Goal: Task Accomplishment & Management: Complete application form

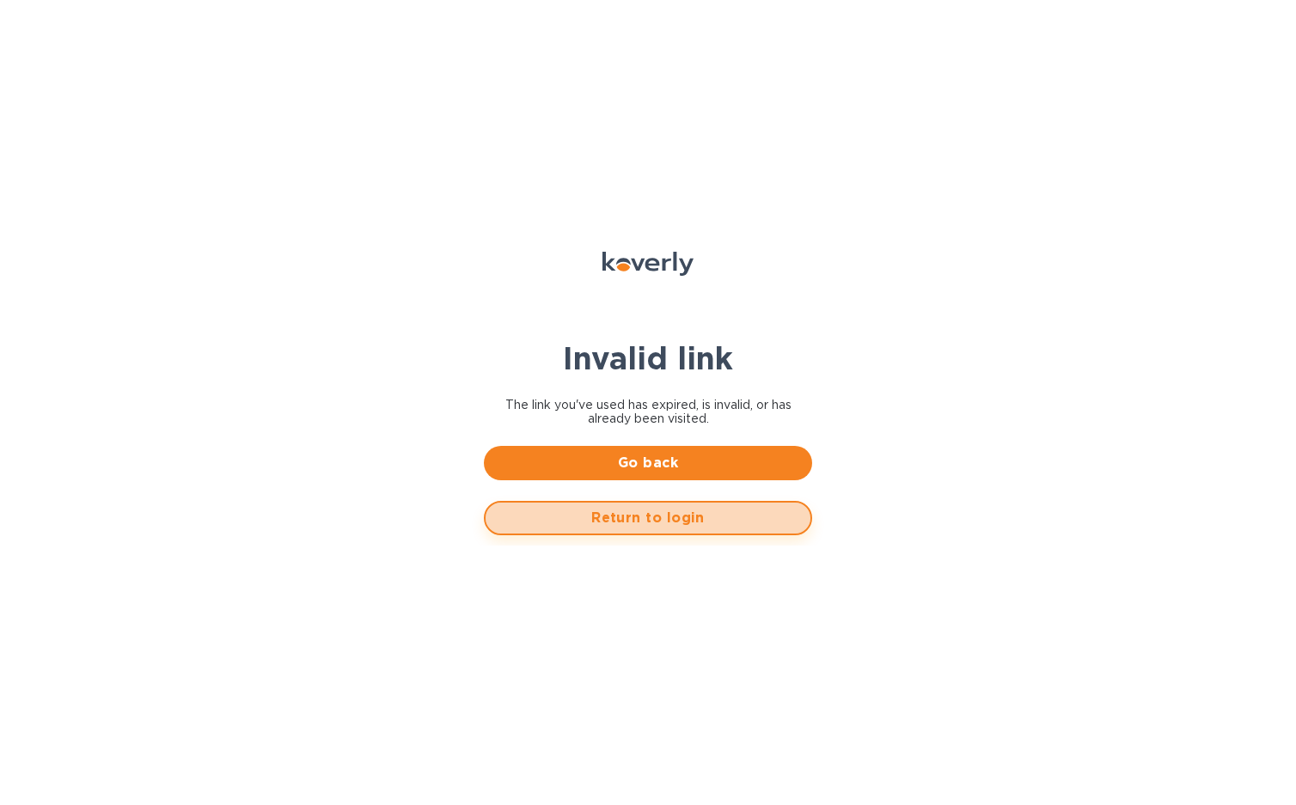
click at [671, 525] on span "Return to login" at bounding box center [647, 518] width 297 height 21
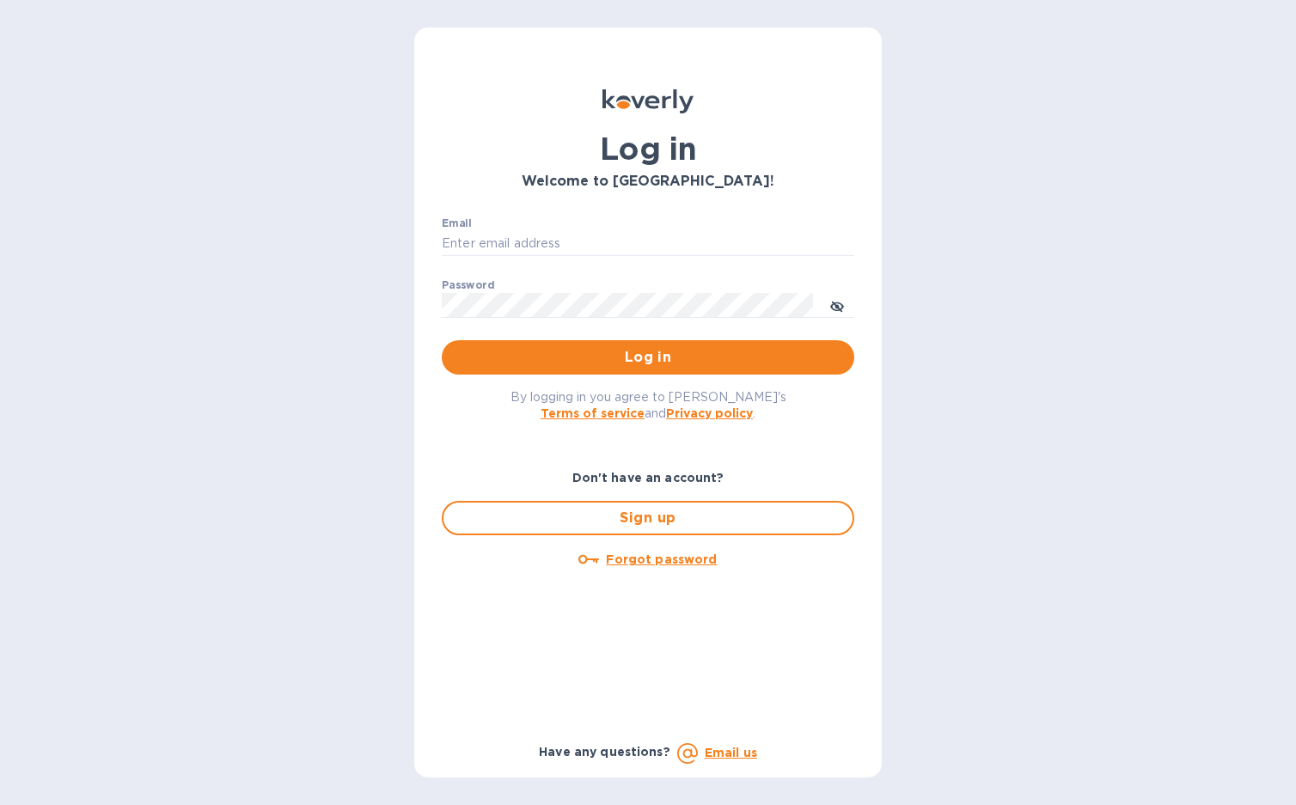
type input "cm@electronicsclubusa.com"
click at [645, 356] on span "Log in" at bounding box center [648, 357] width 385 height 21
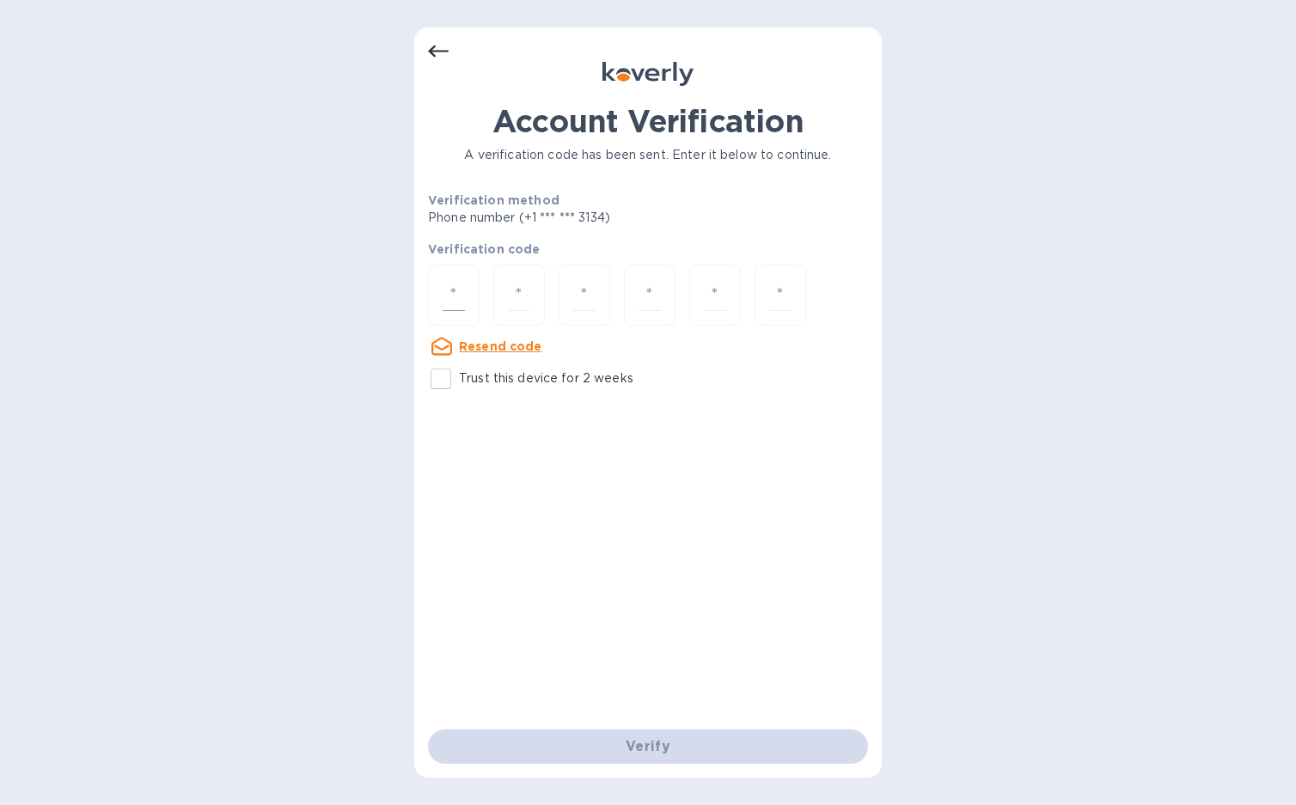
click at [462, 291] on input "number" at bounding box center [454, 295] width 22 height 32
type input "3"
type input "6"
type input "7"
type input "4"
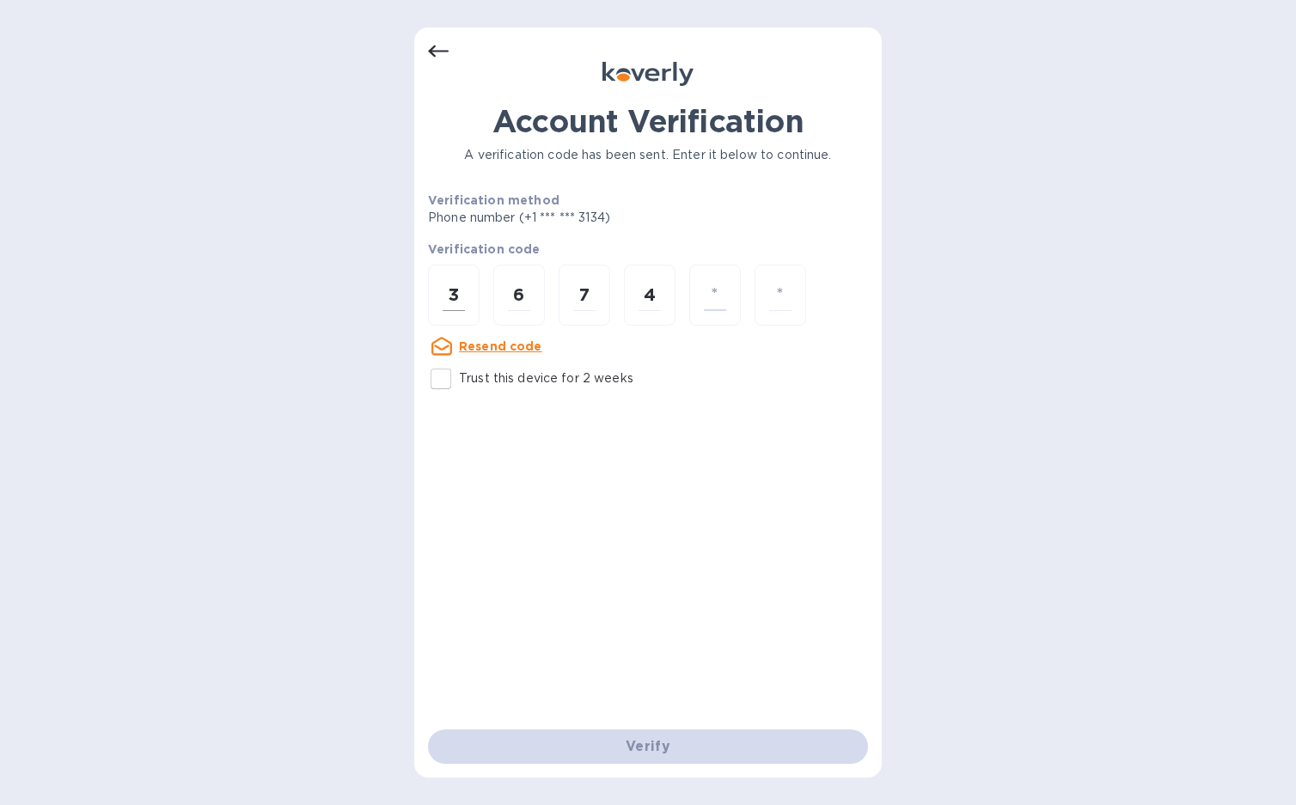
type input "2"
type input "9"
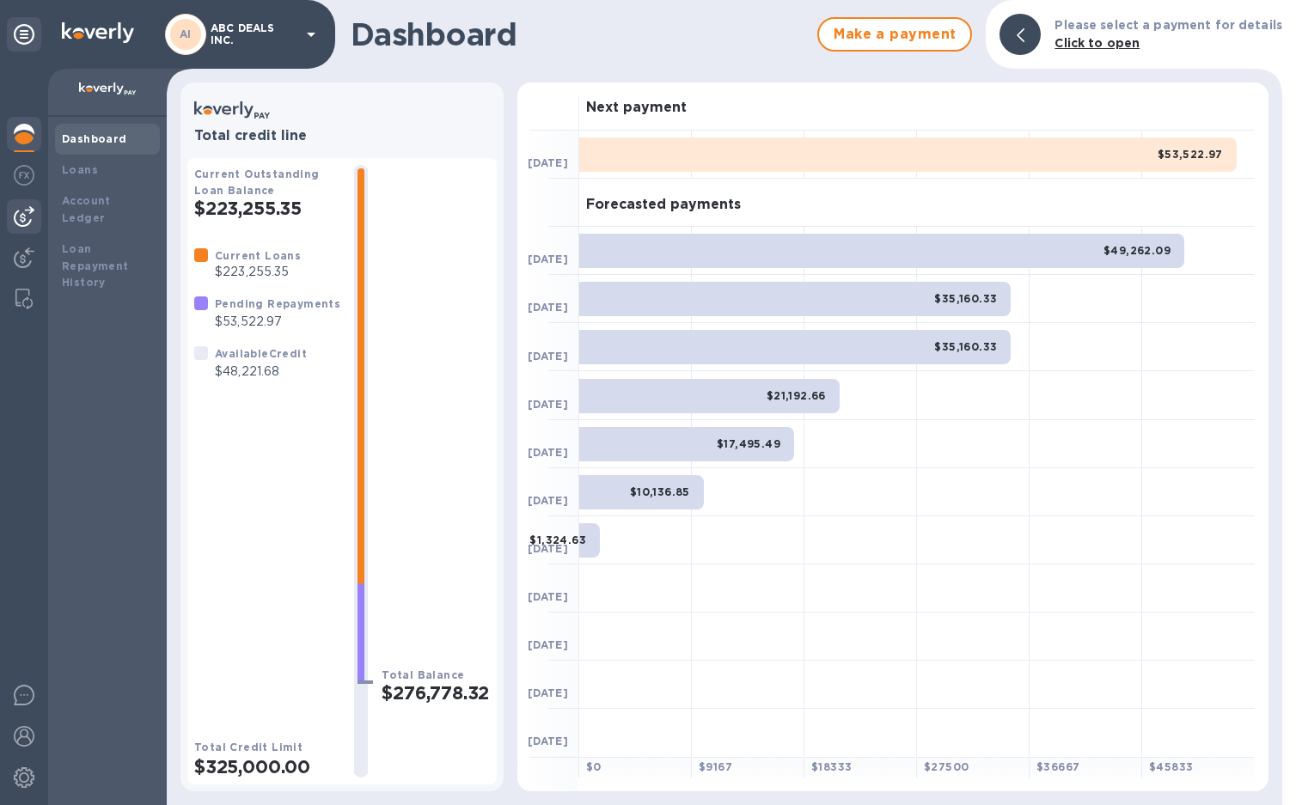
click at [18, 212] on img at bounding box center [24, 216] width 21 height 21
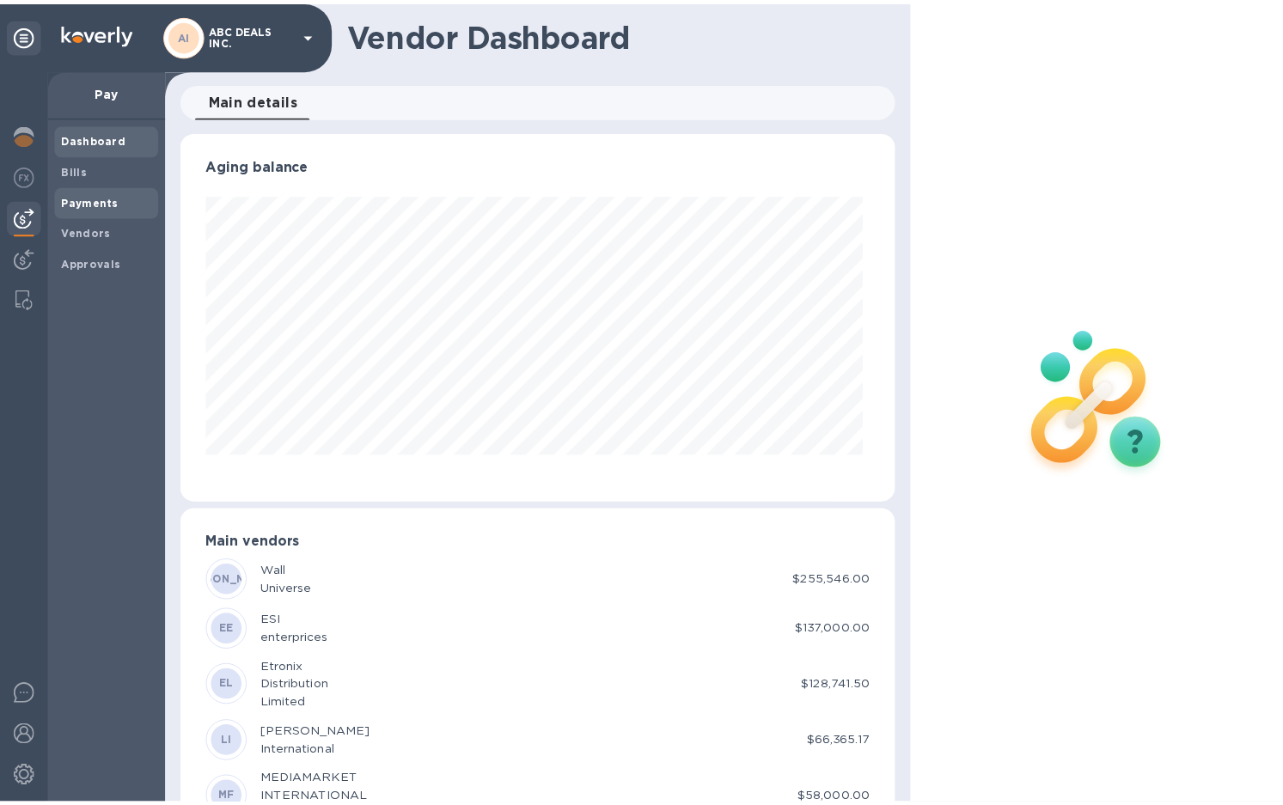
scroll to position [371, 715]
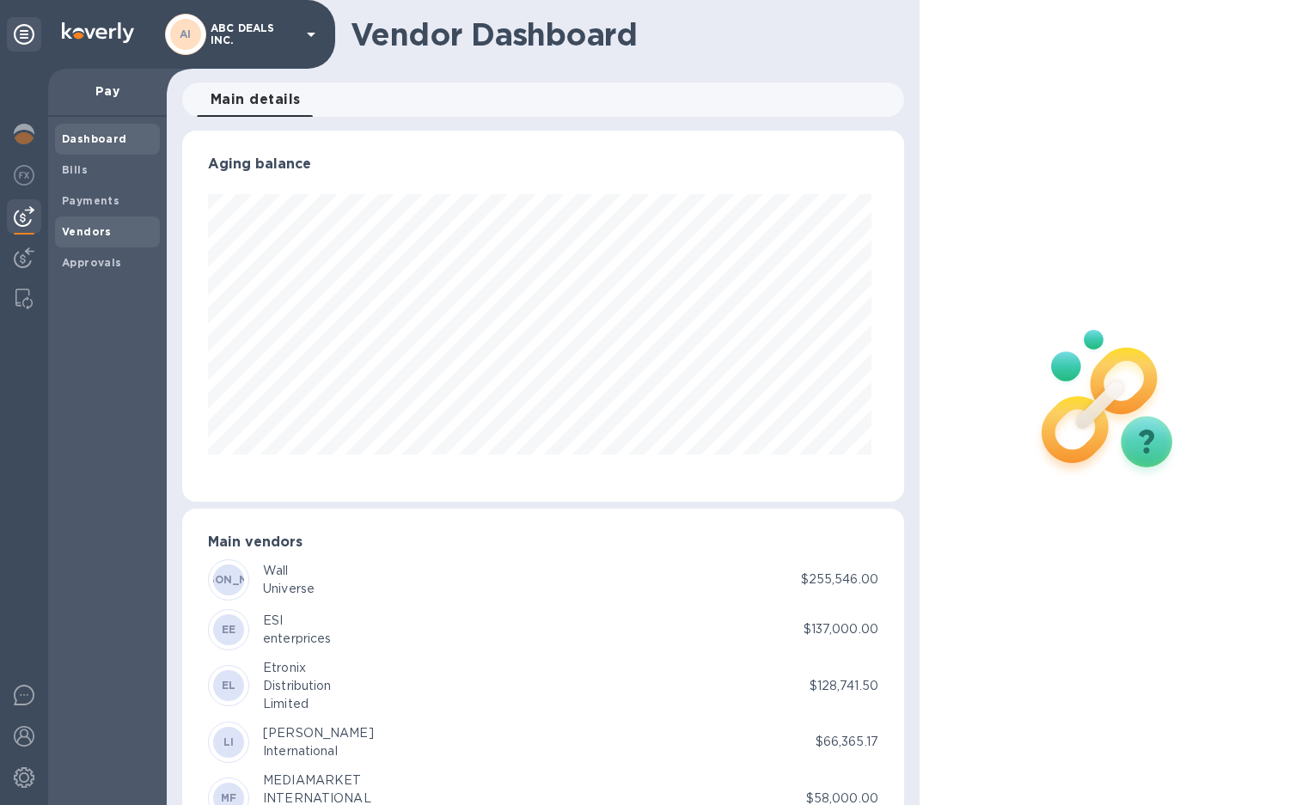
click at [90, 223] on span "Vendors" at bounding box center [87, 231] width 50 height 17
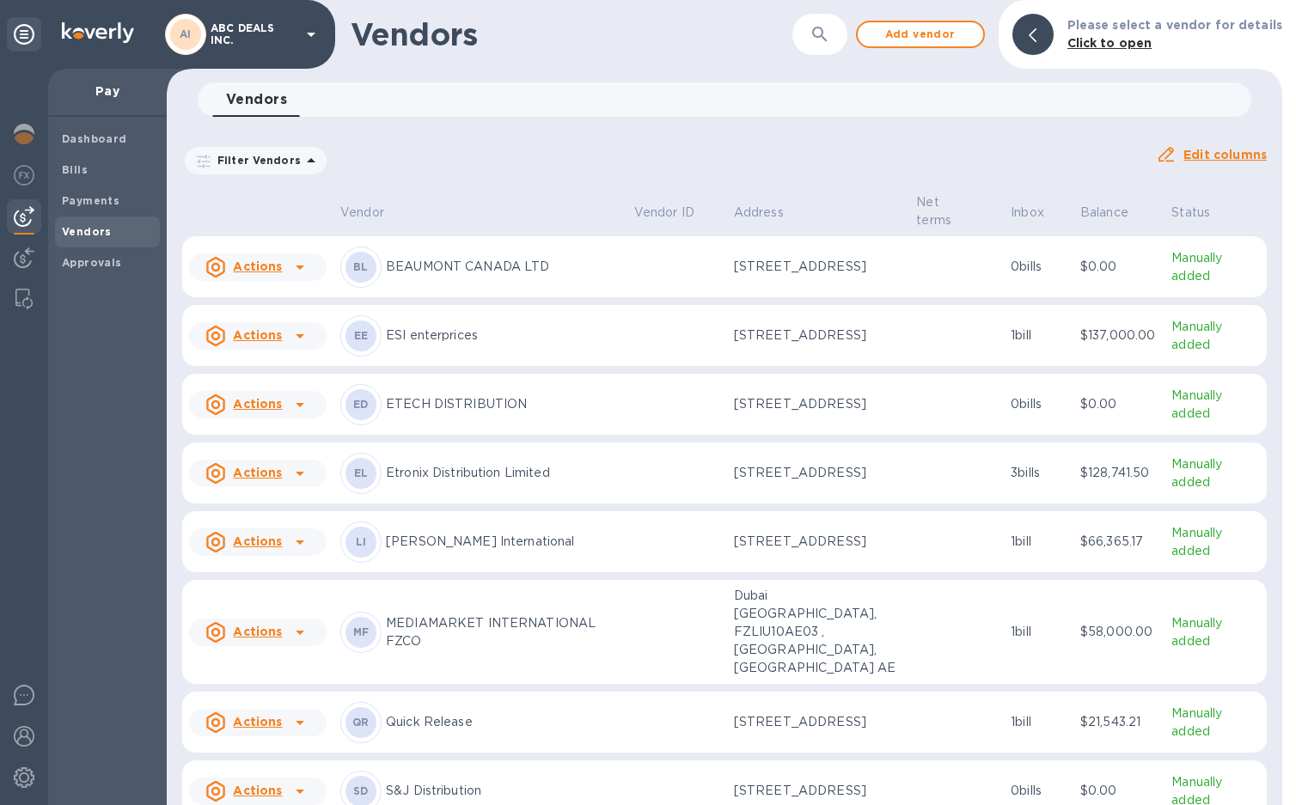
click at [403, 494] on div "EL Etronix Distribution Limited" at bounding box center [480, 473] width 280 height 41
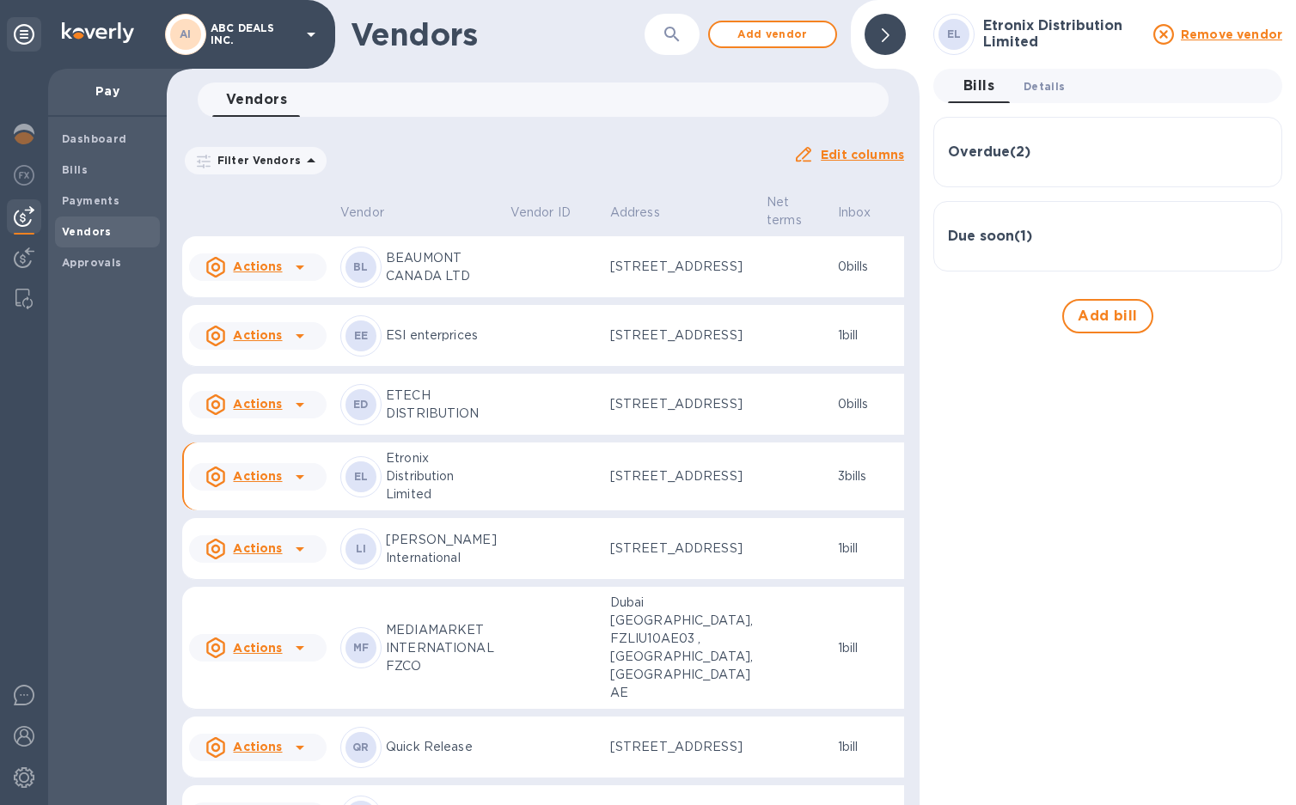
click at [1053, 88] on span "Details 0" at bounding box center [1044, 86] width 41 height 18
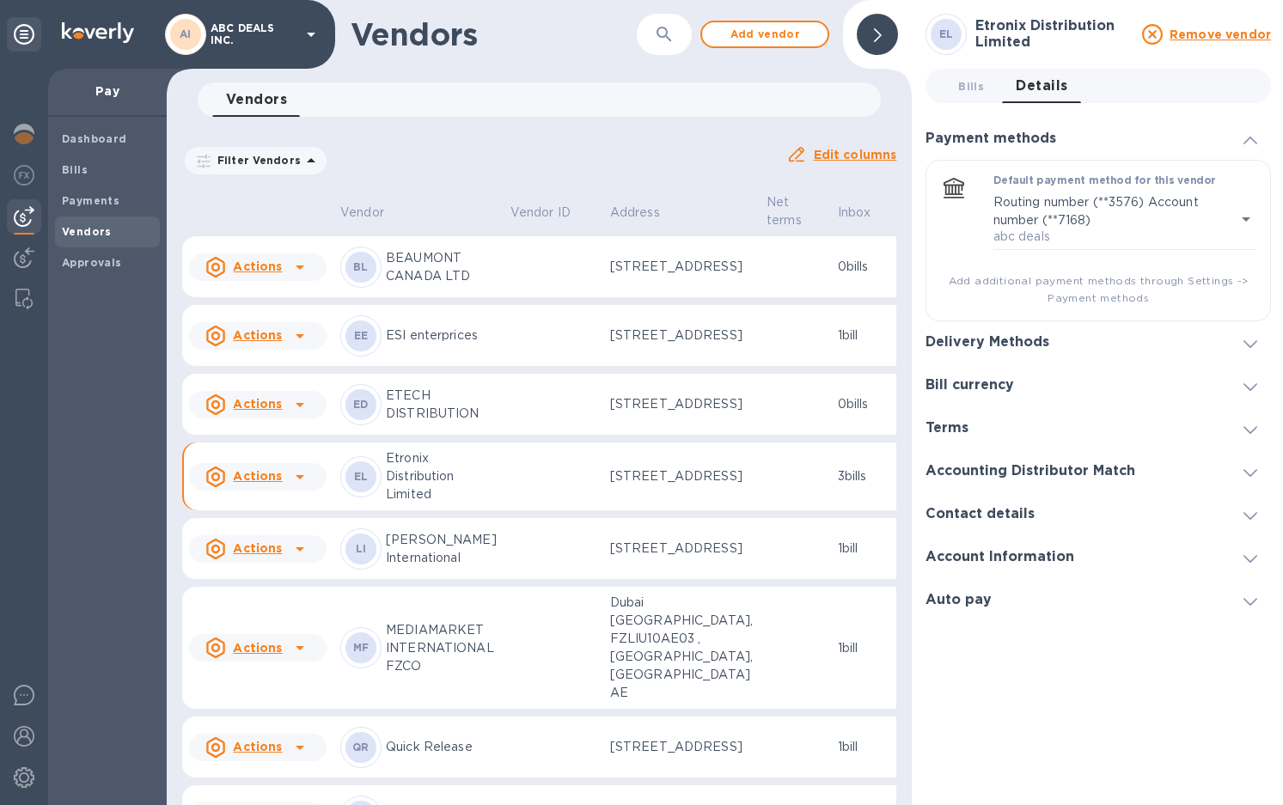
click at [1045, 347] on h3 "Delivery Methods" at bounding box center [988, 342] width 124 height 16
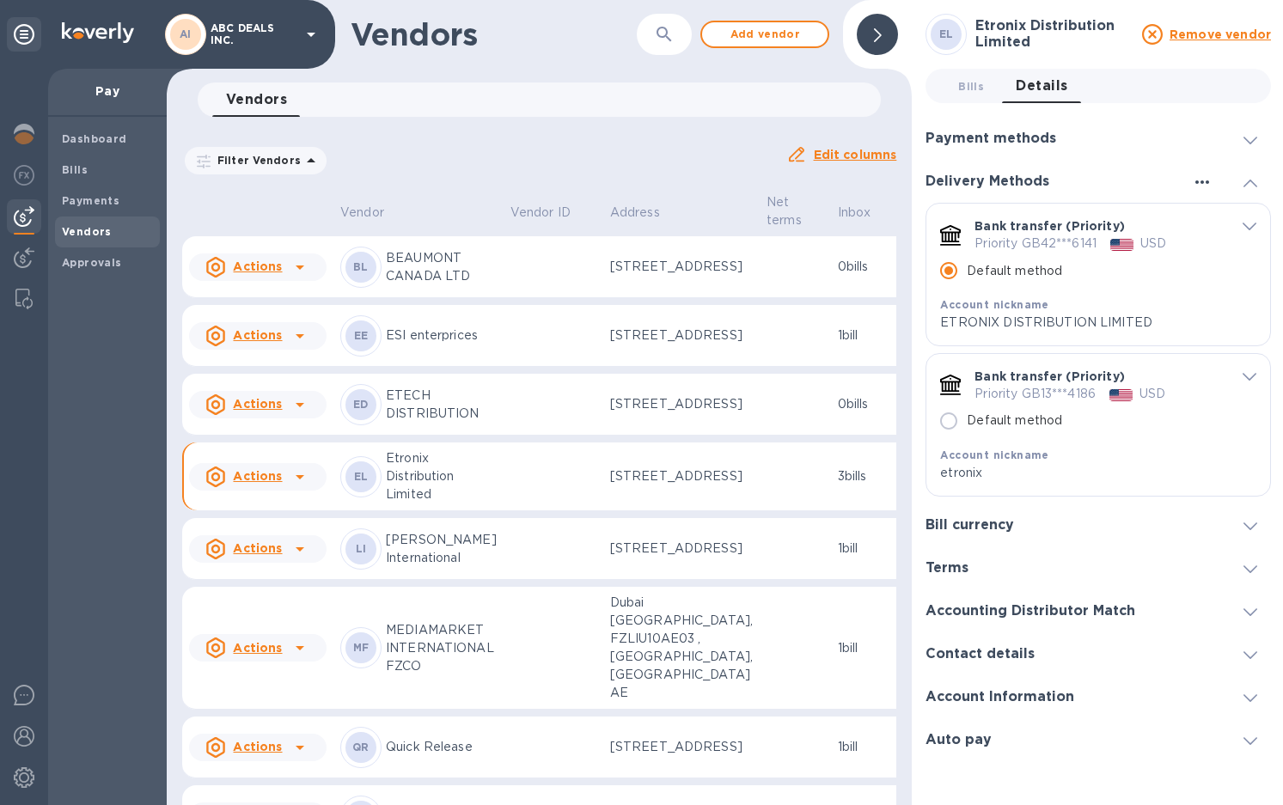
click at [1205, 181] on icon "button" at bounding box center [1202, 182] width 21 height 21
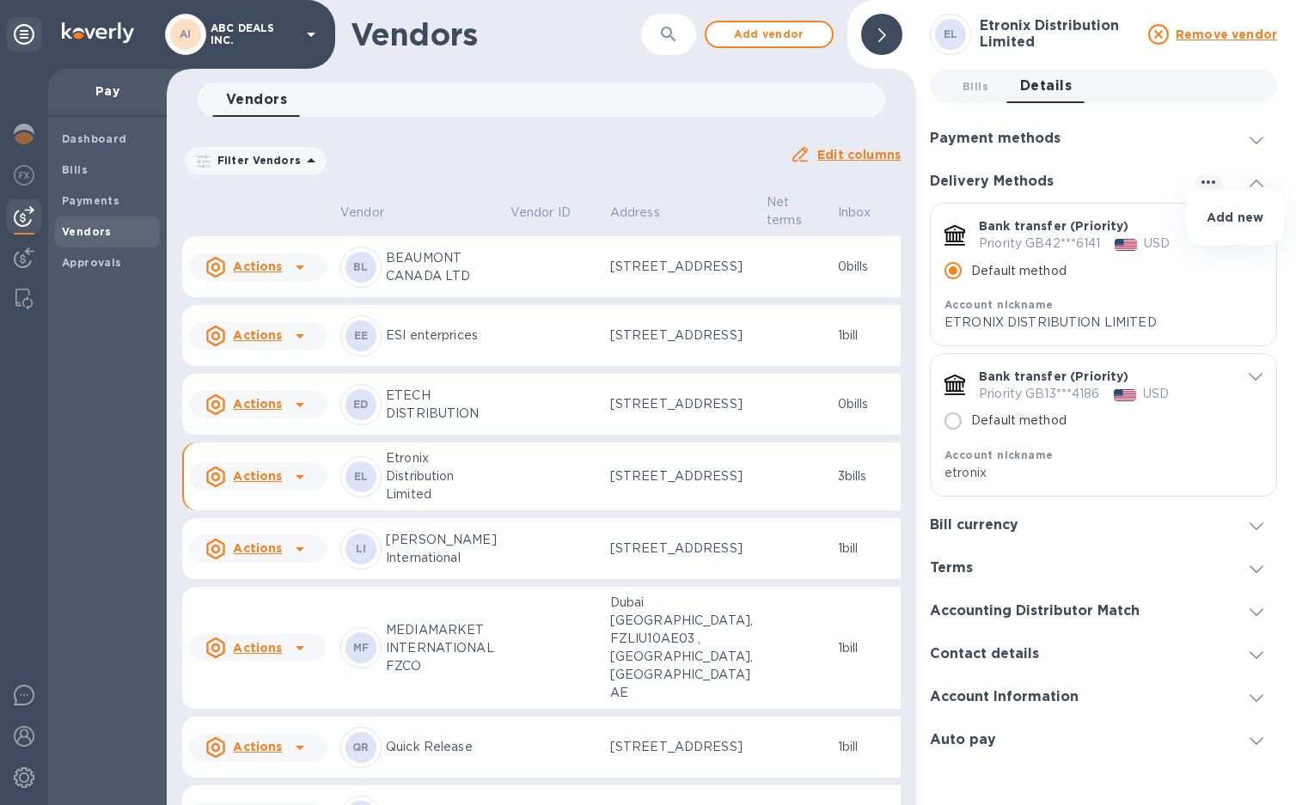
click at [1160, 222] on div at bounding box center [648, 402] width 1296 height 805
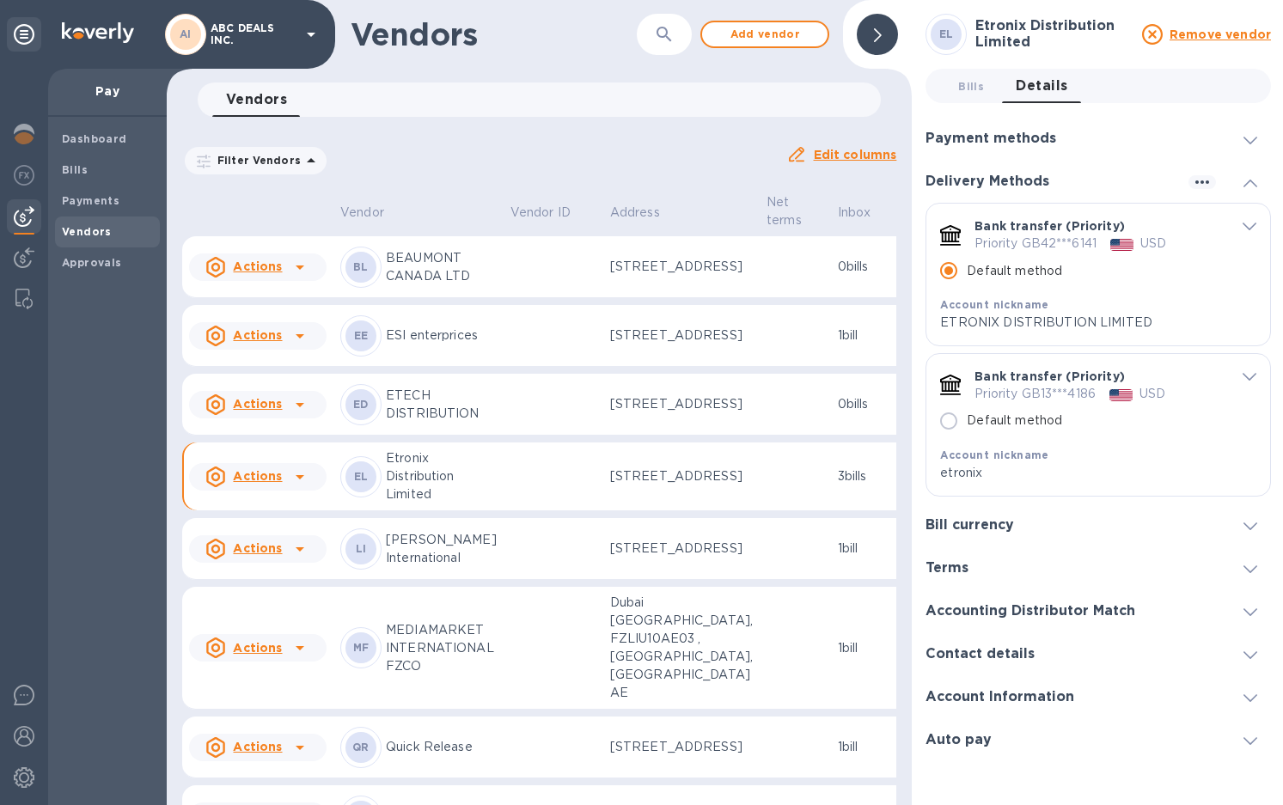
click at [1253, 227] on icon "default-method" at bounding box center [1250, 227] width 14 height 8
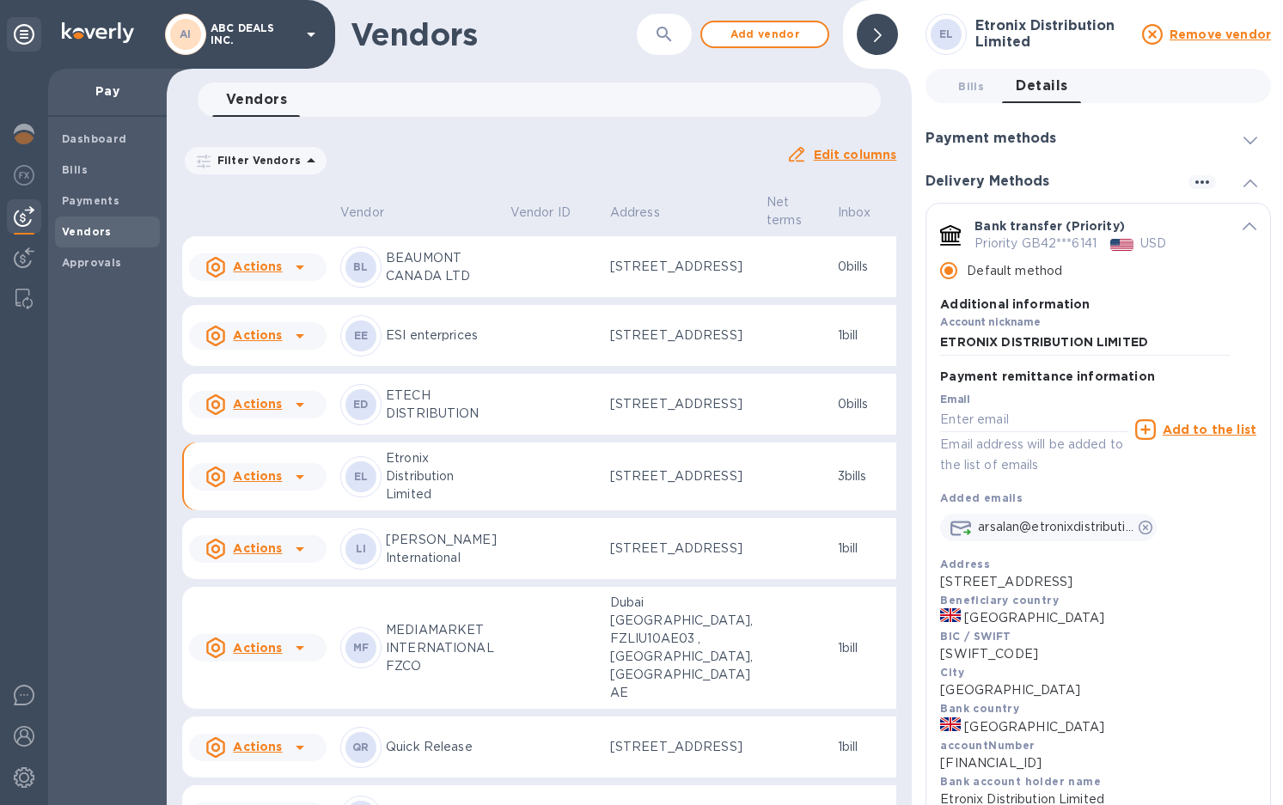
click at [1253, 227] on div "Bank transfer (Priority) Priority GB42***6141 USD Default method Additional inf…" at bounding box center [1099, 288] width 344 height 169
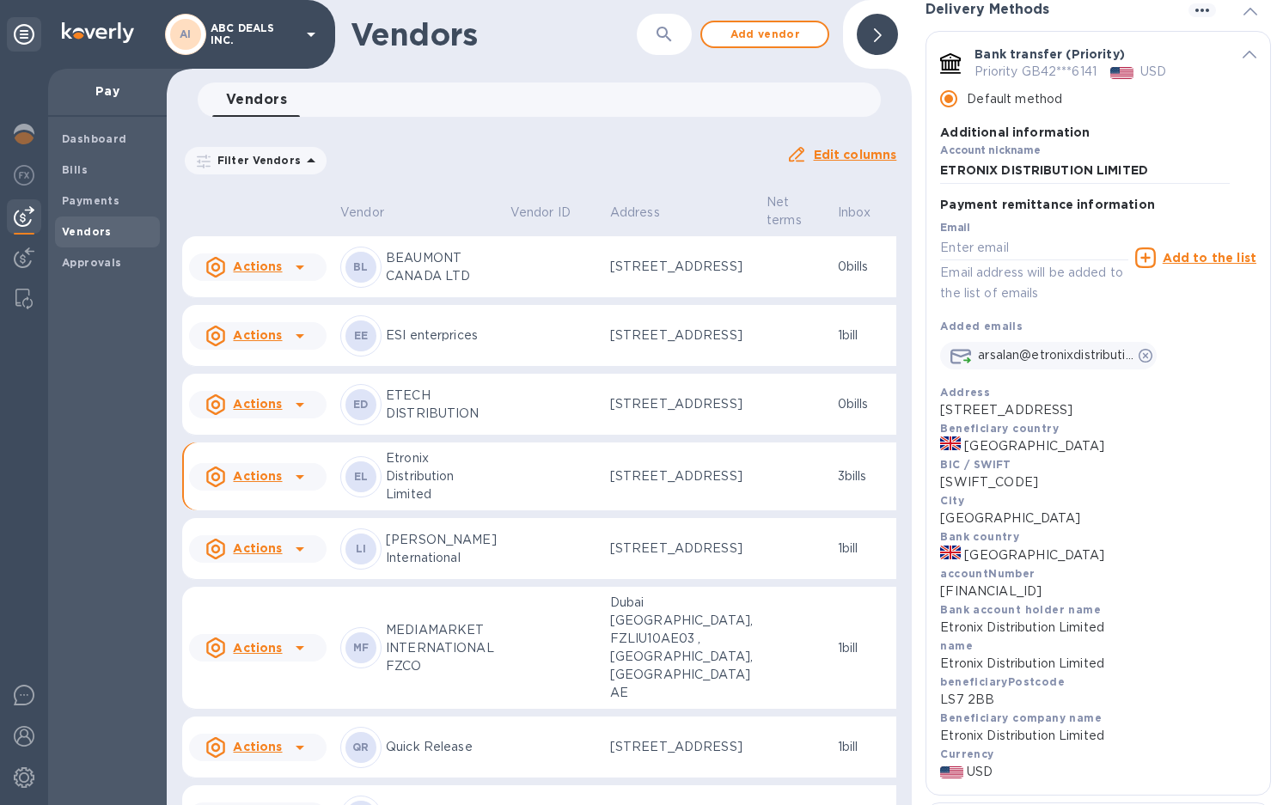
scroll to position [86, 0]
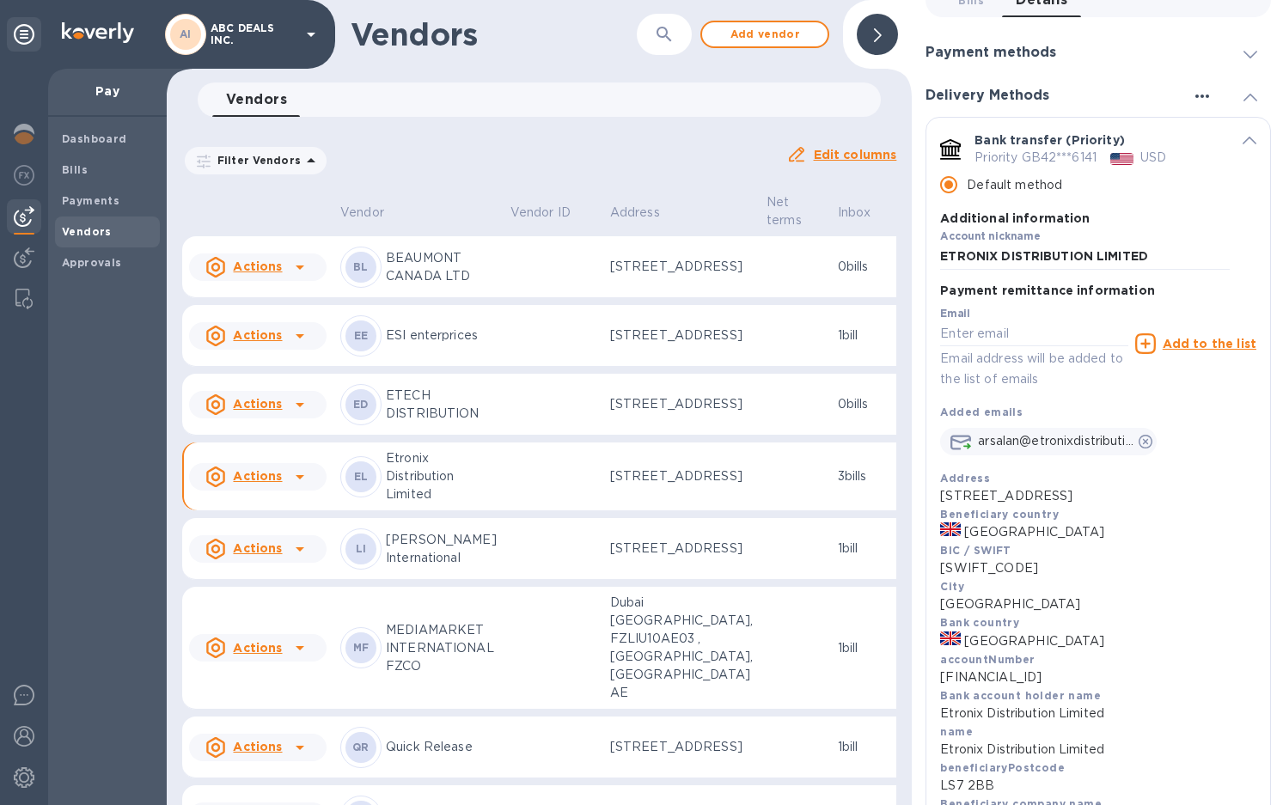
click at [1192, 97] on icon "button" at bounding box center [1202, 96] width 21 height 21
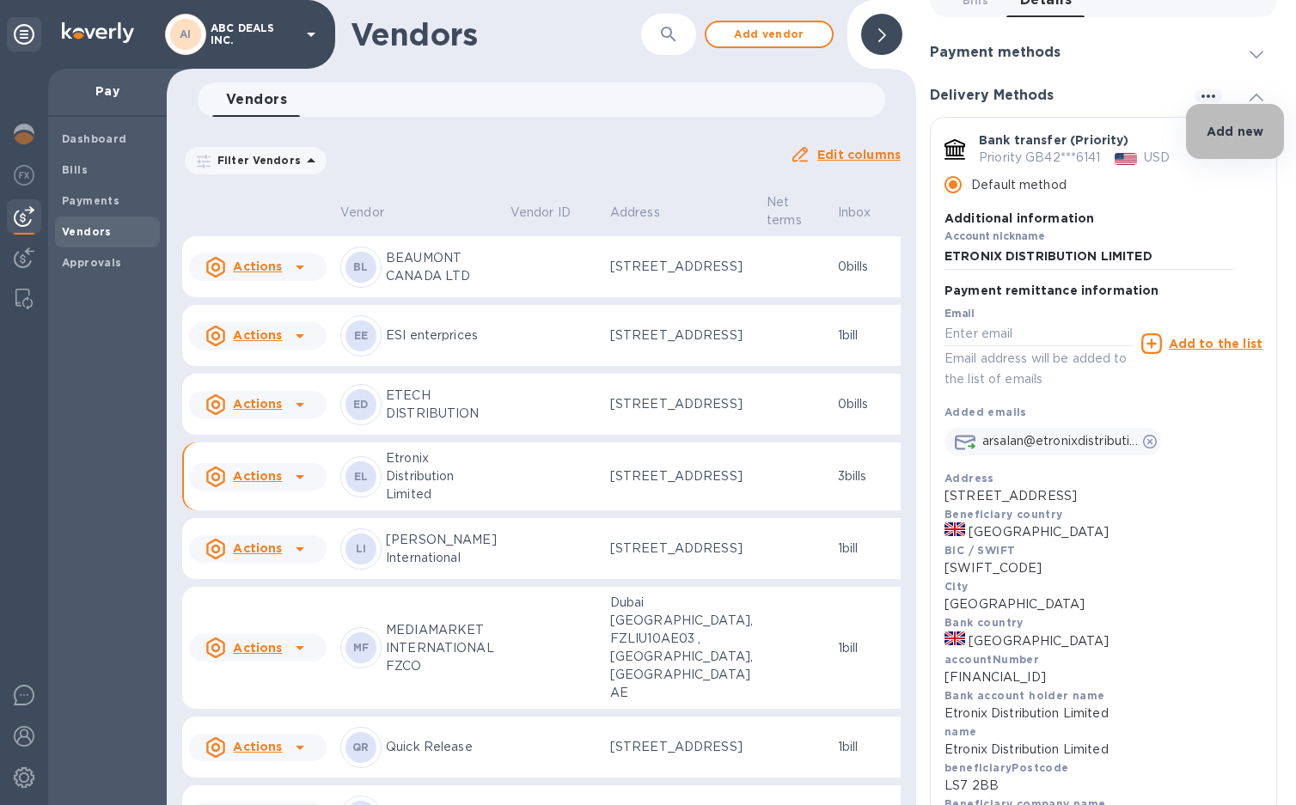
click at [1232, 127] on p "Add new" at bounding box center [1235, 131] width 57 height 17
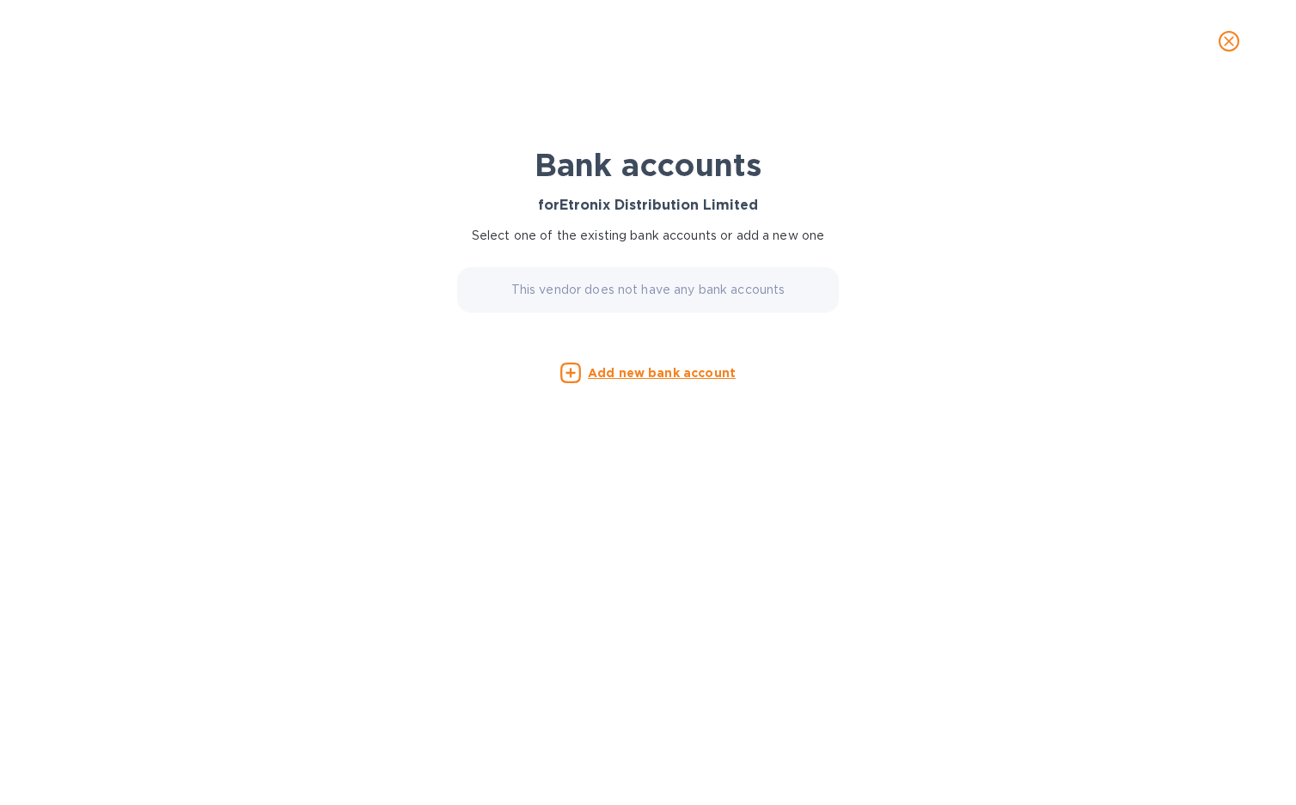
click at [646, 372] on u "Add new bank account" at bounding box center [662, 373] width 148 height 14
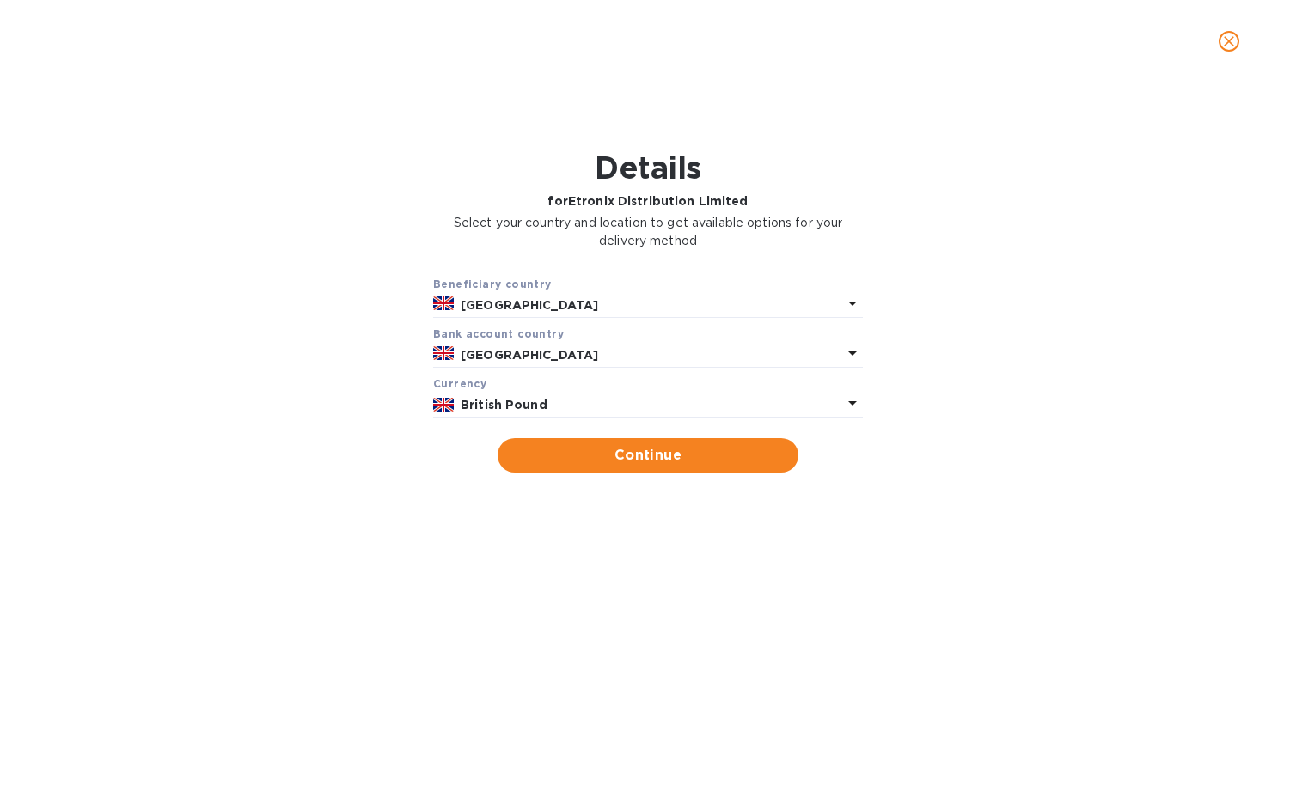
click at [545, 396] on p "British Pound" at bounding box center [652, 405] width 382 height 18
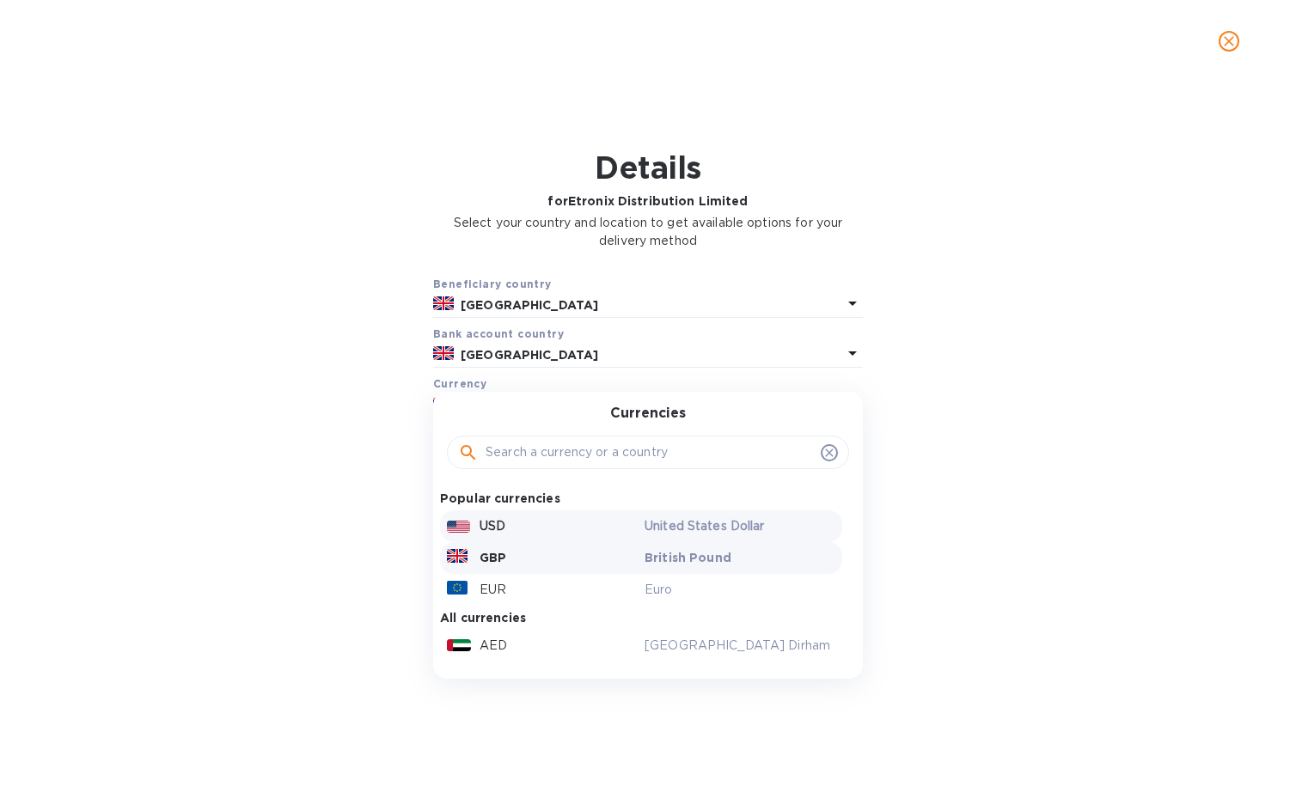
click at [518, 533] on div "USD" at bounding box center [543, 526] width 198 height 25
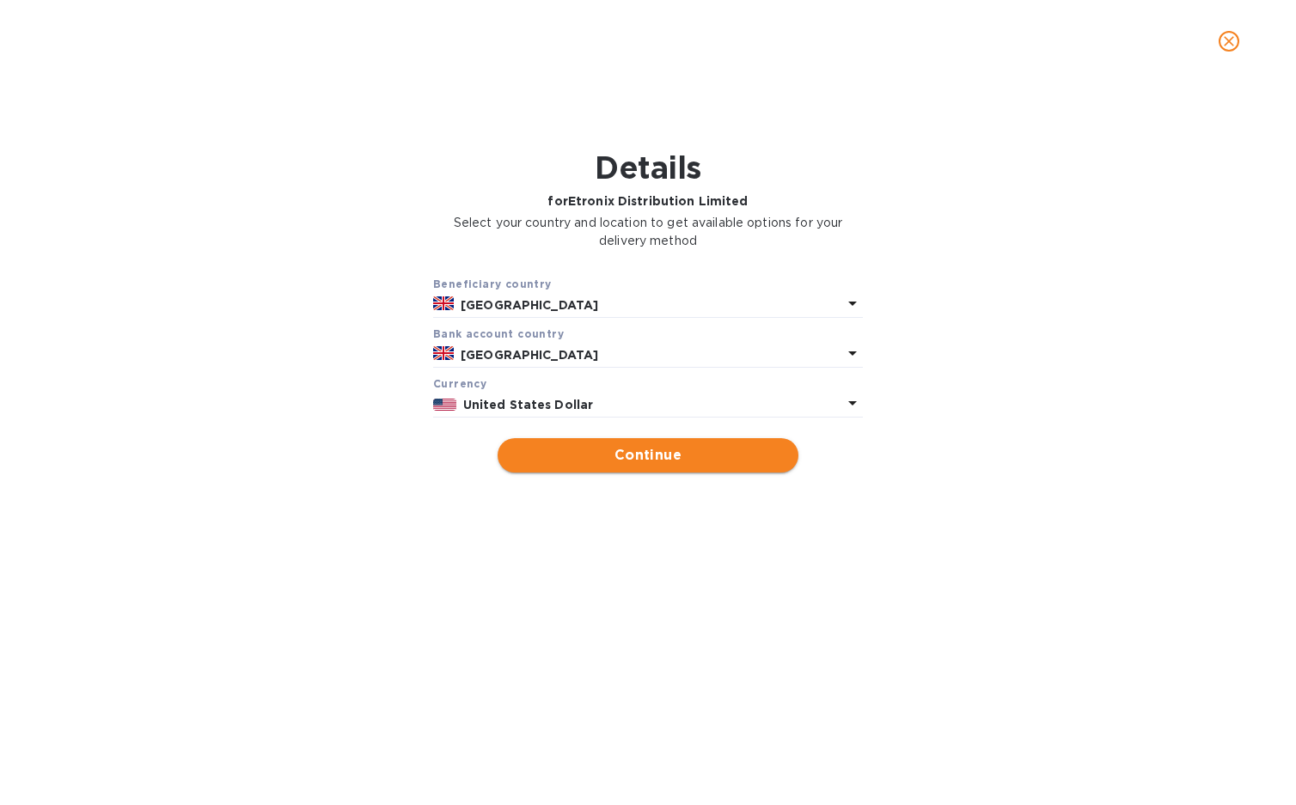
click at [666, 453] on span "Continue" at bounding box center [647, 455] width 273 height 21
type input "Etronix Distribution Limited"
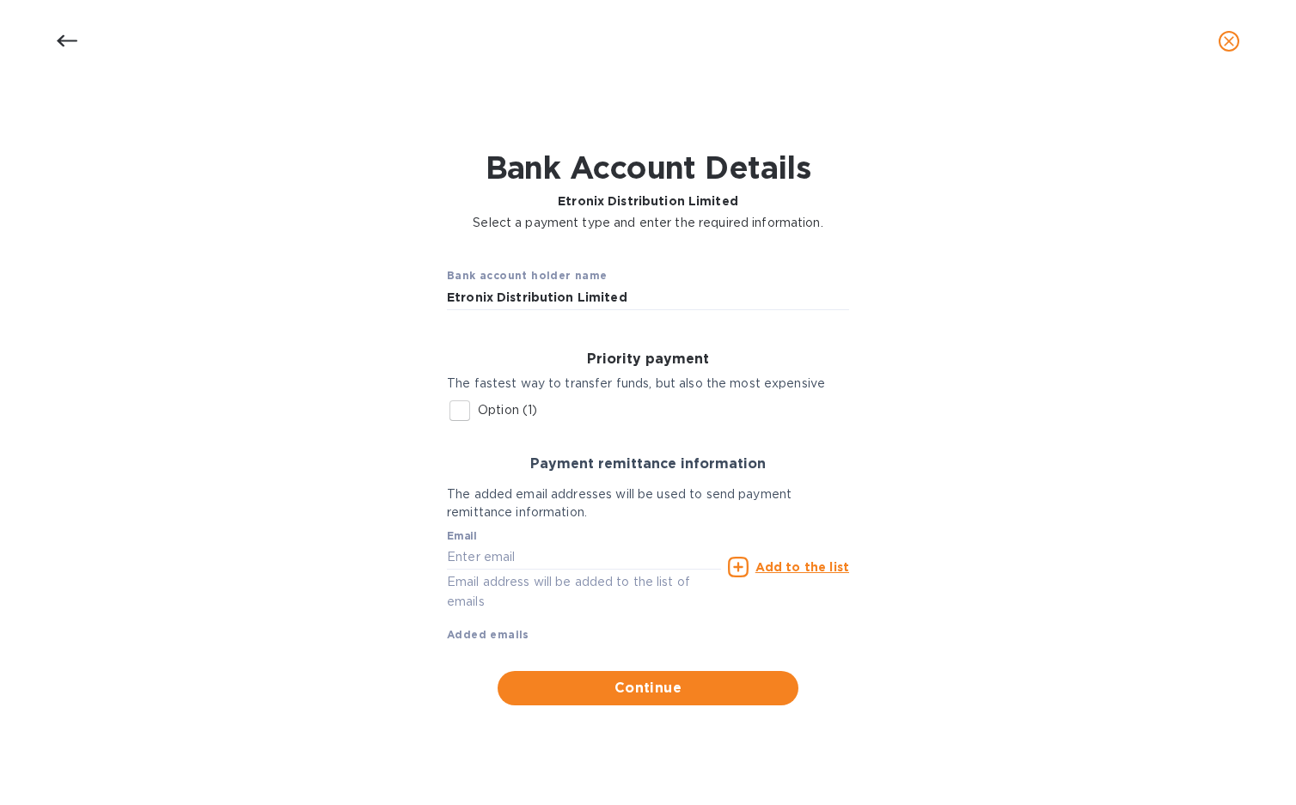
click at [459, 407] on input "Option (1)" at bounding box center [460, 411] width 36 height 36
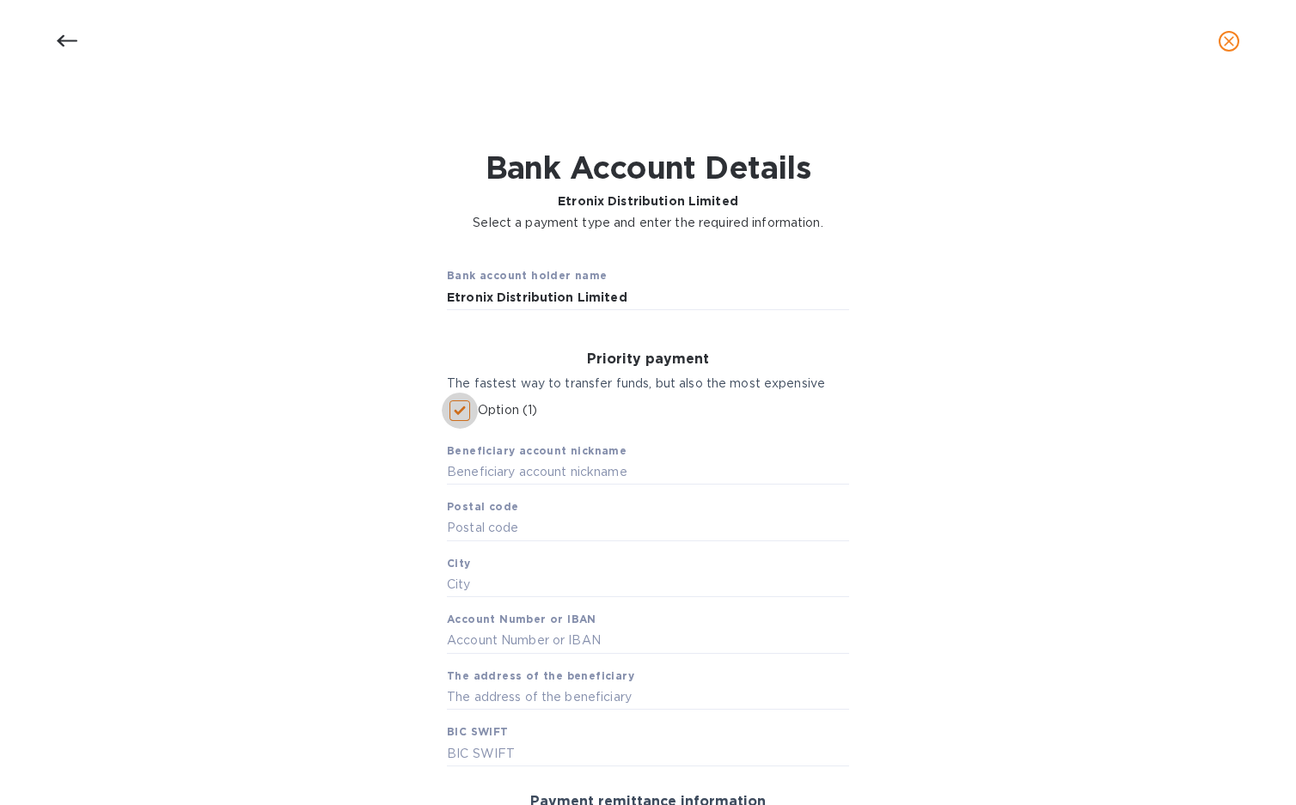
click at [459, 407] on input "Option (1)" at bounding box center [460, 411] width 36 height 36
checkbox input "false"
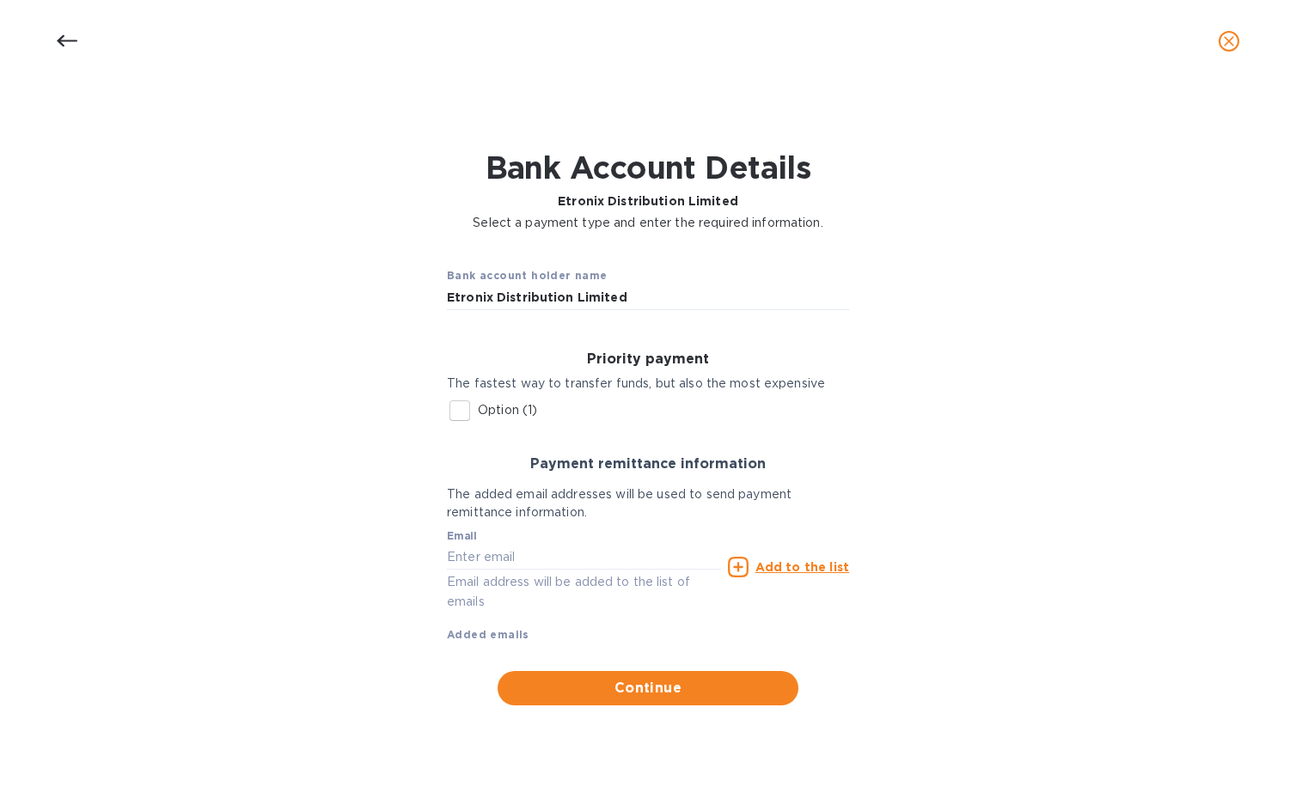
click at [71, 43] on icon at bounding box center [67, 41] width 21 height 21
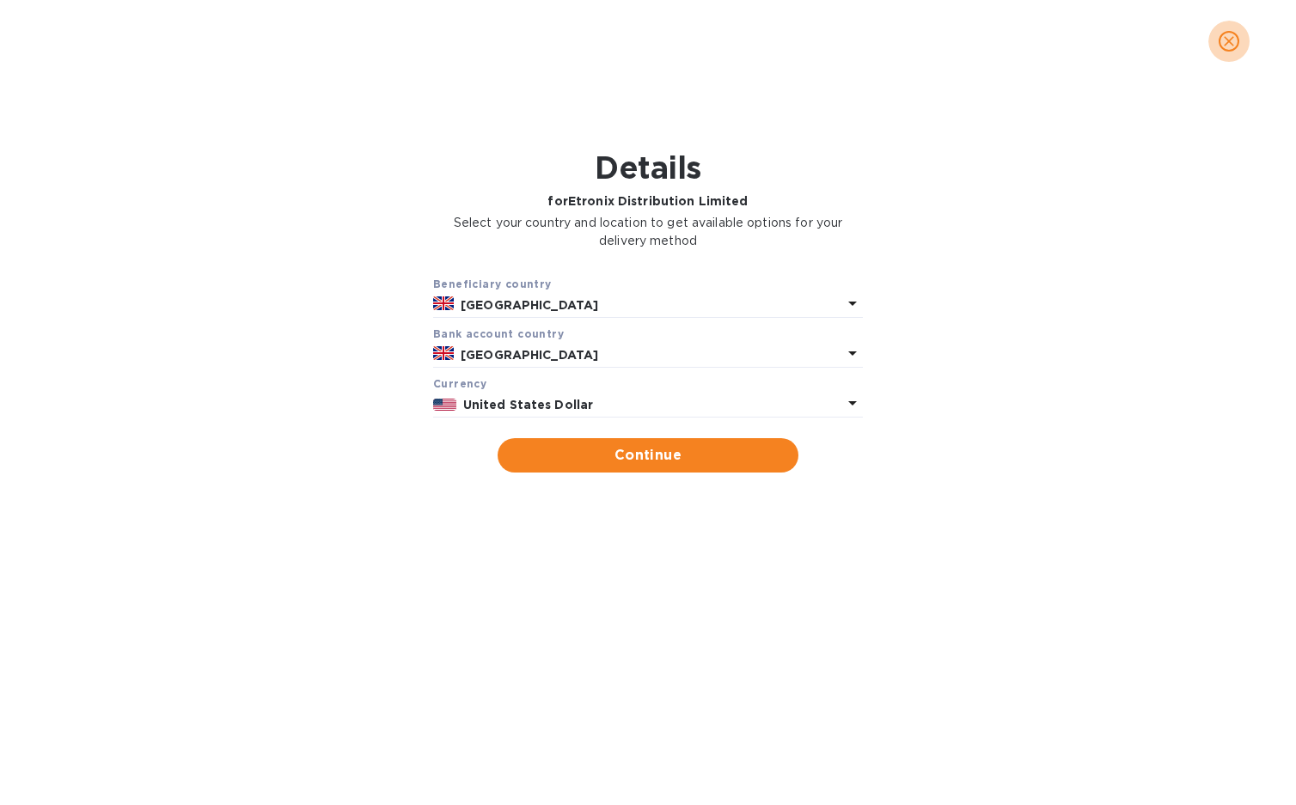
drag, startPoint x: 1239, startPoint y: 49, endPoint x: 1210, endPoint y: 41, distance: 30.2
click at [1233, 45] on button "close" at bounding box center [1228, 41] width 41 height 41
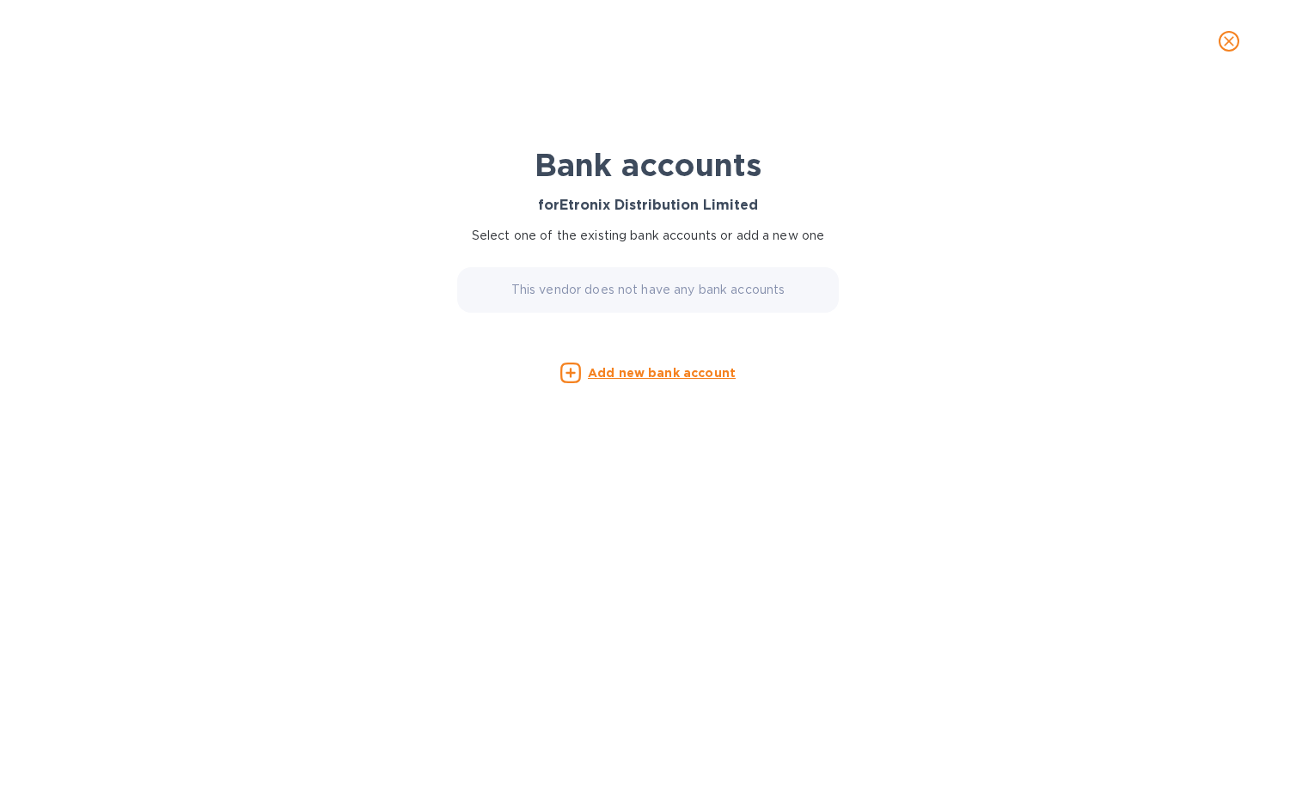
click at [1233, 35] on icon "close" at bounding box center [1228, 41] width 17 height 17
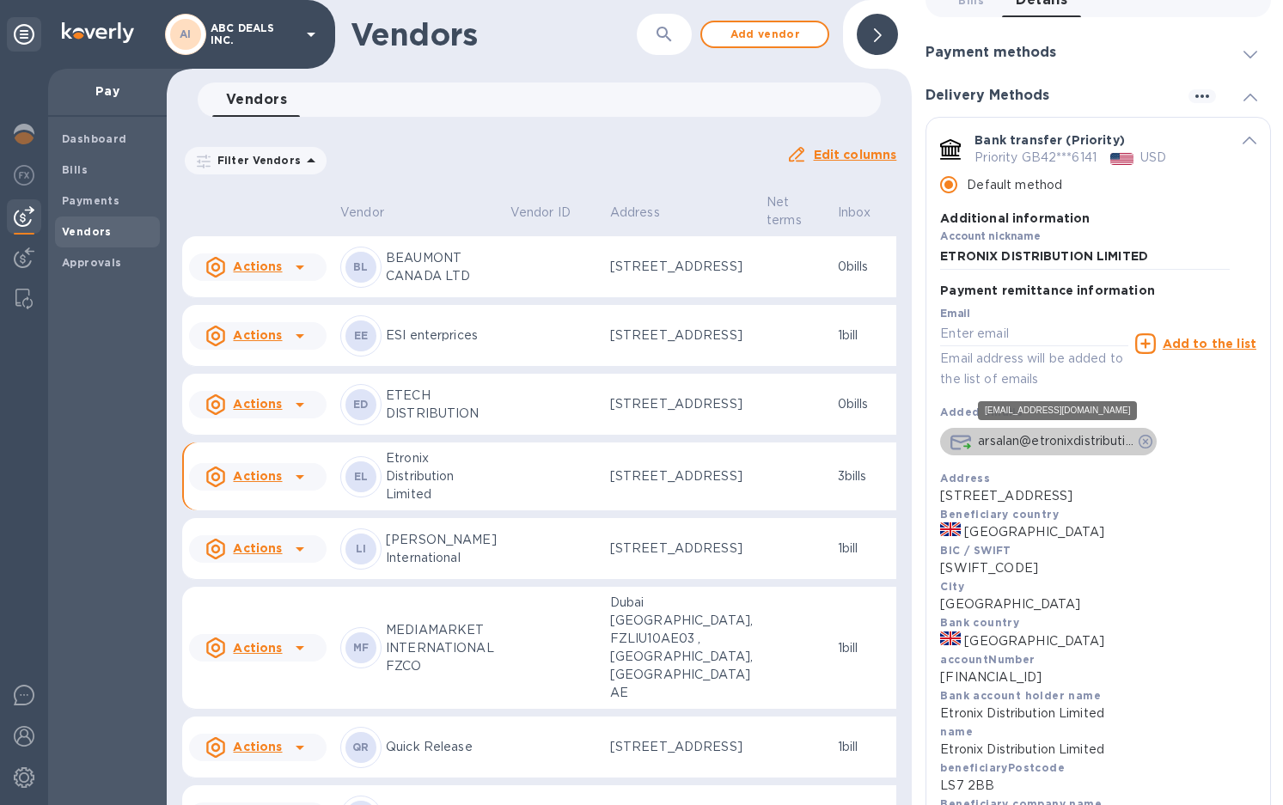
click at [1053, 443] on p "arsalan@etronixdistributi..." at bounding box center [1056, 441] width 156 height 18
click at [1026, 437] on p "arsalan@etronixdistributi..." at bounding box center [1056, 441] width 156 height 18
click at [1024, 409] on div "Email Email address will be added to the list of emails Add to the list Added e…" at bounding box center [1098, 377] width 316 height 156
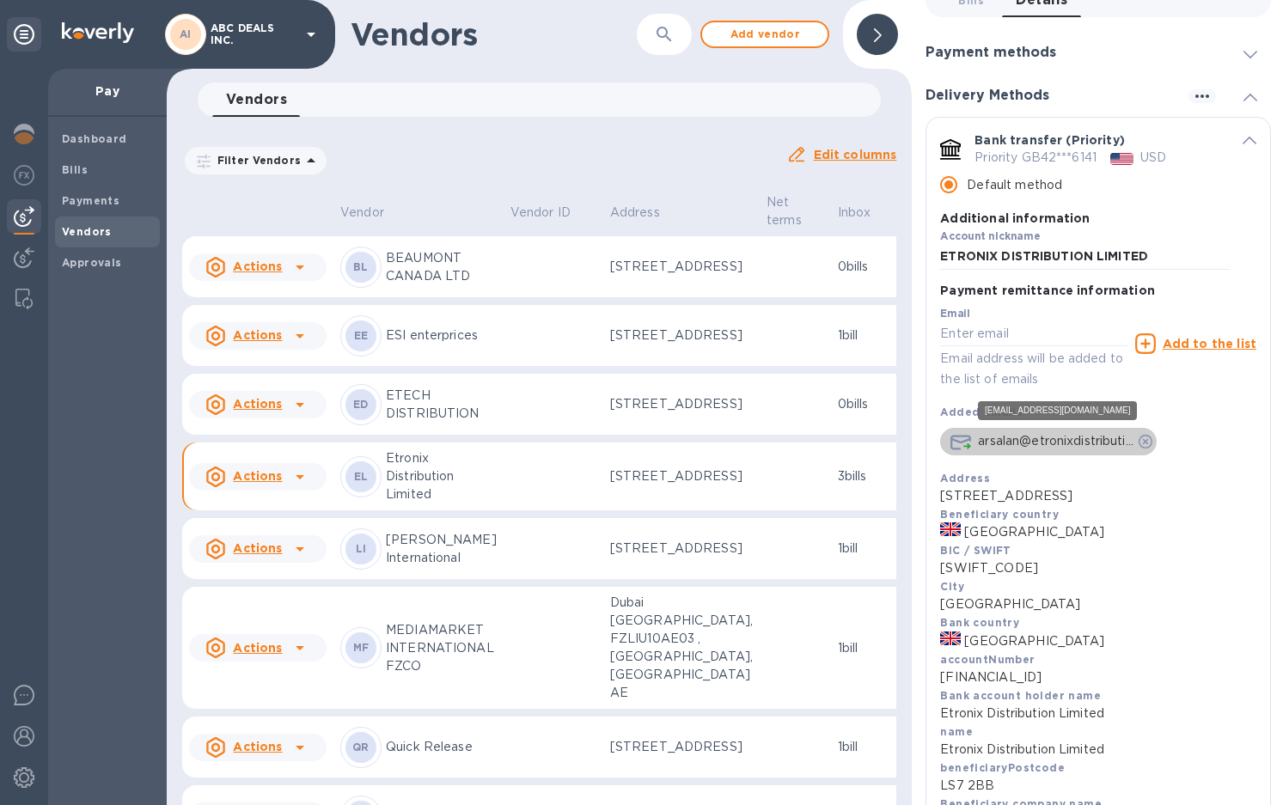
drag, startPoint x: 1025, startPoint y: 434, endPoint x: 966, endPoint y: 442, distance: 59.8
click at [966, 442] on icon "default-method" at bounding box center [961, 442] width 21 height 15
click at [1000, 439] on p "arsalan@etronixdistributi..." at bounding box center [1056, 441] width 156 height 18
click at [1010, 431] on div "arsalan@etronixdistributi..." at bounding box center [1048, 442] width 217 height 28
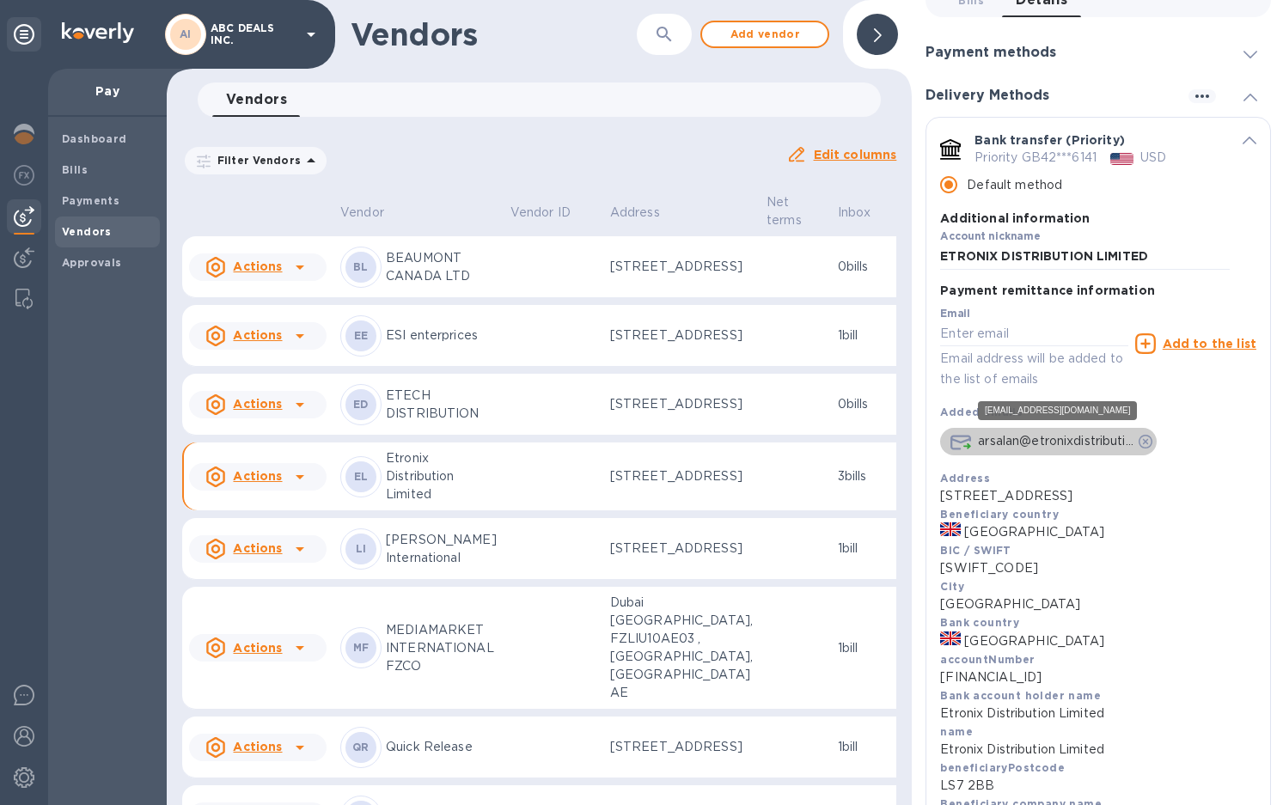
click at [1012, 434] on p "arsalan@etronixdistributi..." at bounding box center [1056, 441] width 156 height 18
click at [1052, 444] on p "arsalan@etronixdistributi..." at bounding box center [1056, 441] width 156 height 18
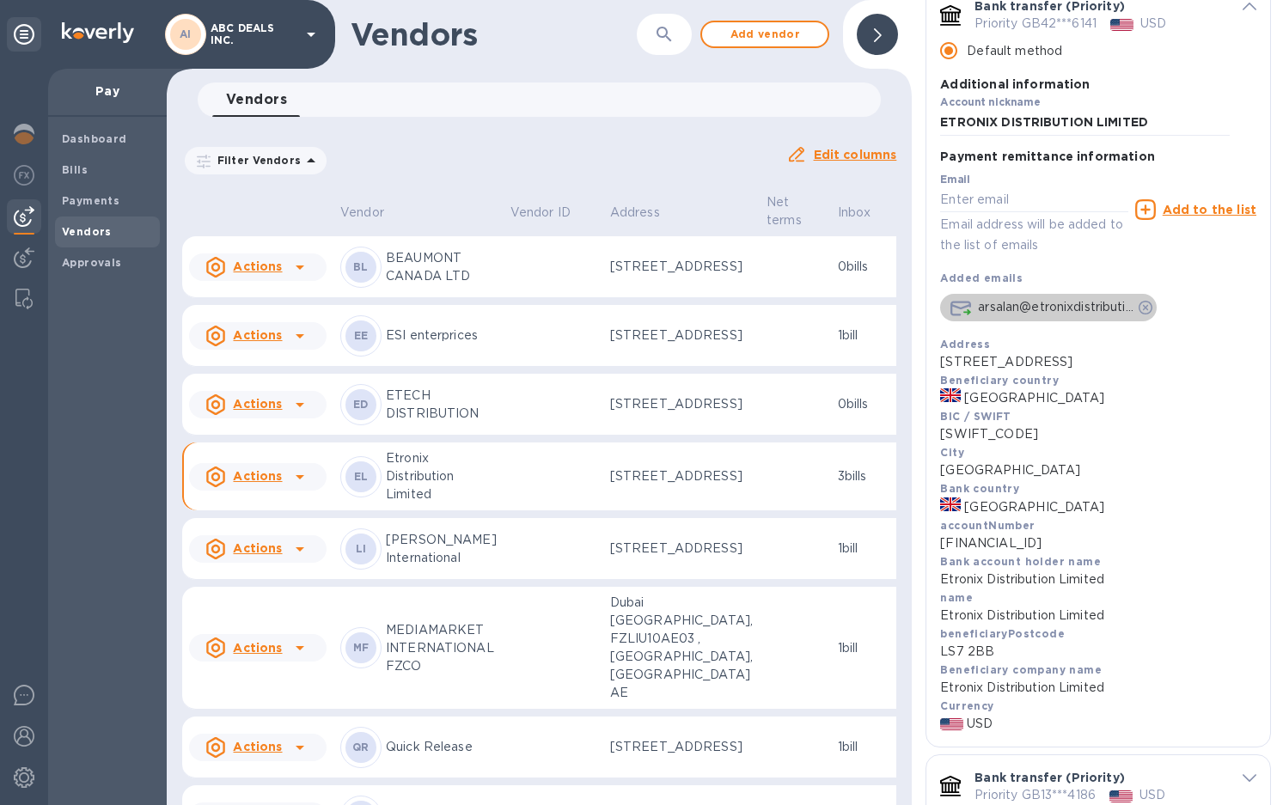
scroll to position [258, 0]
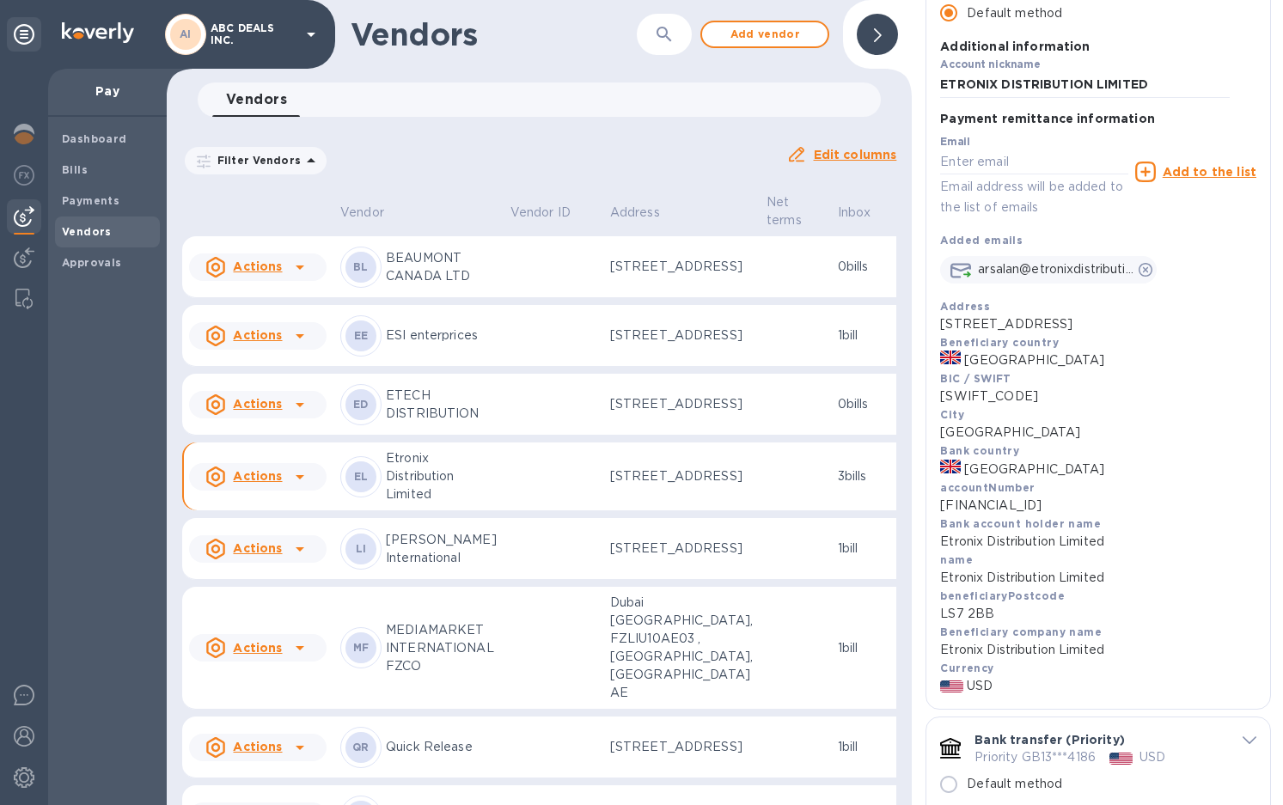
click at [463, 504] on p "Etronix Distribution Limited" at bounding box center [441, 477] width 111 height 54
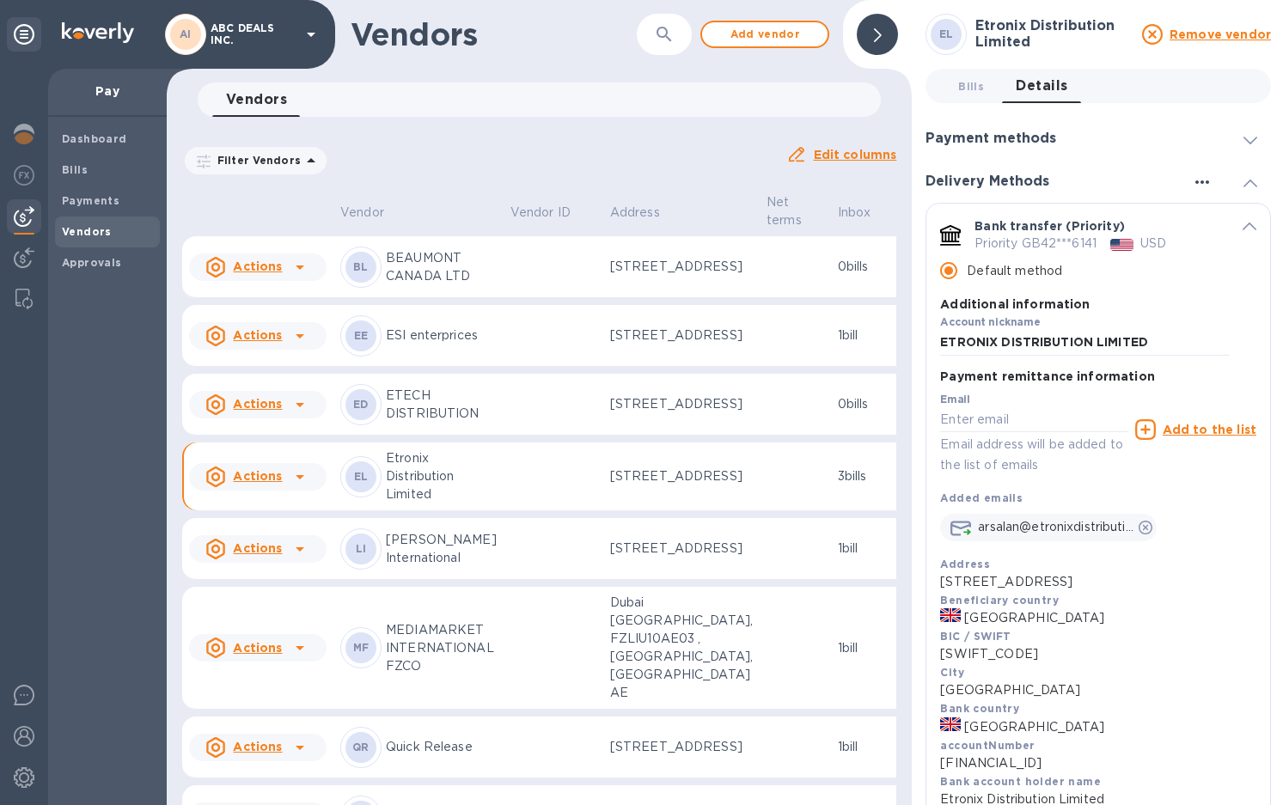
click at [1203, 174] on icon "button" at bounding box center [1202, 182] width 21 height 21
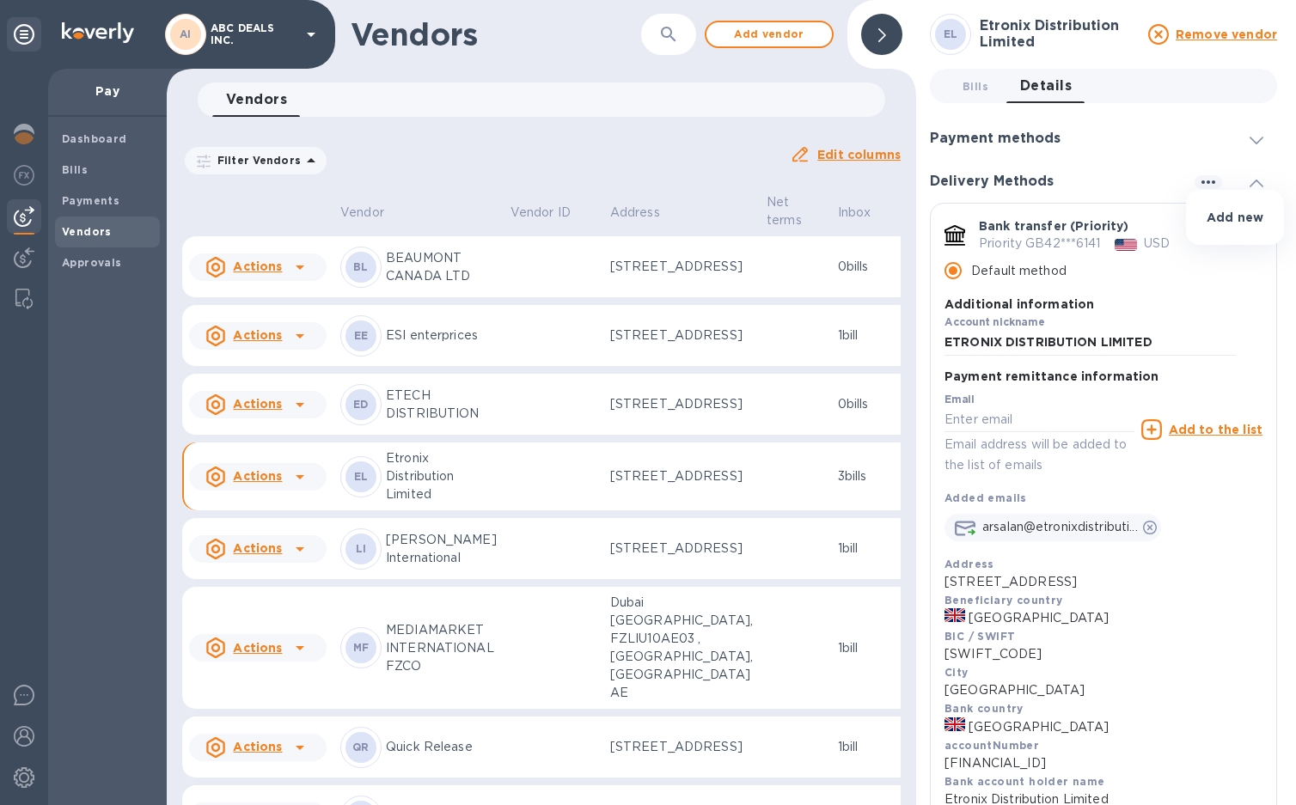
click at [1211, 212] on p "Add new" at bounding box center [1235, 217] width 57 height 17
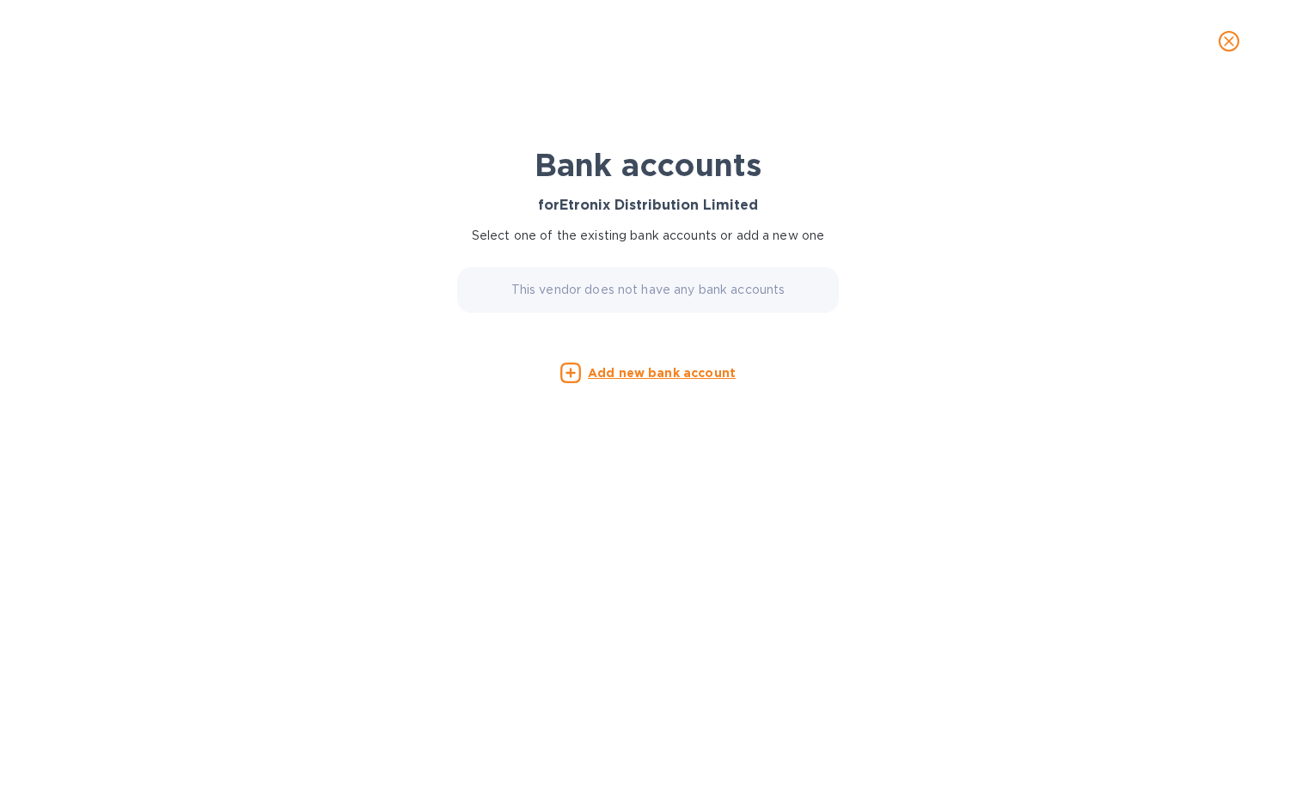
click at [649, 372] on u "Add new bank account" at bounding box center [662, 373] width 148 height 14
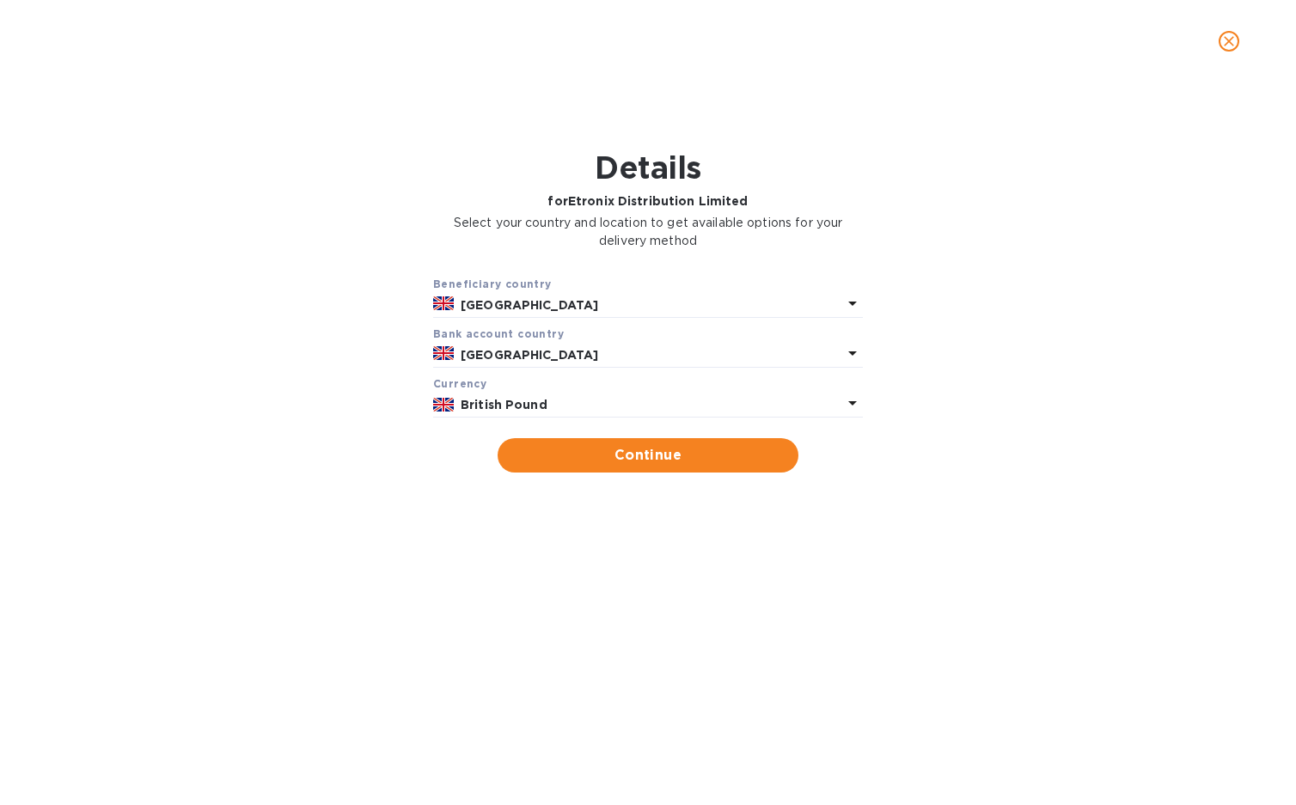
click at [596, 401] on p "British Pound" at bounding box center [652, 405] width 382 height 18
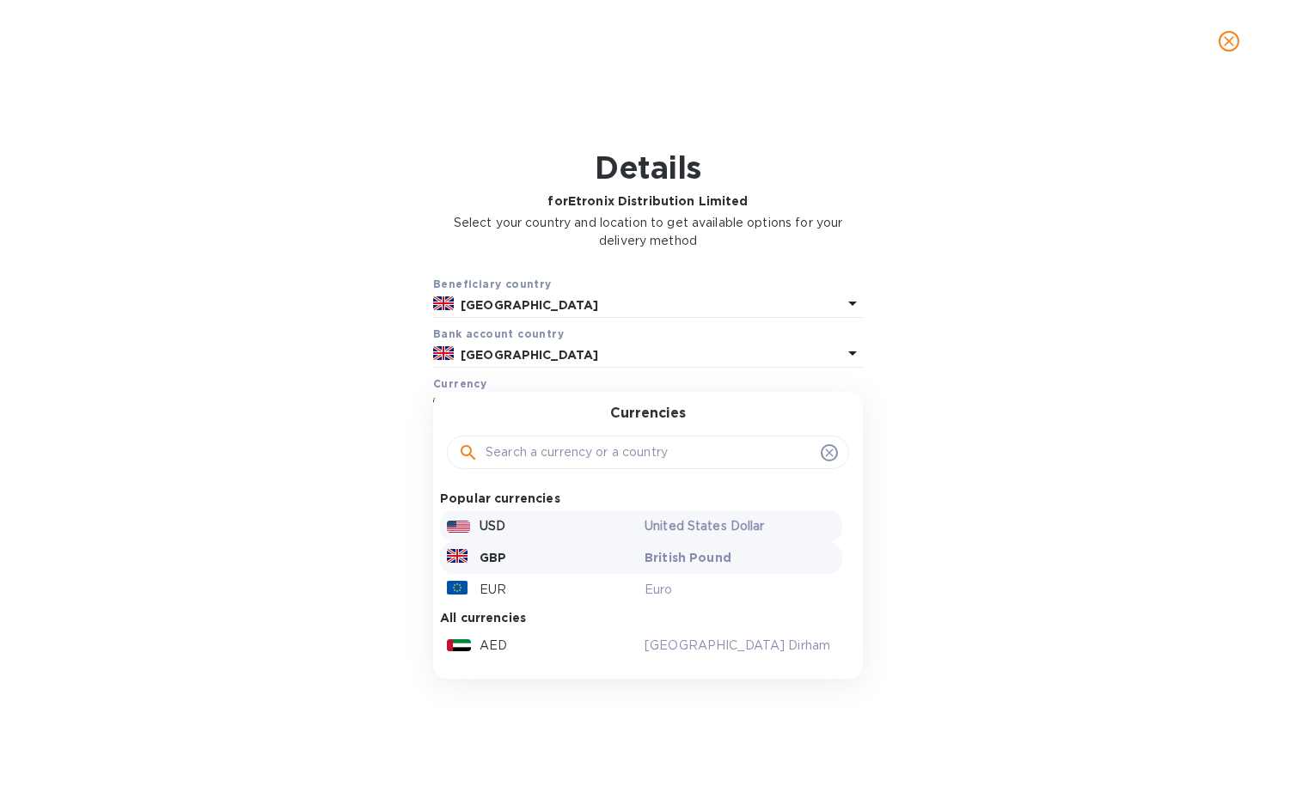
click at [501, 517] on p "USD" at bounding box center [493, 526] width 26 height 18
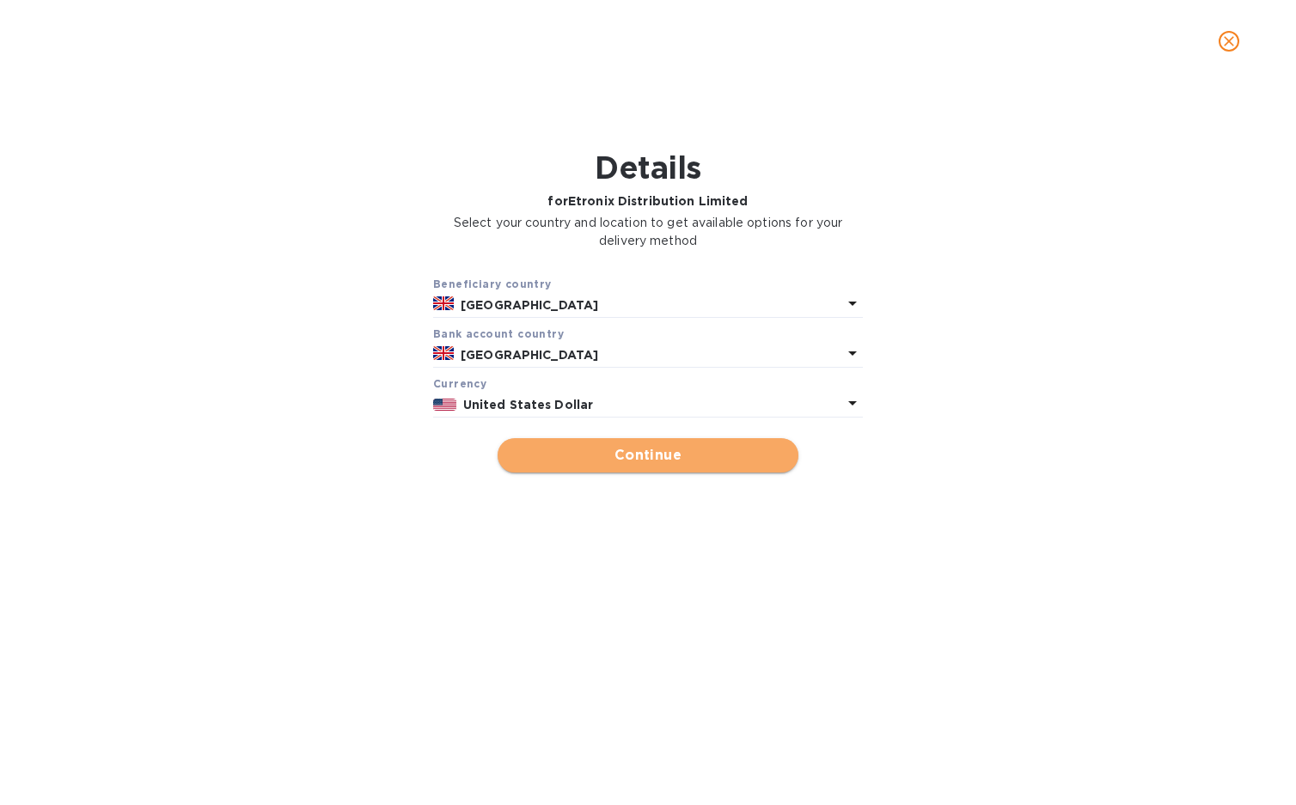
click at [633, 454] on span "Continue" at bounding box center [647, 455] width 273 height 21
type input "Etronix Distribution Limited"
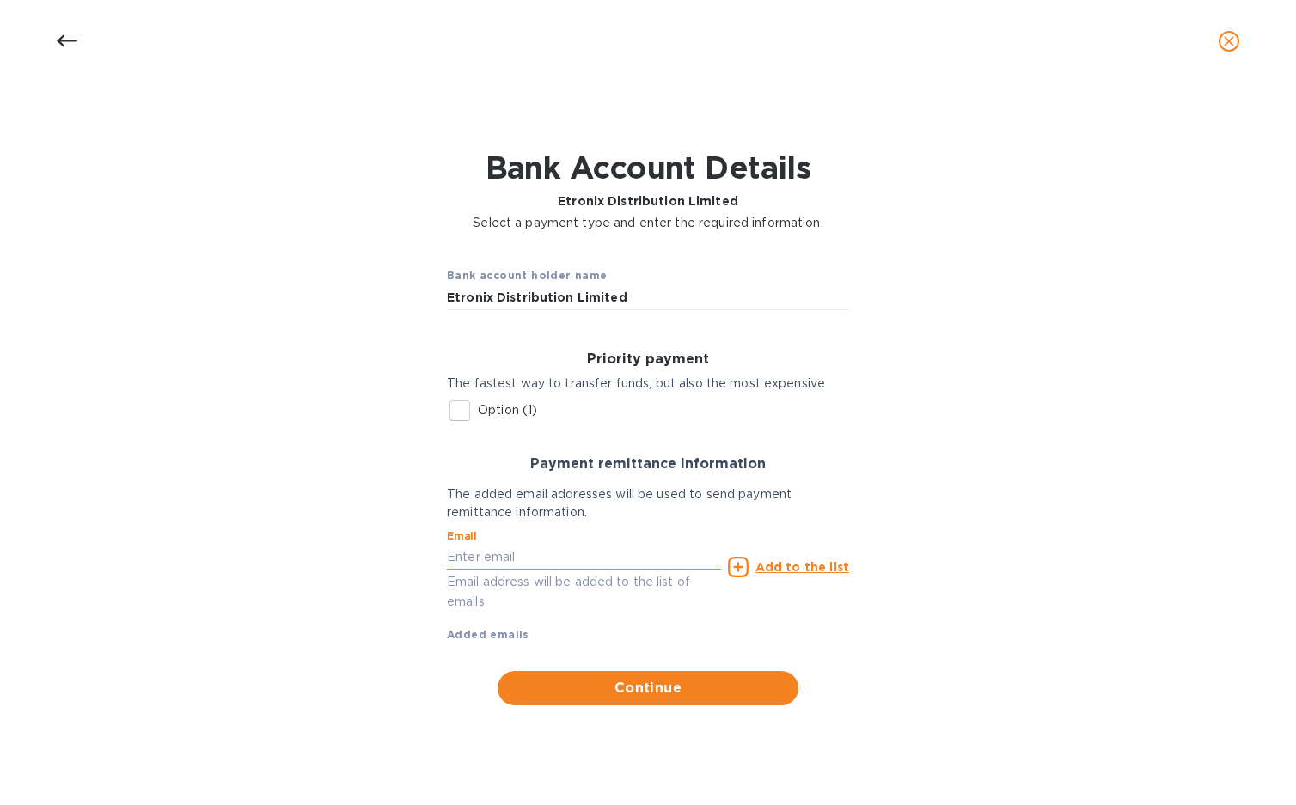
paste input "[EMAIL_ADDRESS][DOMAIN_NAME]"
type input "[EMAIL_ADDRESS][DOMAIN_NAME]"
click at [789, 561] on u "Add to the list" at bounding box center [803, 567] width 94 height 14
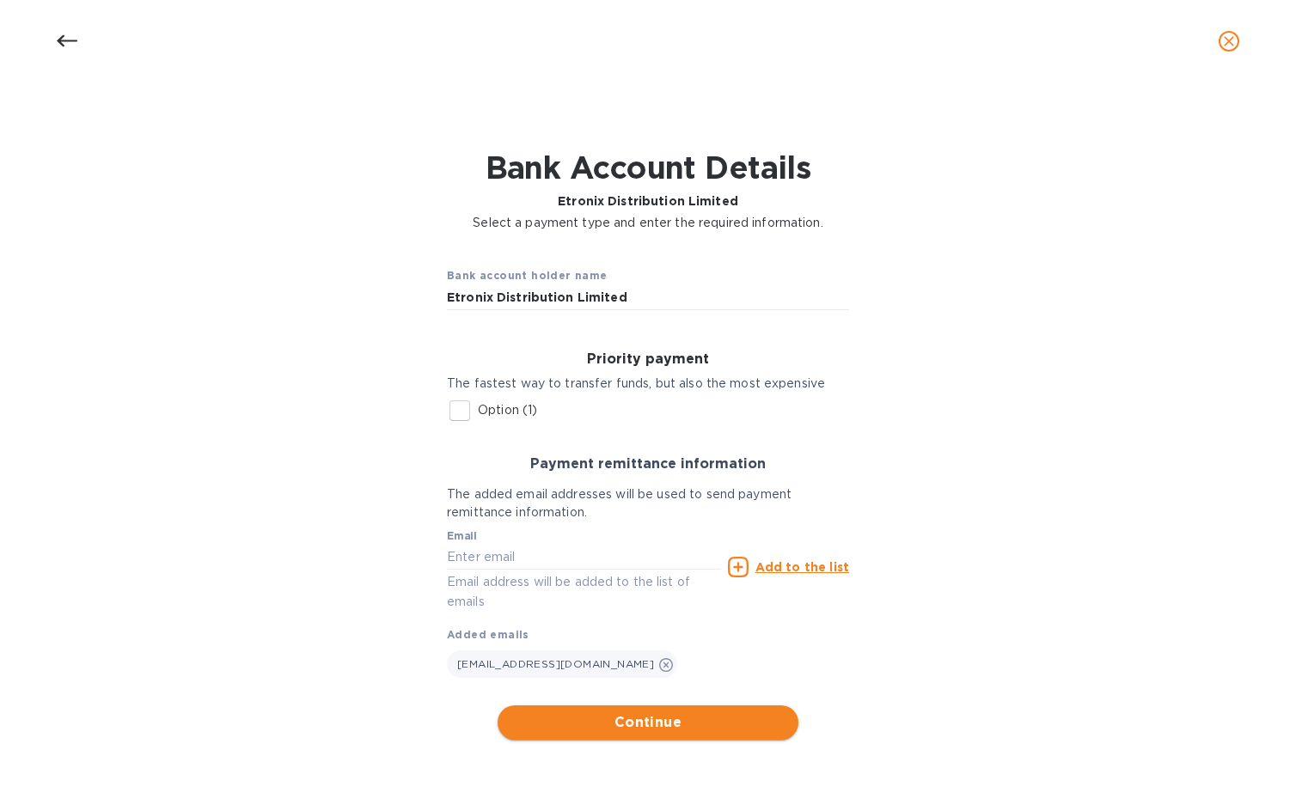
click at [595, 727] on span "Continue" at bounding box center [647, 723] width 273 height 21
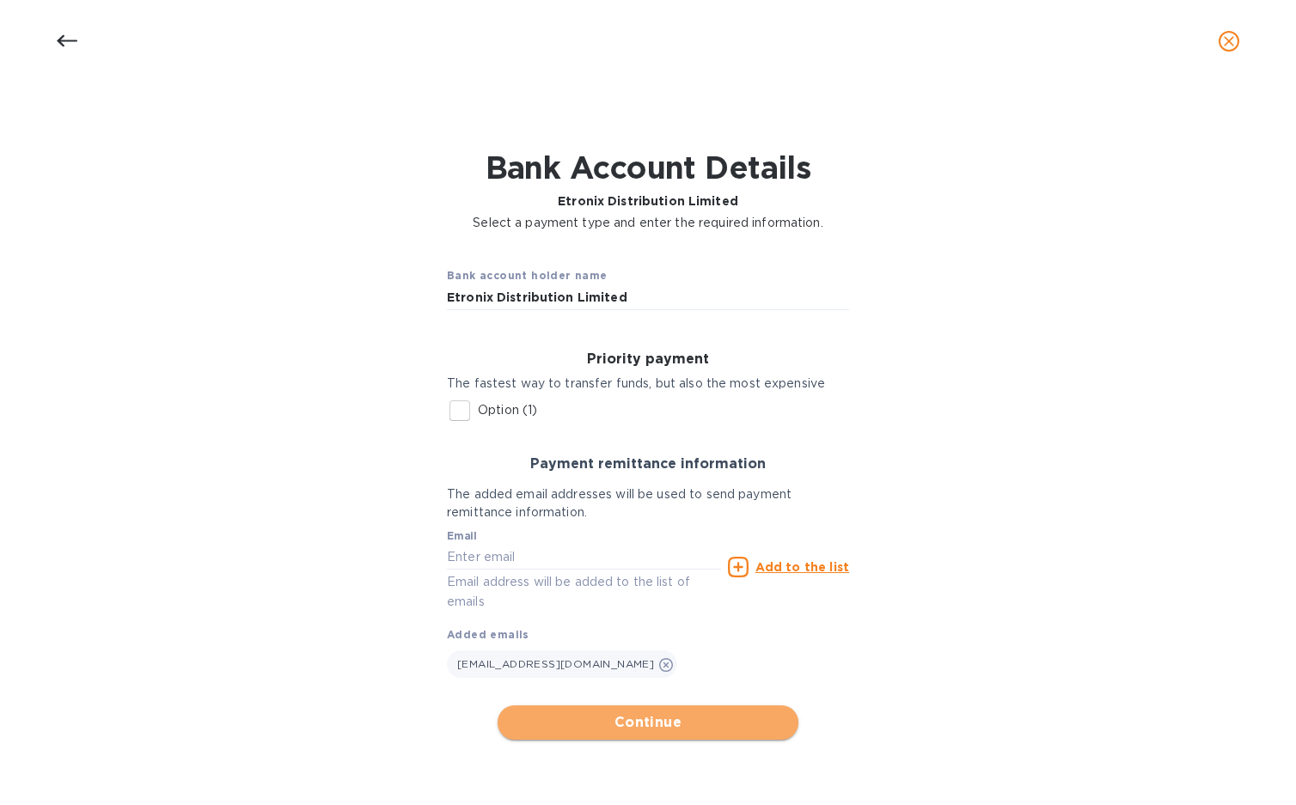
click at [645, 725] on span "Continue" at bounding box center [647, 723] width 273 height 21
click at [462, 404] on input "Option (1)" at bounding box center [460, 411] width 36 height 36
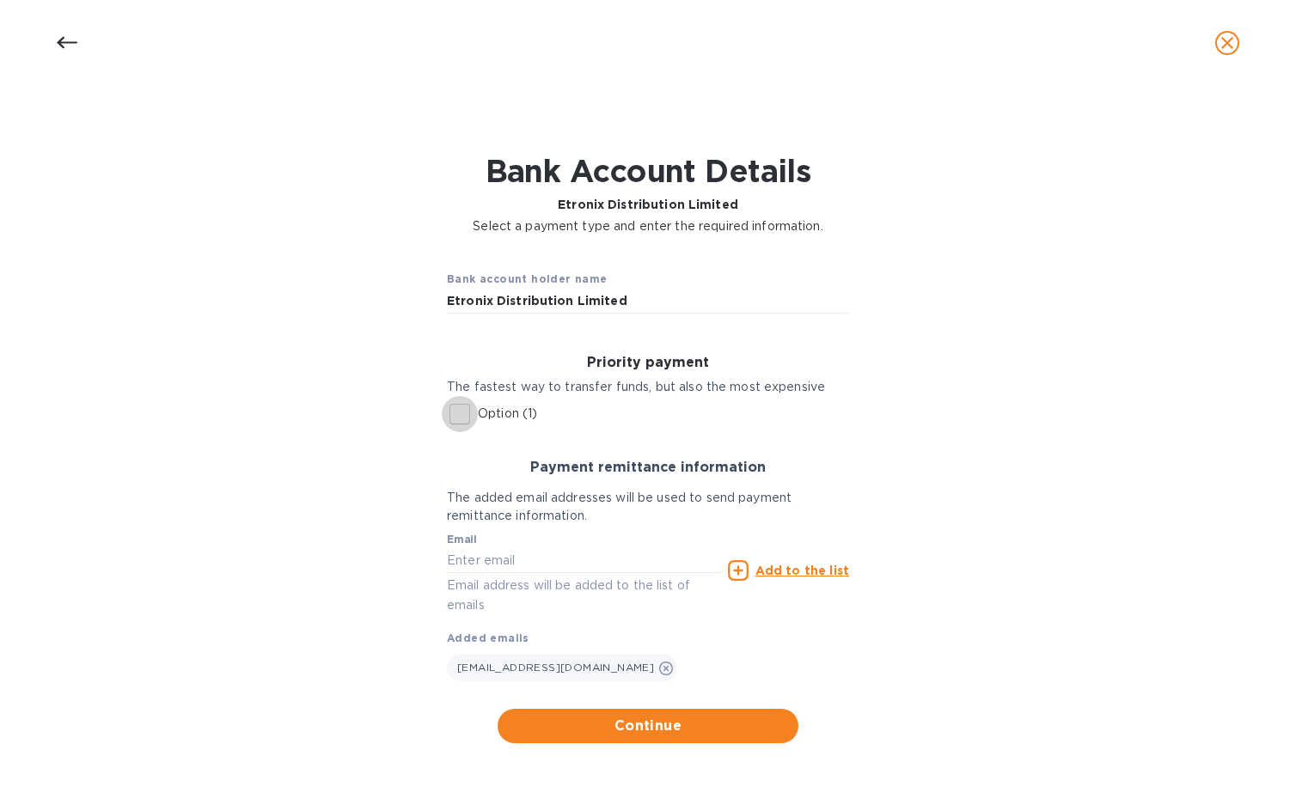
checkbox input "true"
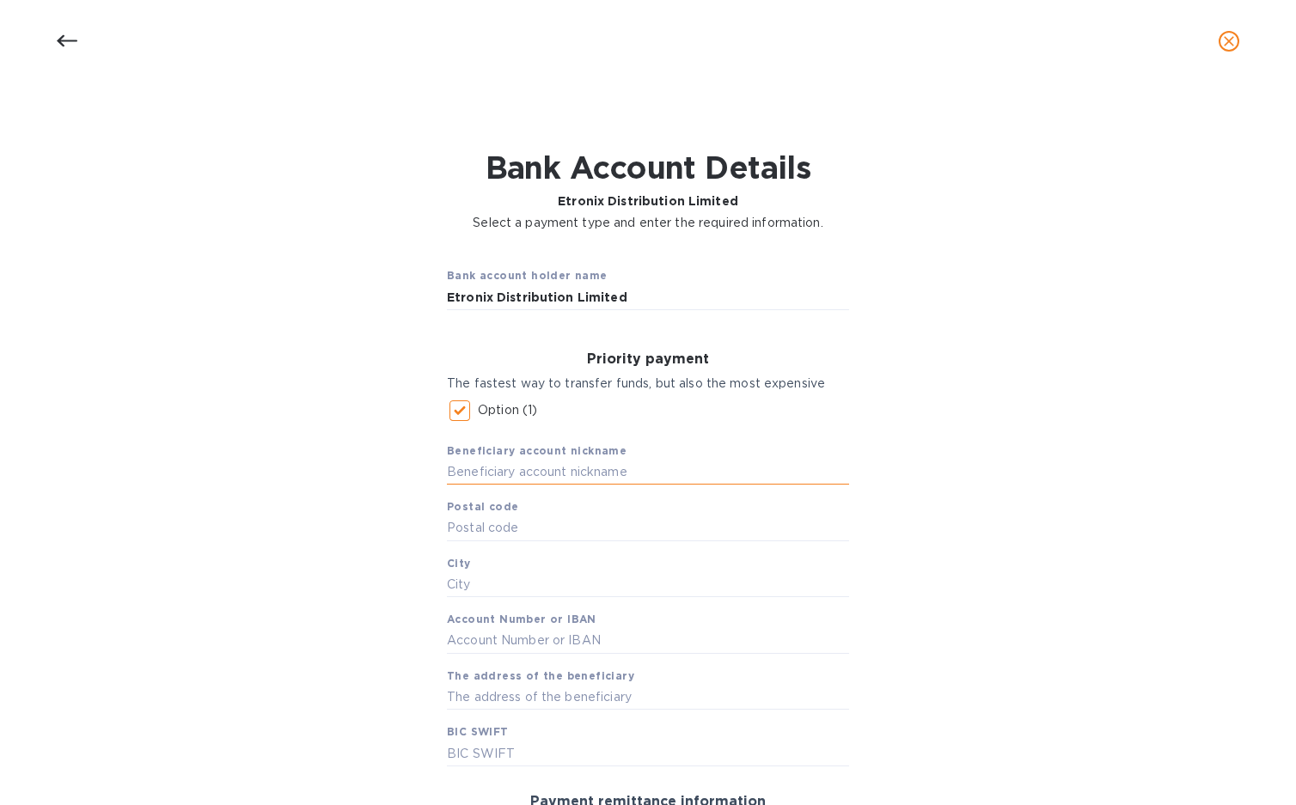
click at [591, 478] on input "text" at bounding box center [648, 473] width 402 height 26
type input "Etronix"
paste input "LS7 2BB"
type input "LS7 2BB"
click at [501, 588] on input "text" at bounding box center [648, 585] width 402 height 26
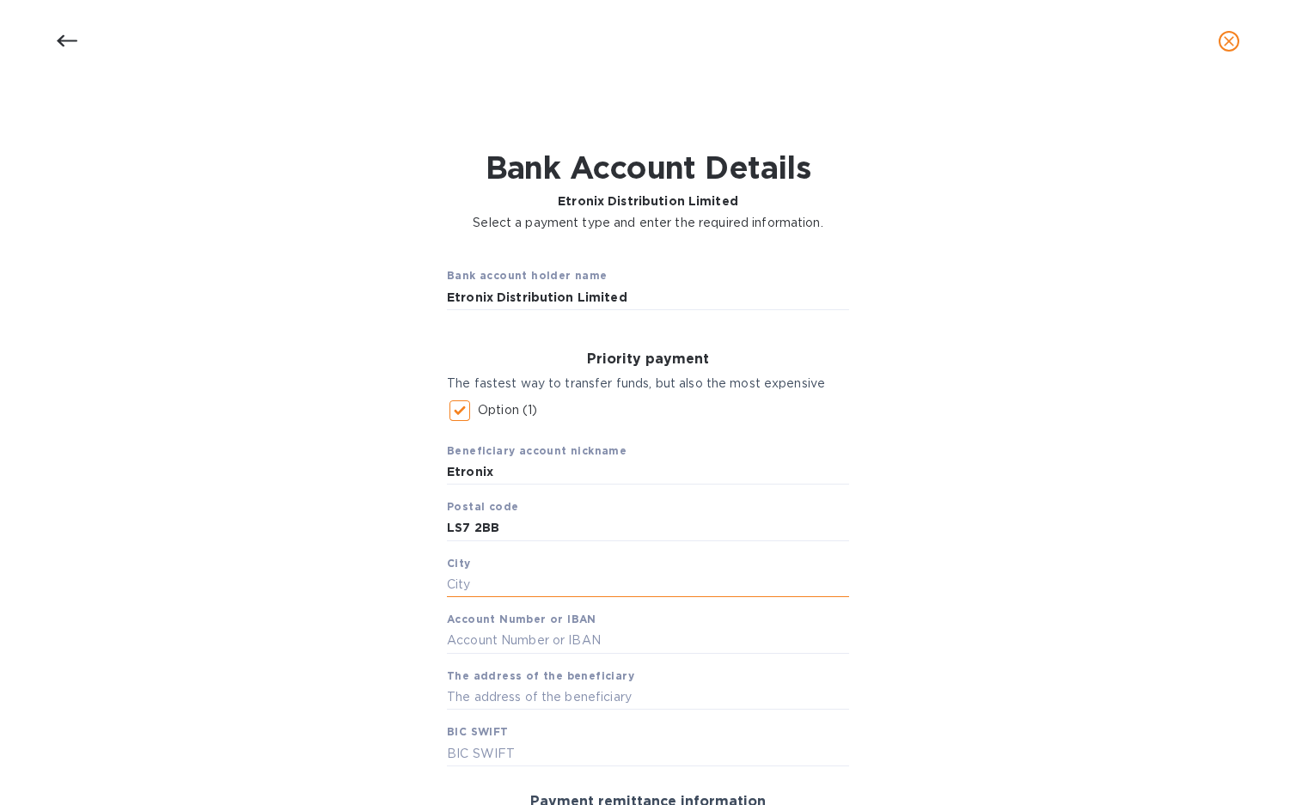
paste input "[GEOGRAPHIC_DATA]"
type input "[GEOGRAPHIC_DATA]"
click at [596, 639] on input "text" at bounding box center [648, 641] width 402 height 26
paste input "[FINANCIAL_ID]"
click at [521, 637] on input "[FINANCIAL_ID]" at bounding box center [648, 641] width 402 height 26
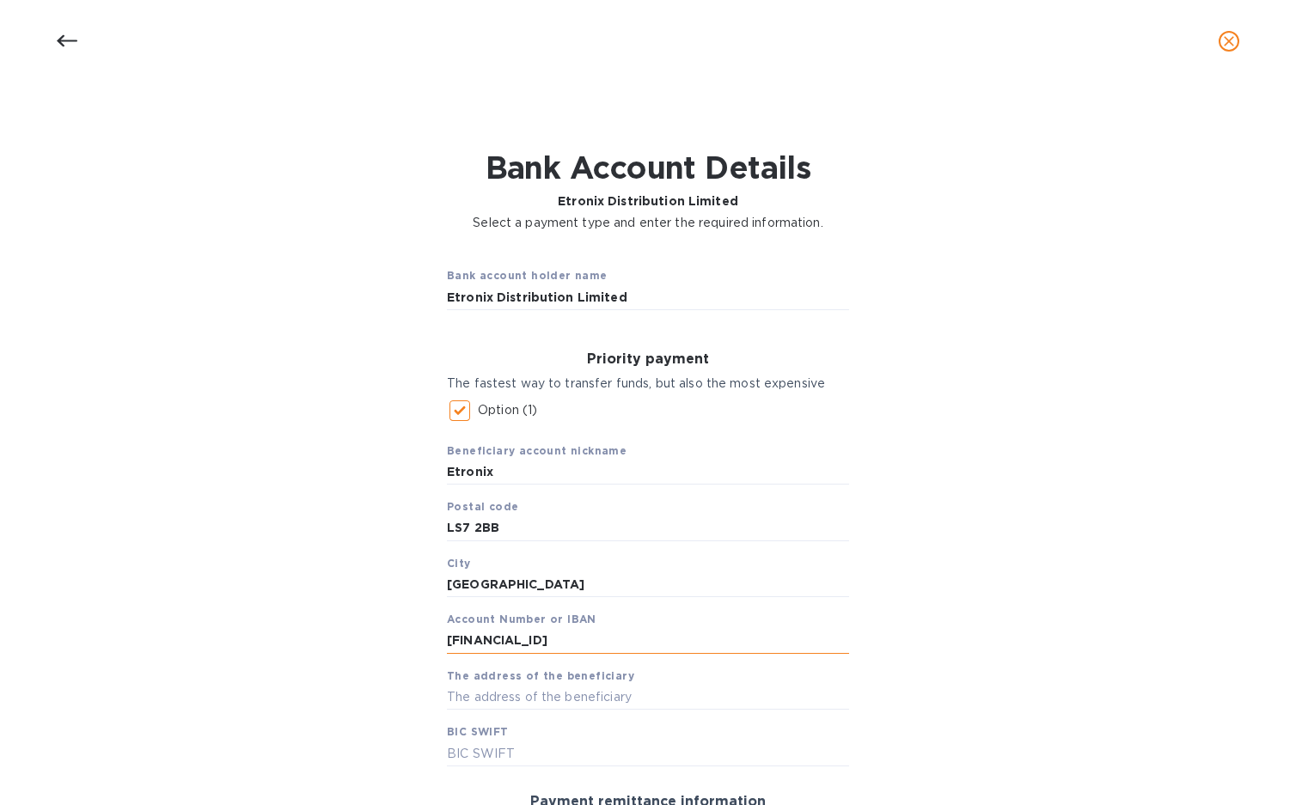
click at [481, 640] on input "[FINANCIAL_ID]" at bounding box center [648, 641] width 402 height 26
type input "[FINANCIAL_ID]"
click at [621, 692] on input "text" at bounding box center [648, 698] width 402 height 26
paste input "Unit 7 Sheepscar Court"
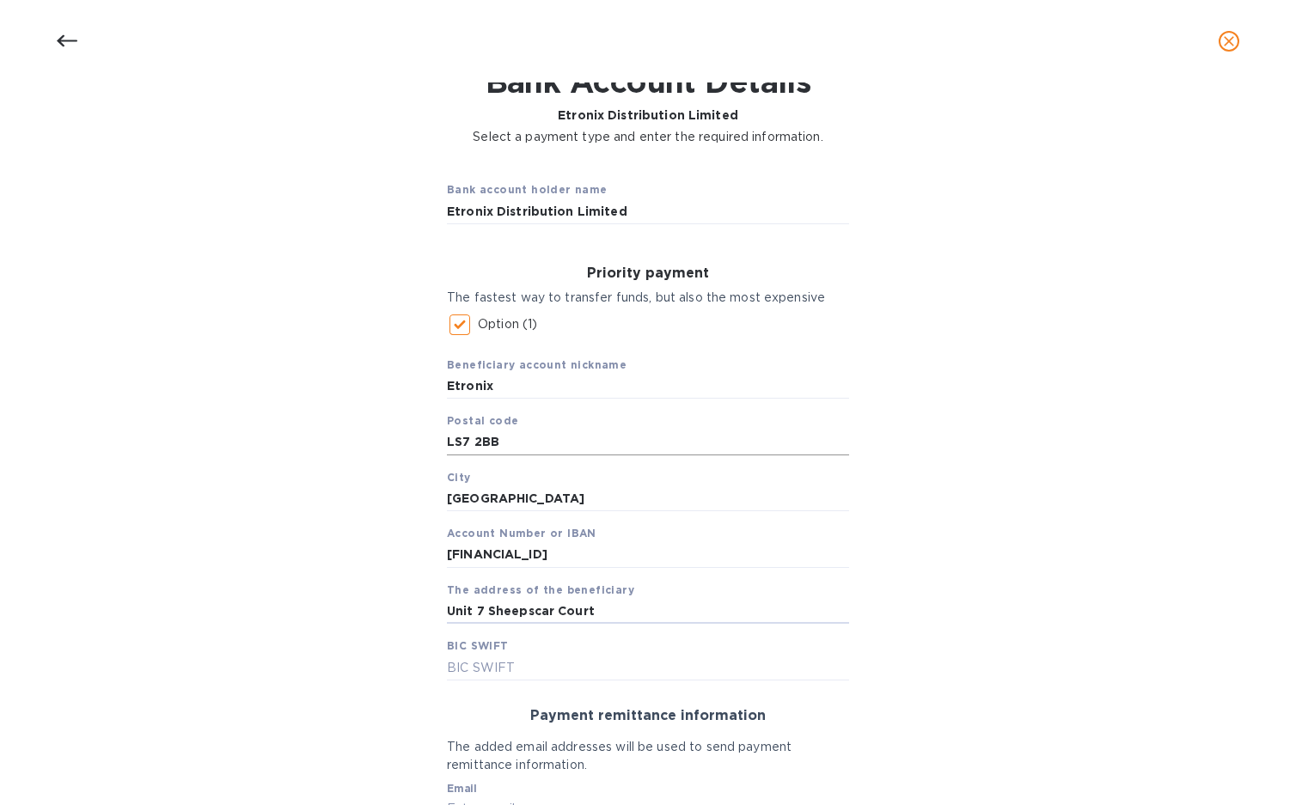
scroll to position [172, 0]
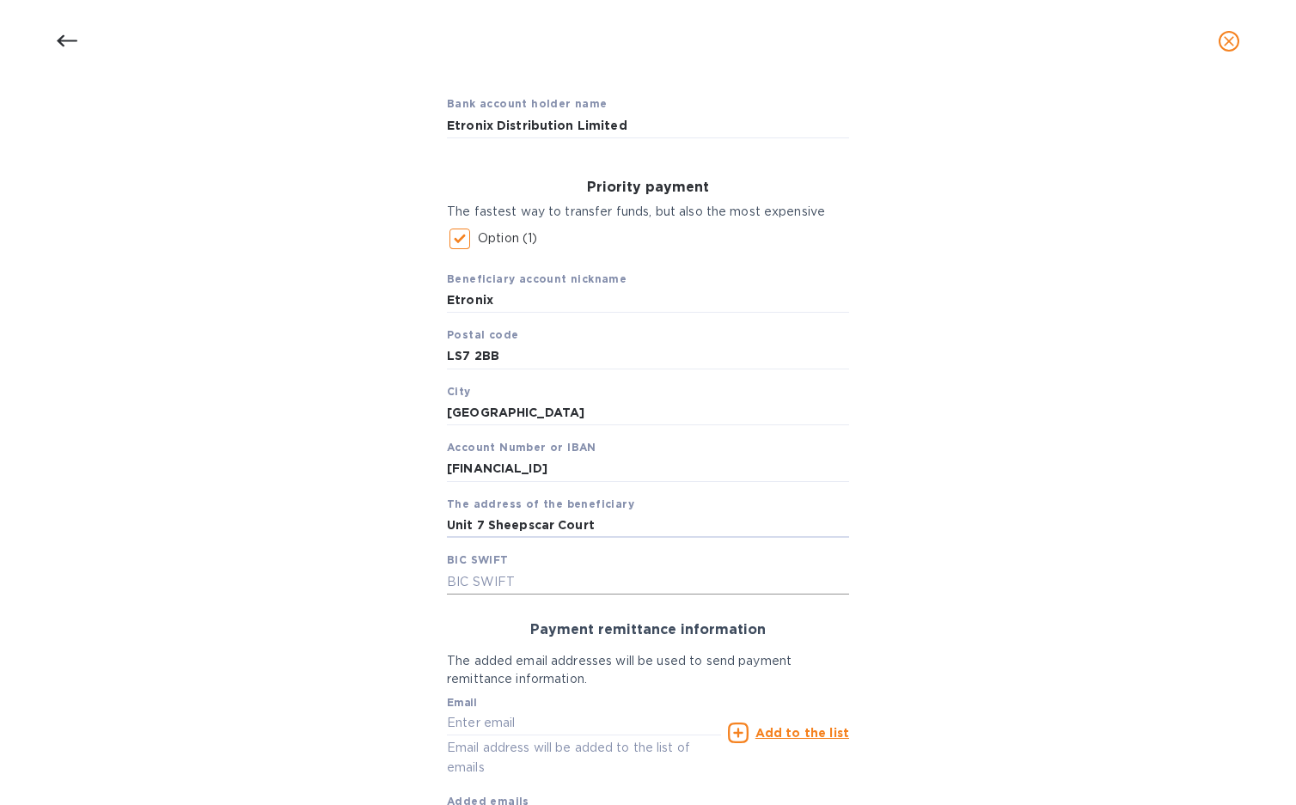
type input "Unit 7 Sheepscar Court"
click at [537, 575] on input "text" at bounding box center [648, 582] width 402 height 26
paste input "BARCCGB22"
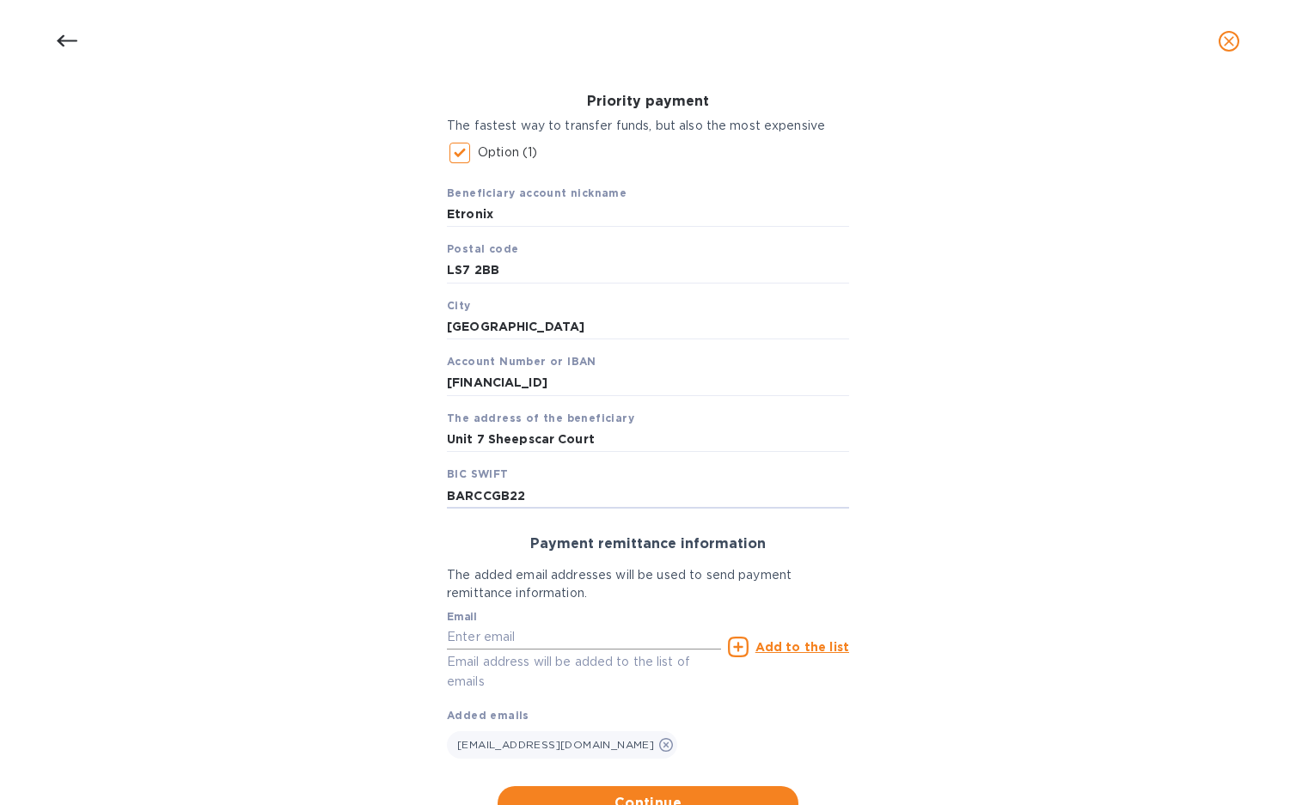
scroll to position [327, 0]
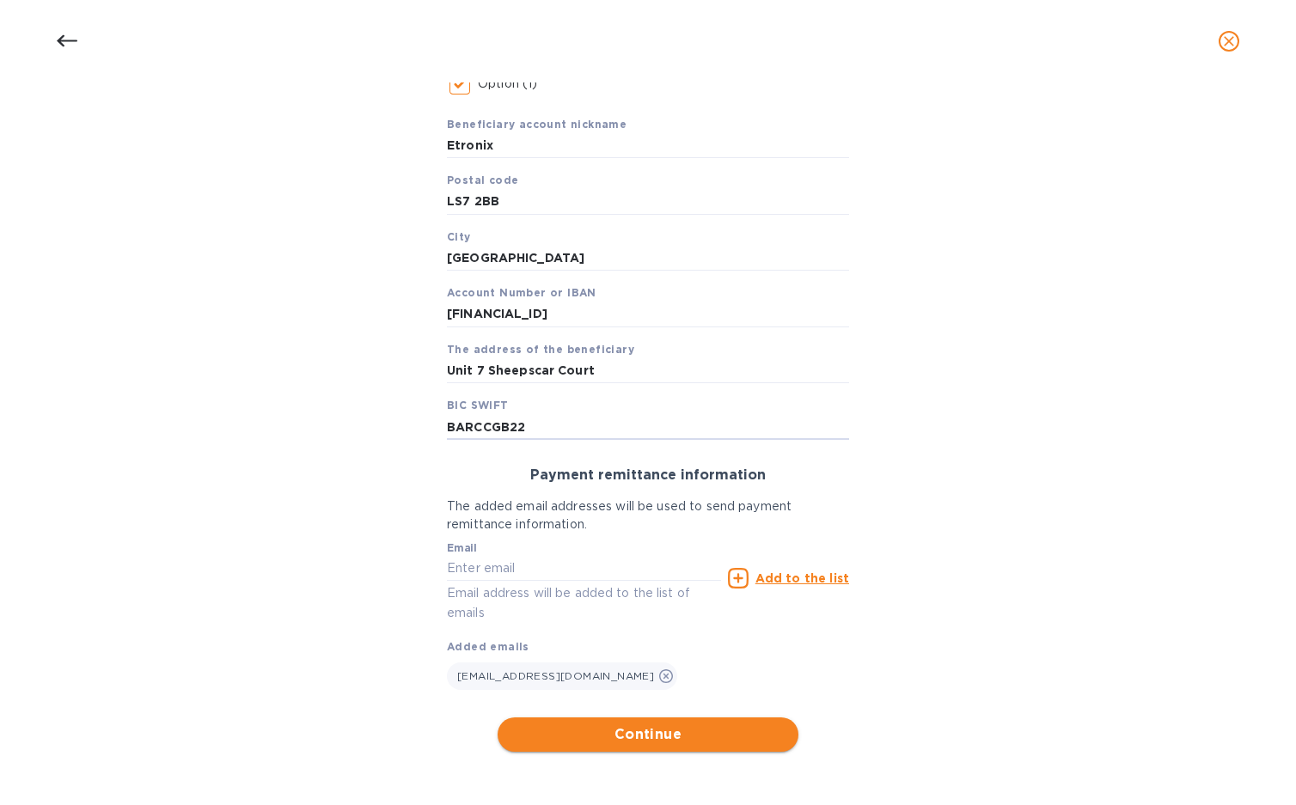
type input "BARCCGB22"
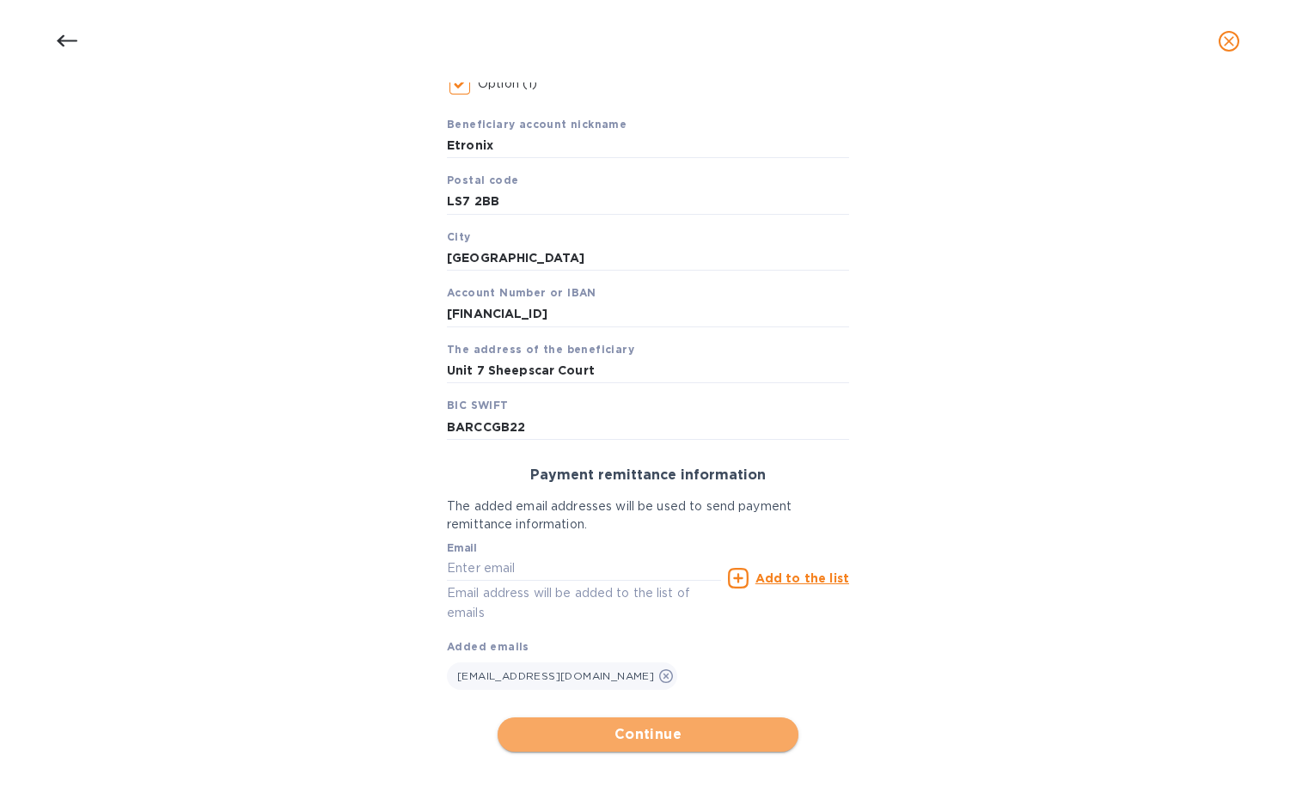
click at [638, 730] on span "Continue" at bounding box center [647, 735] width 273 height 21
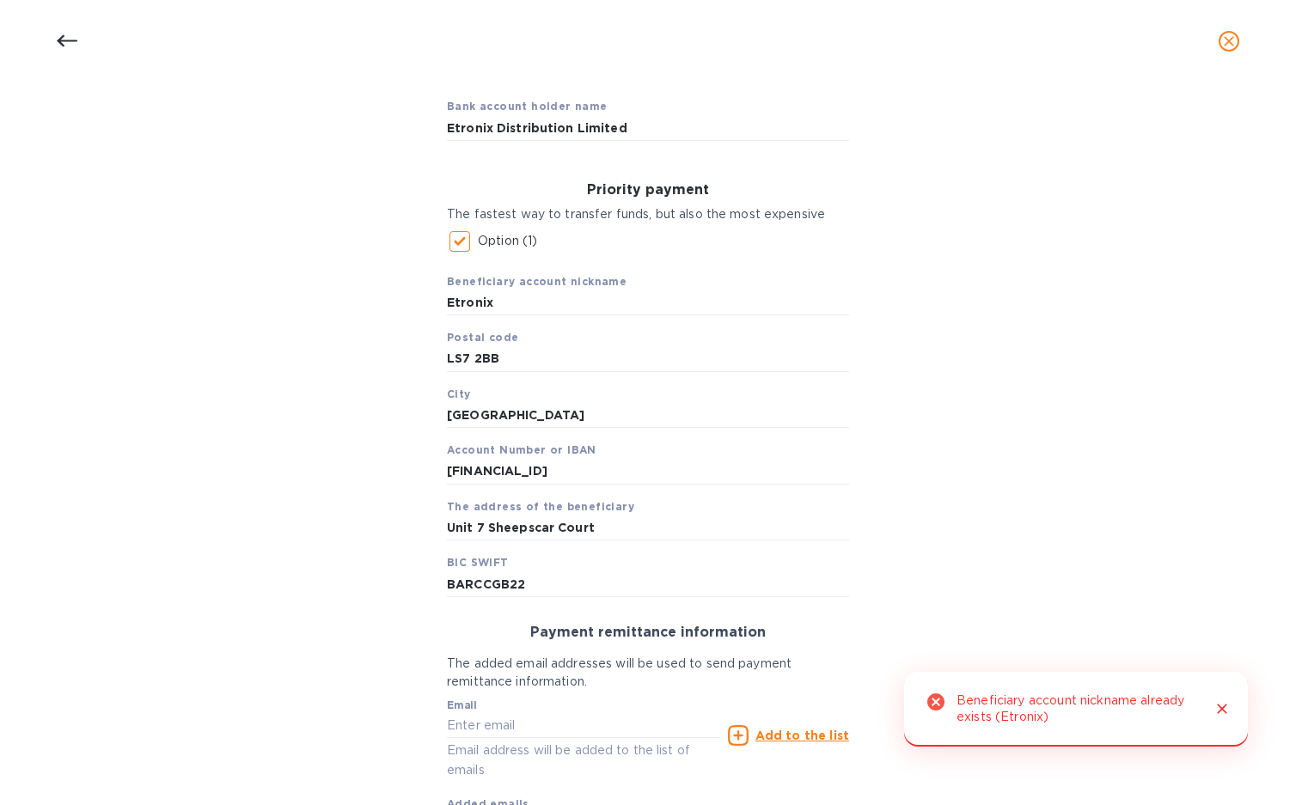
scroll to position [155, 0]
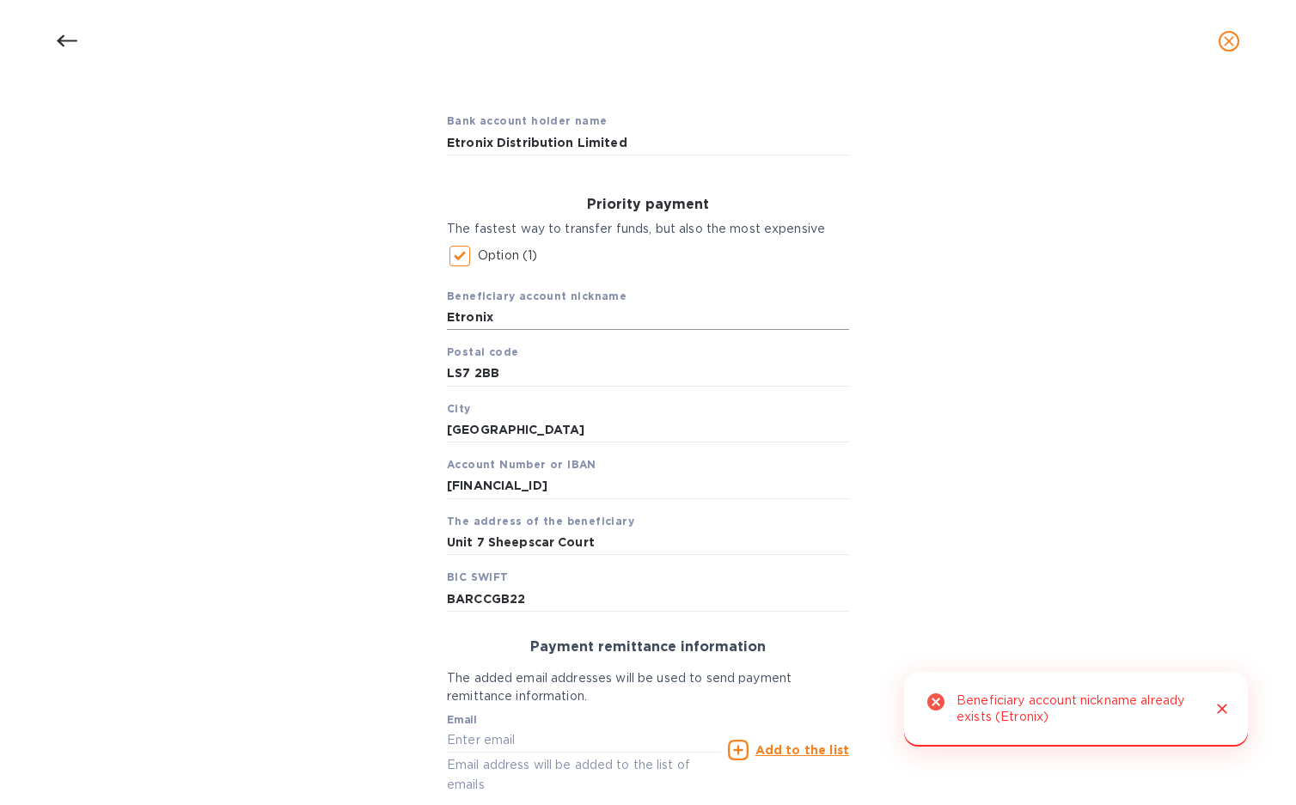
click at [512, 318] on input "Etronix" at bounding box center [648, 318] width 402 height 26
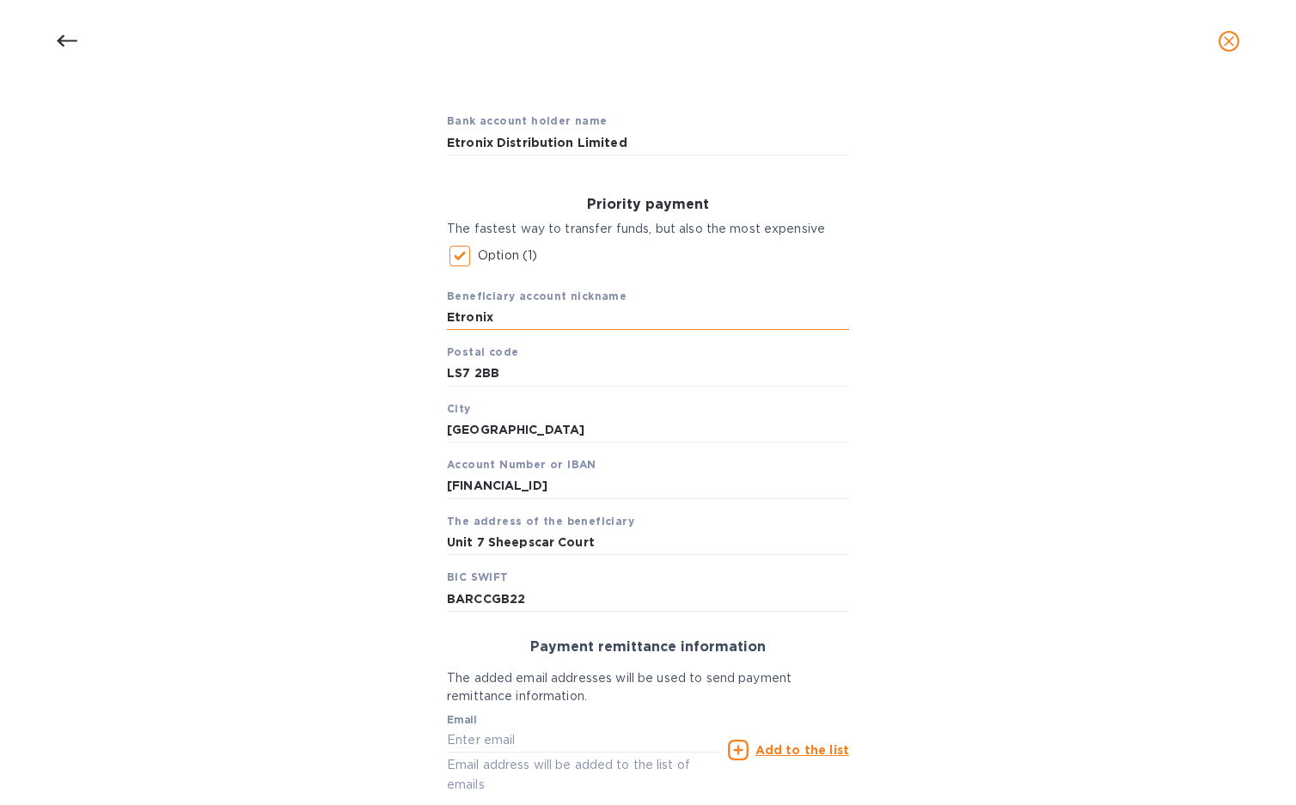
click at [508, 316] on input "Etronix" at bounding box center [648, 318] width 402 height 26
paste input "Etronix Distribution Limited"
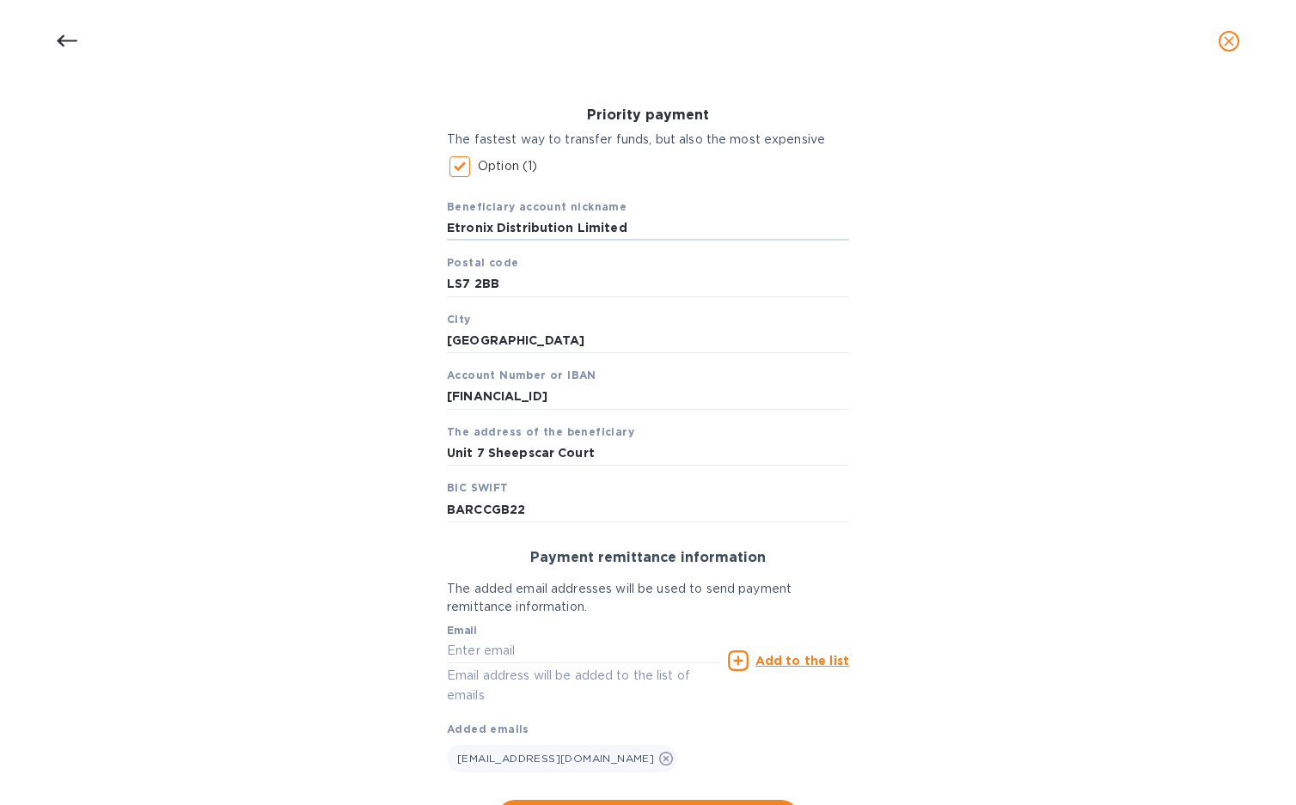
scroll to position [327, 0]
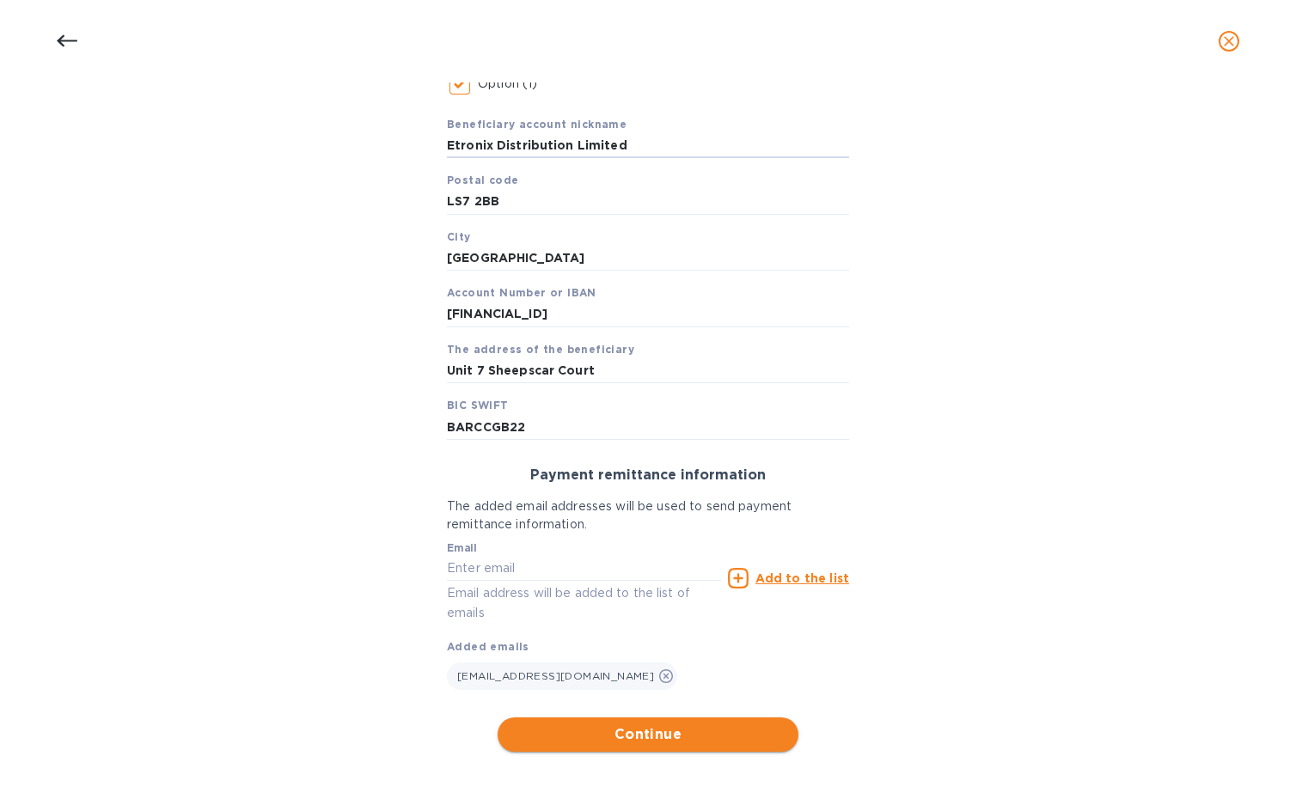
click at [652, 733] on span "Continue" at bounding box center [647, 735] width 273 height 21
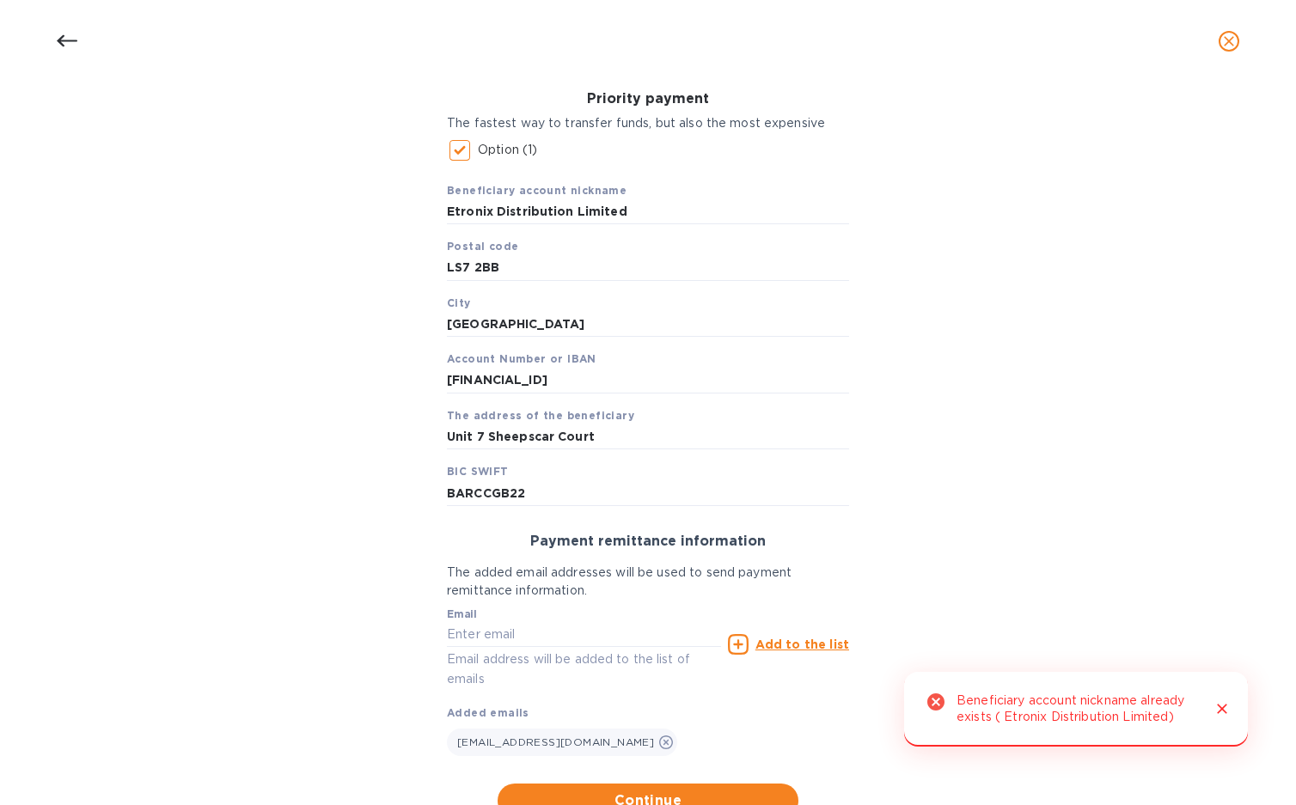
scroll to position [155, 0]
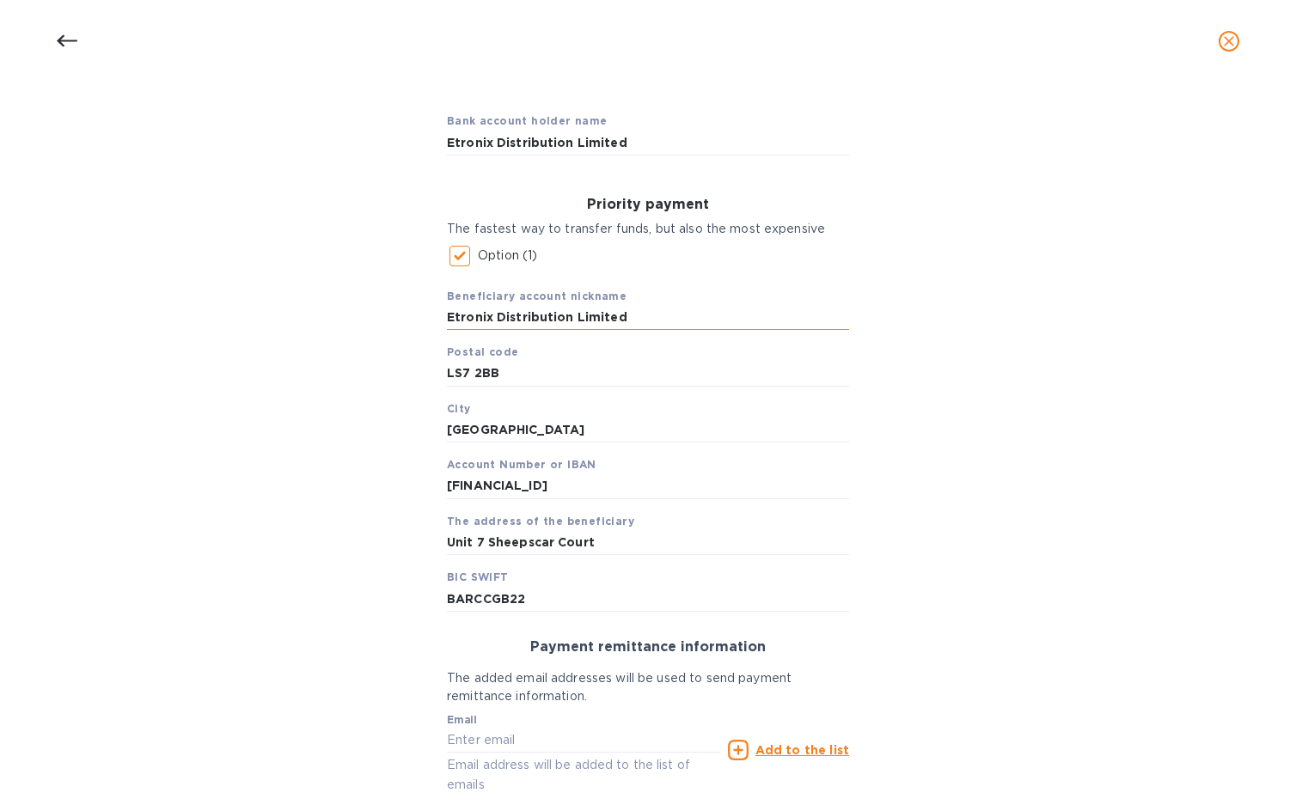
drag, startPoint x: 645, startPoint y: 321, endPoint x: 523, endPoint y: 315, distance: 121.4
click at [523, 315] on input "Etronix Distribution Limited" at bounding box center [648, 318] width 402 height 26
drag, startPoint x: 699, startPoint y: 317, endPoint x: 650, endPoint y: 317, distance: 49.0
click at [697, 317] on input "Etronix Distribution Limited" at bounding box center [648, 318] width 402 height 26
click at [646, 317] on input "Etronix Distribution Limited" at bounding box center [648, 318] width 402 height 26
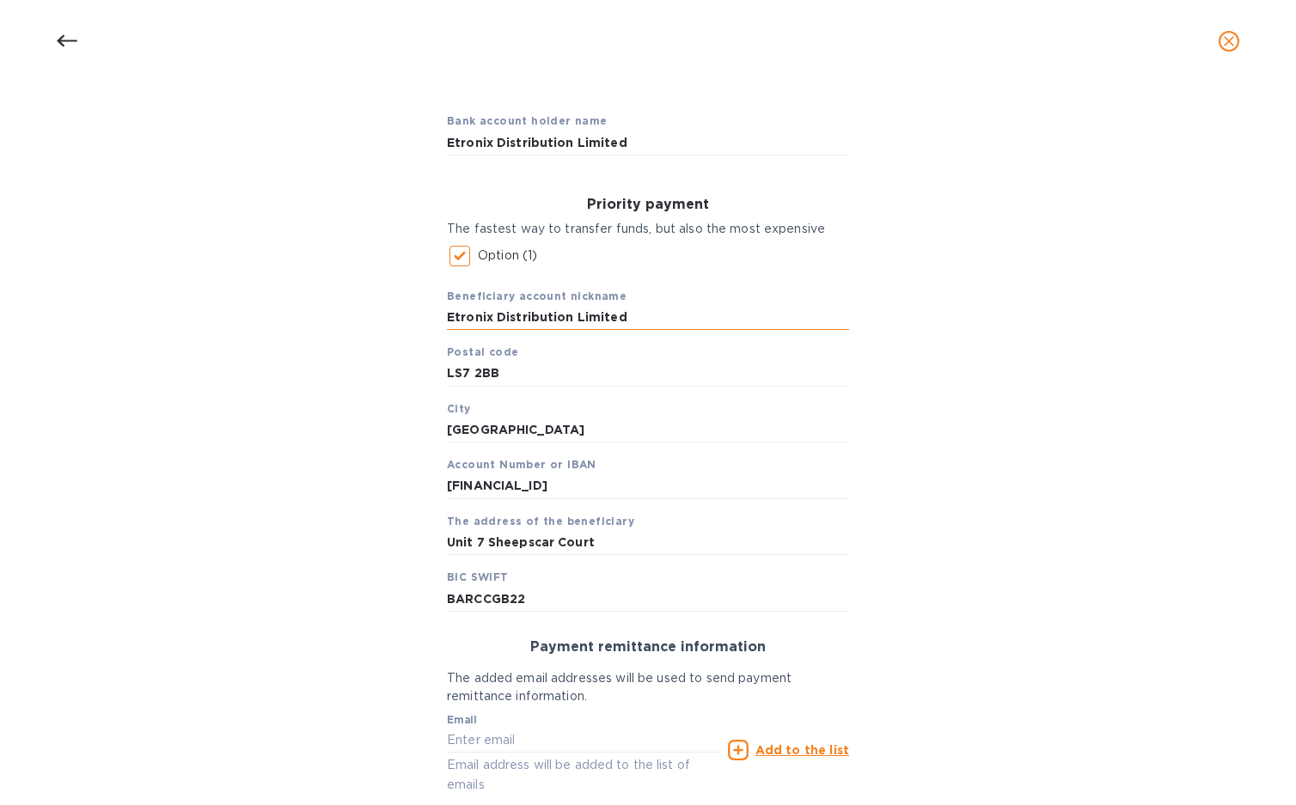
drag, startPoint x: 641, startPoint y: 317, endPoint x: 516, endPoint y: 320, distance: 125.5
click at [516, 320] on input "Etronix Distribution Limited" at bounding box center [648, 318] width 402 height 26
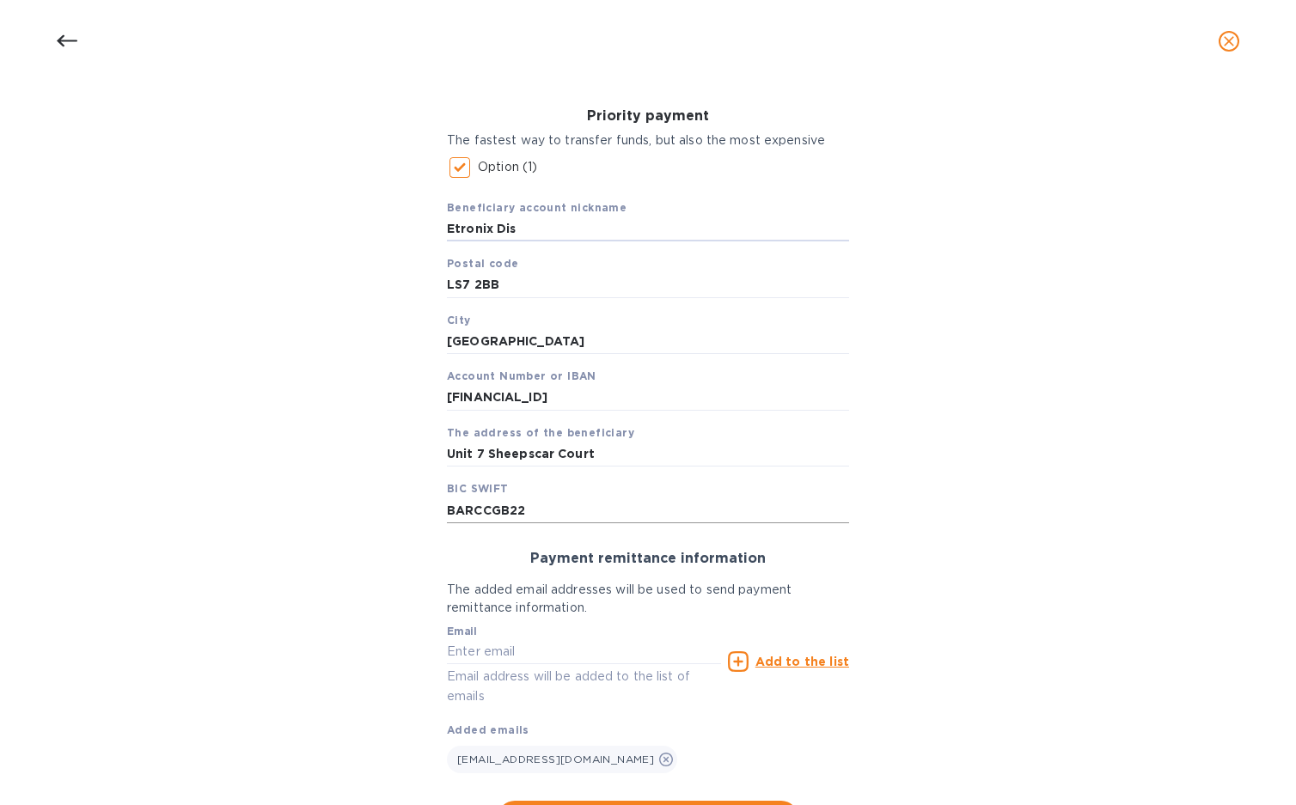
scroll to position [327, 0]
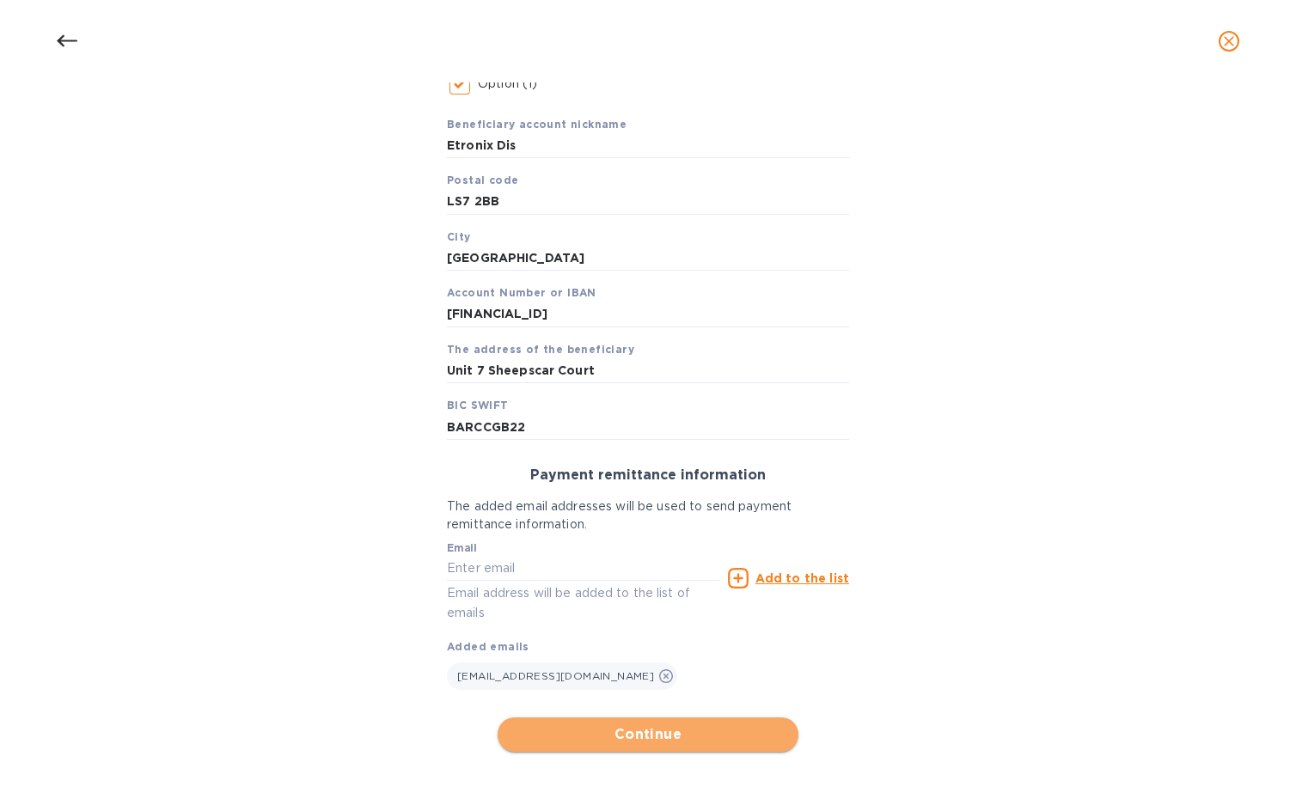
click at [632, 737] on span "Continue" at bounding box center [647, 735] width 273 height 21
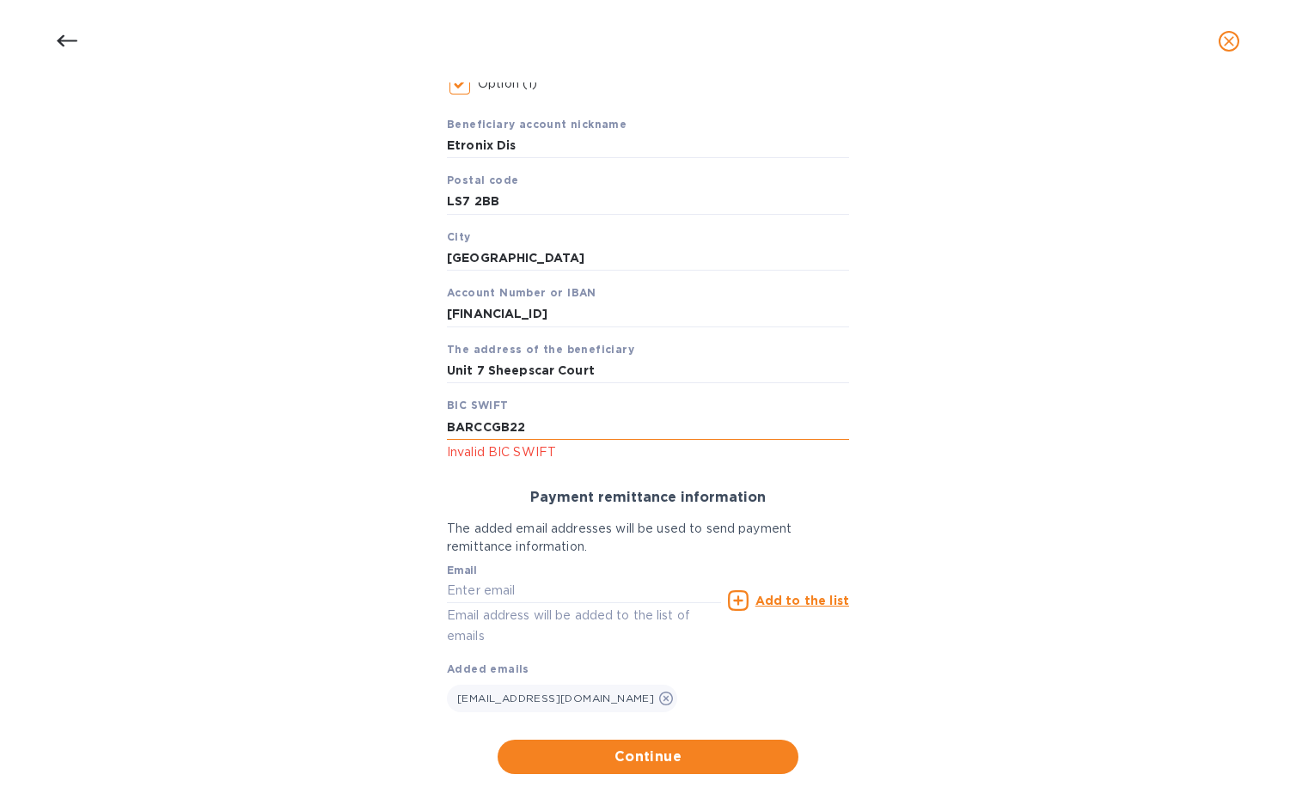
click at [564, 418] on input "BARCCGB22" at bounding box center [648, 427] width 402 height 26
click at [530, 143] on input "Etronix Dis" at bounding box center [648, 146] width 402 height 26
type input "Etronix Dist"
click at [547, 433] on input "BARCCGB22" at bounding box center [648, 427] width 402 height 26
click at [475, 426] on input "BARCCGB22" at bounding box center [648, 427] width 402 height 26
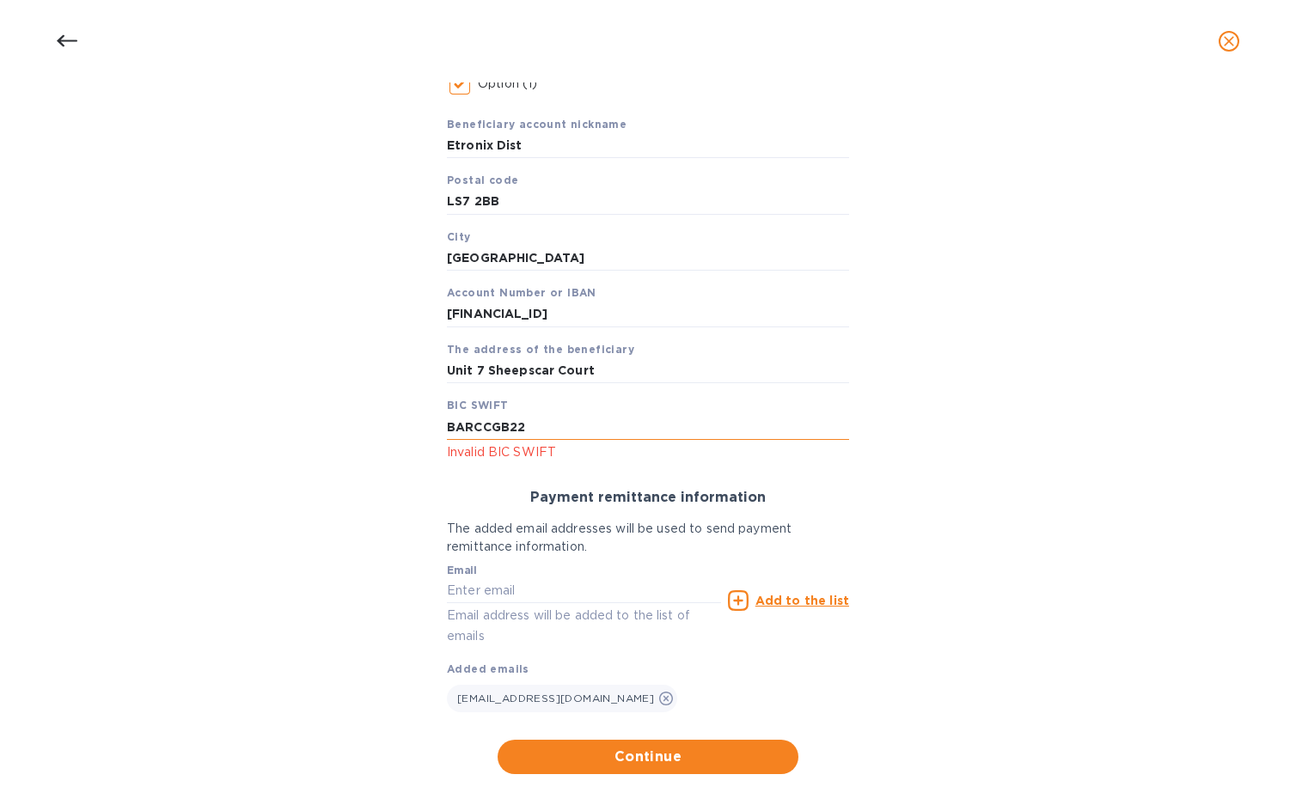
click at [475, 426] on input "BARCCGB22" at bounding box center [648, 427] width 402 height 26
click at [546, 477] on div "Payment remittance information The added email addresses will be used to send p…" at bounding box center [648, 601] width 430 height 250
click at [480, 459] on p "Invalid BIC SWIFT" at bounding box center [648, 453] width 402 height 20
click at [633, 758] on span "Continue" at bounding box center [647, 757] width 273 height 21
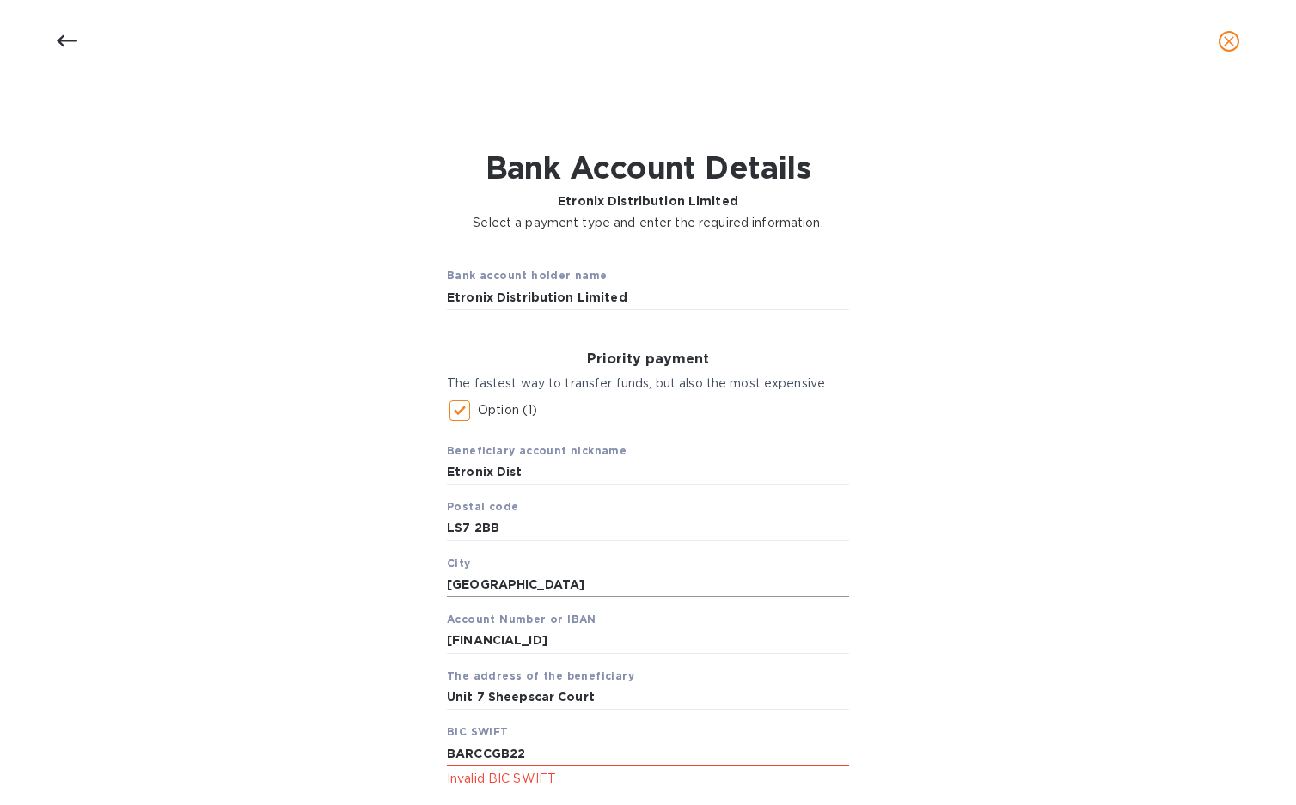
scroll to position [86, 0]
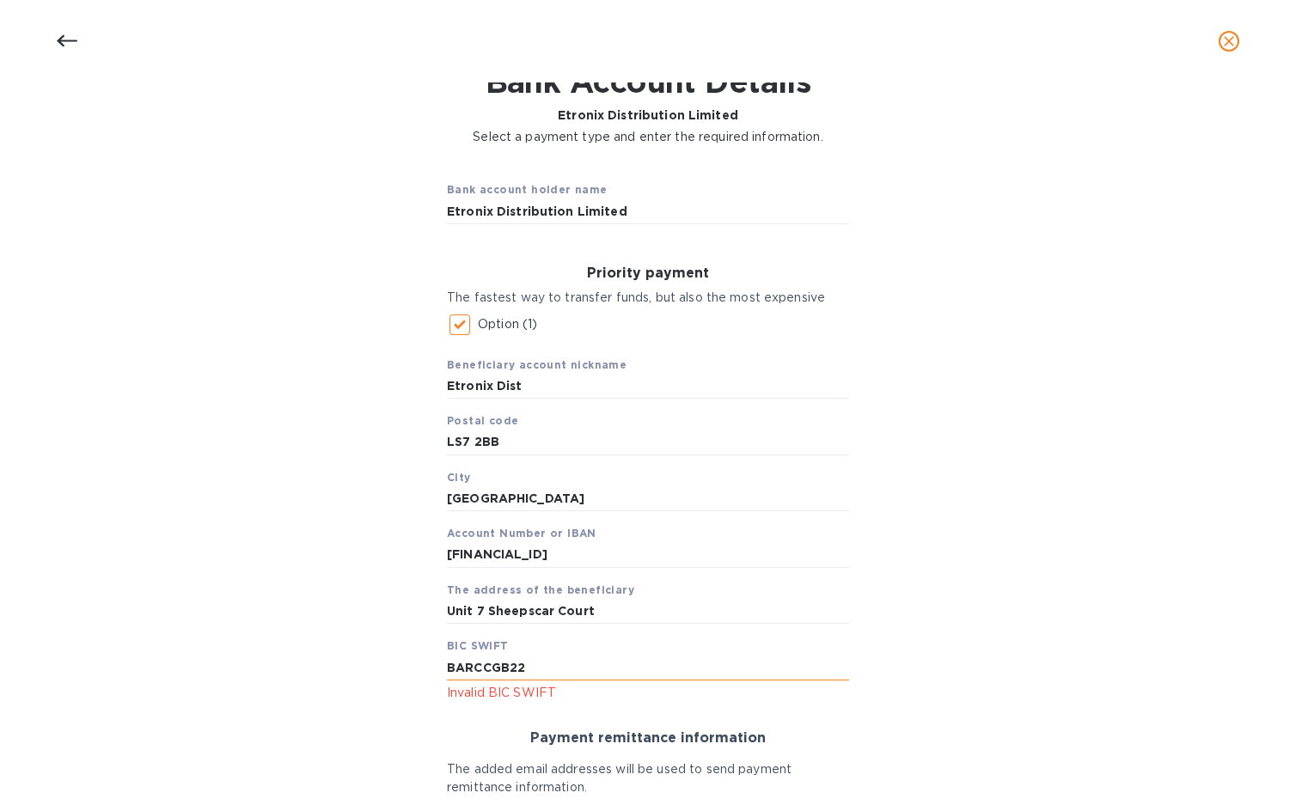
click at [554, 672] on input "BARCCGB22" at bounding box center [648, 668] width 402 height 26
click at [479, 443] on input "LS7 2BB" at bounding box center [648, 443] width 402 height 26
paste input "1 5WU"
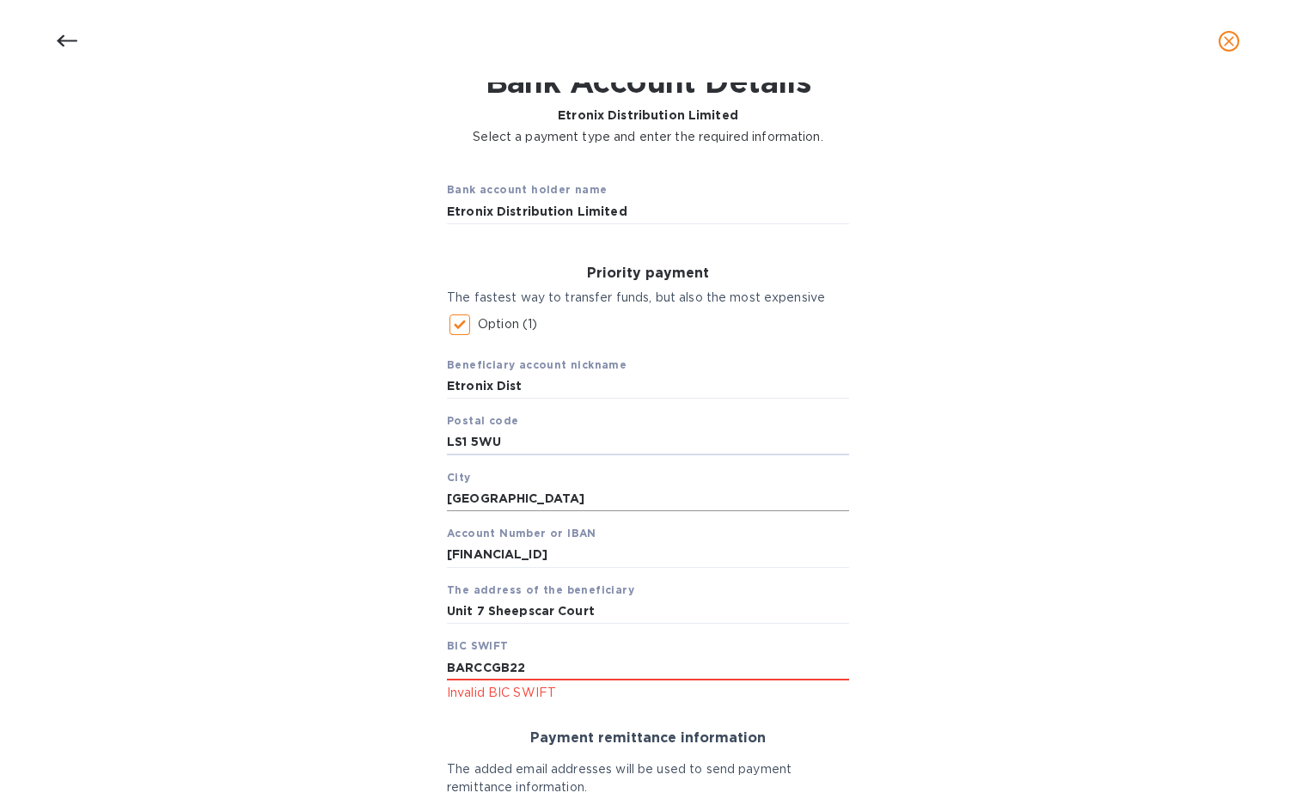
type input "LS1 5WU"
click at [511, 492] on input "[GEOGRAPHIC_DATA]" at bounding box center [648, 499] width 402 height 26
click at [554, 673] on input "BARCCGB22" at bounding box center [648, 668] width 402 height 26
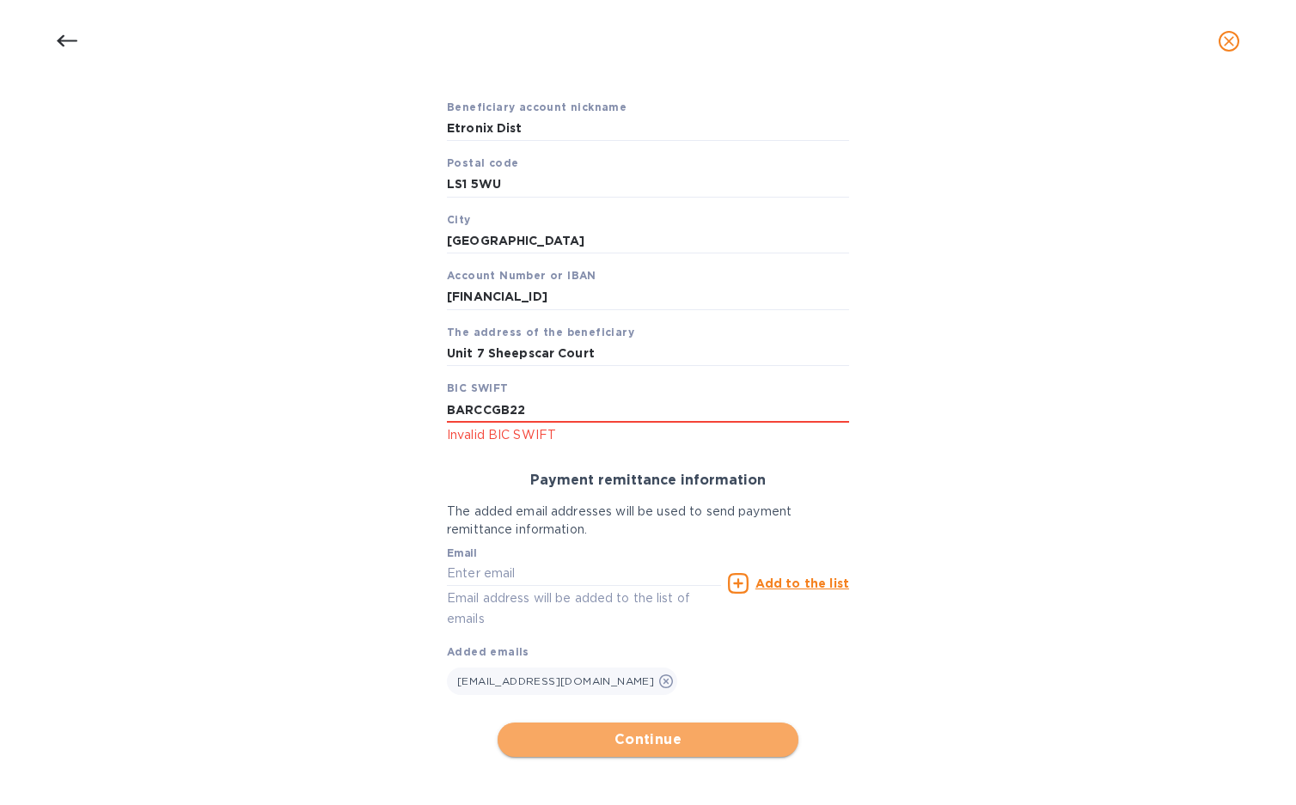
click at [667, 734] on span "Continue" at bounding box center [647, 740] width 273 height 21
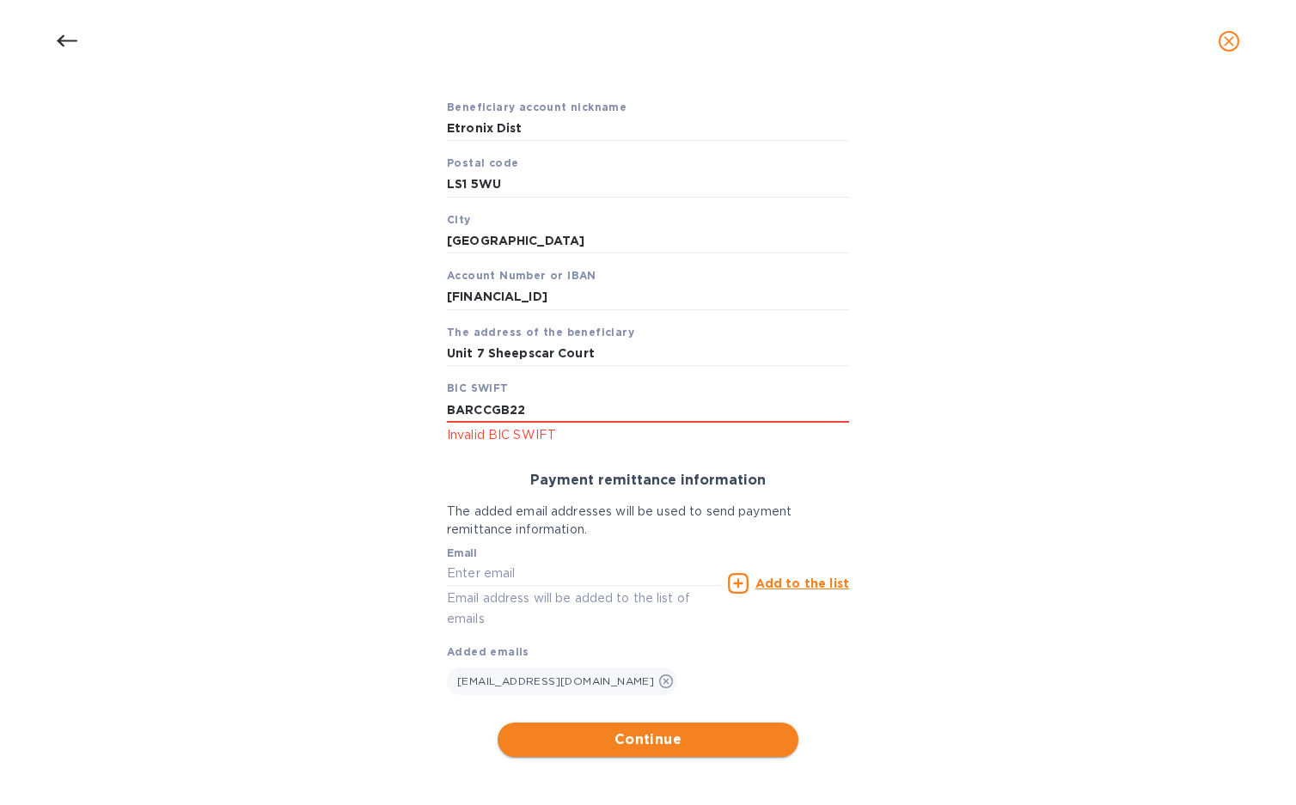
click at [640, 737] on span "Continue" at bounding box center [647, 740] width 273 height 21
click at [596, 450] on div "Priority payment The fastest way to transfer funds, but also the most expensive…" at bounding box center [648, 226] width 430 height 465
click at [633, 734] on span "Continue" at bounding box center [647, 740] width 273 height 21
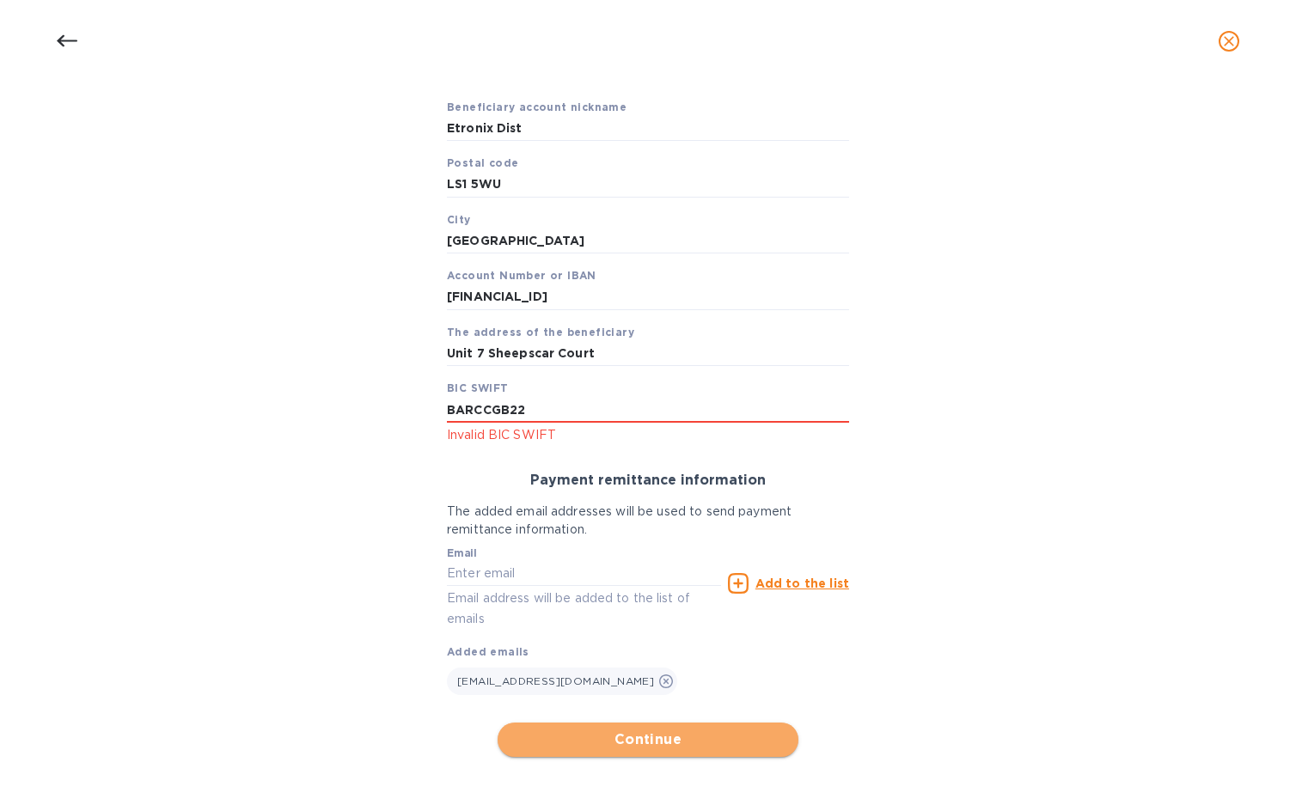
click at [633, 734] on span "Continue" at bounding box center [647, 740] width 273 height 21
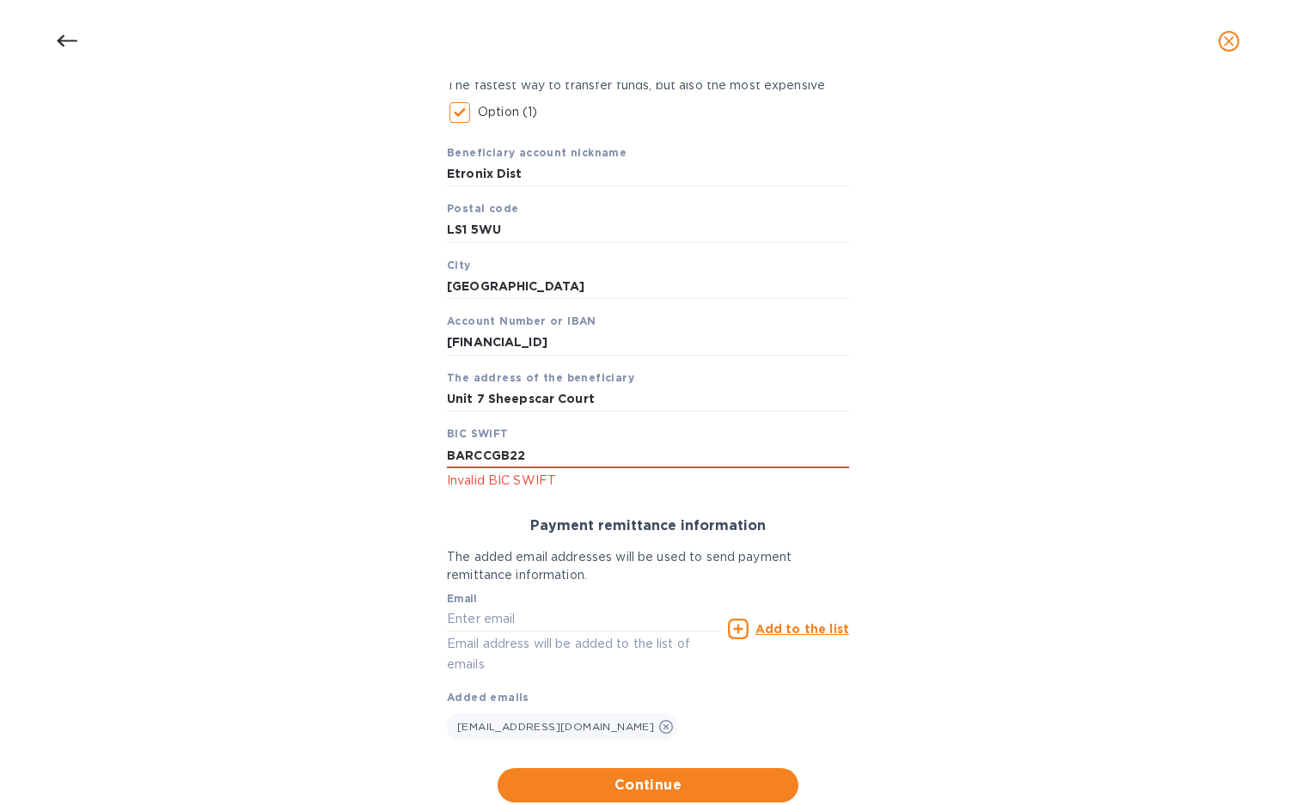
scroll to position [172, 0]
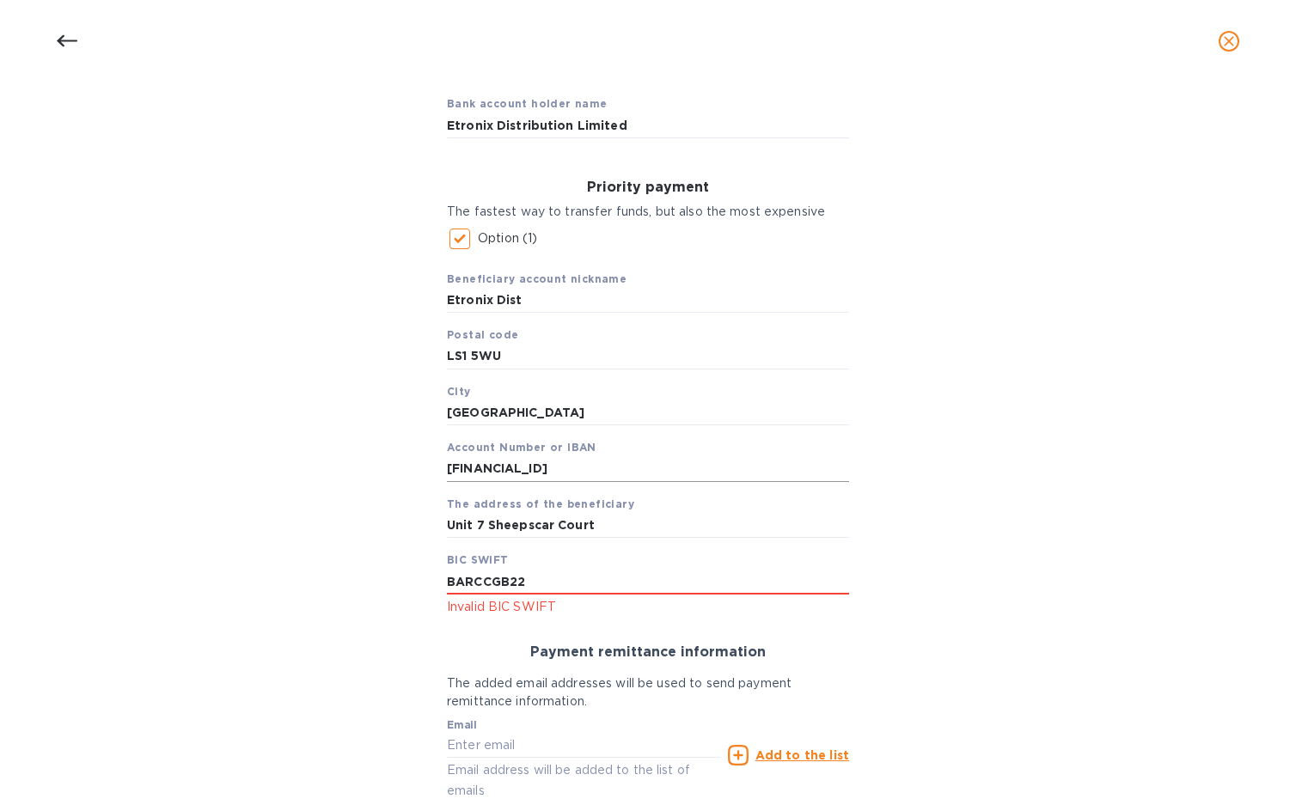
click at [508, 471] on input "[FINANCIAL_ID]" at bounding box center [648, 469] width 402 height 26
paste input "GB48 BARC"
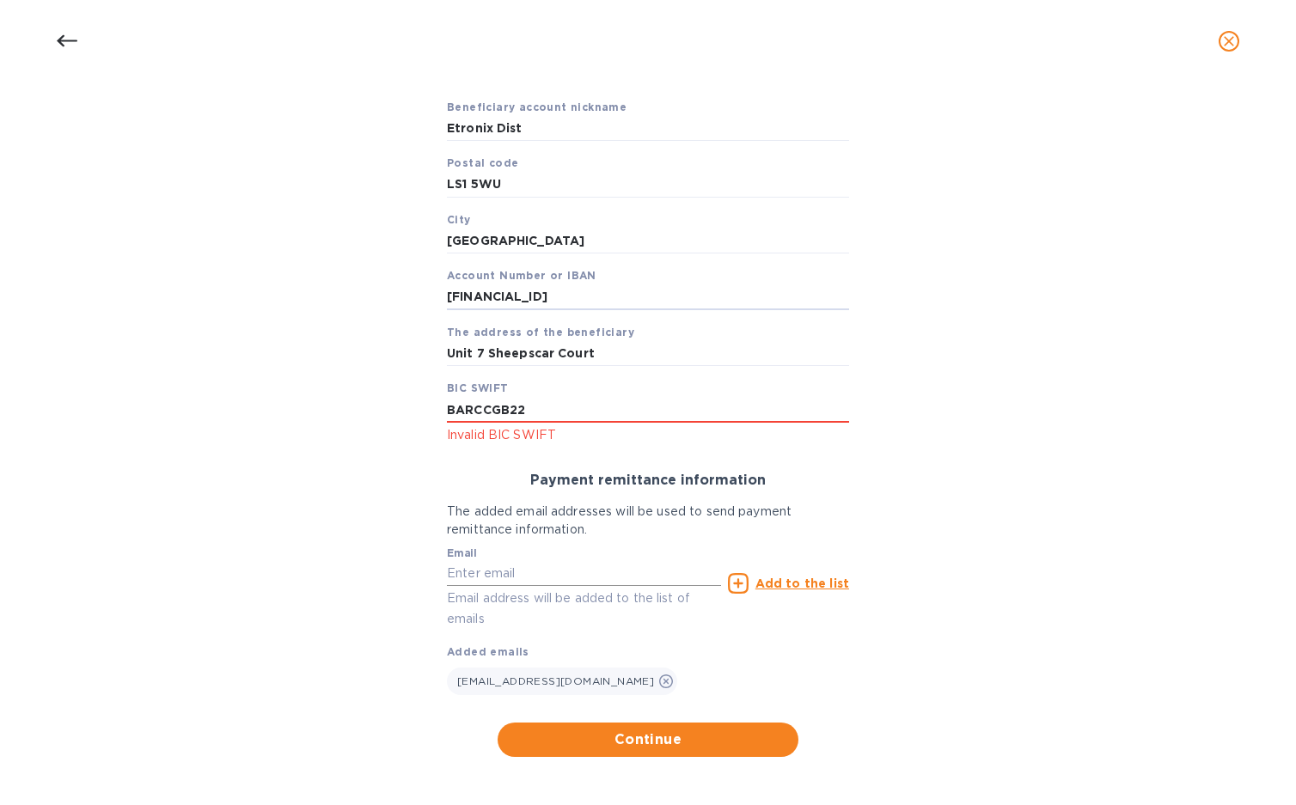
scroll to position [349, 0]
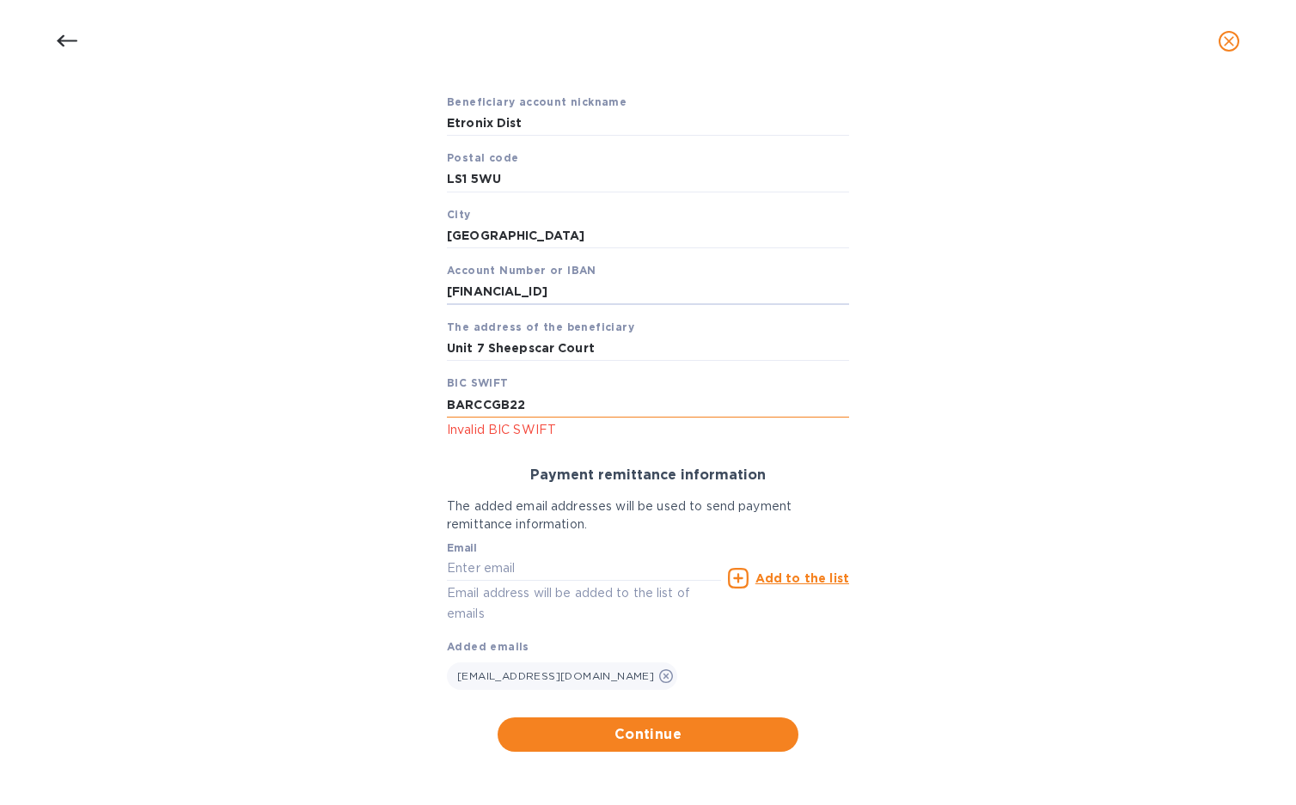
click at [518, 404] on input "BARCCGB22" at bounding box center [648, 405] width 402 height 26
click at [607, 736] on span "Continue" at bounding box center [647, 735] width 273 height 21
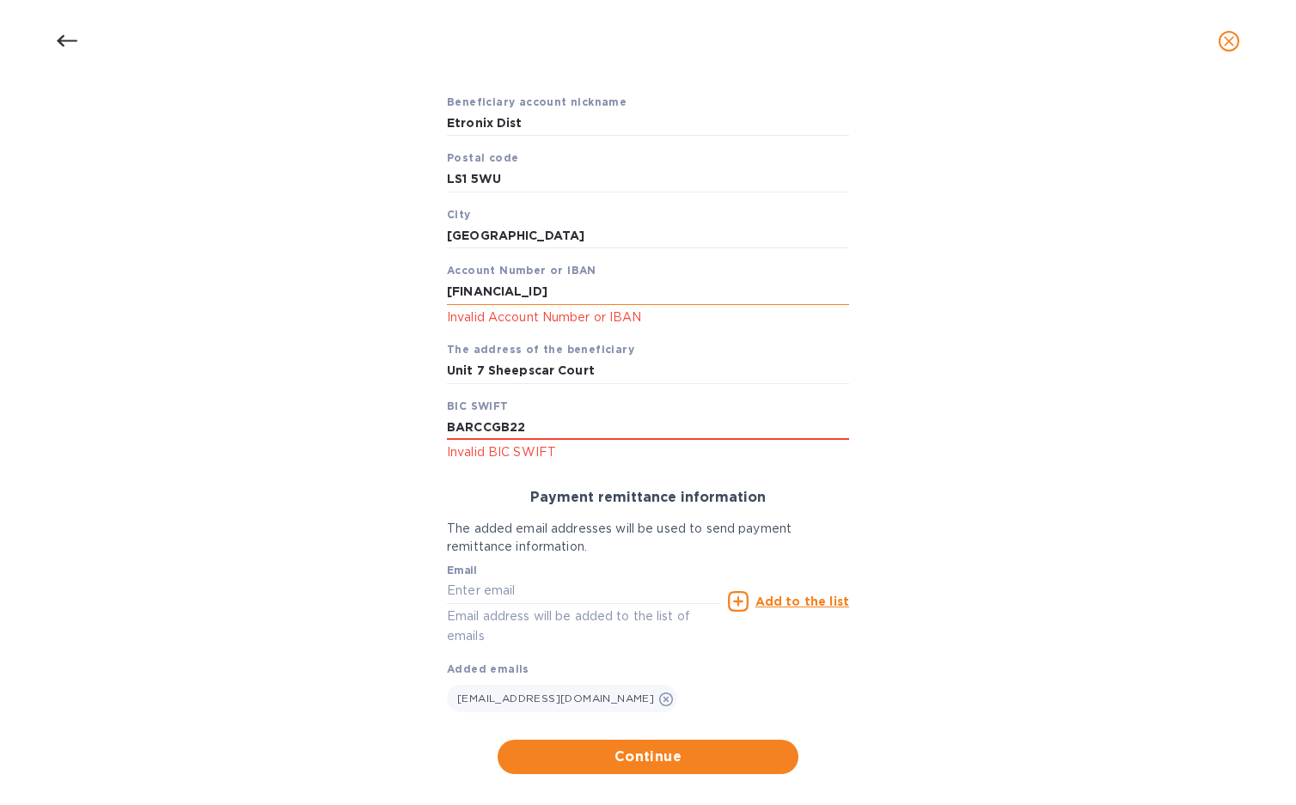
click at [526, 290] on input "[FINANCIAL_ID]" at bounding box center [648, 292] width 402 height 26
click at [484, 285] on input "[FINANCIAL_ID]" at bounding box center [648, 292] width 402 height 26
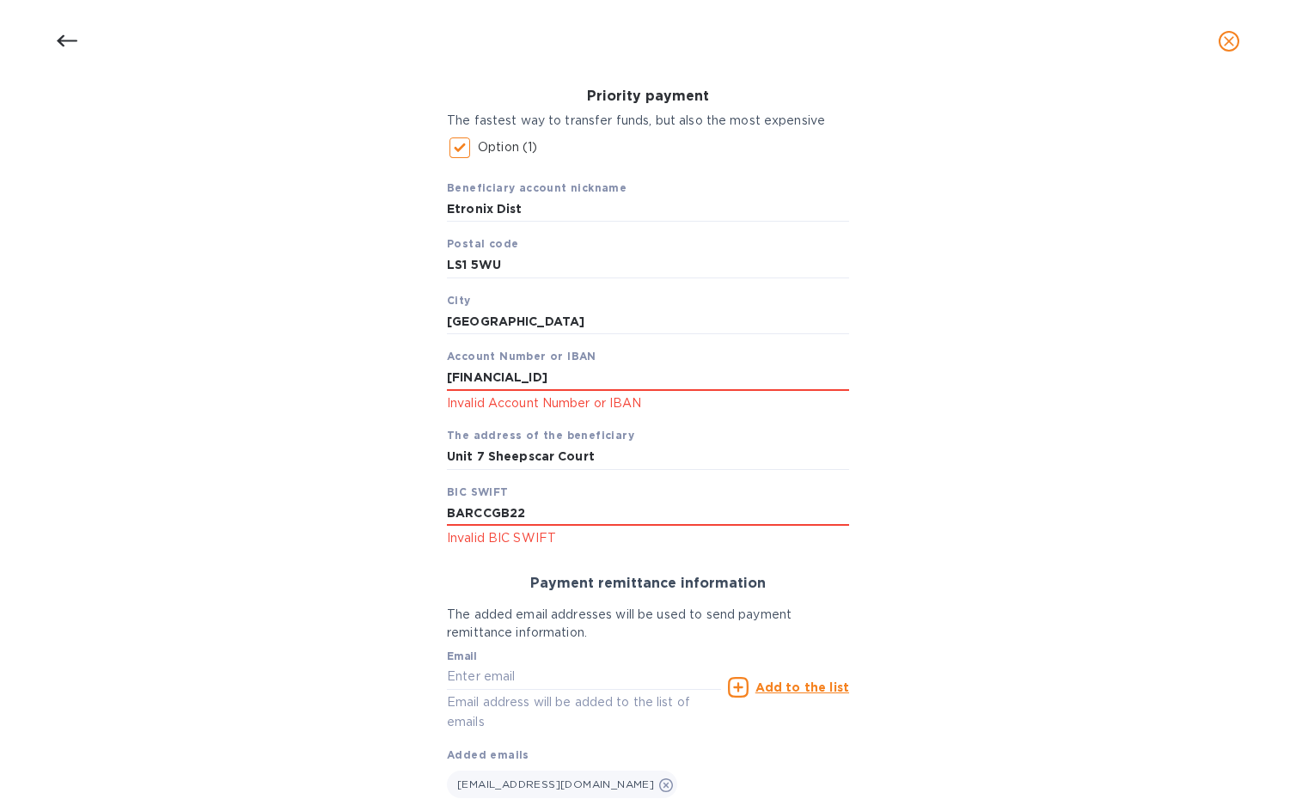
type input "[FINANCIAL_ID]"
click at [492, 458] on input "Unit 7 Sheepscar Court" at bounding box center [648, 457] width 402 height 26
paste input "[STREET_ADDRESS]"
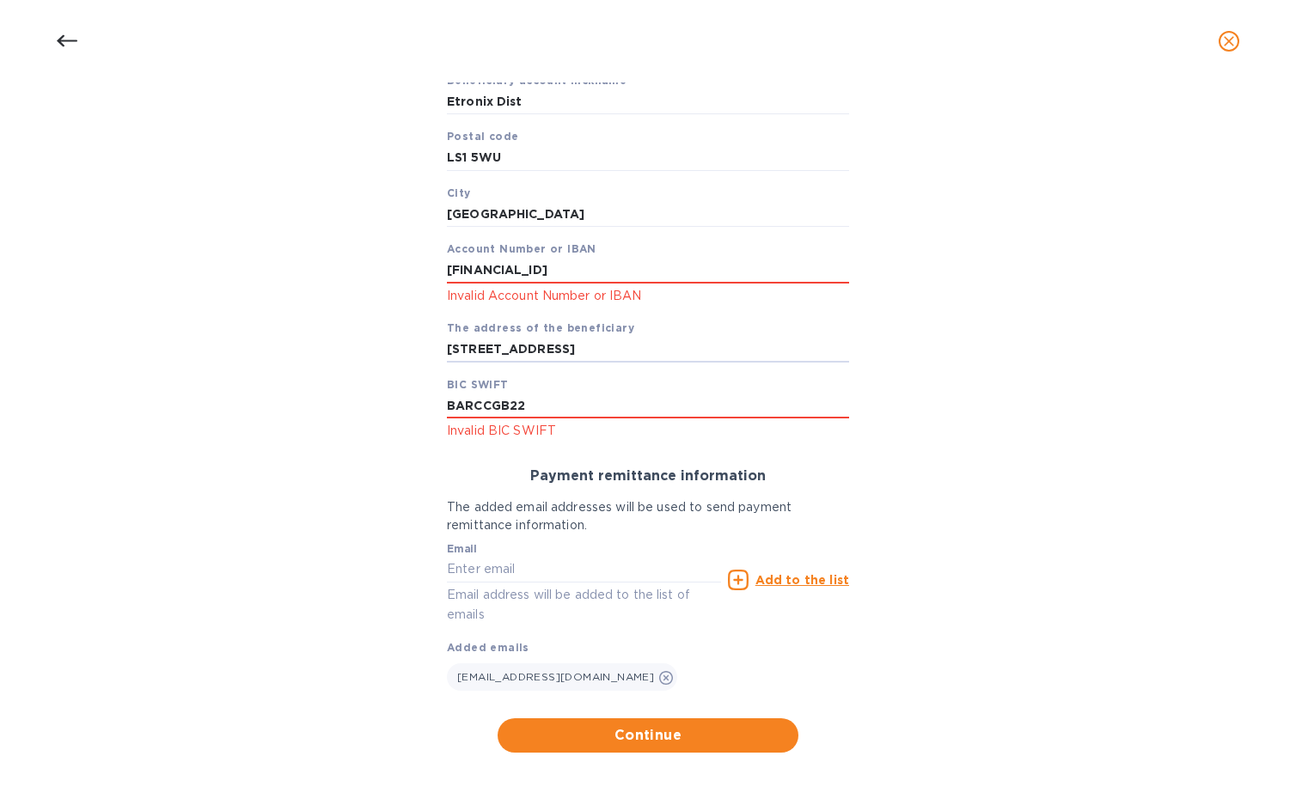
scroll to position [371, 0]
type input "[STREET_ADDRESS]"
click at [641, 731] on span "Continue" at bounding box center [647, 735] width 273 height 21
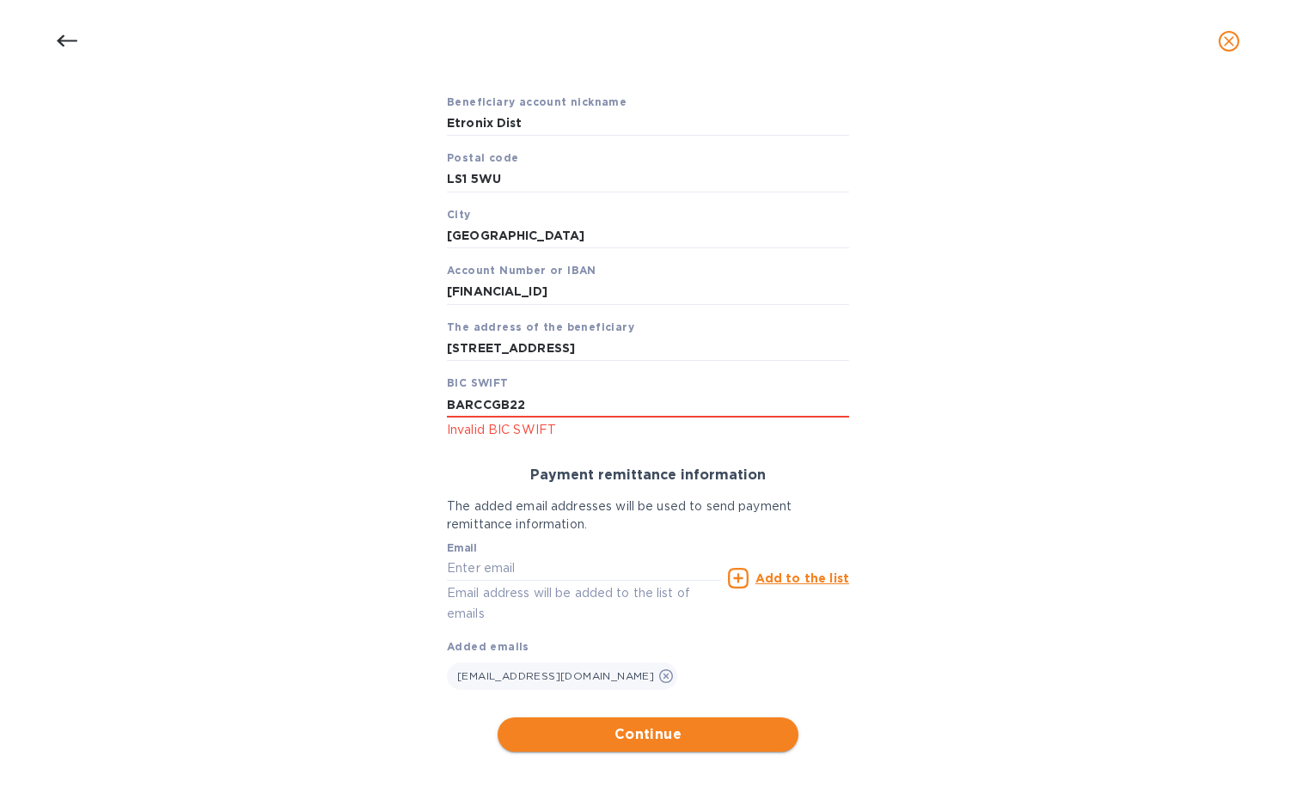
scroll to position [349, 0]
click at [631, 725] on span "Continue" at bounding box center [647, 735] width 273 height 21
click at [555, 413] on input "BARCCGB22" at bounding box center [648, 405] width 402 height 26
click at [554, 439] on p "Invalid BIC SWIFT" at bounding box center [648, 430] width 402 height 20
click at [645, 729] on span "Continue" at bounding box center [647, 735] width 273 height 21
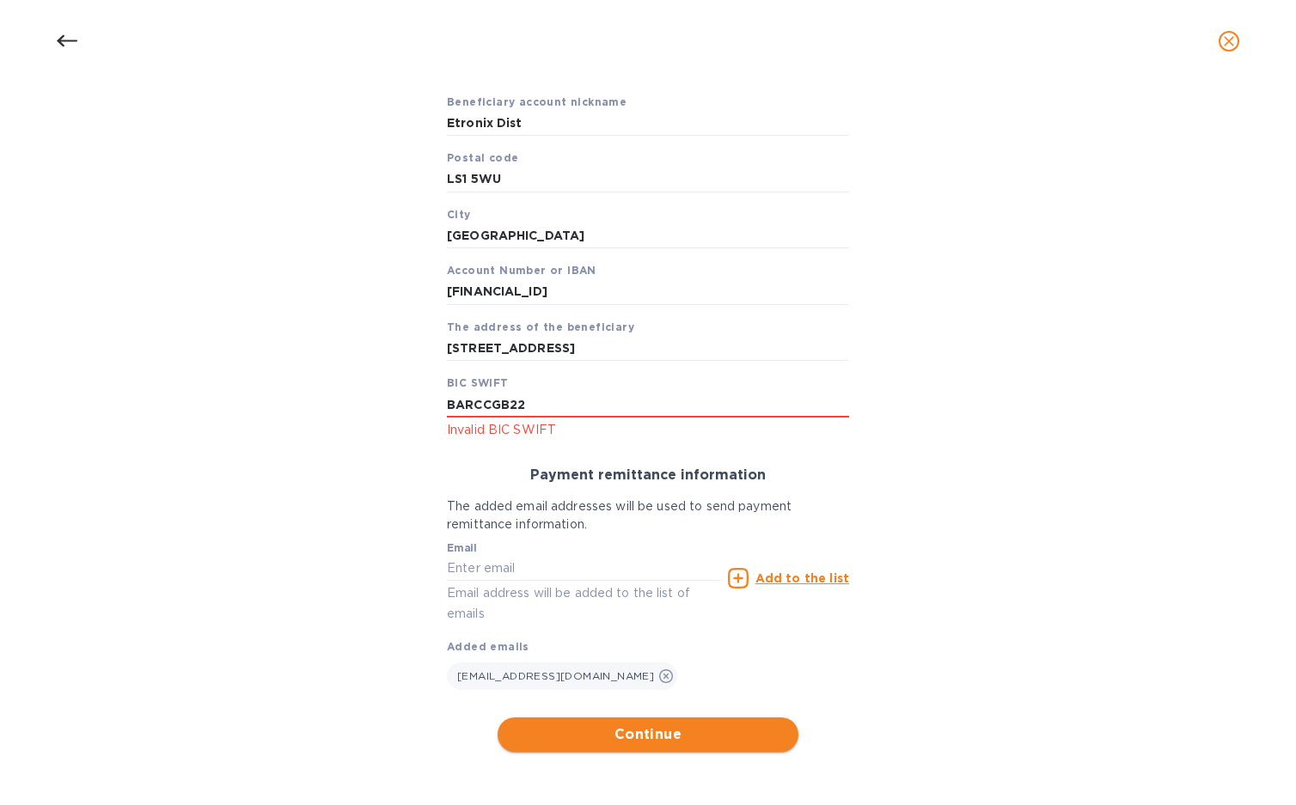
click at [645, 729] on span "Continue" at bounding box center [647, 735] width 273 height 21
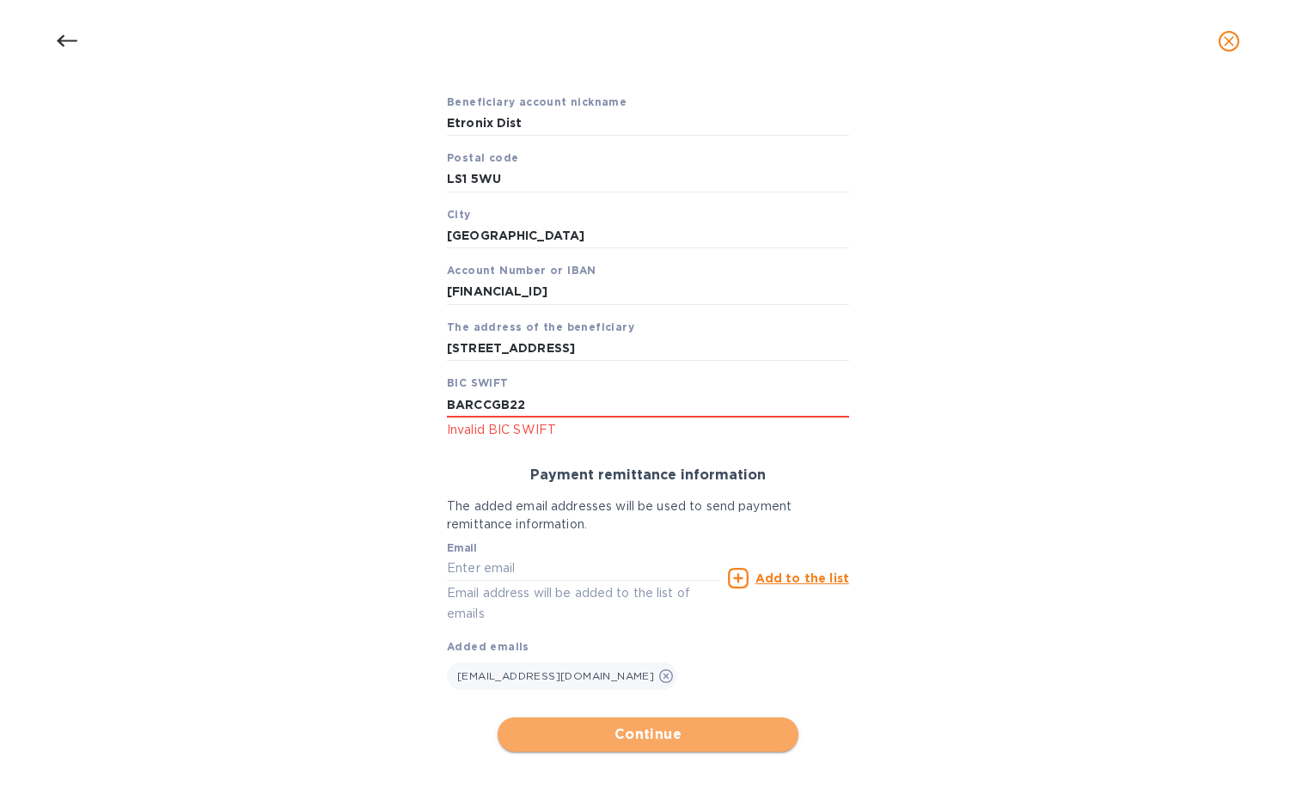
click at [645, 729] on span "Continue" at bounding box center [647, 735] width 273 height 21
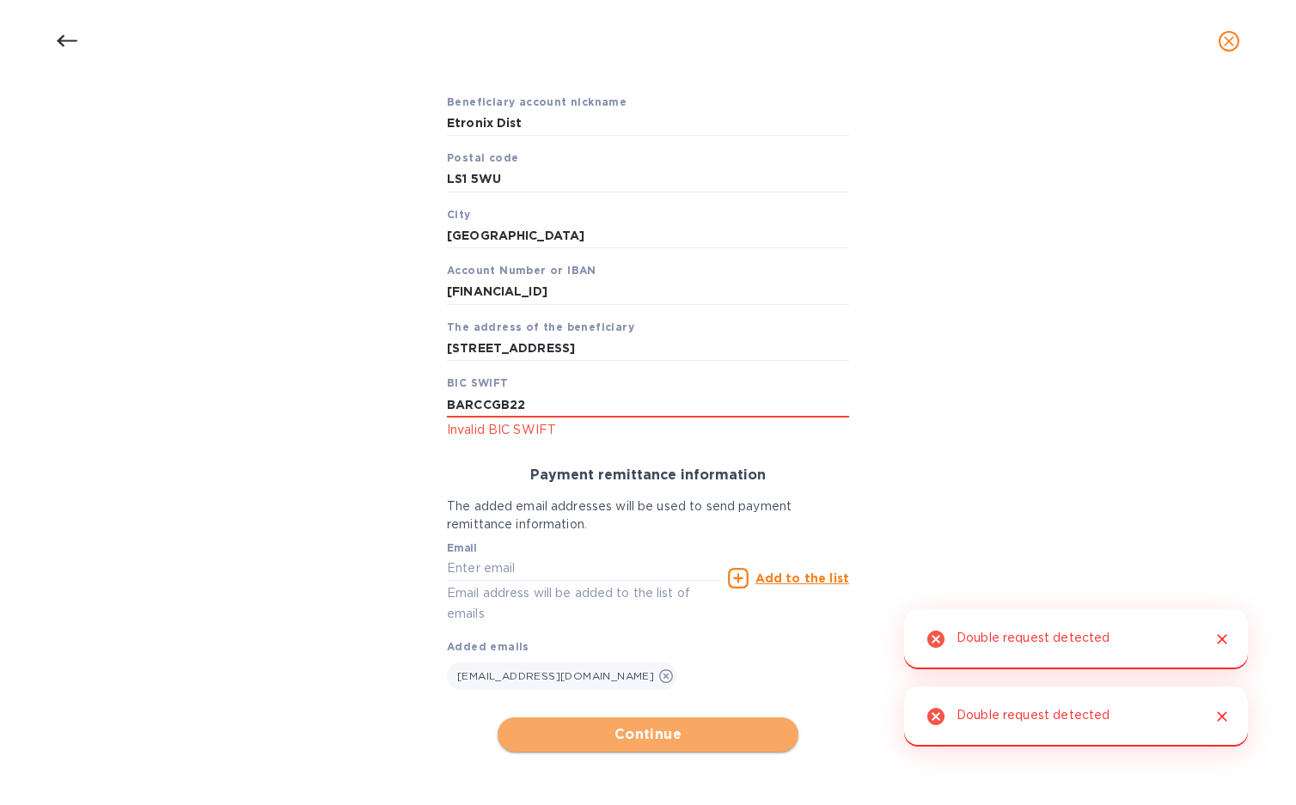
click at [645, 729] on span "Continue" at bounding box center [647, 735] width 273 height 21
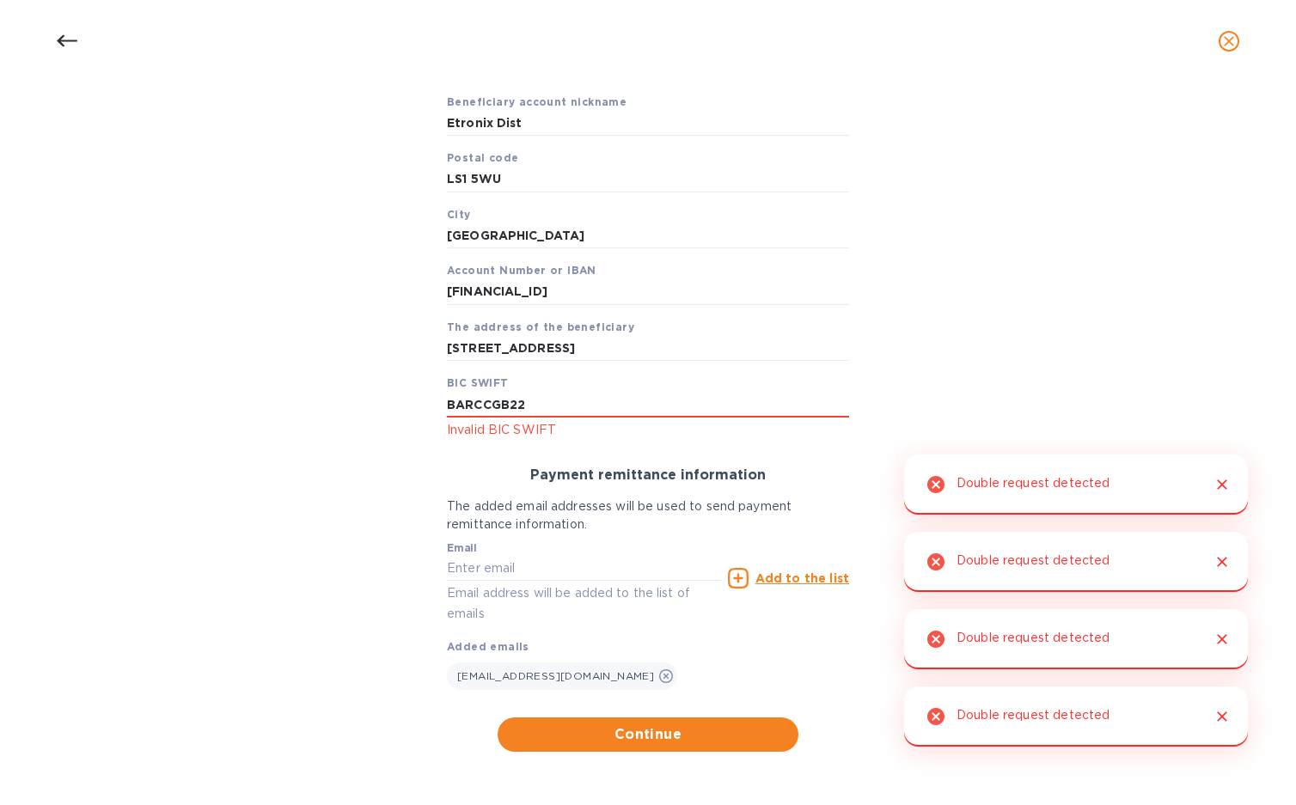
click at [1226, 481] on icon "Close" at bounding box center [1222, 485] width 10 height 10
click at [1224, 558] on icon "Close" at bounding box center [1222, 562] width 17 height 17
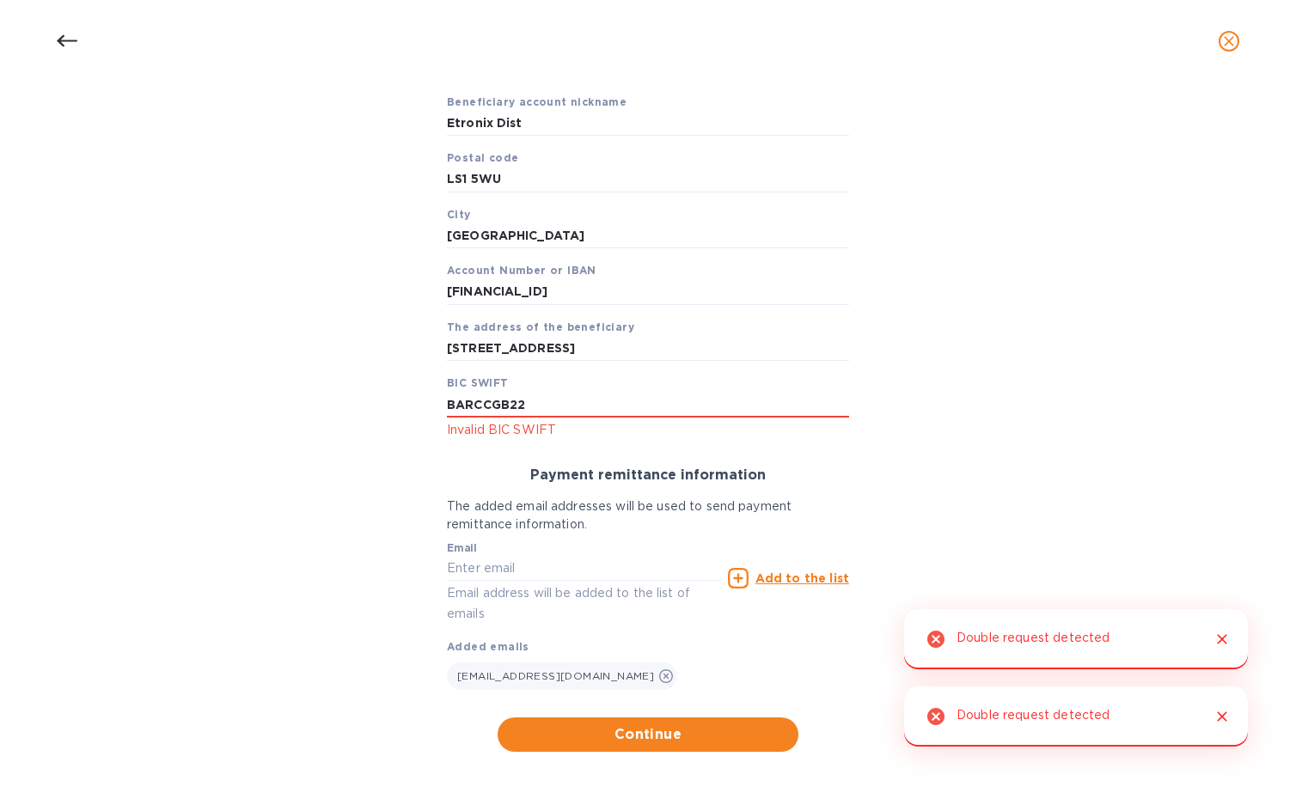
click at [1223, 635] on icon "Close" at bounding box center [1222, 639] width 17 height 17
click at [1225, 727] on button "Close" at bounding box center [1222, 717] width 22 height 22
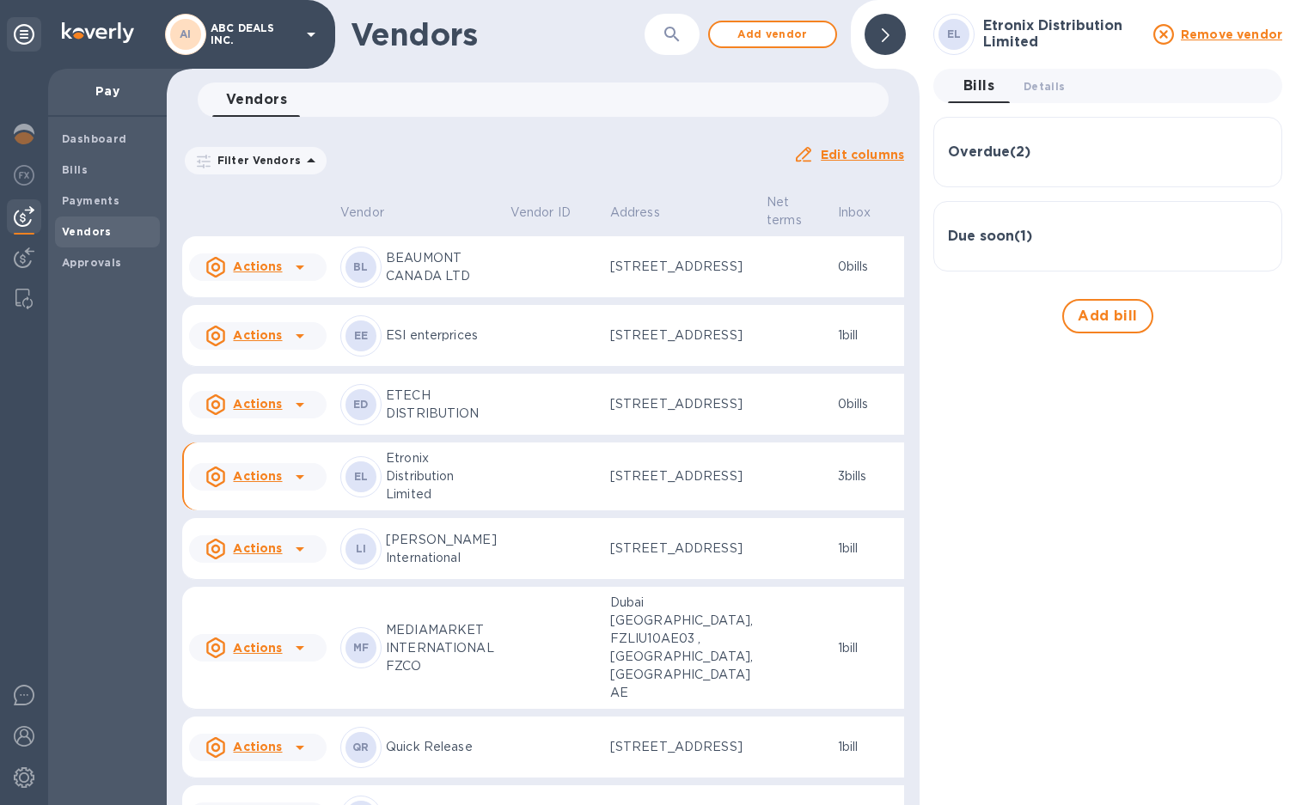
click at [83, 227] on b "Vendors" at bounding box center [87, 231] width 50 height 13
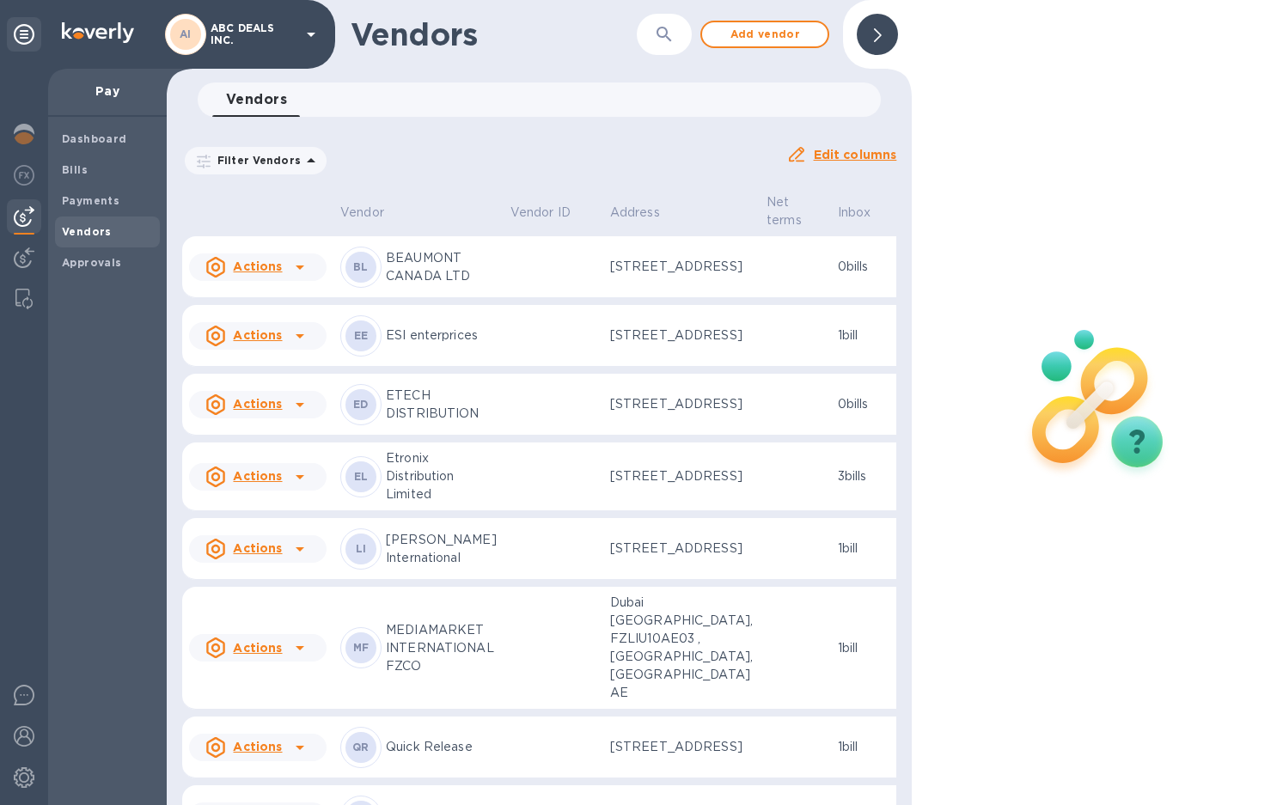
click at [453, 504] on p "Etronix Distribution Limited" at bounding box center [441, 477] width 111 height 54
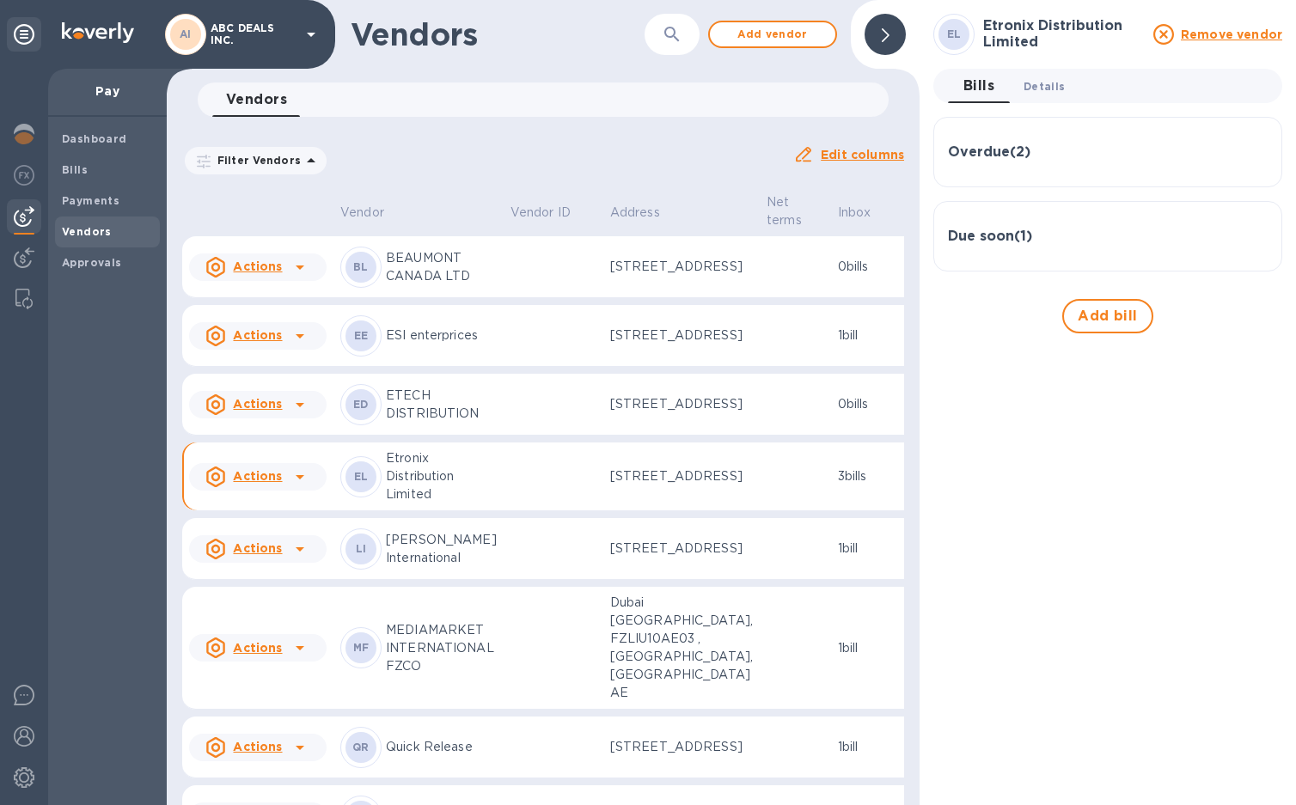
click at [1051, 77] on span "Details 0" at bounding box center [1044, 86] width 41 height 18
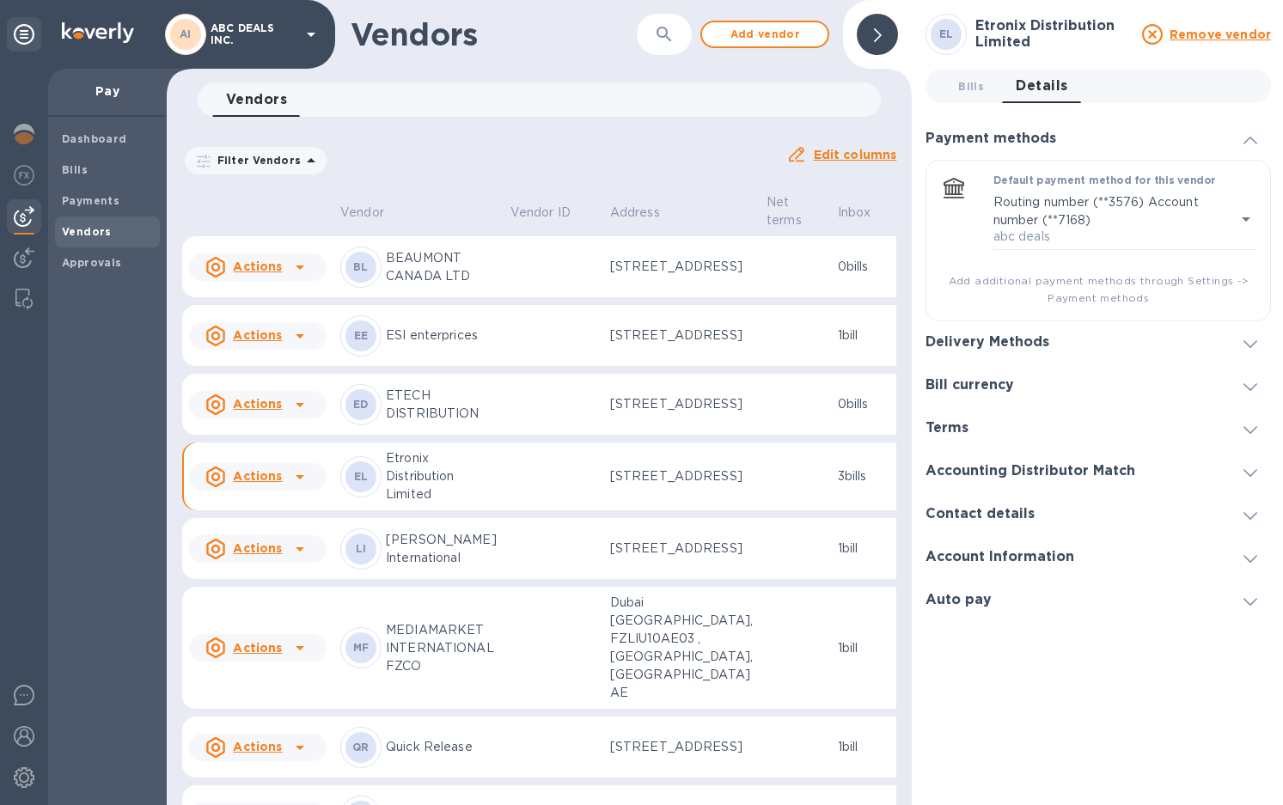
click at [980, 387] on h3 "Bill currency" at bounding box center [970, 385] width 89 height 16
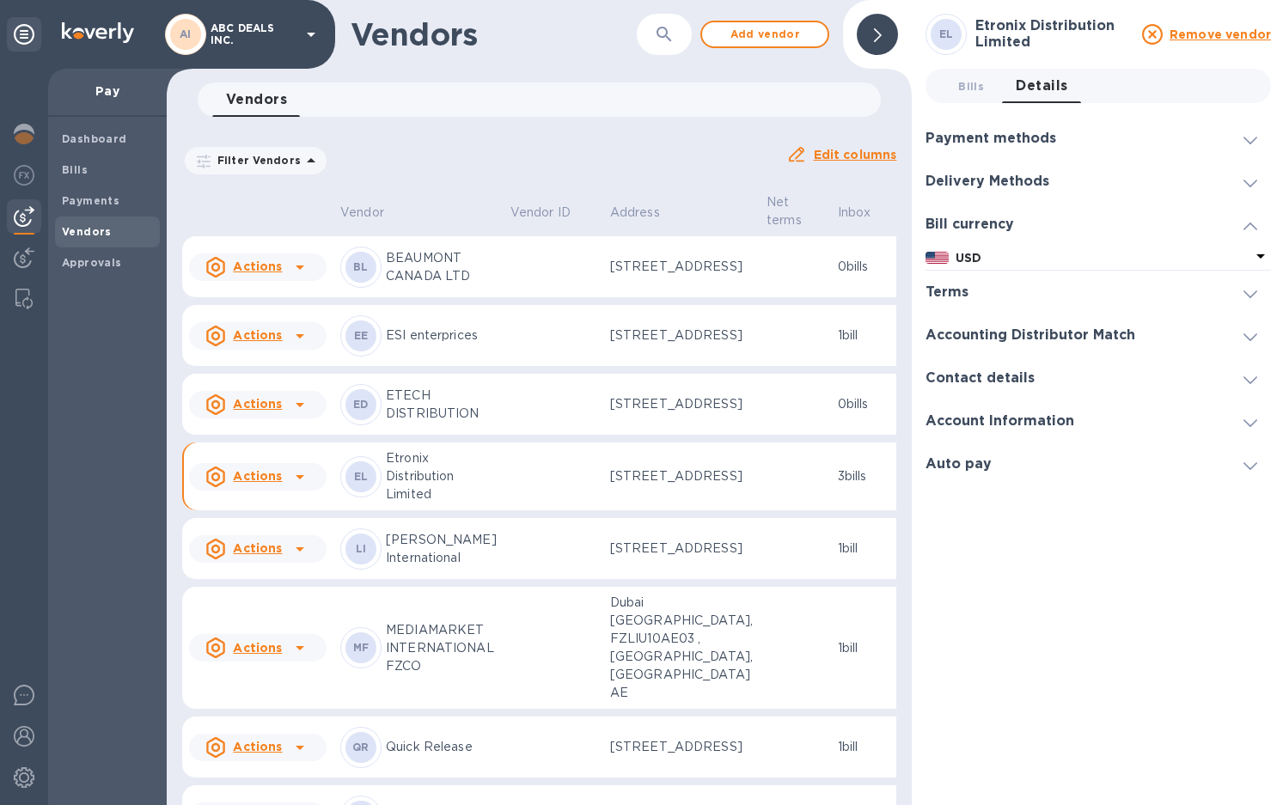
click at [982, 174] on h3 "Delivery Methods" at bounding box center [988, 182] width 124 height 16
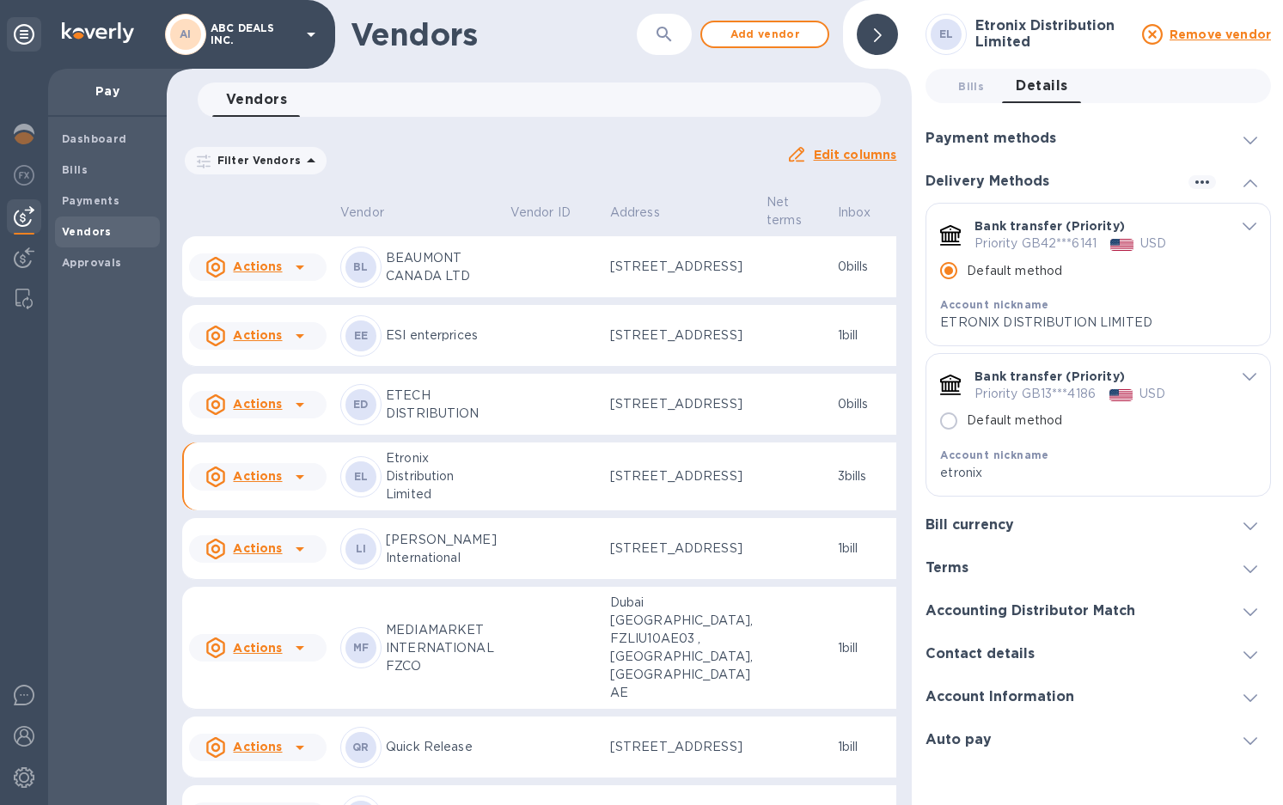
click at [978, 134] on h3 "Payment methods" at bounding box center [991, 139] width 131 height 16
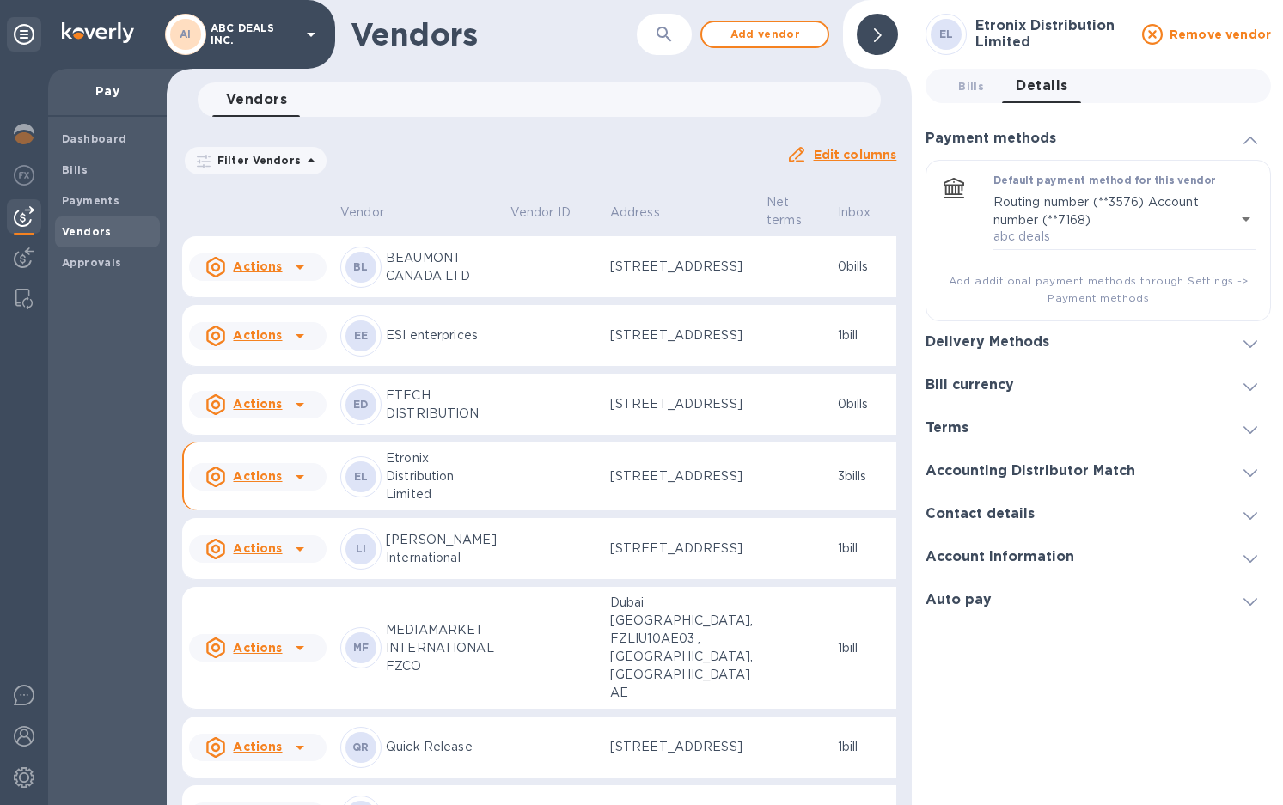
click at [982, 339] on h3 "Delivery Methods" at bounding box center [988, 342] width 124 height 16
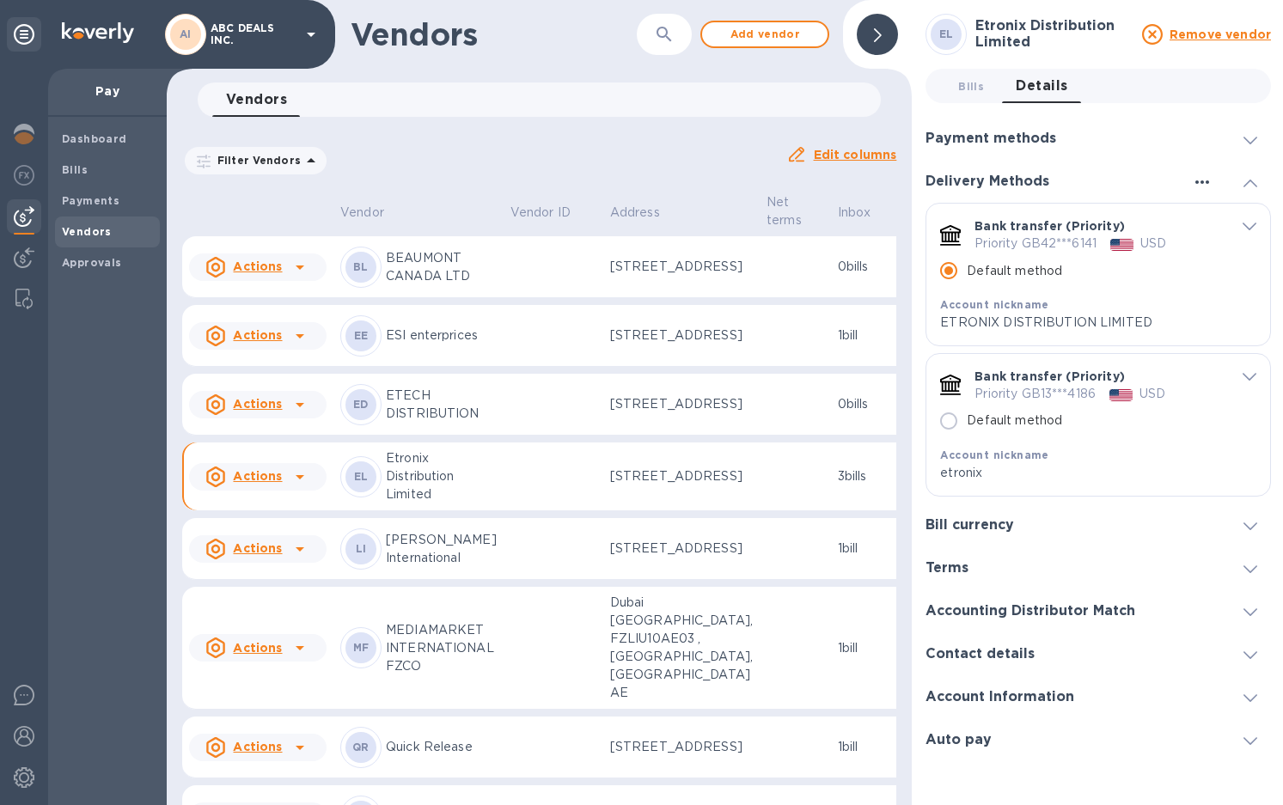
click at [1198, 181] on icon "button" at bounding box center [1203, 181] width 14 height 3
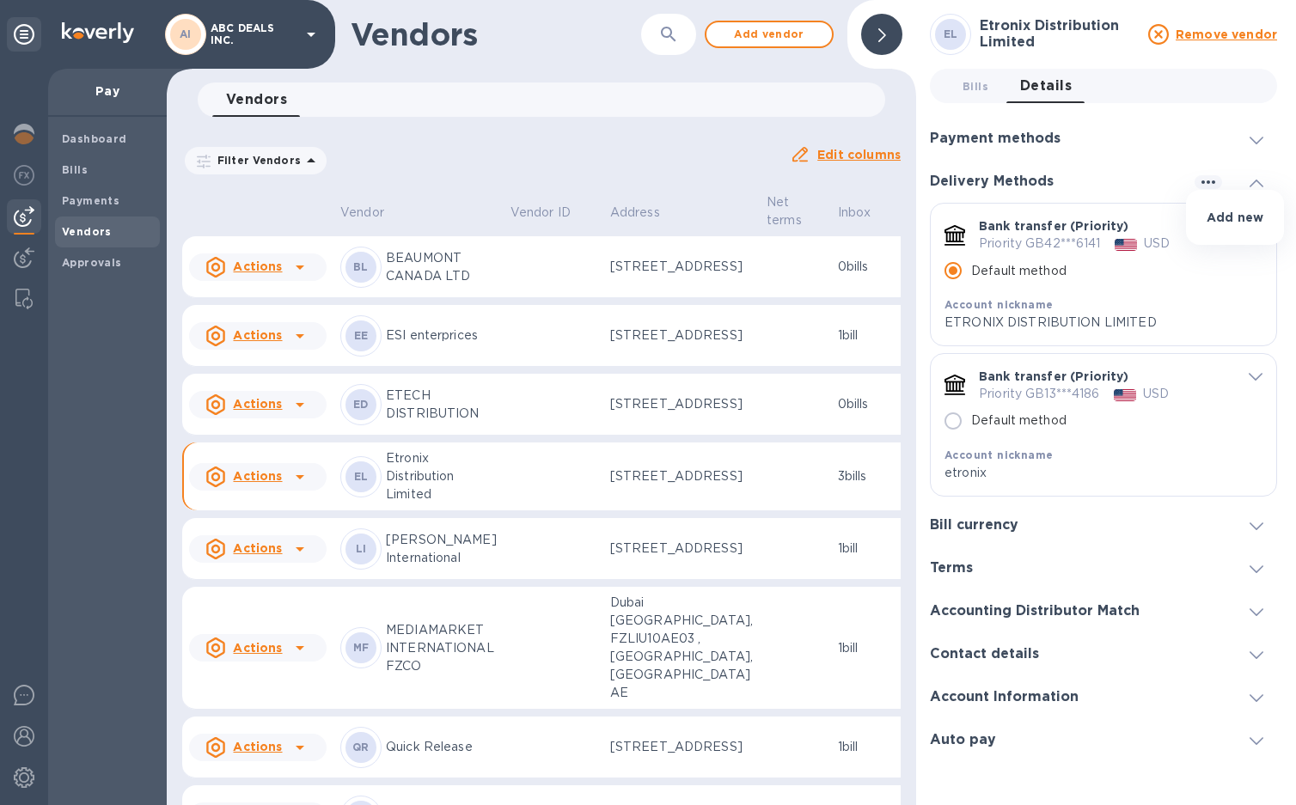
click at [982, 285] on div at bounding box center [648, 402] width 1296 height 805
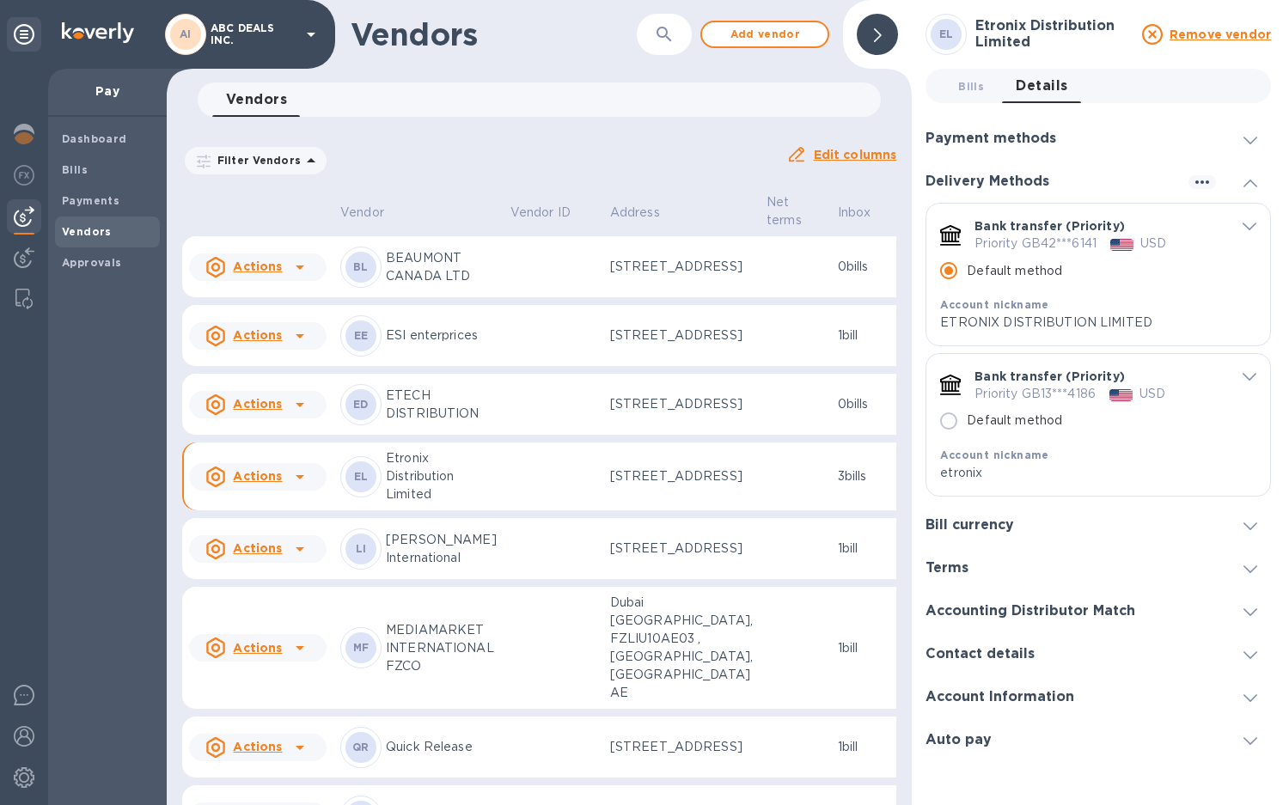
click at [1259, 220] on div "Bank transfer (Priority) Priority GB42***6141 USD Default method Account nickna…" at bounding box center [1099, 275] width 344 height 142
click at [1250, 222] on span "default-method" at bounding box center [1250, 225] width 14 height 16
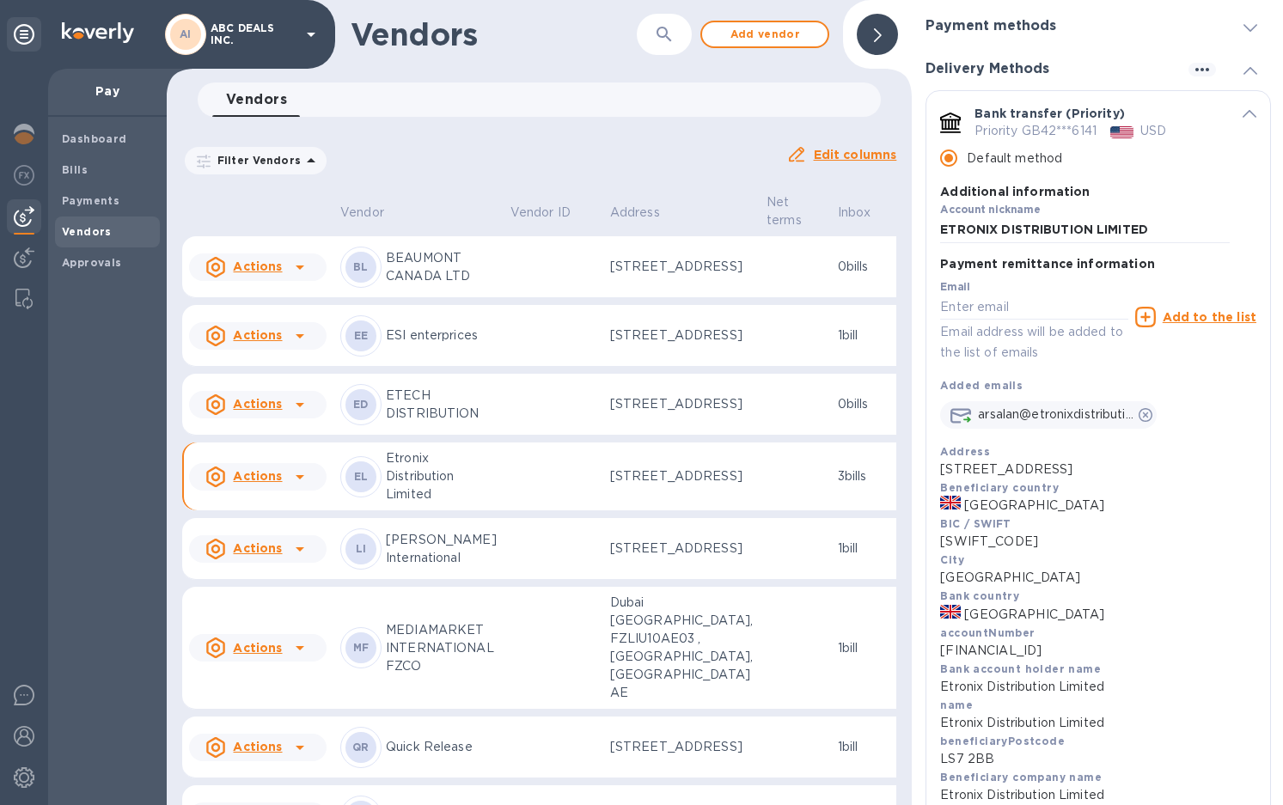
scroll to position [86, 0]
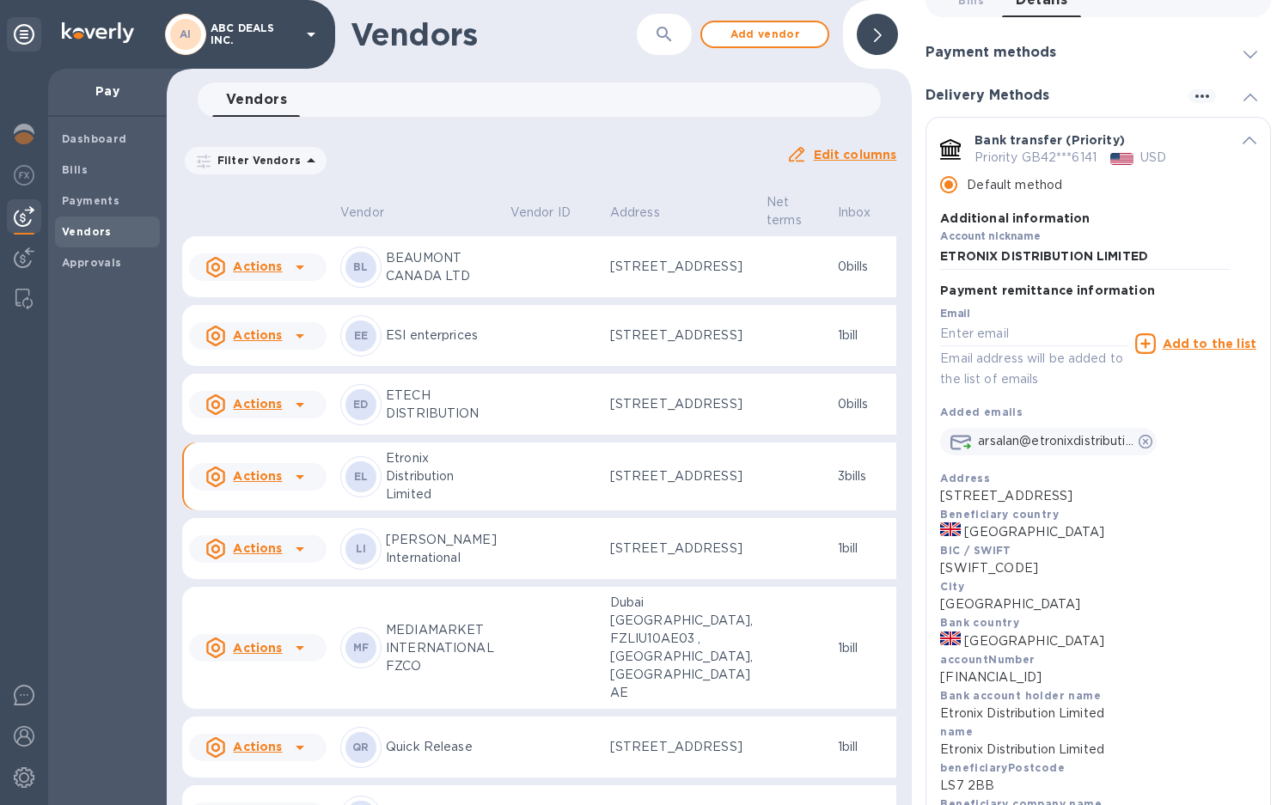
drag, startPoint x: 1190, startPoint y: 95, endPoint x: 1229, endPoint y: 448, distance: 355.5
click at [1229, 448] on div "Bills 0 Details 0 Payment methods Default payment method for this vendor Routin…" at bounding box center [1099, 640] width 346 height 1314
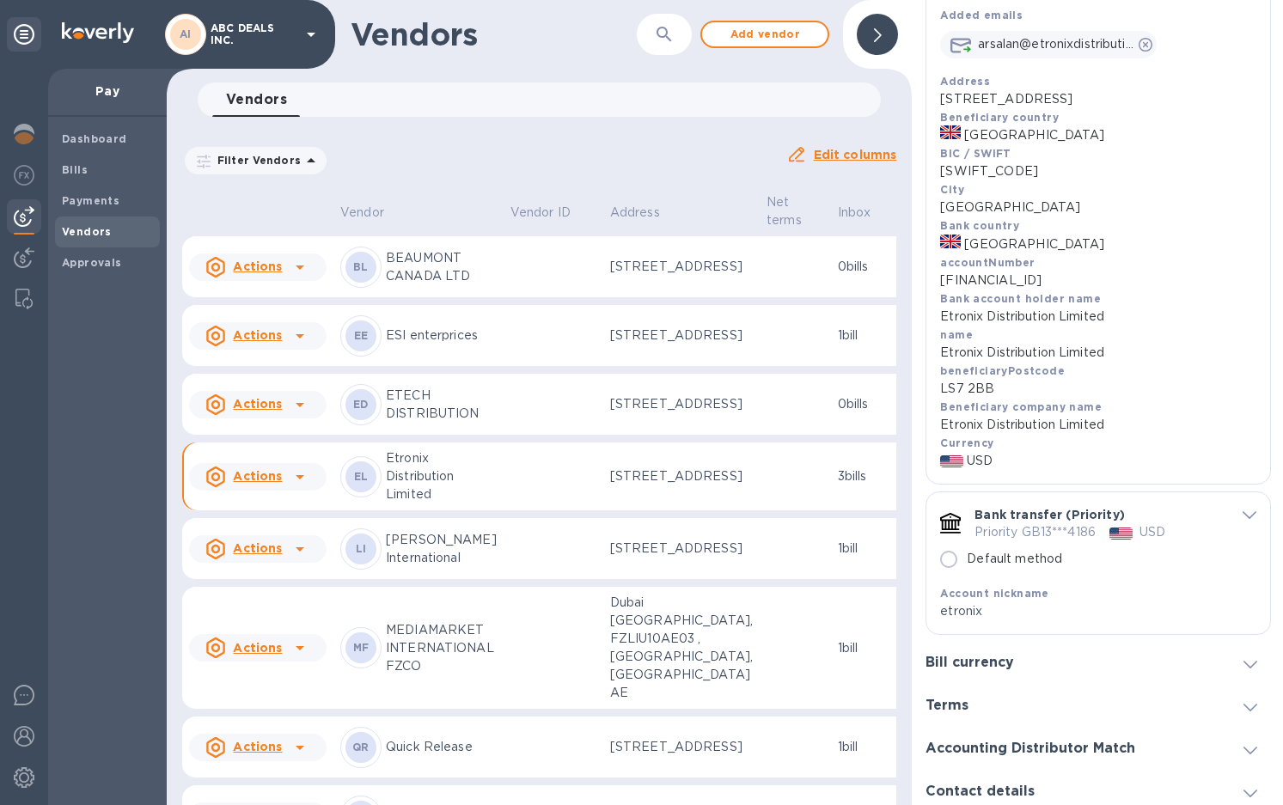
scroll to position [516, 0]
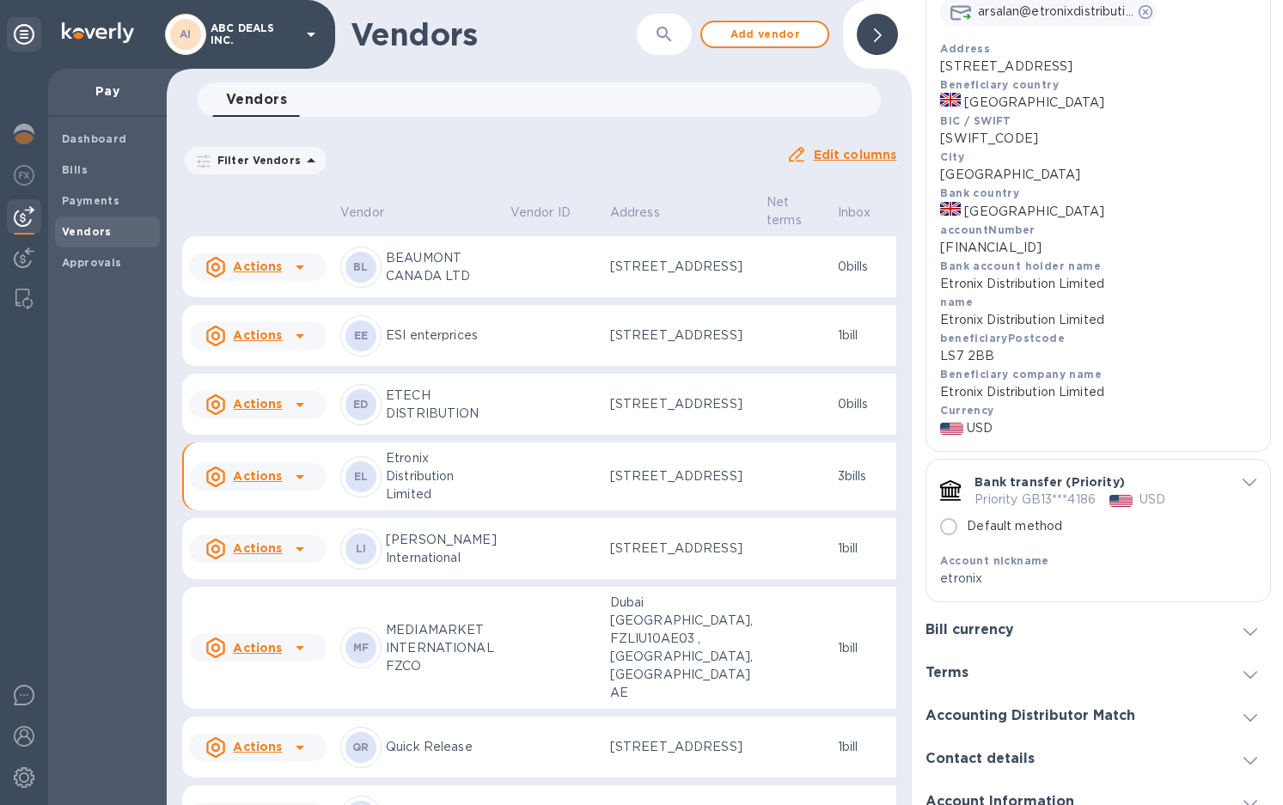
click at [1233, 490] on div "default-method" at bounding box center [1243, 482] width 27 height 16
click at [1243, 486] on icon "default-method" at bounding box center [1250, 483] width 14 height 8
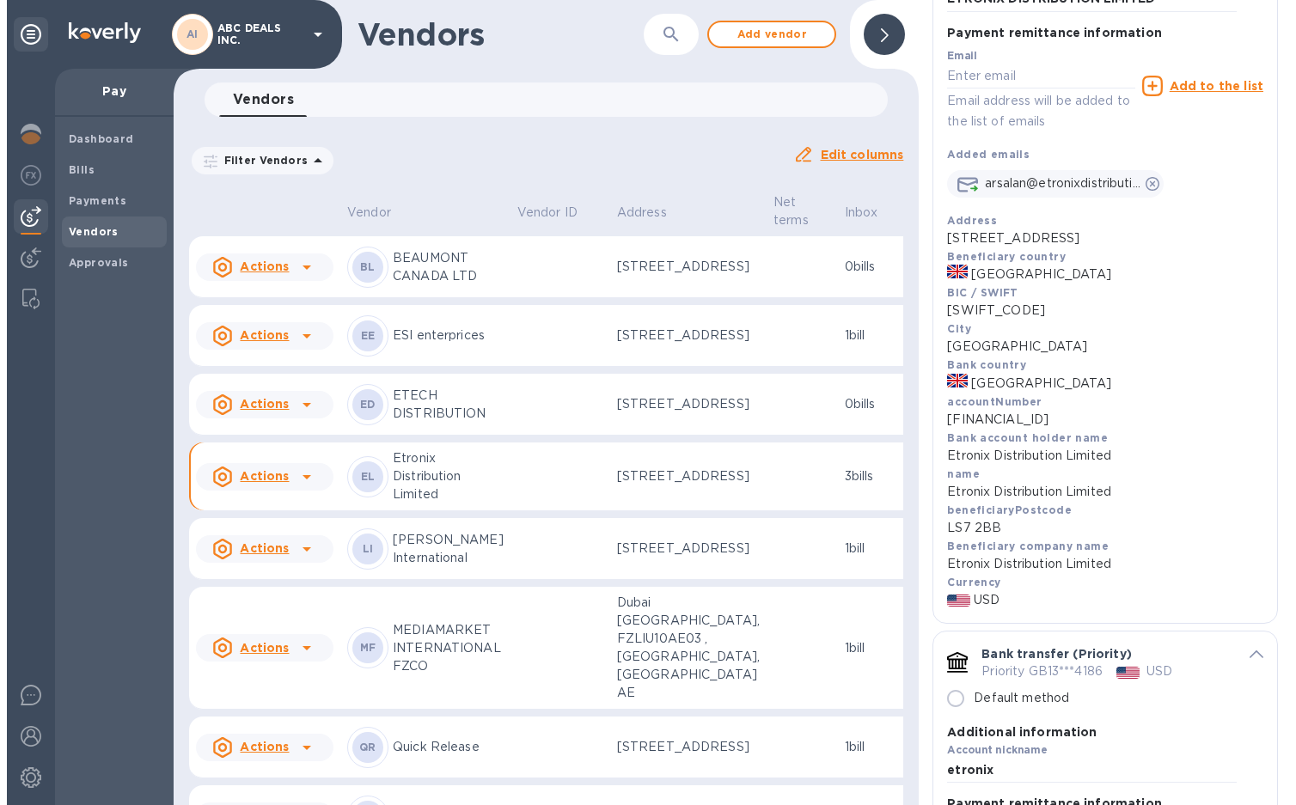
scroll to position [86, 0]
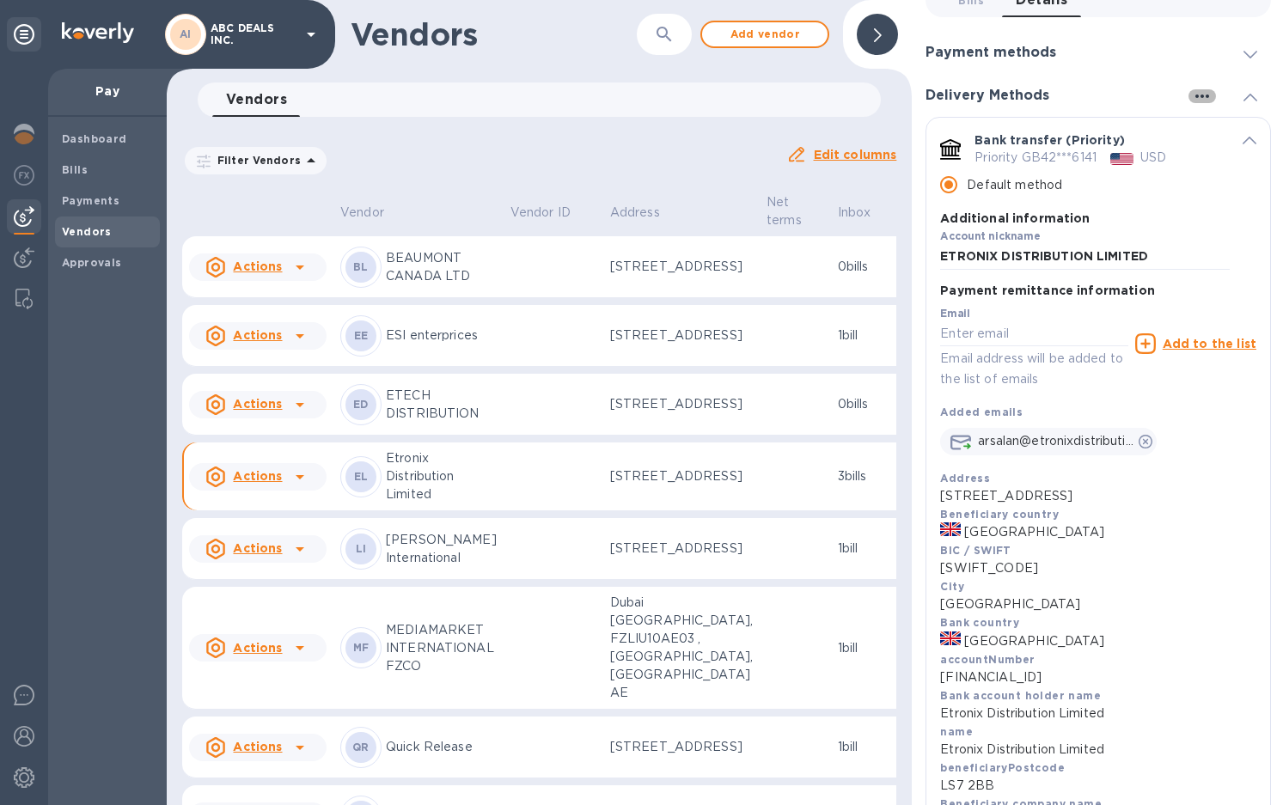
click at [1193, 98] on icon "button" at bounding box center [1202, 96] width 21 height 21
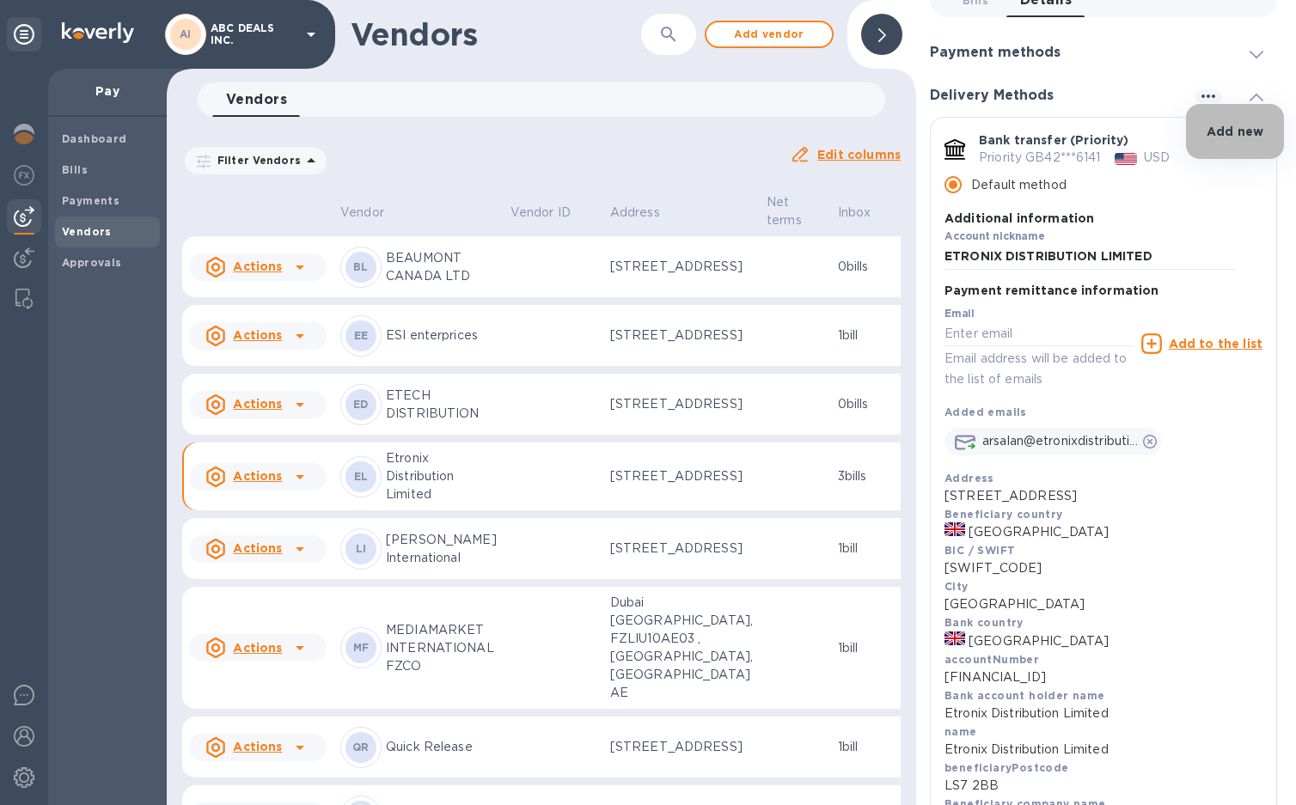
click at [1220, 129] on p "Add new" at bounding box center [1235, 131] width 57 height 17
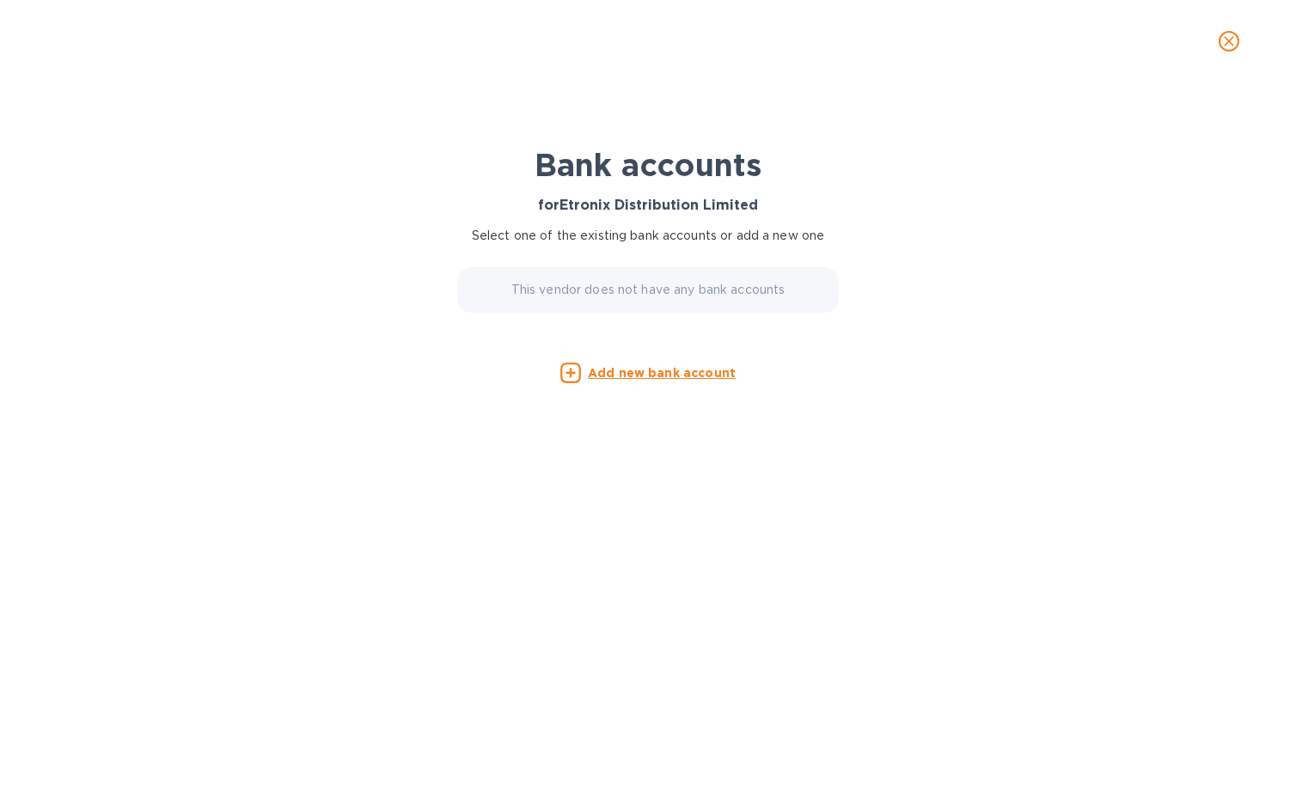
click at [632, 374] on u "Add new bank account" at bounding box center [662, 373] width 148 height 14
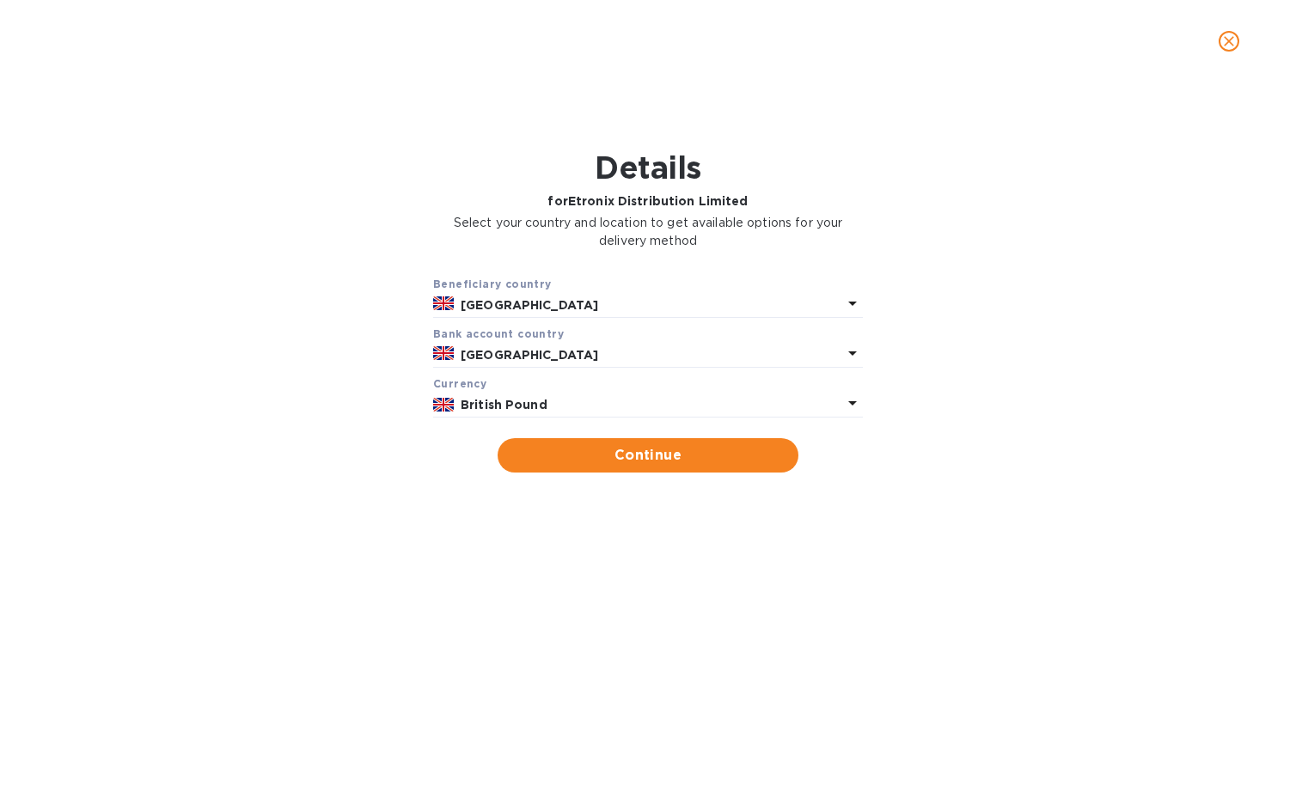
click at [505, 398] on b "British Pound" at bounding box center [504, 405] width 87 height 14
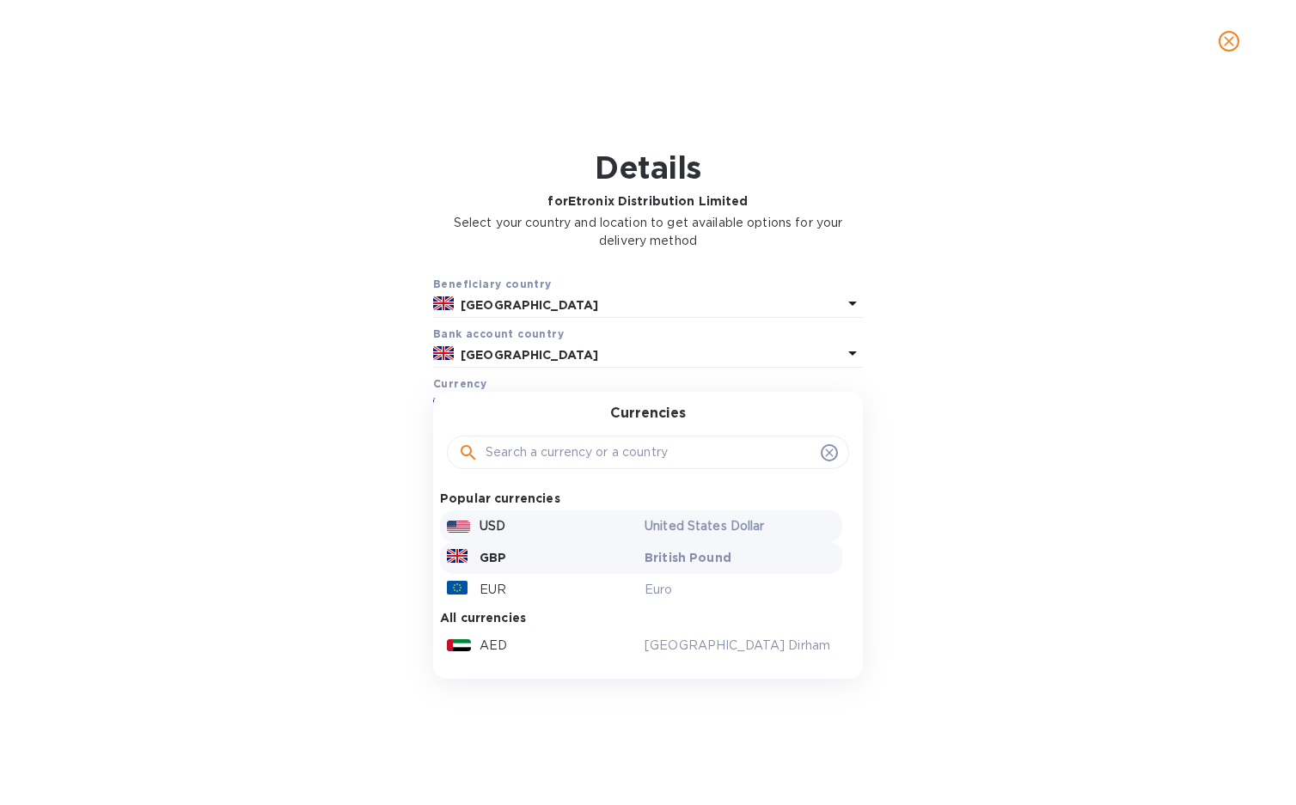
click at [505, 524] on p "USD" at bounding box center [493, 526] width 26 height 18
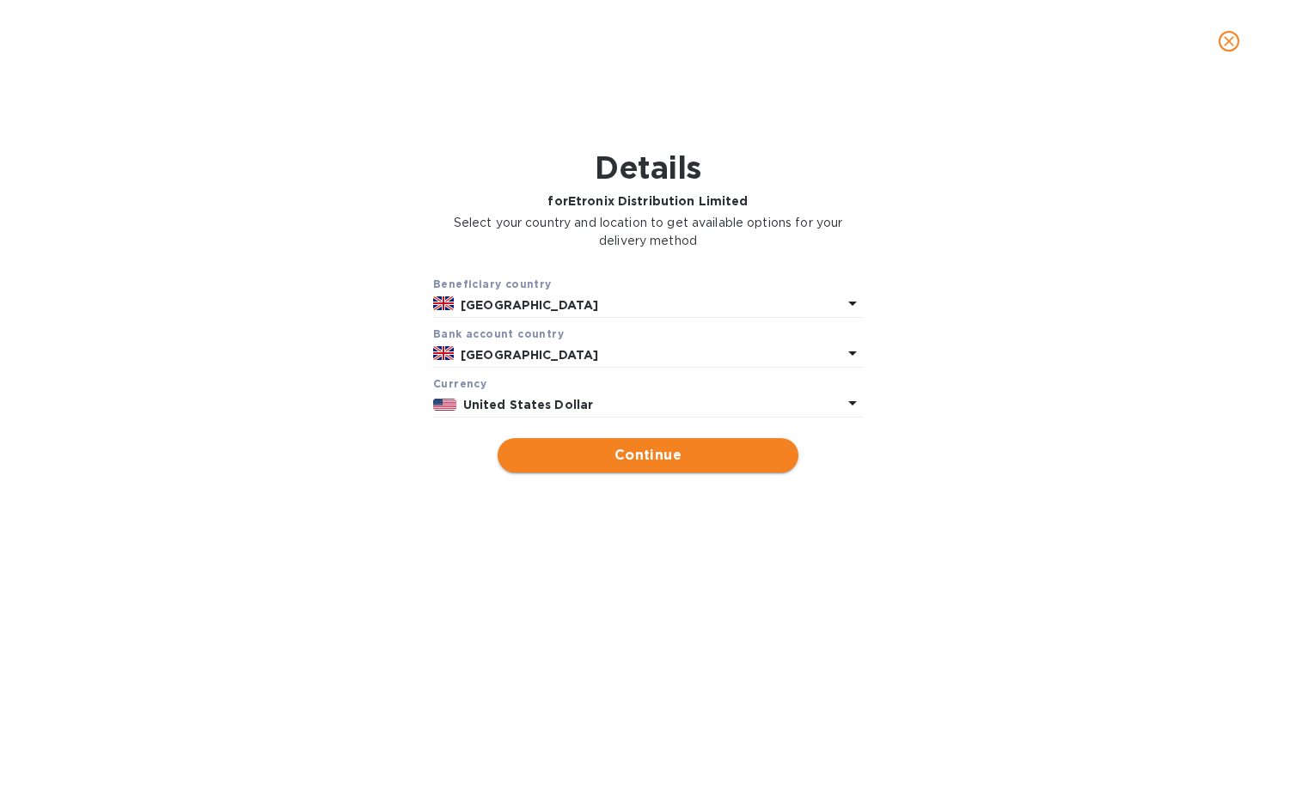
click at [609, 442] on button "Continue" at bounding box center [648, 455] width 301 height 34
type input "Etronix Distribution Limited"
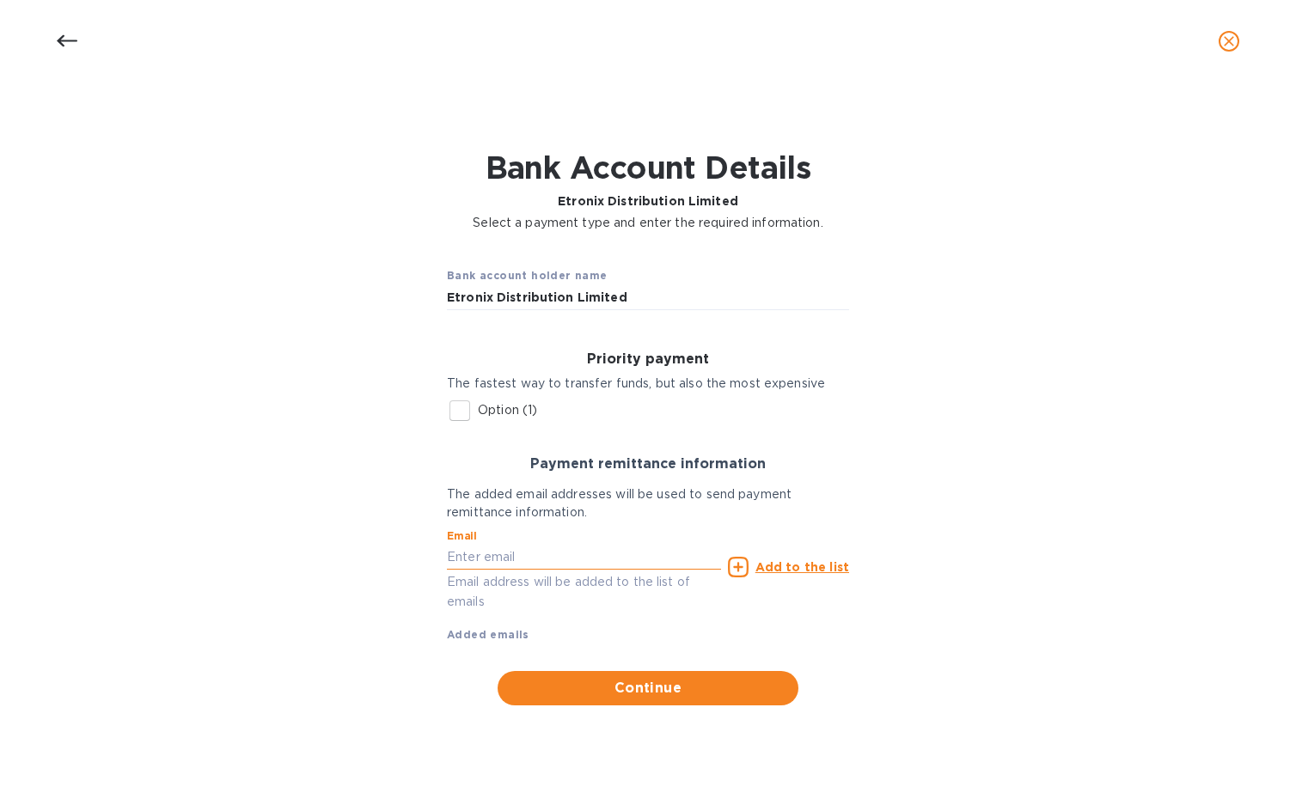
click at [518, 557] on input "text" at bounding box center [584, 557] width 274 height 26
click at [511, 554] on input "ar" at bounding box center [584, 557] width 274 height 26
paste input "salan@etronixdistribution.com"
type input "[EMAIL_ADDRESS][DOMAIN_NAME]"
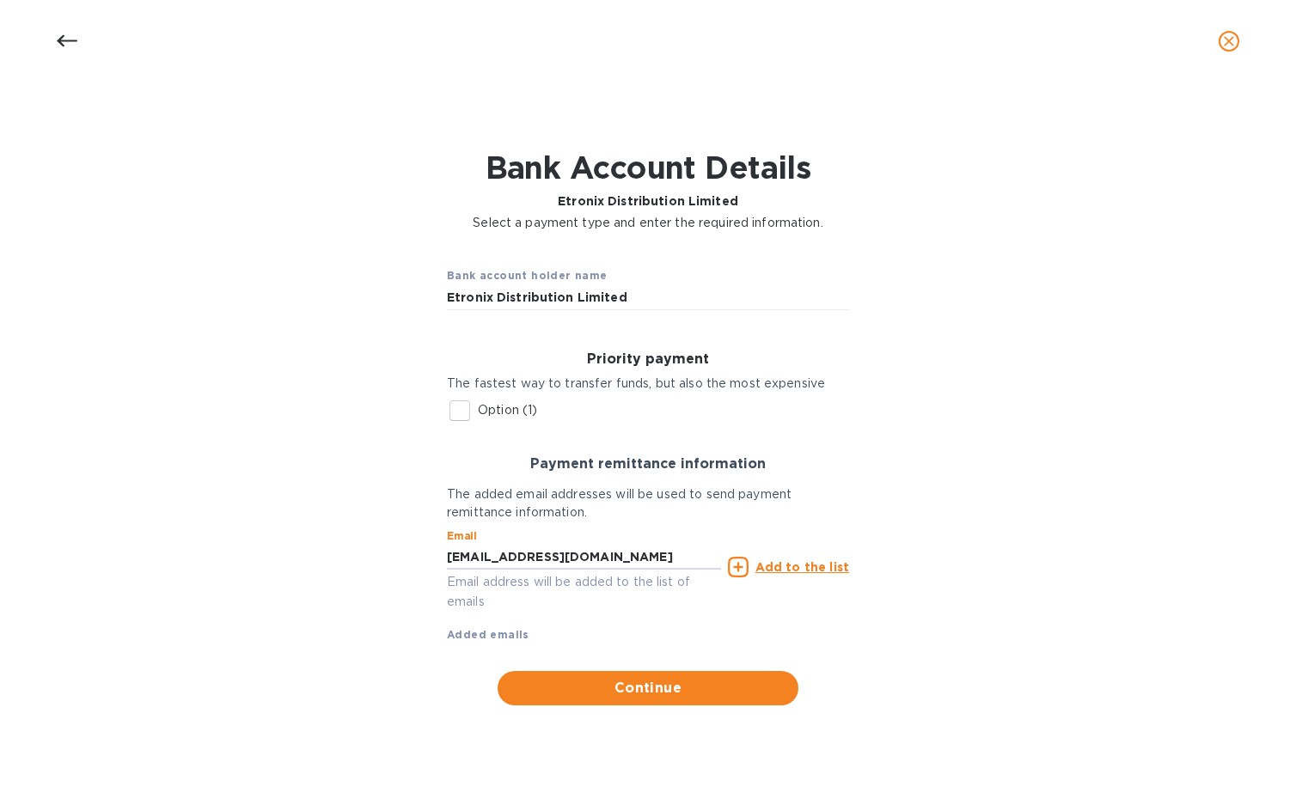
click at [812, 570] on u "Add to the list" at bounding box center [803, 567] width 94 height 14
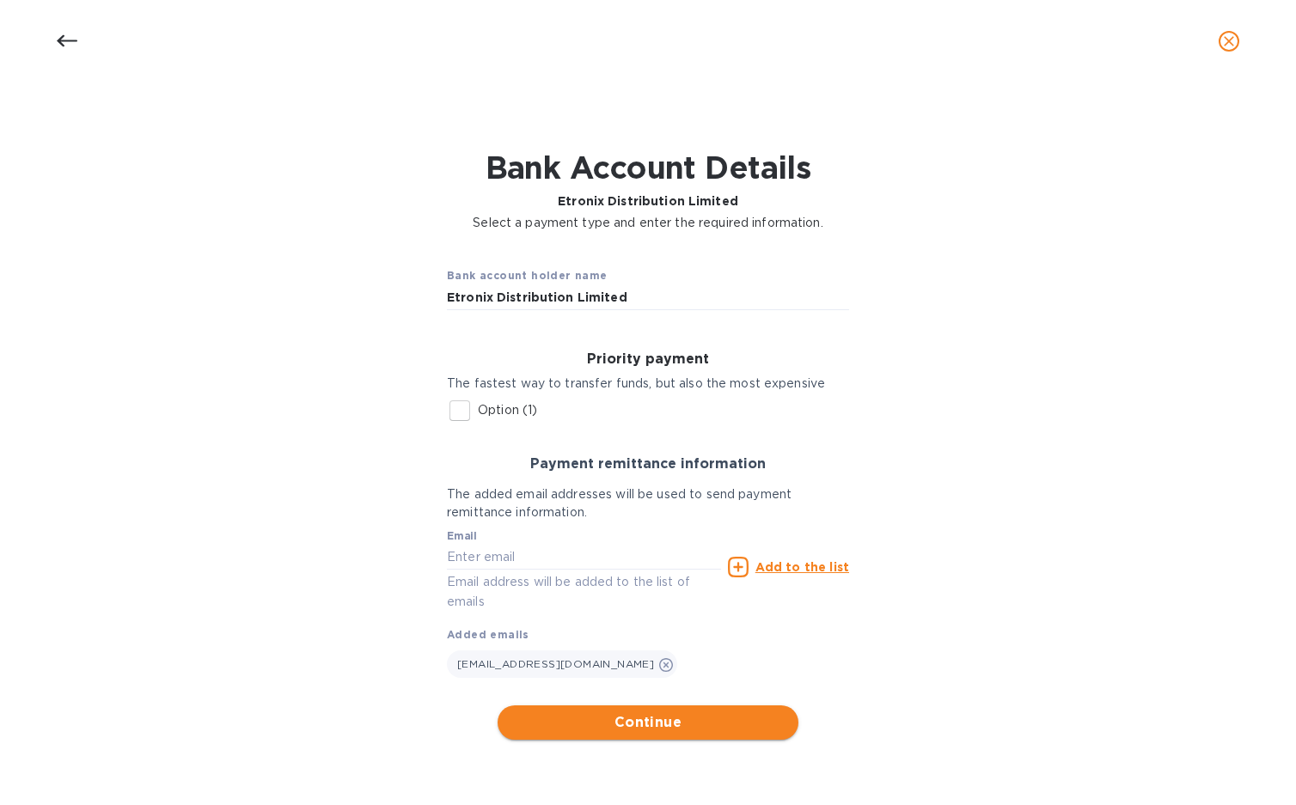
click at [632, 725] on span "Continue" at bounding box center [647, 723] width 273 height 21
click at [462, 408] on input "Option (1)" at bounding box center [460, 411] width 36 height 36
checkbox input "true"
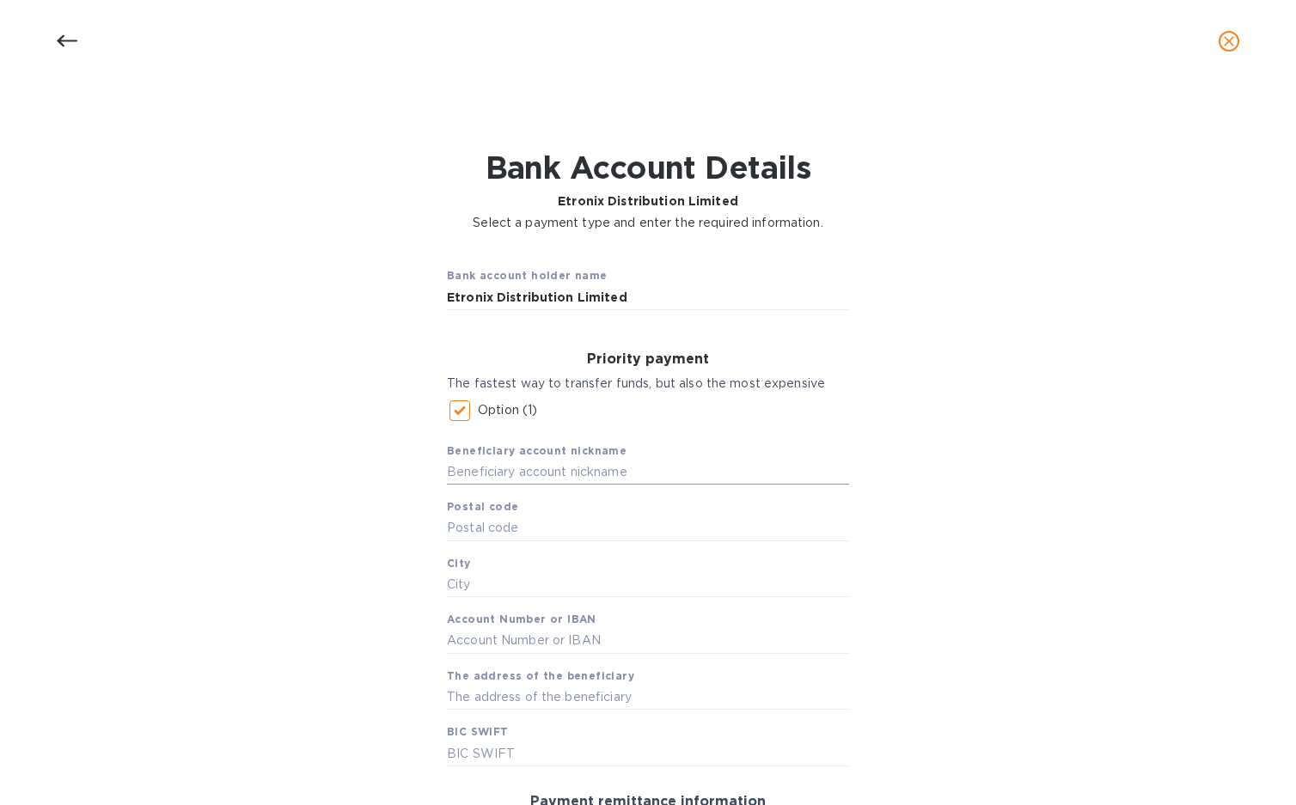
click at [533, 474] on input "text" at bounding box center [648, 473] width 402 height 26
type input "ETRONIX DIST"
click at [509, 535] on input "text" at bounding box center [648, 529] width 402 height 26
paste input "LS7 2BB"
type input "LS7 2BB"
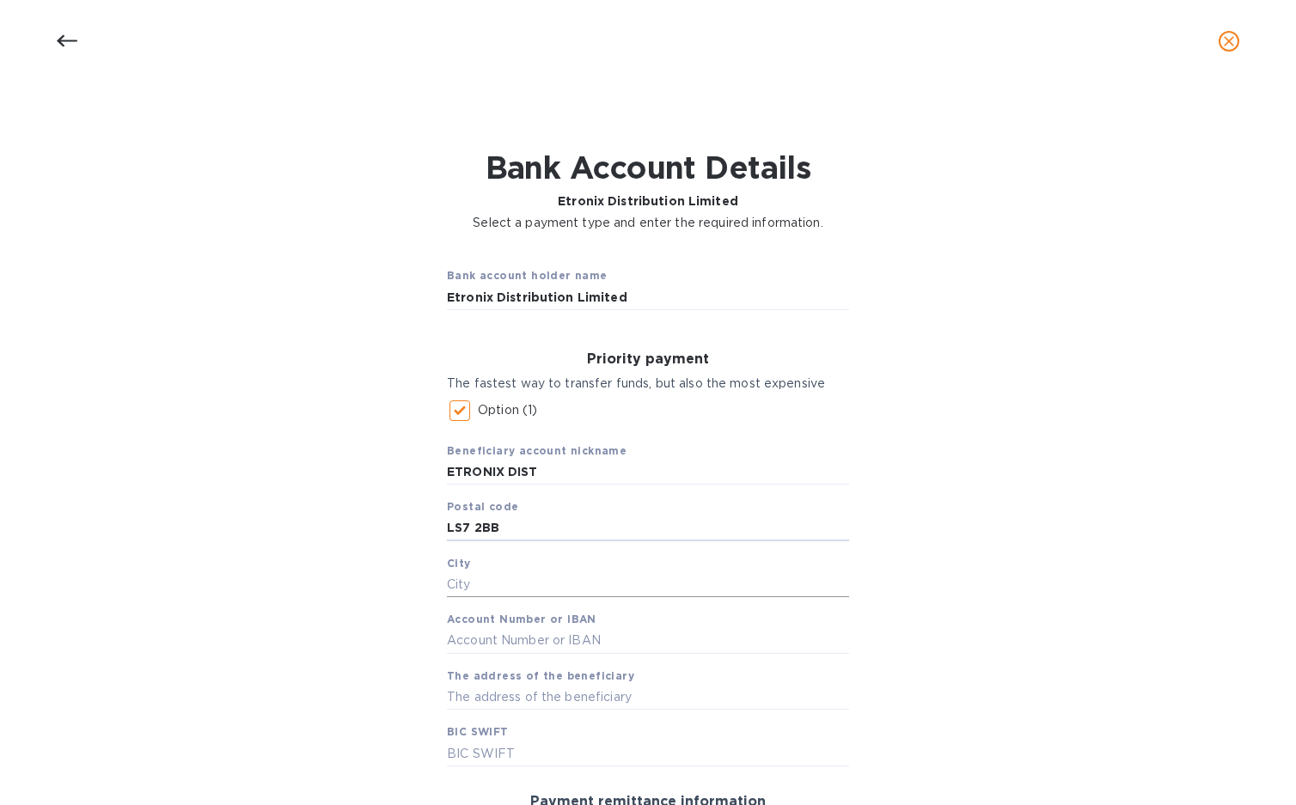
click at [539, 583] on input "text" at bounding box center [648, 585] width 402 height 26
paste input "[GEOGRAPHIC_DATA]"
type input "[GEOGRAPHIC_DATA]"
click at [545, 648] on input "text" at bounding box center [648, 641] width 402 height 26
paste input "GB91 BARC 20035083559254"
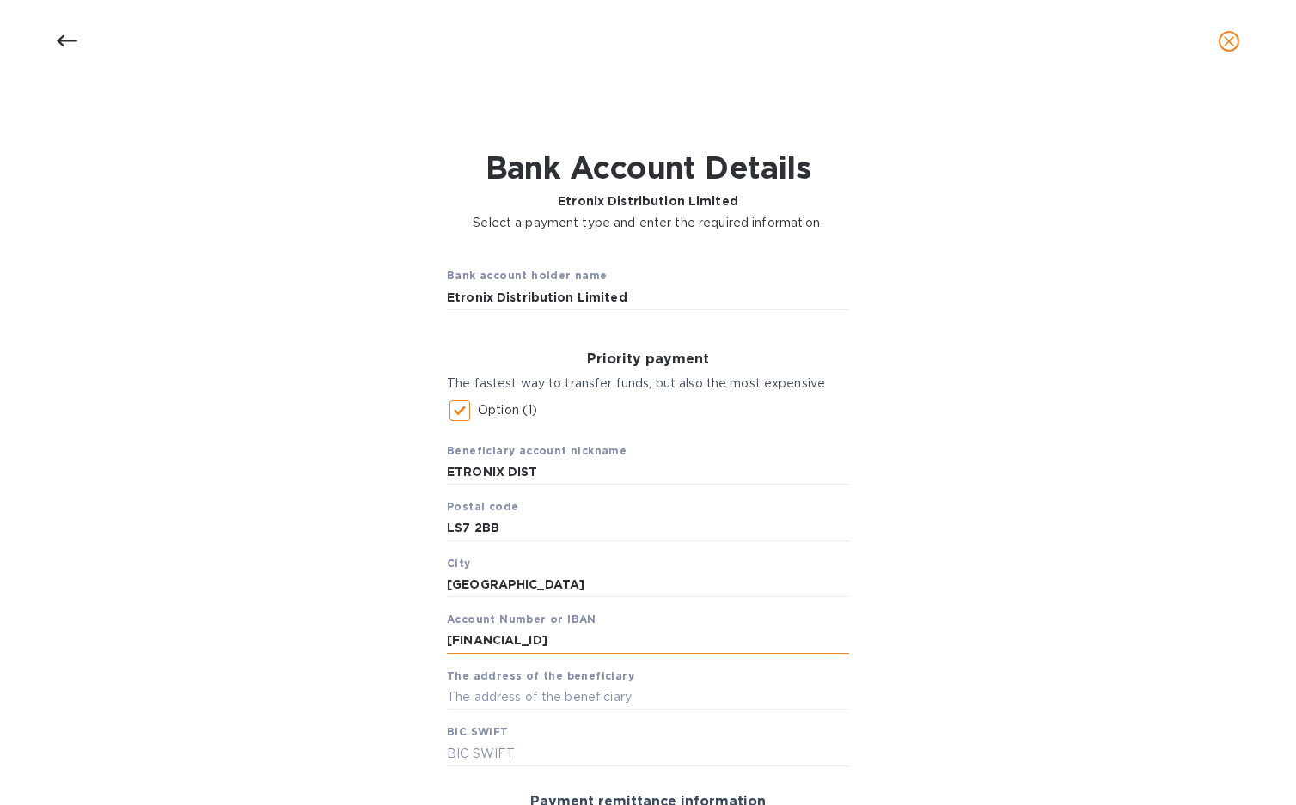
click at [522, 639] on input "GB91 BARC 20035083559254" at bounding box center [648, 641] width 402 height 26
type input "GB91BARC20035083559254"
click at [530, 704] on input "text" at bounding box center [648, 698] width 402 height 26
paste input "Unit 7 Sheepscar Court Northside Business Park"
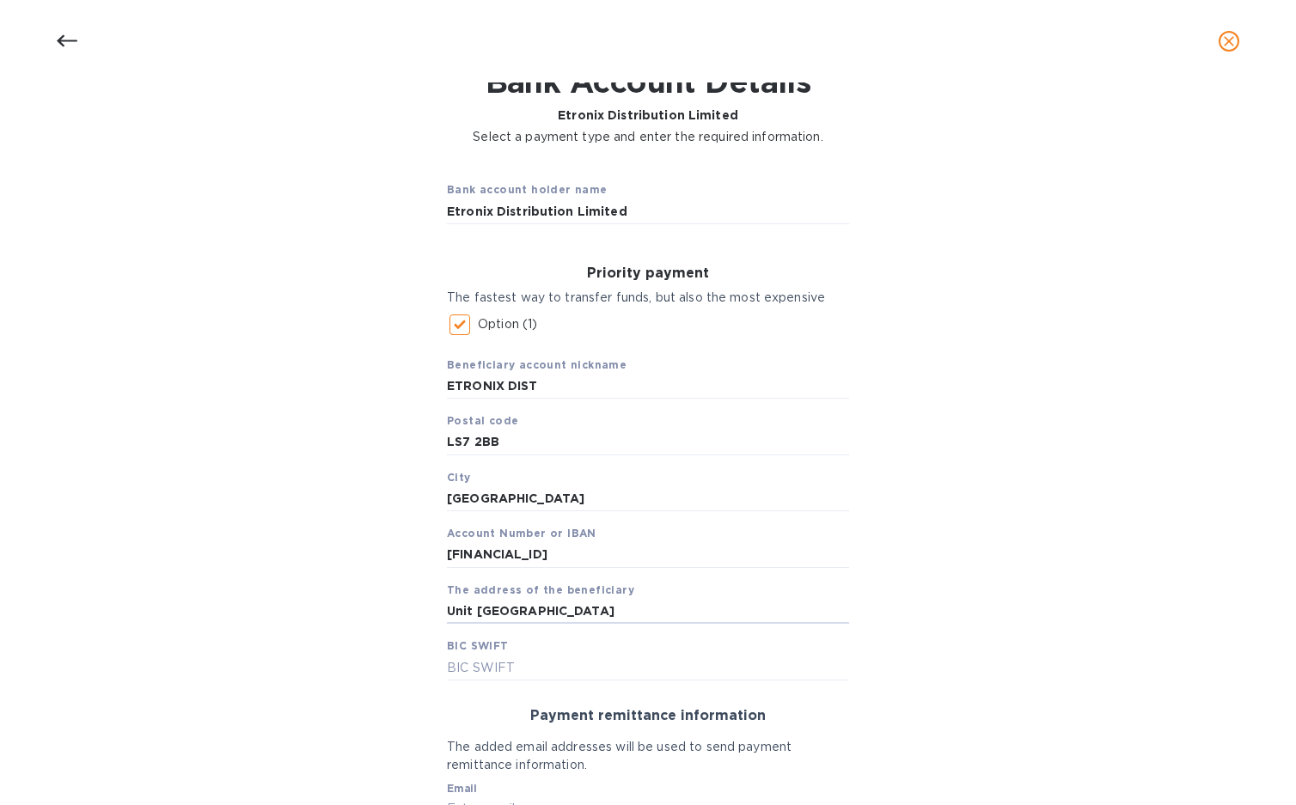
type input "Unit 7 Sheepscar Court Northside Business Park"
paste input "BARCCGB22"
type input "BARCCGB22"
click at [529, 566] on input "GB91BARC20035083559254" at bounding box center [648, 555] width 402 height 26
click at [526, 557] on input "GB91BARC20035083559254" at bounding box center [648, 555] width 402 height 26
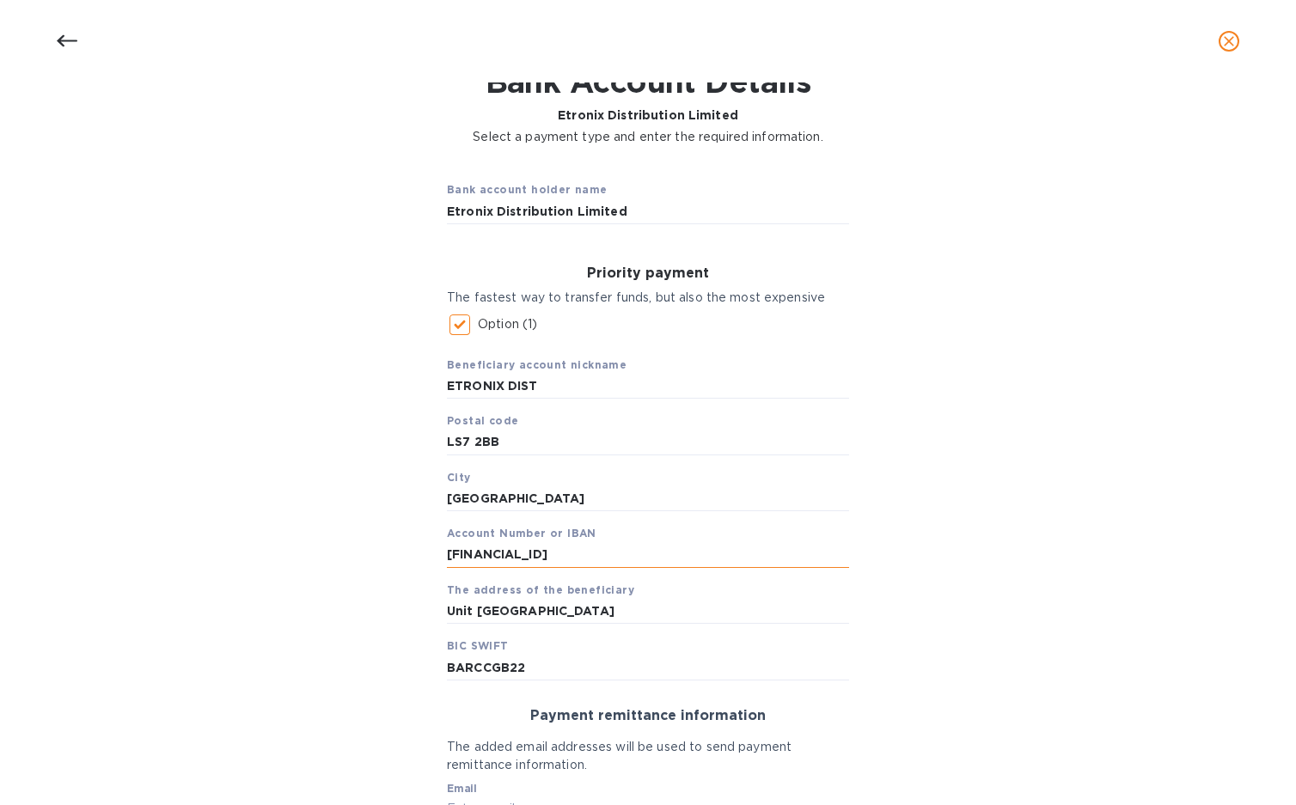
click at [526, 557] on input "GB91BARC20035083559254" at bounding box center [648, 555] width 402 height 26
paste input "[FINANCIAL_ID]"
click at [526, 554] on input "[FINANCIAL_ID]" at bounding box center [648, 555] width 402 height 26
click at [523, 555] on input "[FINANCIAL_ID]" at bounding box center [648, 555] width 402 height 26
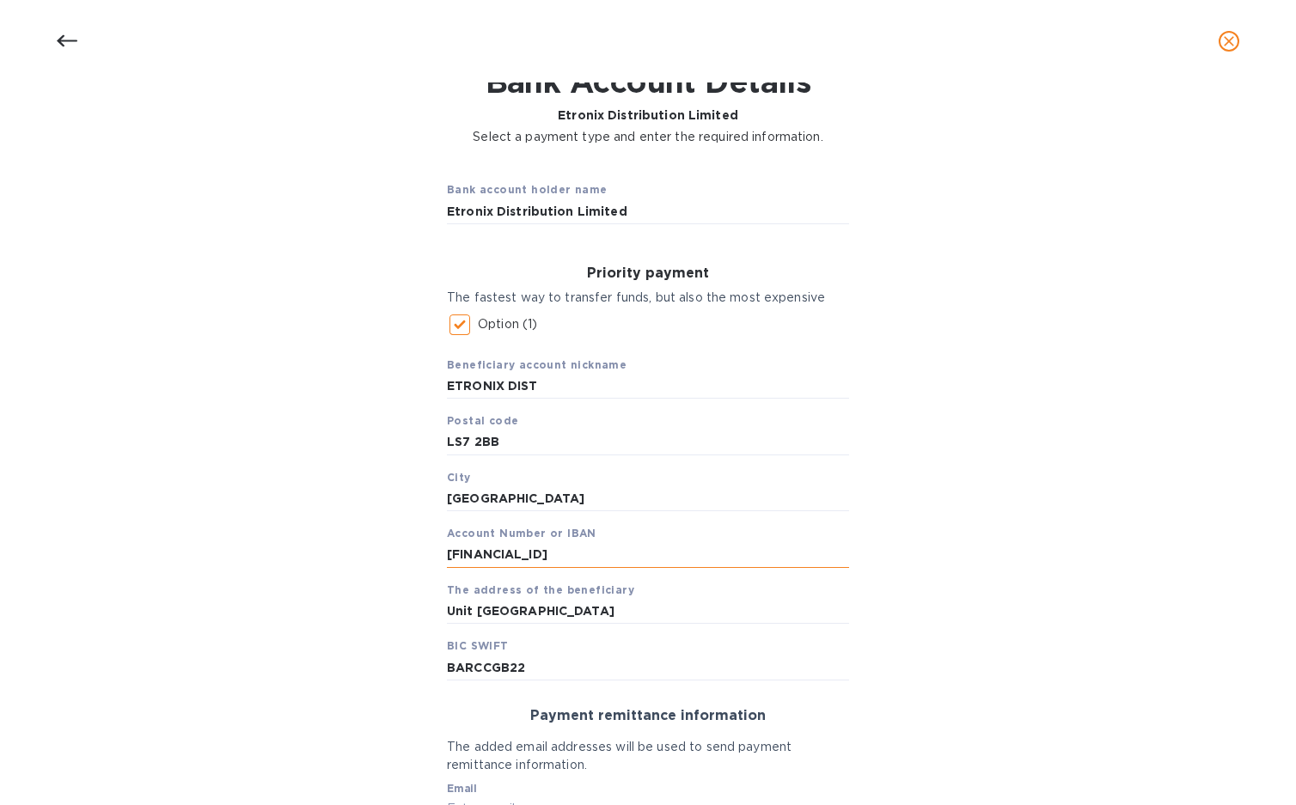
click at [484, 551] on input "[FINANCIAL_ID]" at bounding box center [648, 555] width 402 height 26
type input "[FINANCIAL_ID]"
click at [541, 384] on input "ETRONIX DIST" at bounding box center [648, 387] width 402 height 26
type input "ETRONIX DISTRIBUTION"
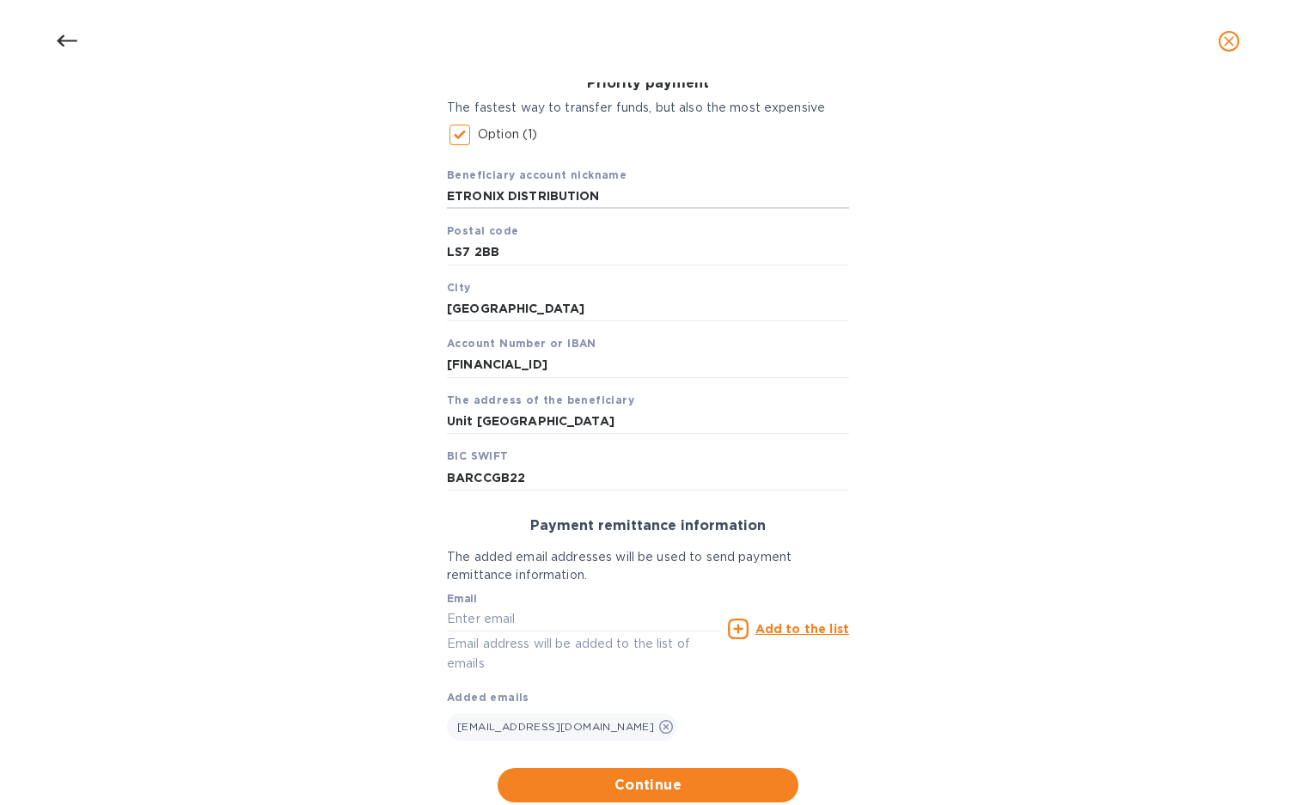
scroll to position [327, 0]
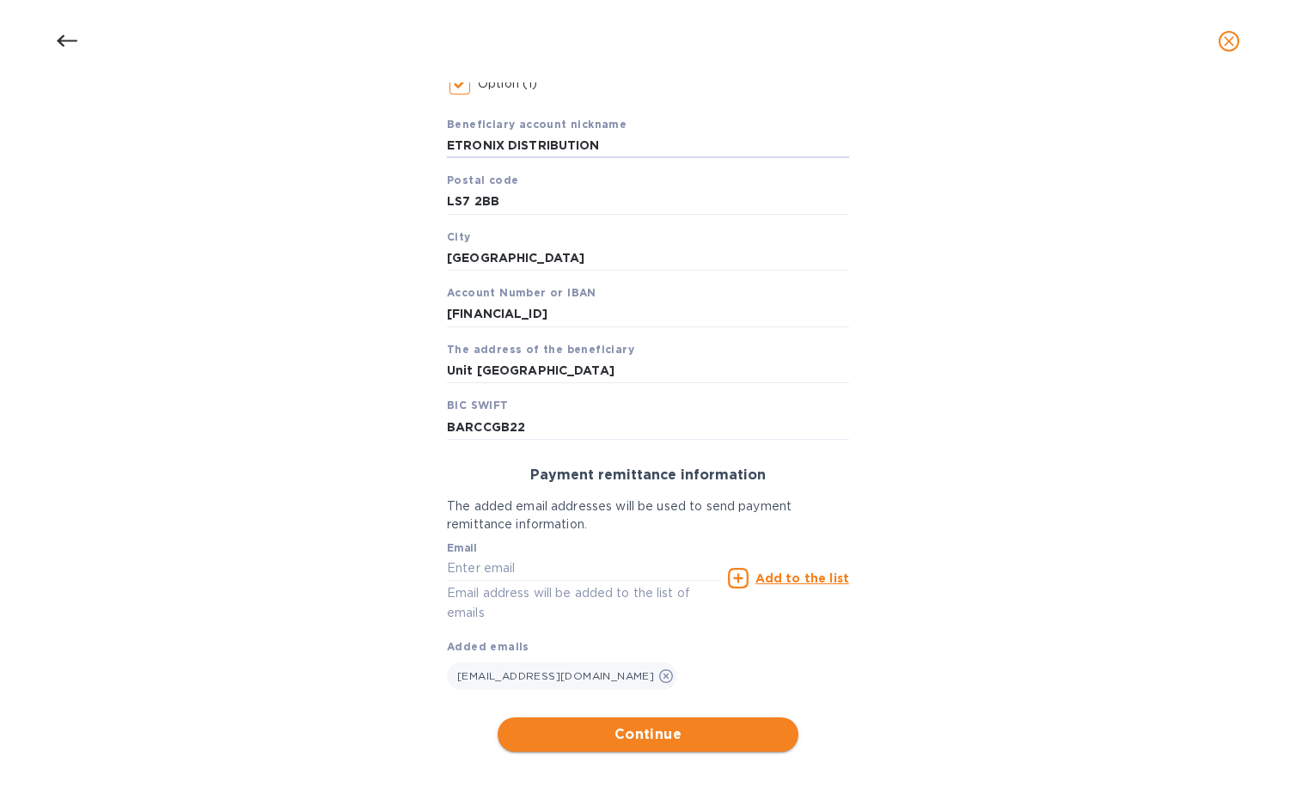
click at [648, 727] on span "Continue" at bounding box center [647, 735] width 273 height 21
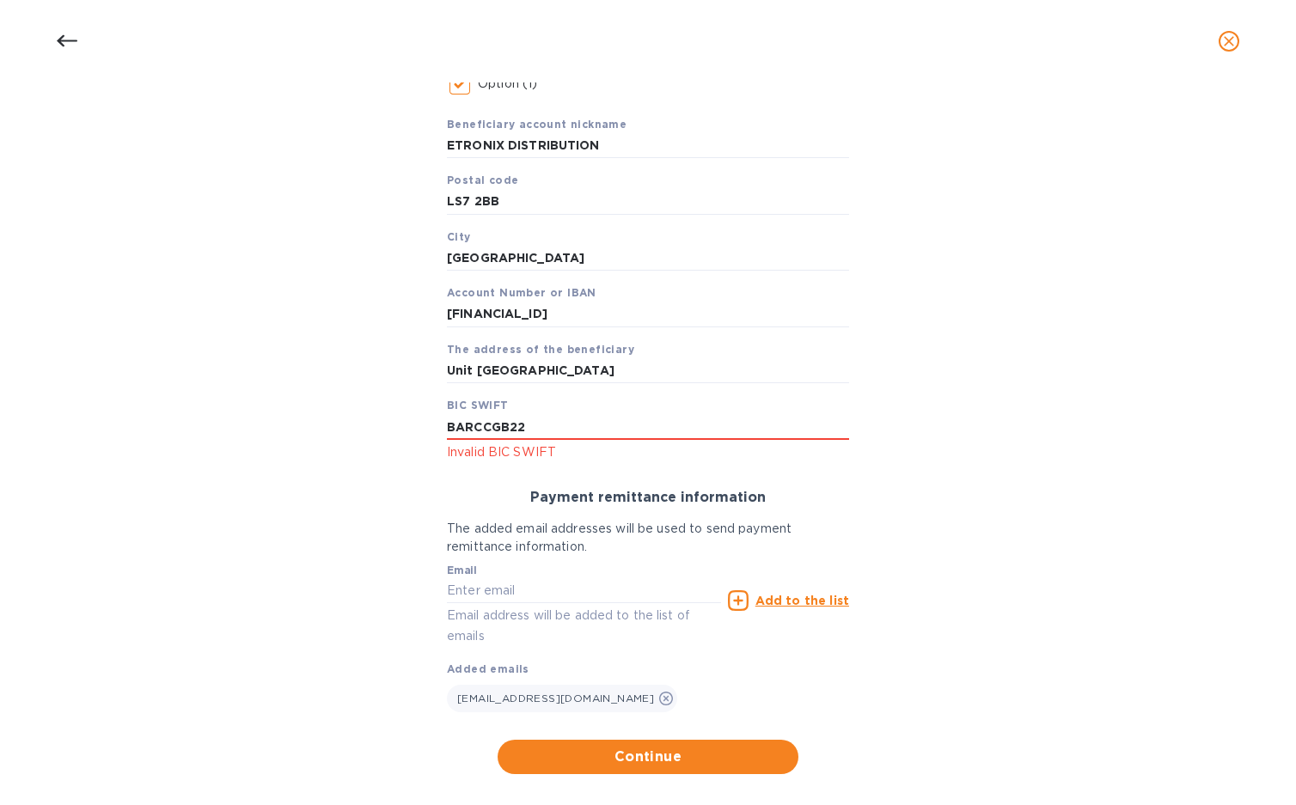
scroll to position [241, 0]
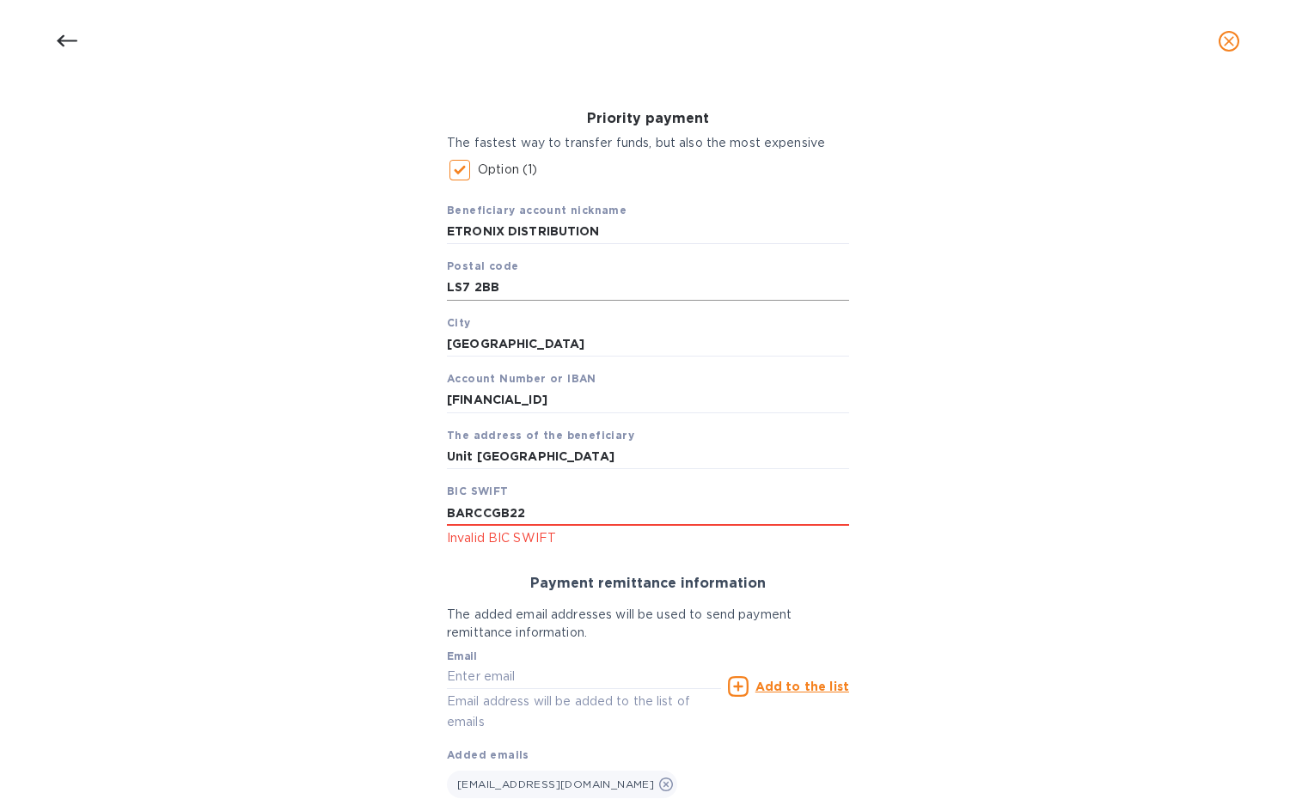
click at [468, 284] on input "LS7 2BB" at bounding box center [648, 288] width 402 height 26
paste input "1 5WU"
type input "LS1 5WU"
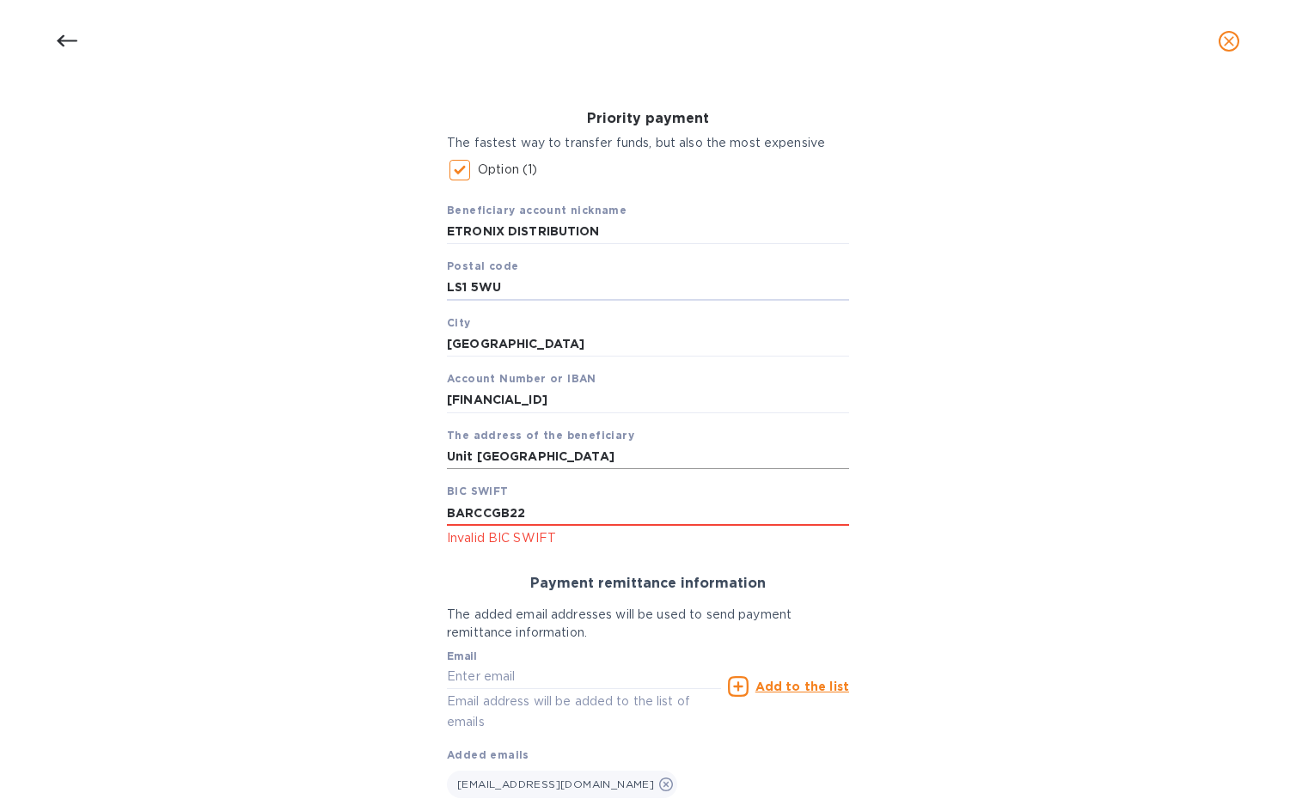
click at [767, 459] on input "Unit 7 Sheepscar Court Northside Business Park" at bounding box center [648, 457] width 402 height 26
click at [764, 457] on input "Unit 7 Sheepscar Court Northside Business Park" at bounding box center [648, 457] width 402 height 26
paste input "Leeds LS7 2BB United Kingdom"
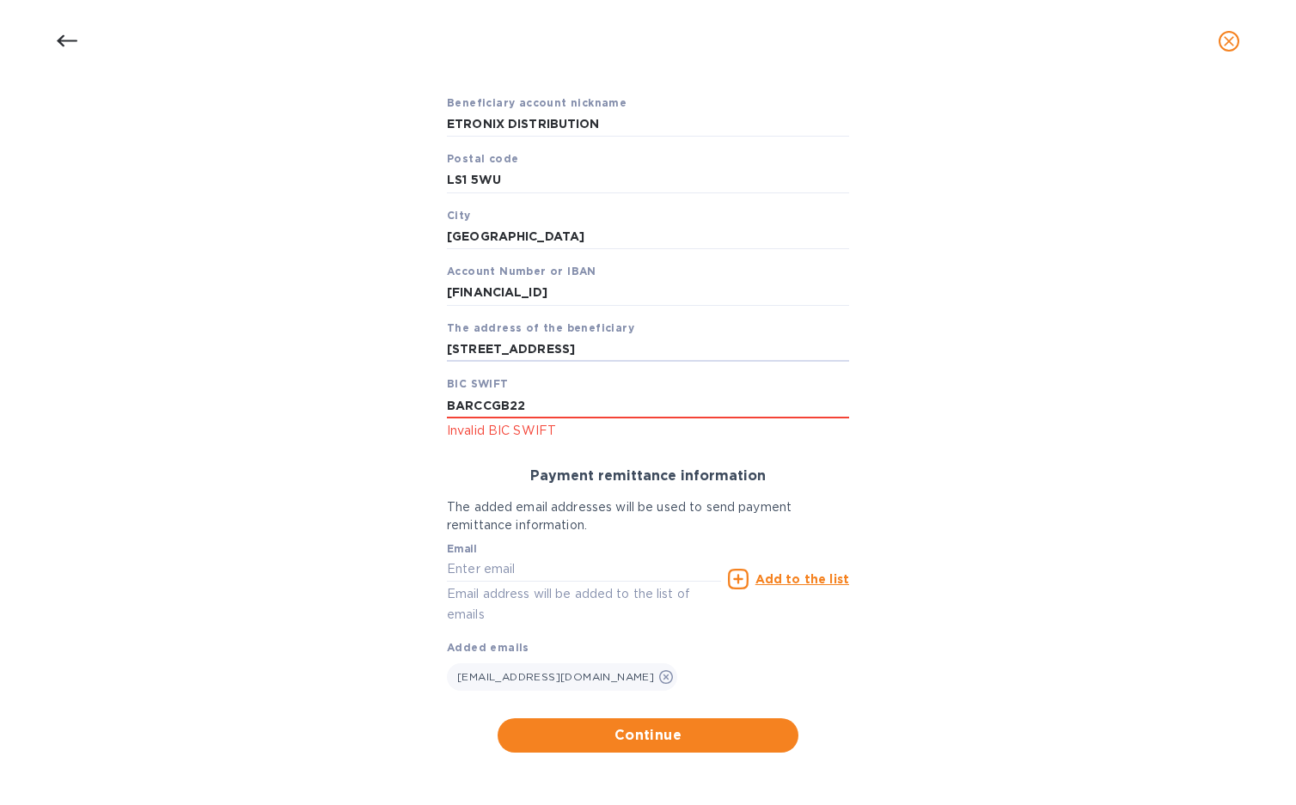
scroll to position [349, 0]
type input "Unit 7 Sheepscar Court Northside Business Park Leeds LS7 2BB United Kingdom"
click at [652, 730] on span "Continue" at bounding box center [647, 735] width 273 height 21
click at [652, 731] on span "Continue" at bounding box center [647, 735] width 273 height 21
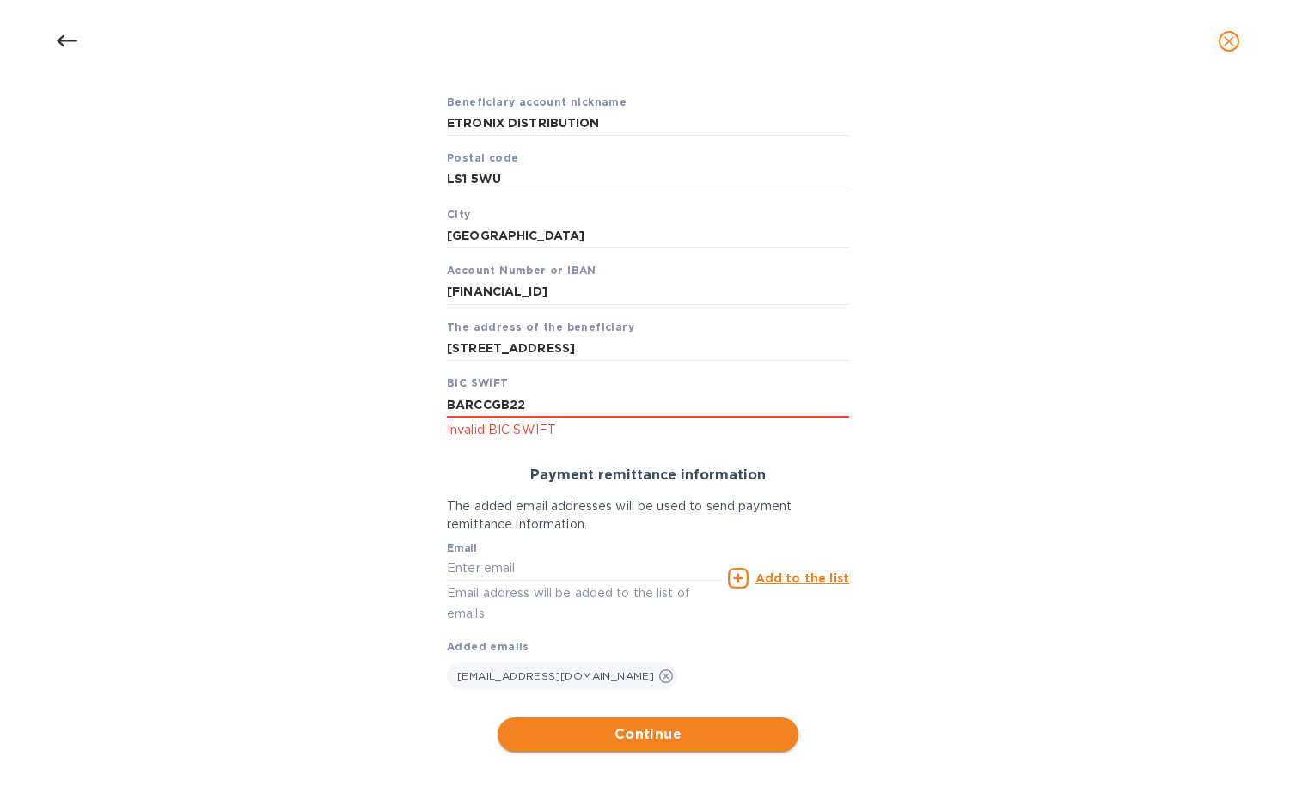
click at [652, 731] on span "Continue" at bounding box center [647, 735] width 273 height 21
click at [1222, 712] on icon "Close" at bounding box center [1222, 716] width 17 height 17
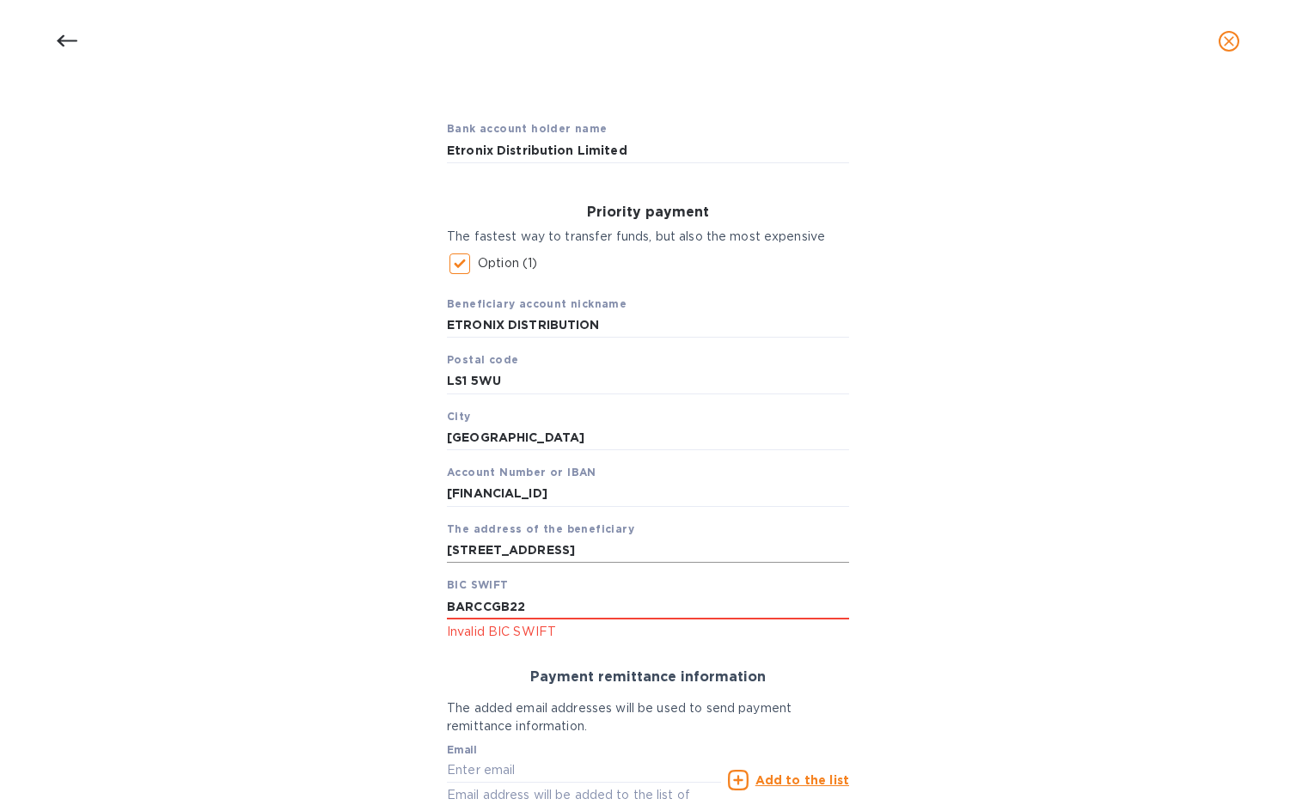
scroll to position [177, 0]
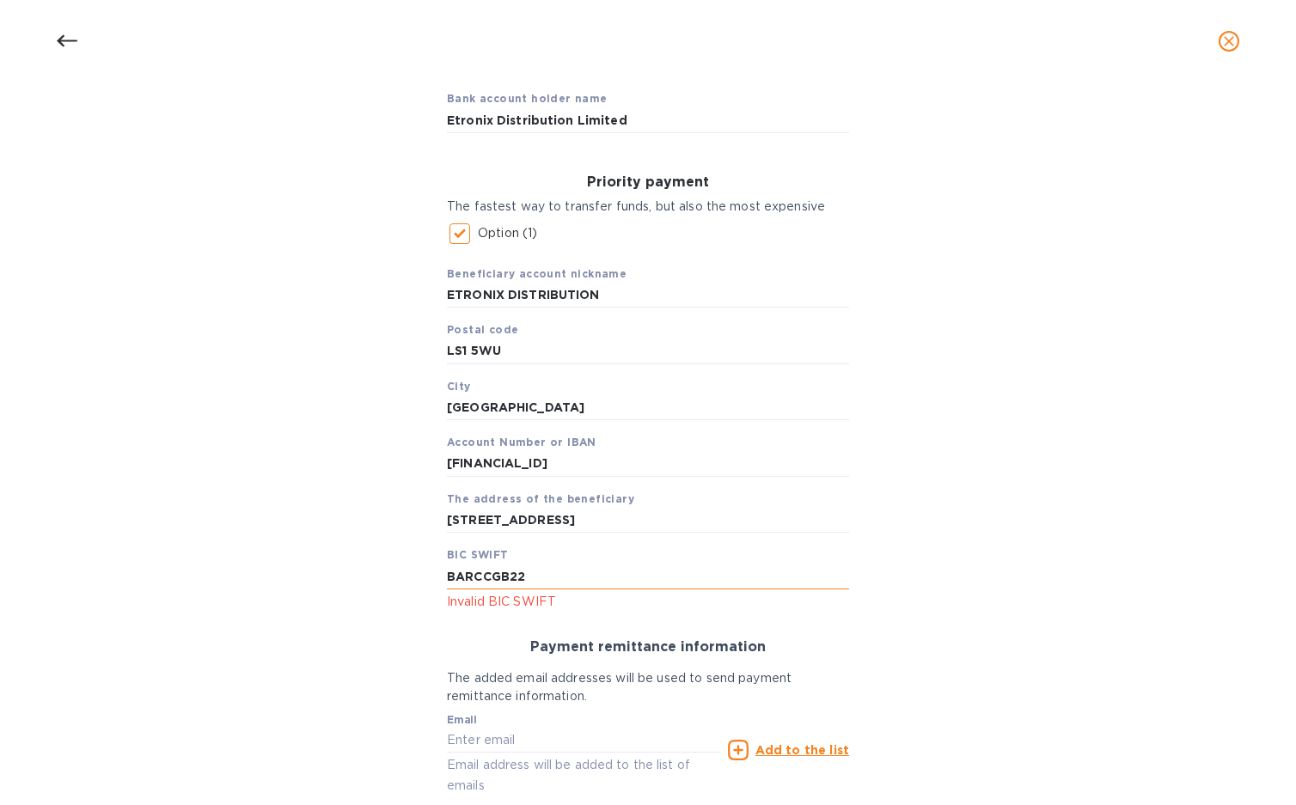
click at [476, 567] on input "BARCCGB22" at bounding box center [648, 577] width 402 height 26
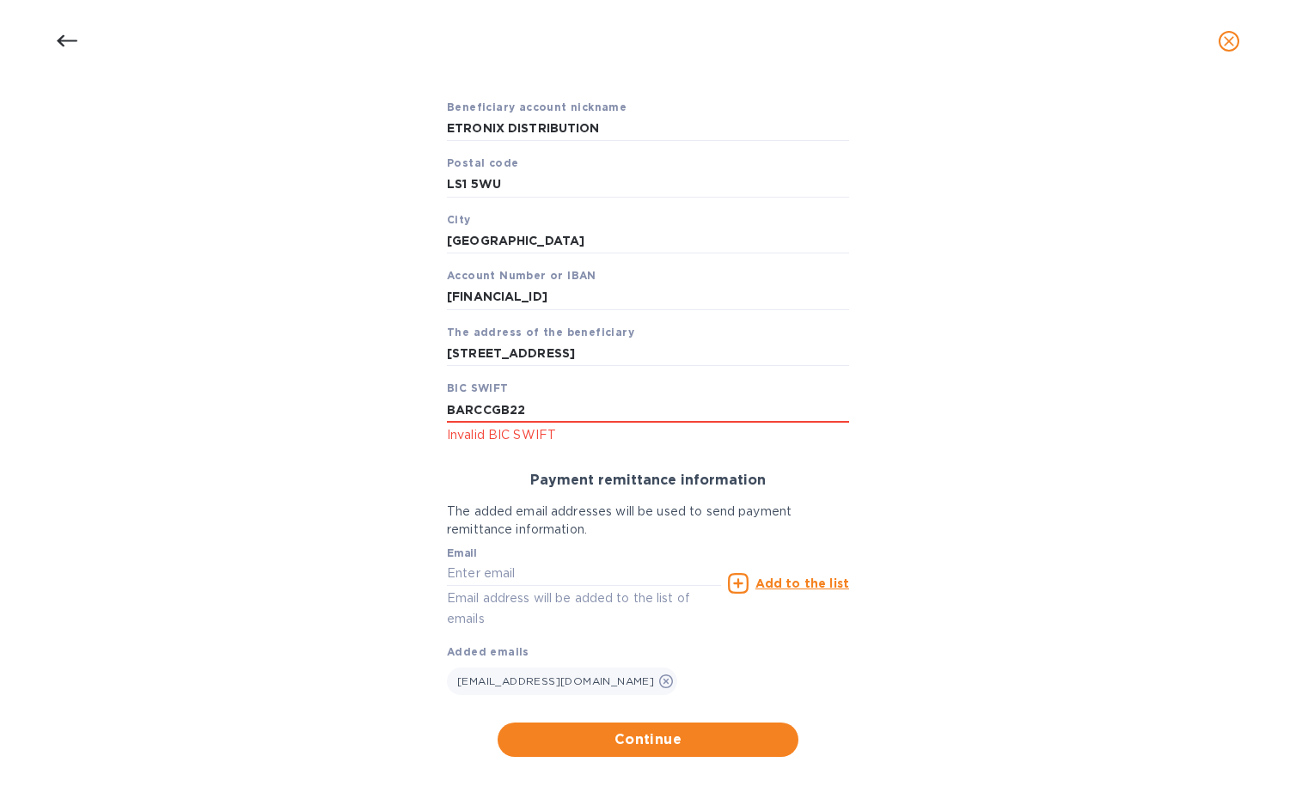
scroll to position [349, 0]
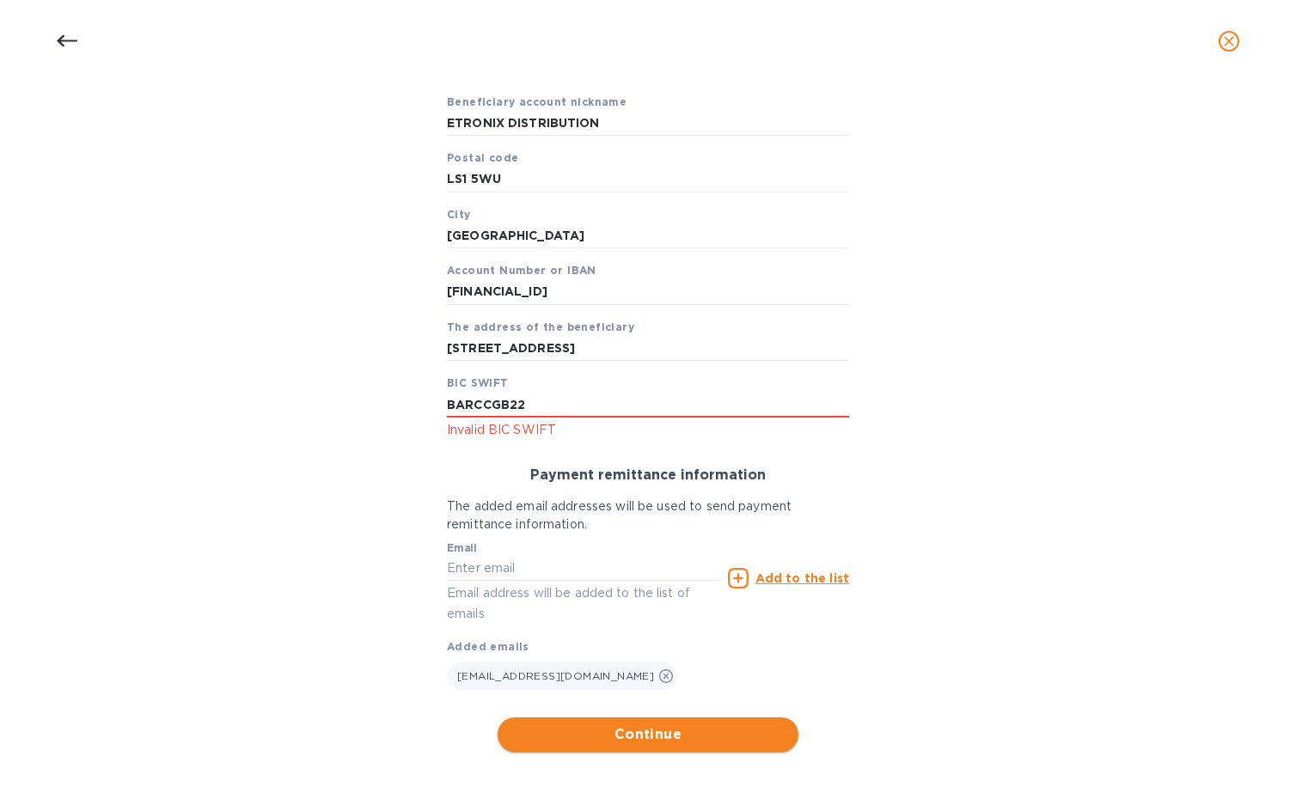
click at [627, 725] on span "Continue" at bounding box center [647, 735] width 273 height 21
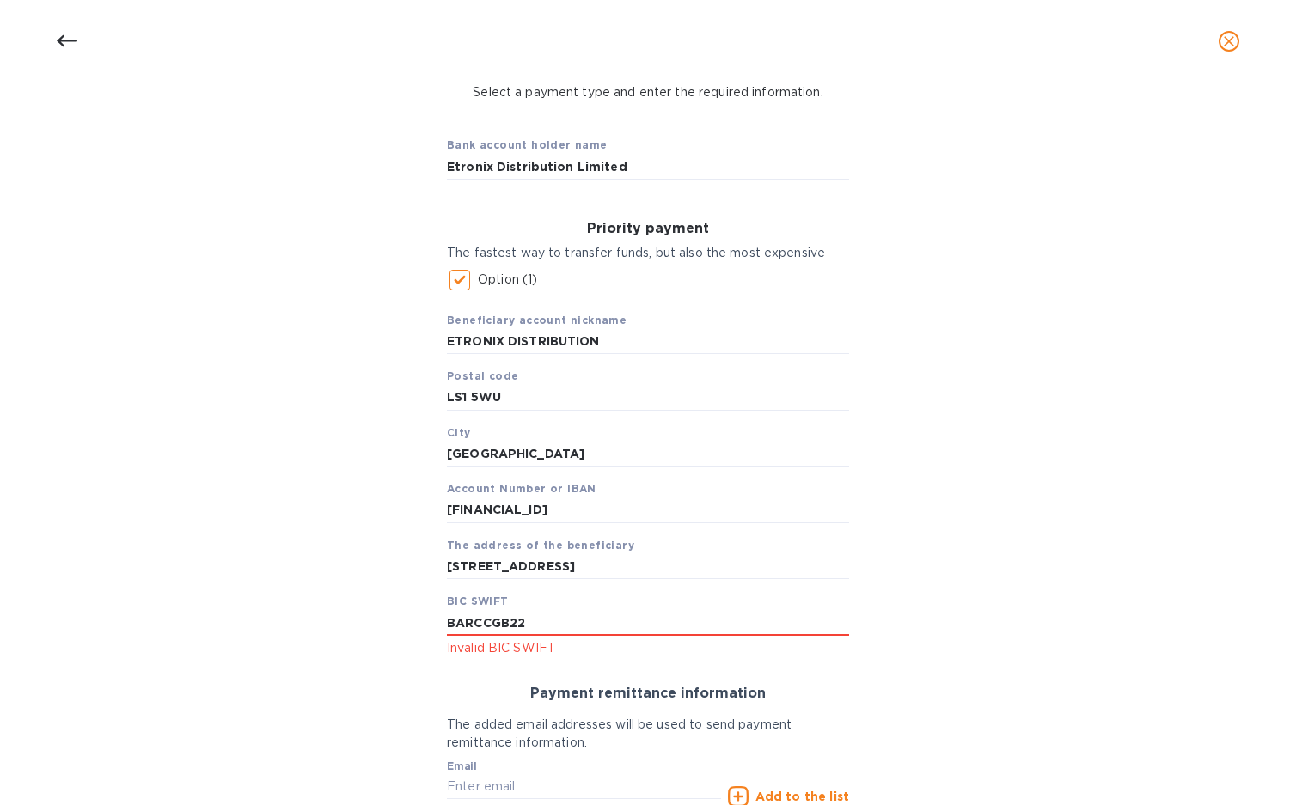
scroll to position [91, 0]
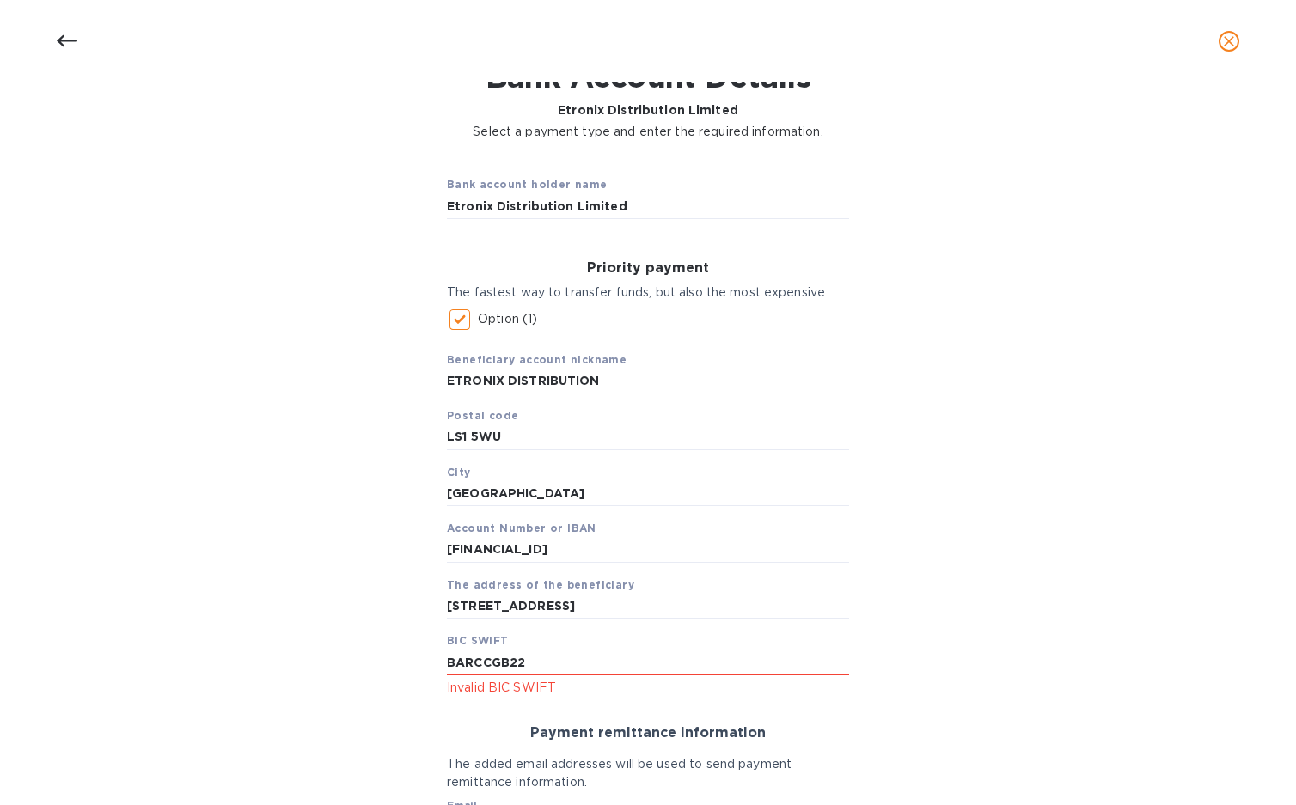
click at [495, 381] on input "ETRONIX DISTRIBUTION" at bounding box center [648, 382] width 402 height 26
click at [483, 662] on input "BARCCGB22" at bounding box center [648, 663] width 402 height 26
paste input "20-03-50"
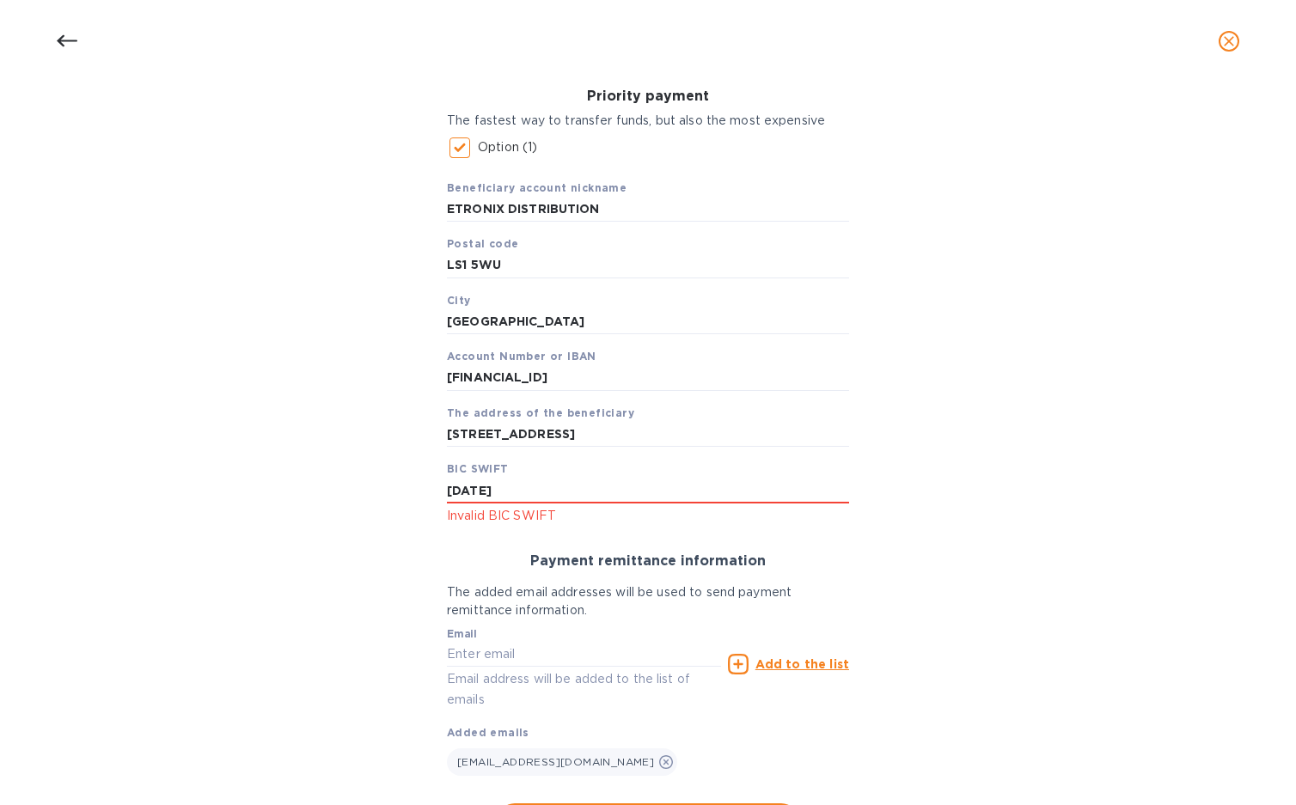
scroll to position [349, 0]
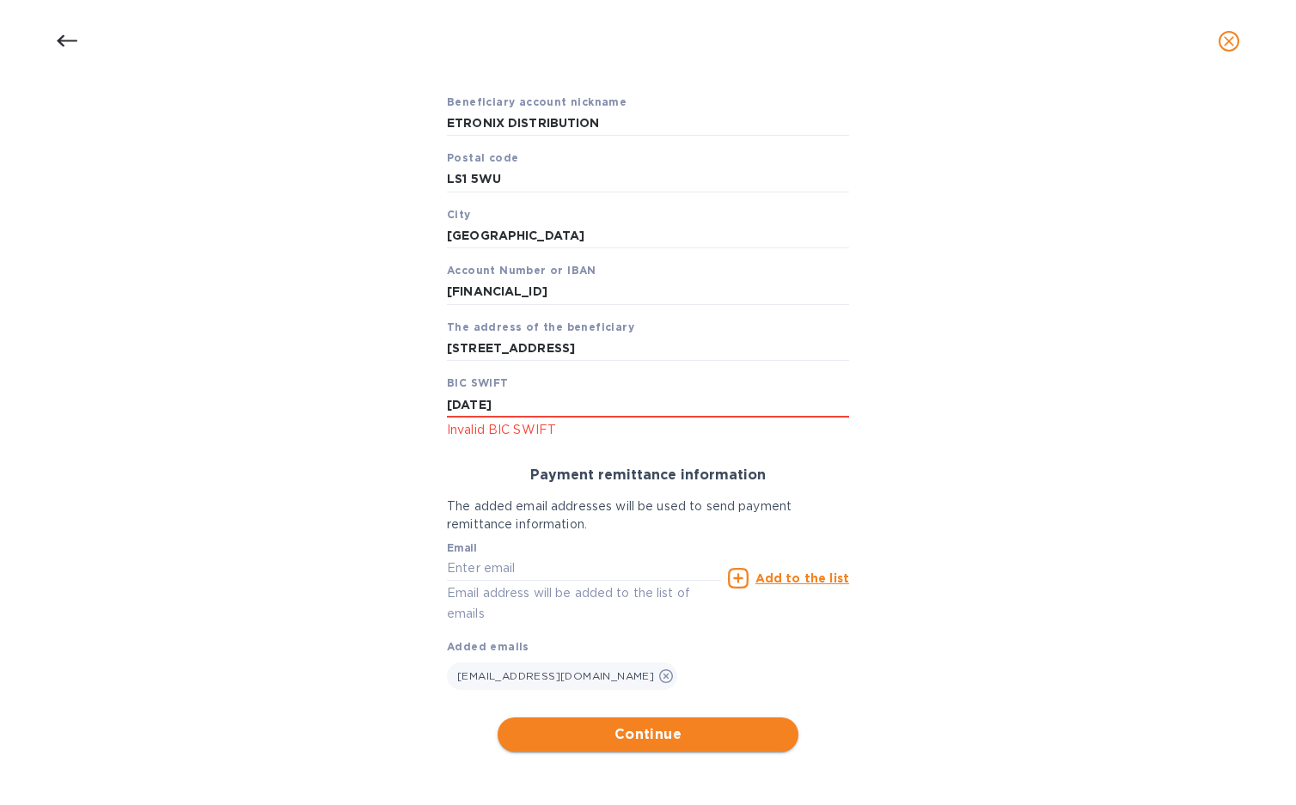
type input "20-03-50"
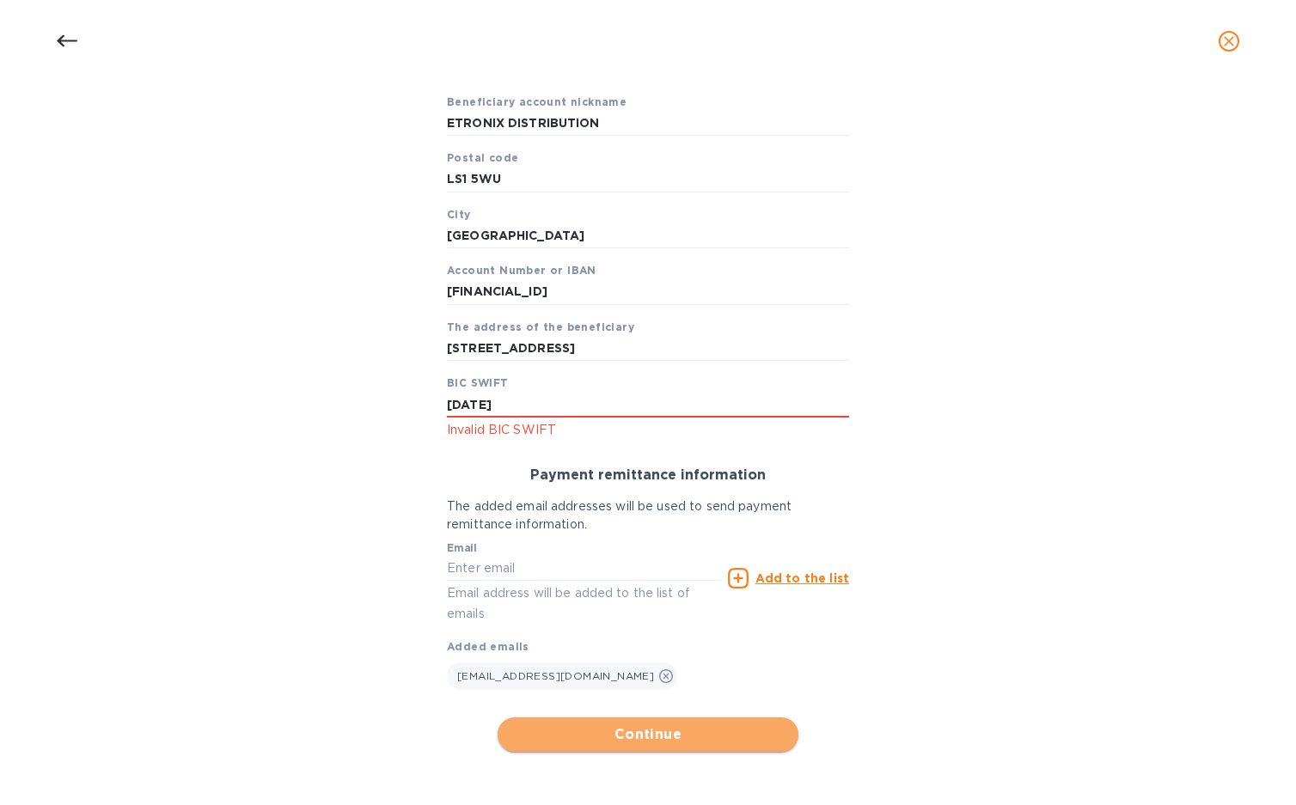
click at [639, 731] on span "Continue" at bounding box center [647, 735] width 273 height 21
drag, startPoint x: 511, startPoint y: 410, endPoint x: 418, endPoint y: 417, distance: 93.9
click at [418, 417] on div "Bank account holder name Etronix Distribution Limited Priority payment The fast…" at bounding box center [647, 327] width 1251 height 868
click at [484, 389] on b "BIC SWIFT" at bounding box center [478, 382] width 62 height 13
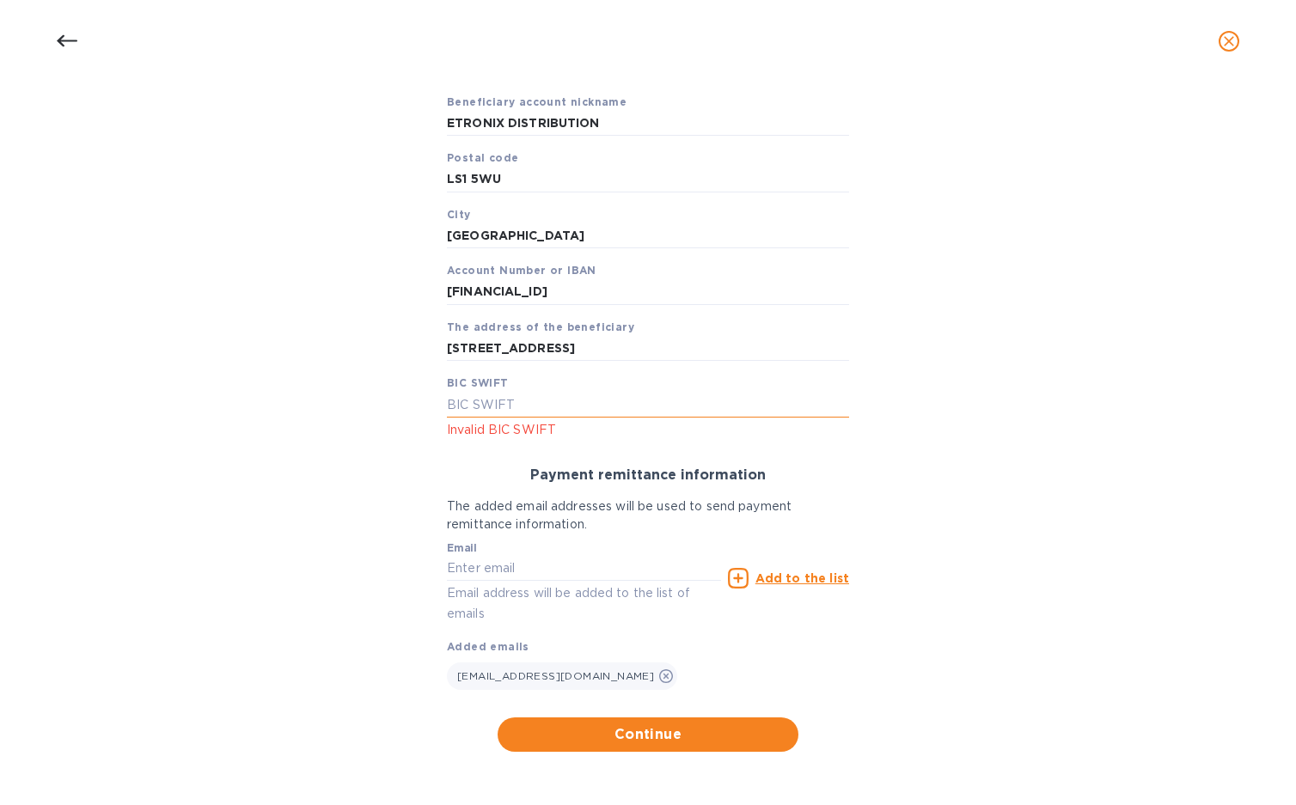
paste input "BARCCGB22"
type input "BARCCGB22"
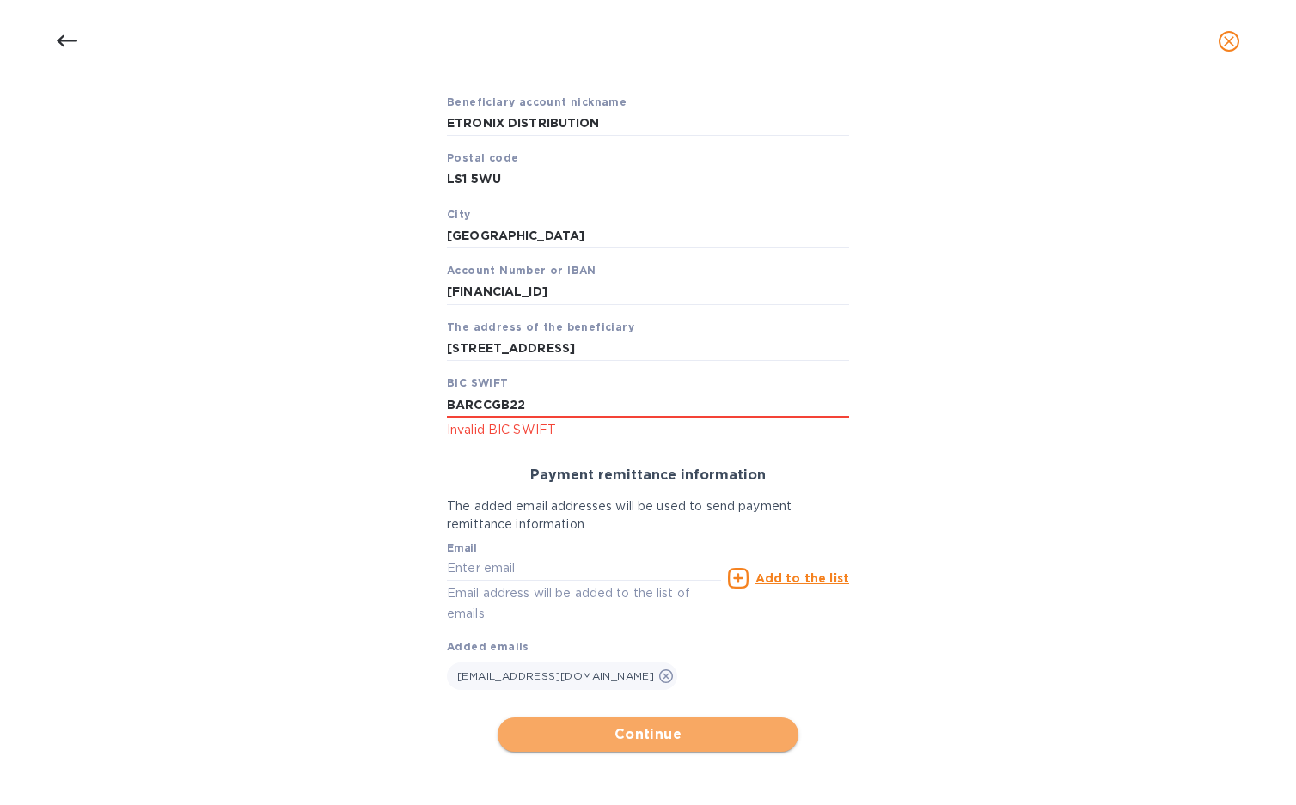
click at [638, 729] on span "Continue" at bounding box center [647, 735] width 273 height 21
click at [534, 439] on p "Invalid BIC SWIFT" at bounding box center [648, 430] width 402 height 20
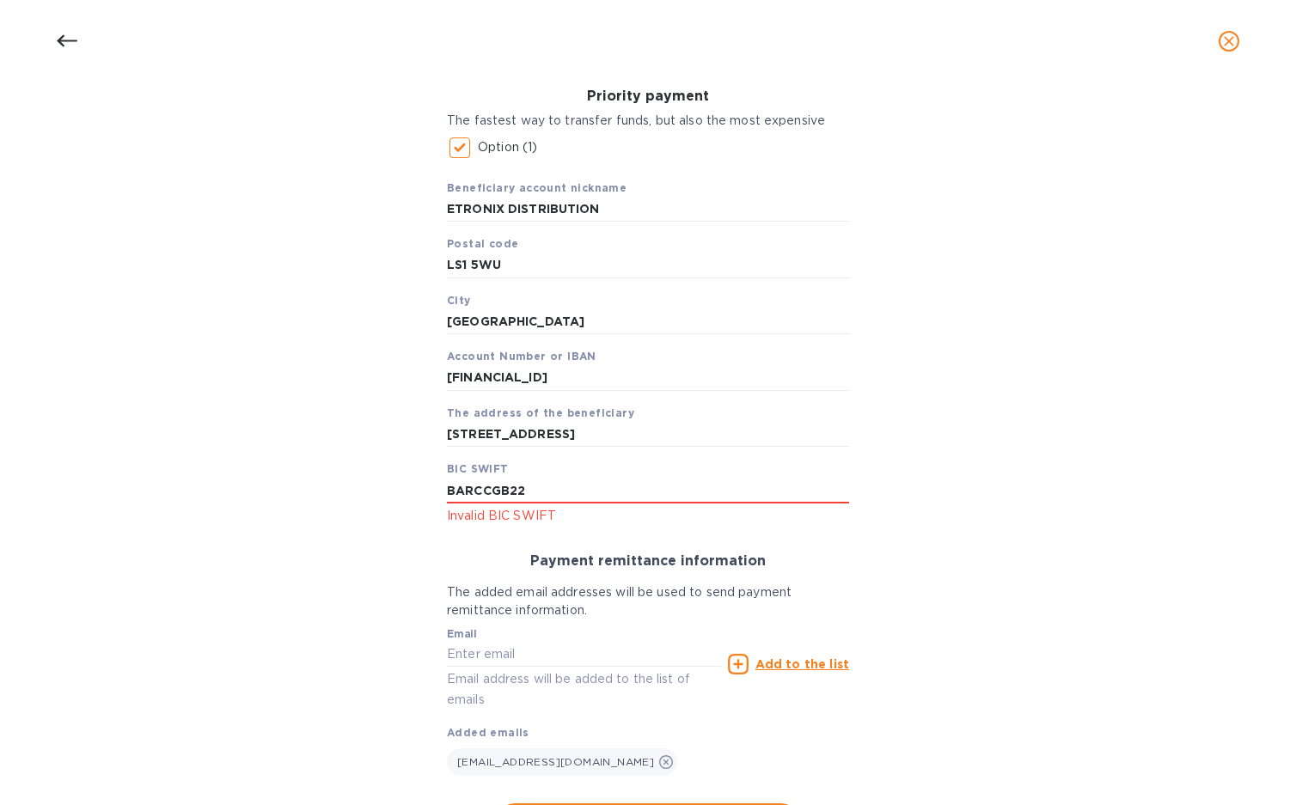
scroll to position [177, 0]
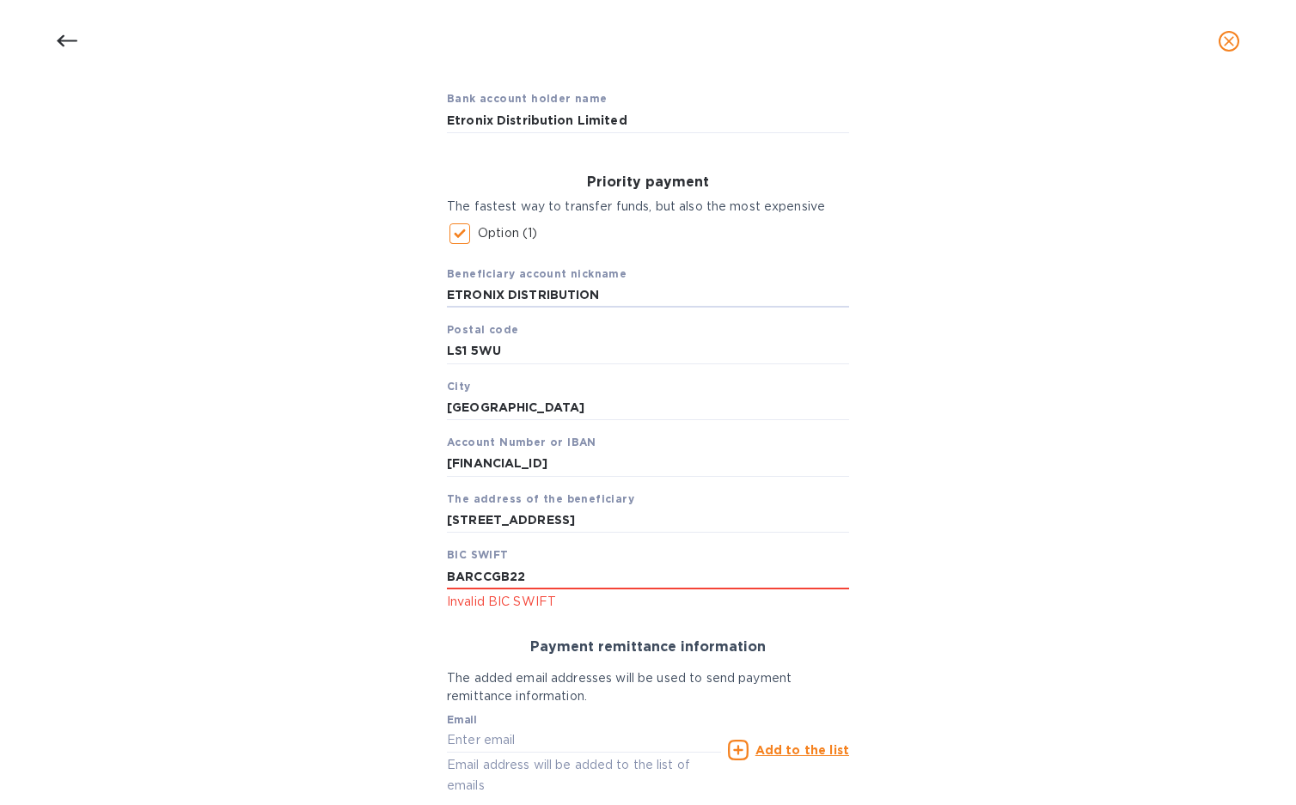
drag, startPoint x: 462, startPoint y: 297, endPoint x: 365, endPoint y: 297, distance: 97.1
click at [365, 297] on div "Bank account holder name Etronix Distribution Limited Priority payment The fast…" at bounding box center [647, 499] width 1251 height 868
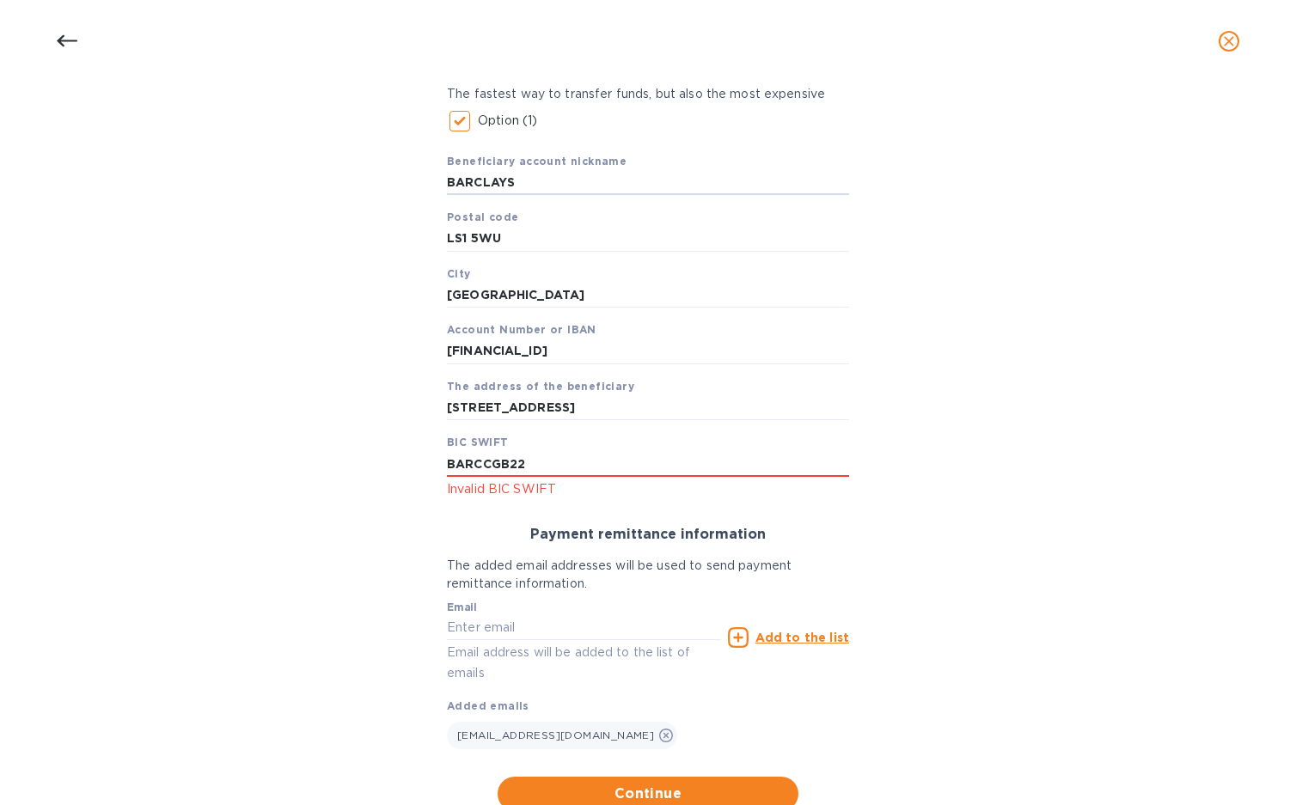
scroll to position [349, 0]
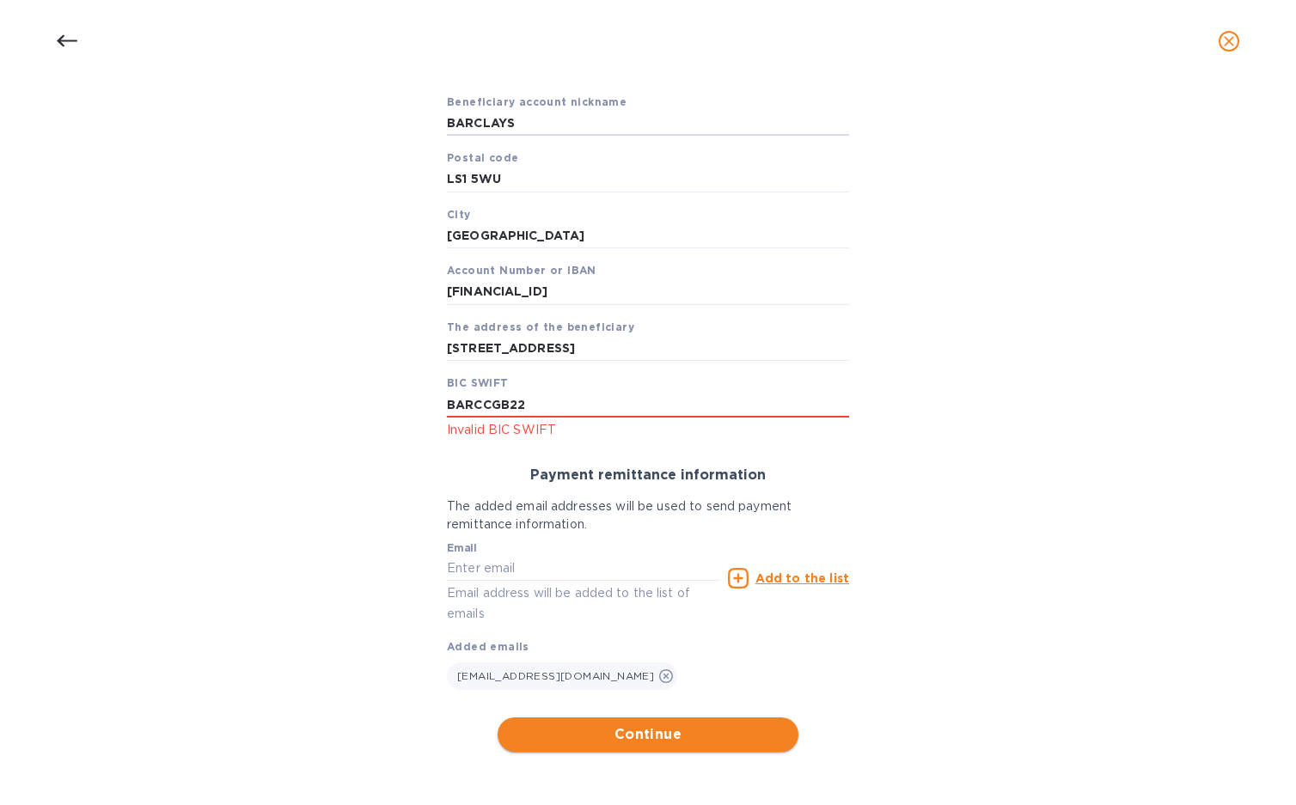
type input "BARCLAYS"
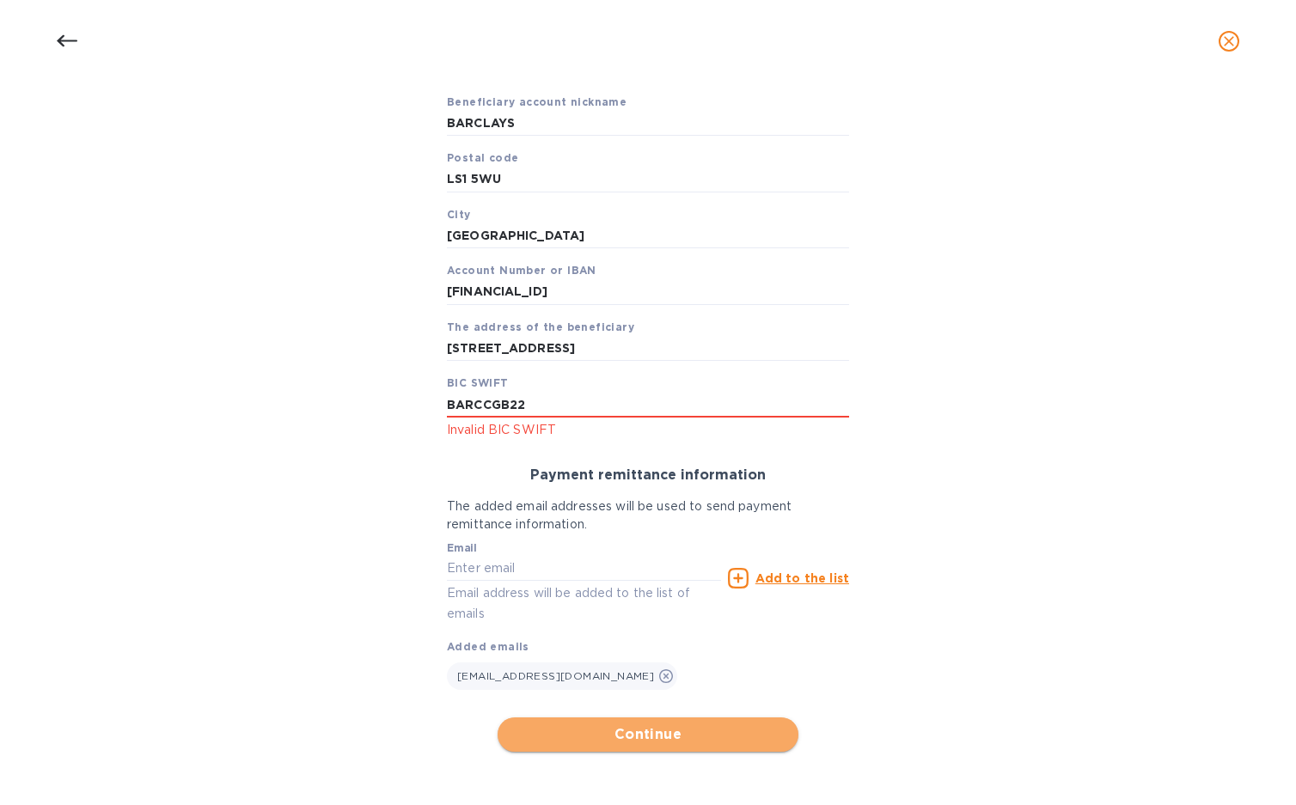
click at [684, 725] on span "Continue" at bounding box center [647, 735] width 273 height 21
click at [518, 428] on p "Invalid BIC SWIFT" at bounding box center [648, 430] width 402 height 20
click at [520, 437] on p "Invalid BIC SWIFT" at bounding box center [648, 430] width 402 height 20
click at [670, 746] on button "Continue" at bounding box center [648, 735] width 301 height 34
click at [1228, 44] on icon "close" at bounding box center [1228, 41] width 17 height 17
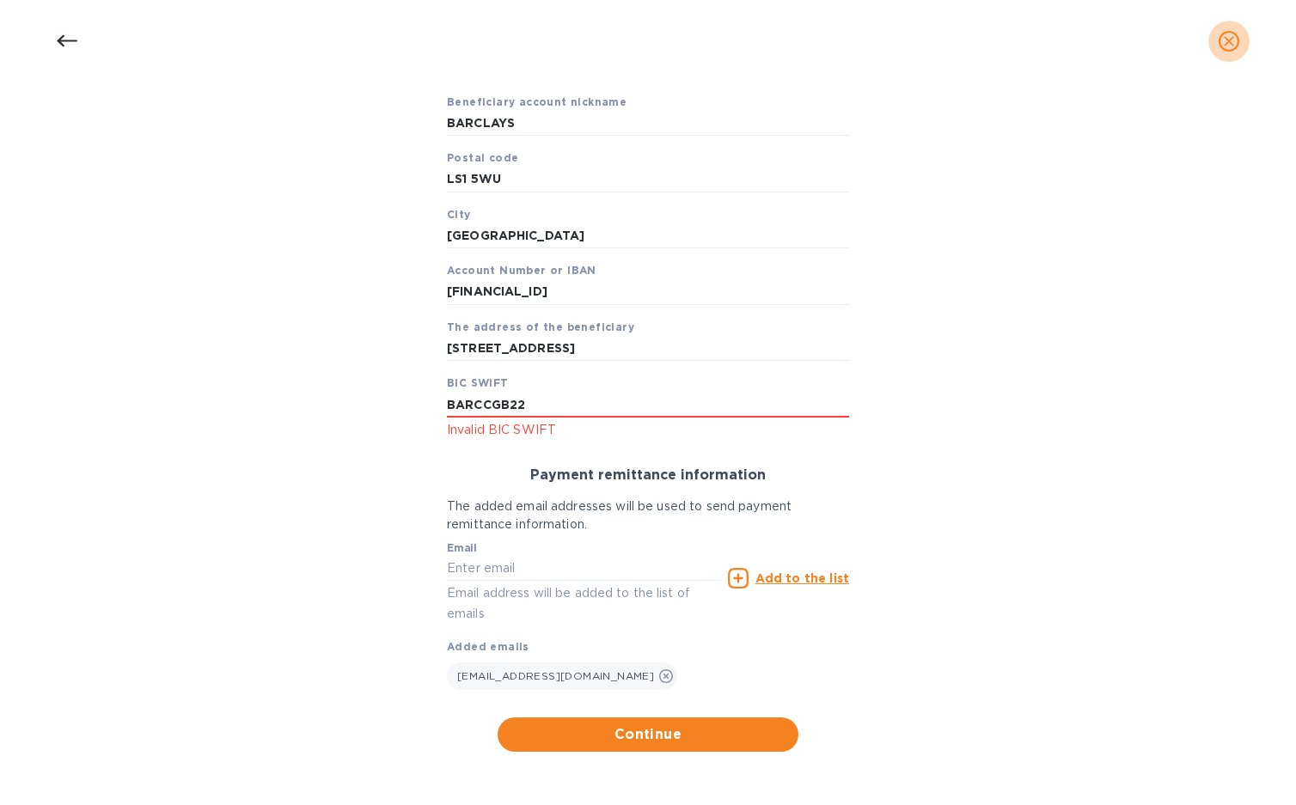
scroll to position [0, 0]
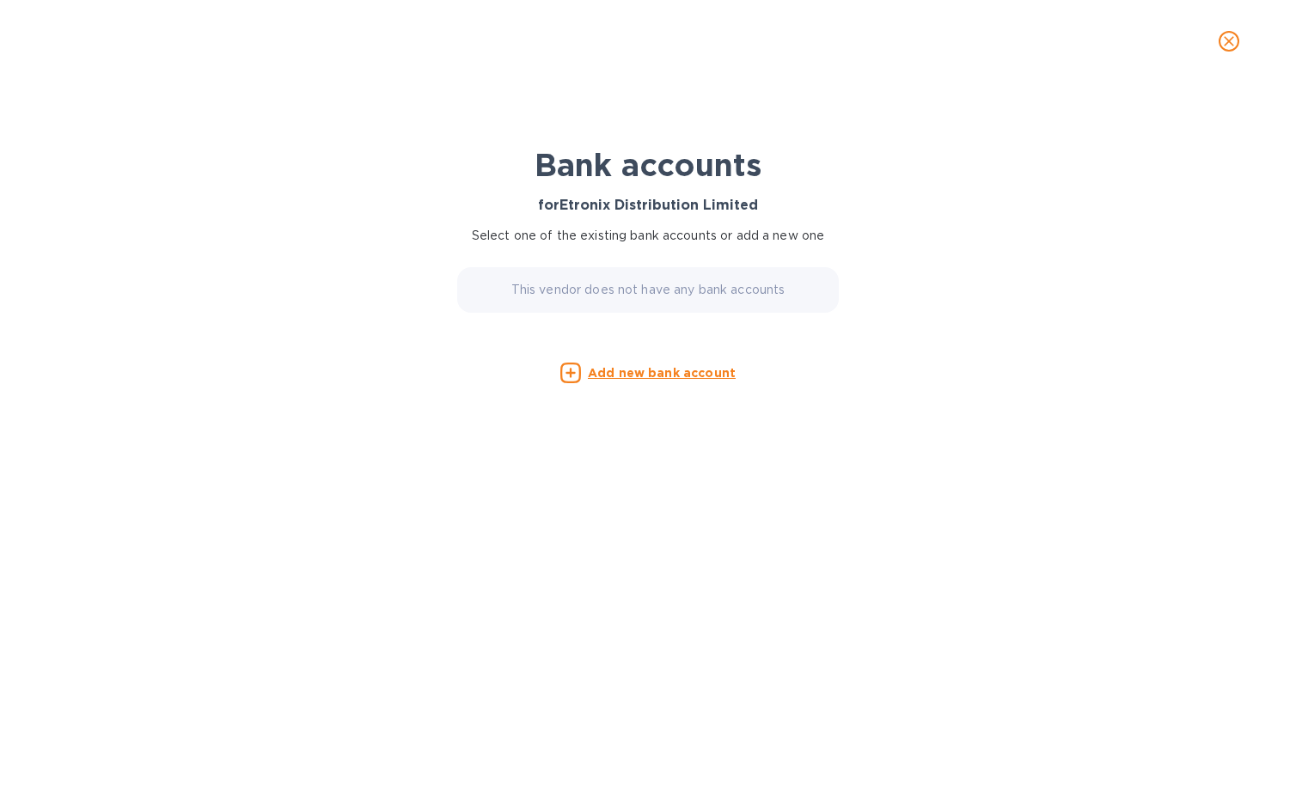
click at [1237, 40] on icon "close" at bounding box center [1228, 41] width 17 height 17
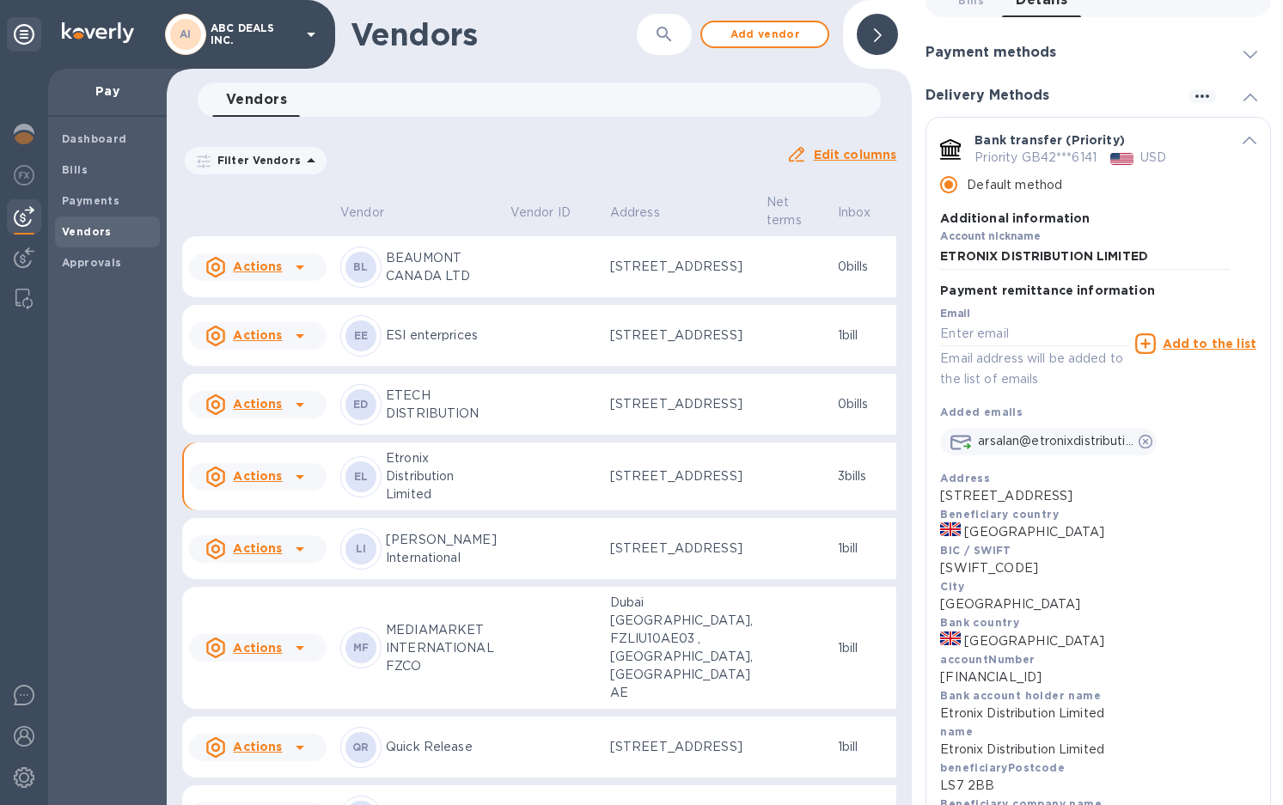
click at [449, 511] on td "EL Etronix Distribution Limited" at bounding box center [418, 477] width 170 height 69
click at [79, 168] on b "Bills" at bounding box center [75, 169] width 26 height 13
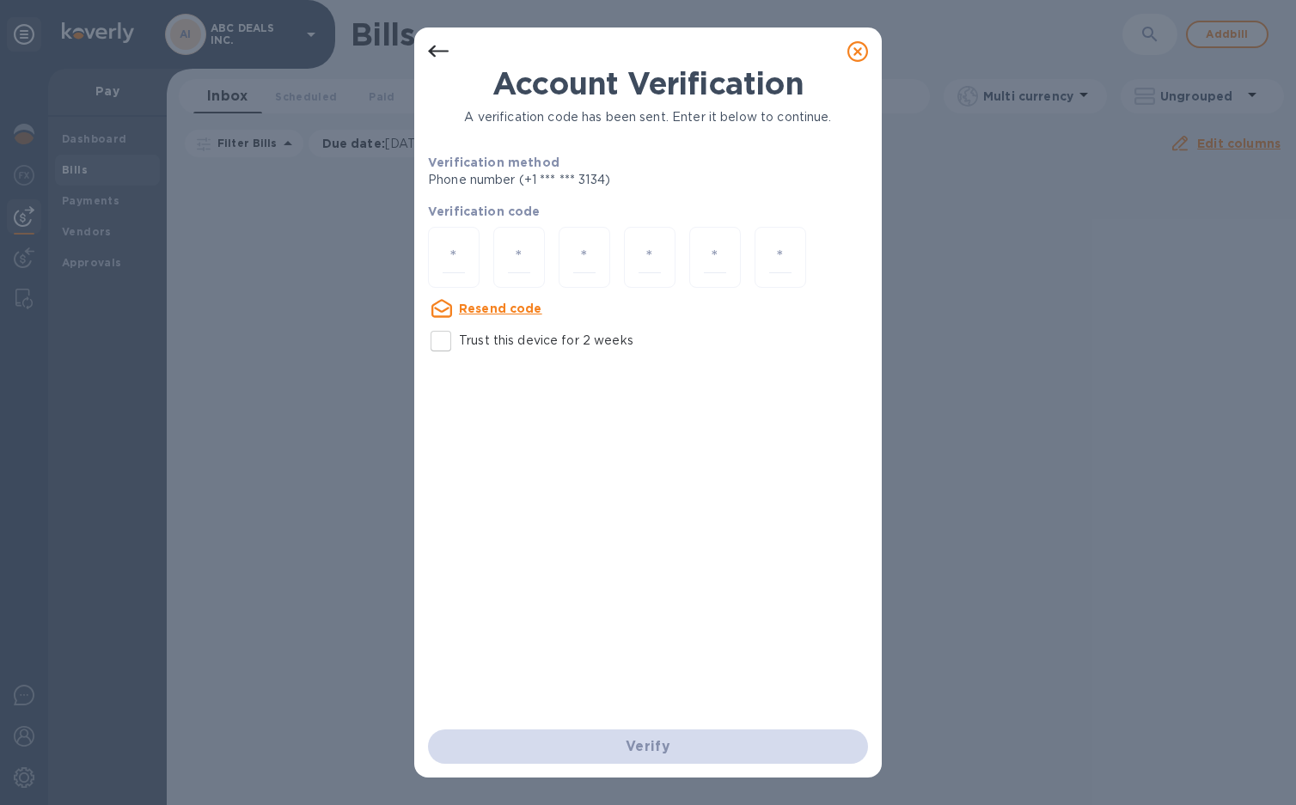
click at [855, 52] on icon at bounding box center [857, 51] width 21 height 21
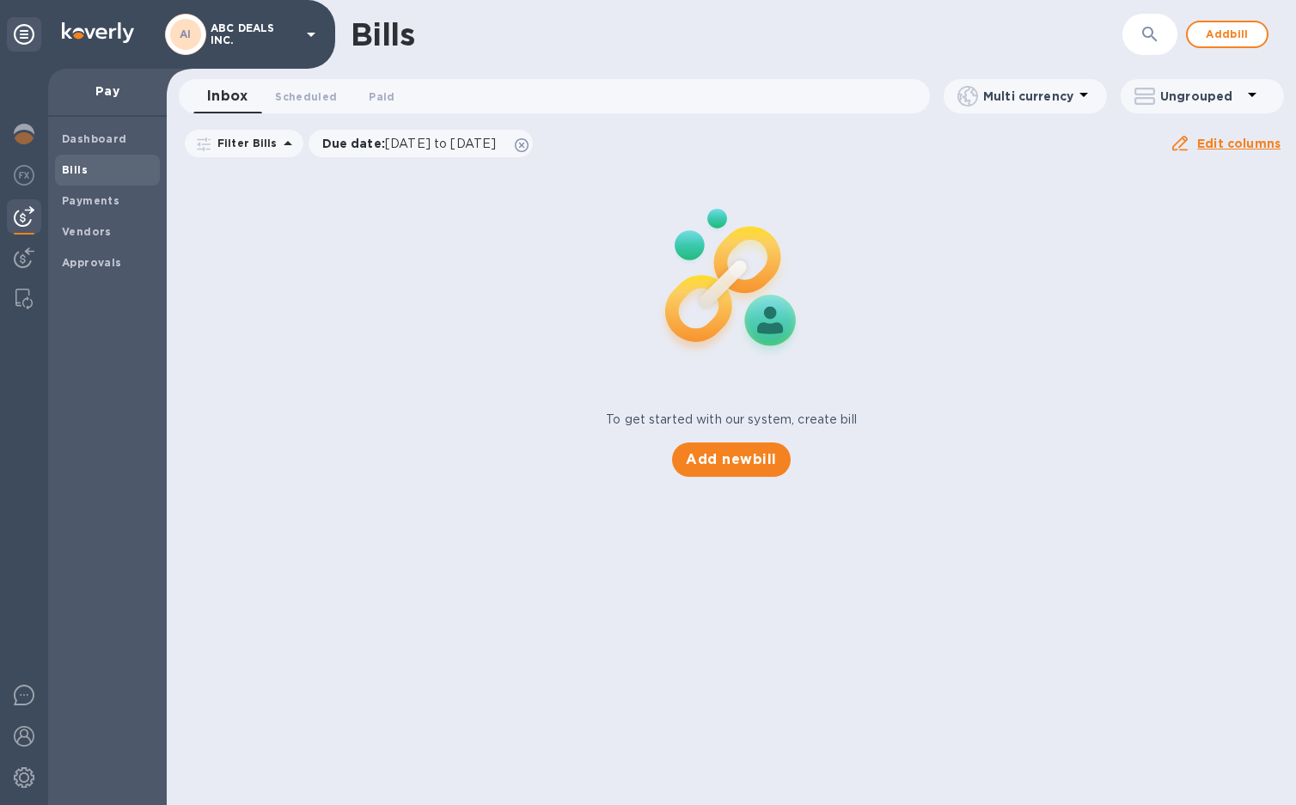
click at [83, 163] on b "Bills" at bounding box center [75, 169] width 26 height 13
click at [89, 197] on b "Payments" at bounding box center [91, 200] width 58 height 13
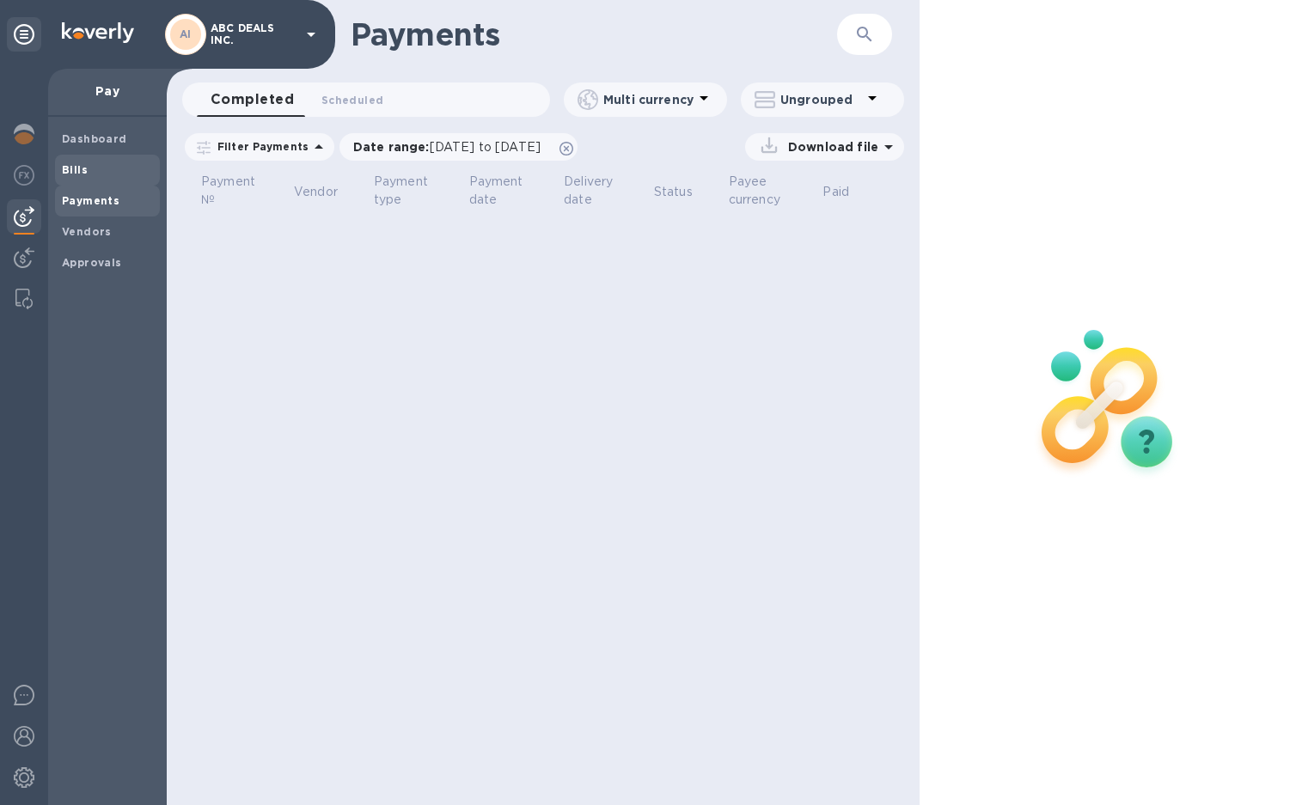
click at [93, 172] on span "Bills" at bounding box center [107, 170] width 91 height 17
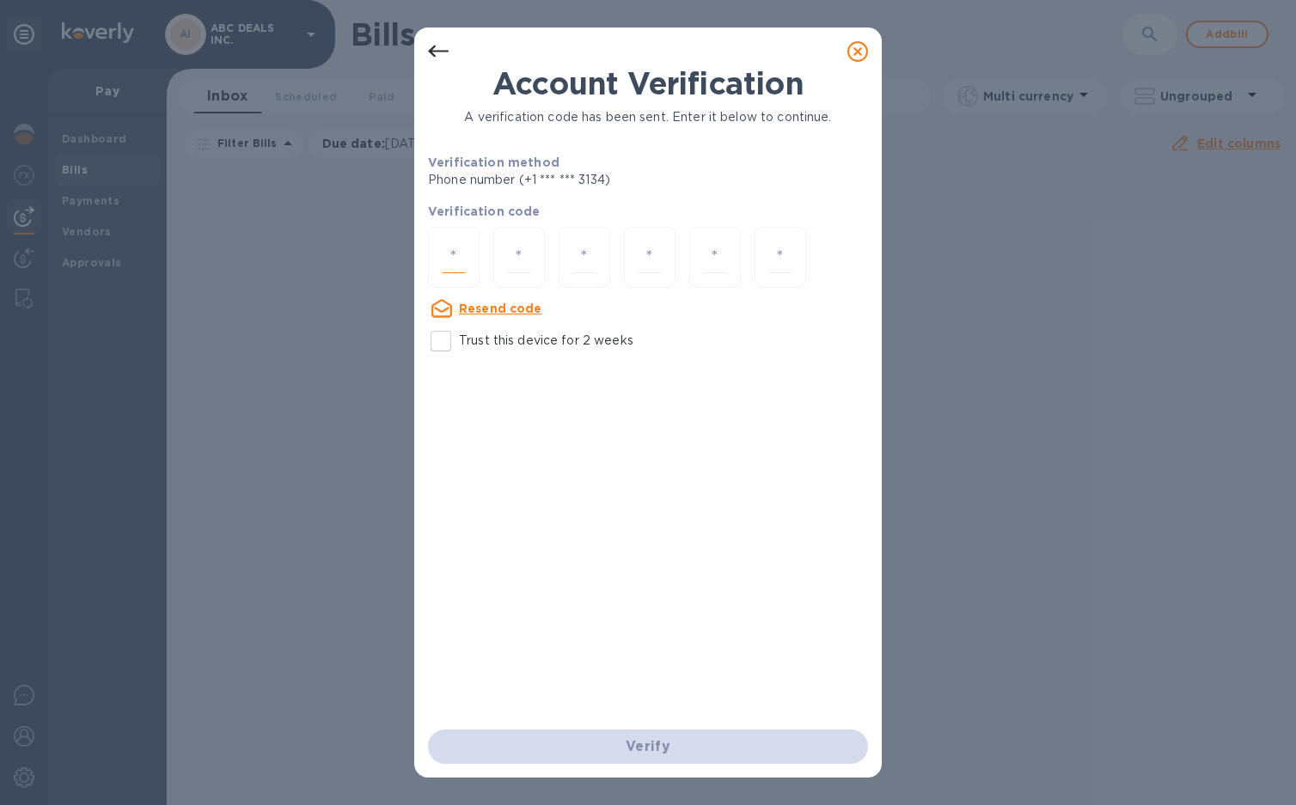
click at [462, 253] on input "number" at bounding box center [454, 258] width 22 height 32
type input "9"
type input "4"
type input "7"
type input "0"
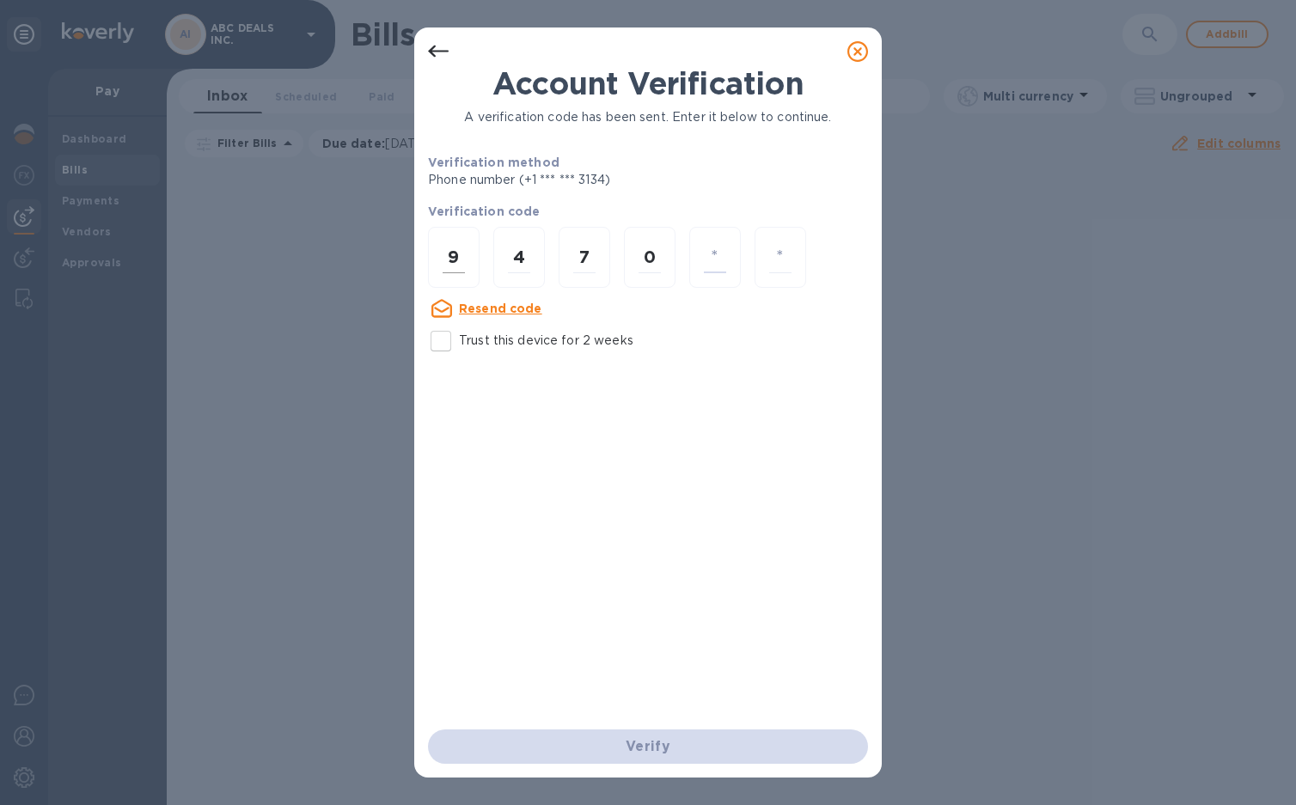
type input "0"
type input "4"
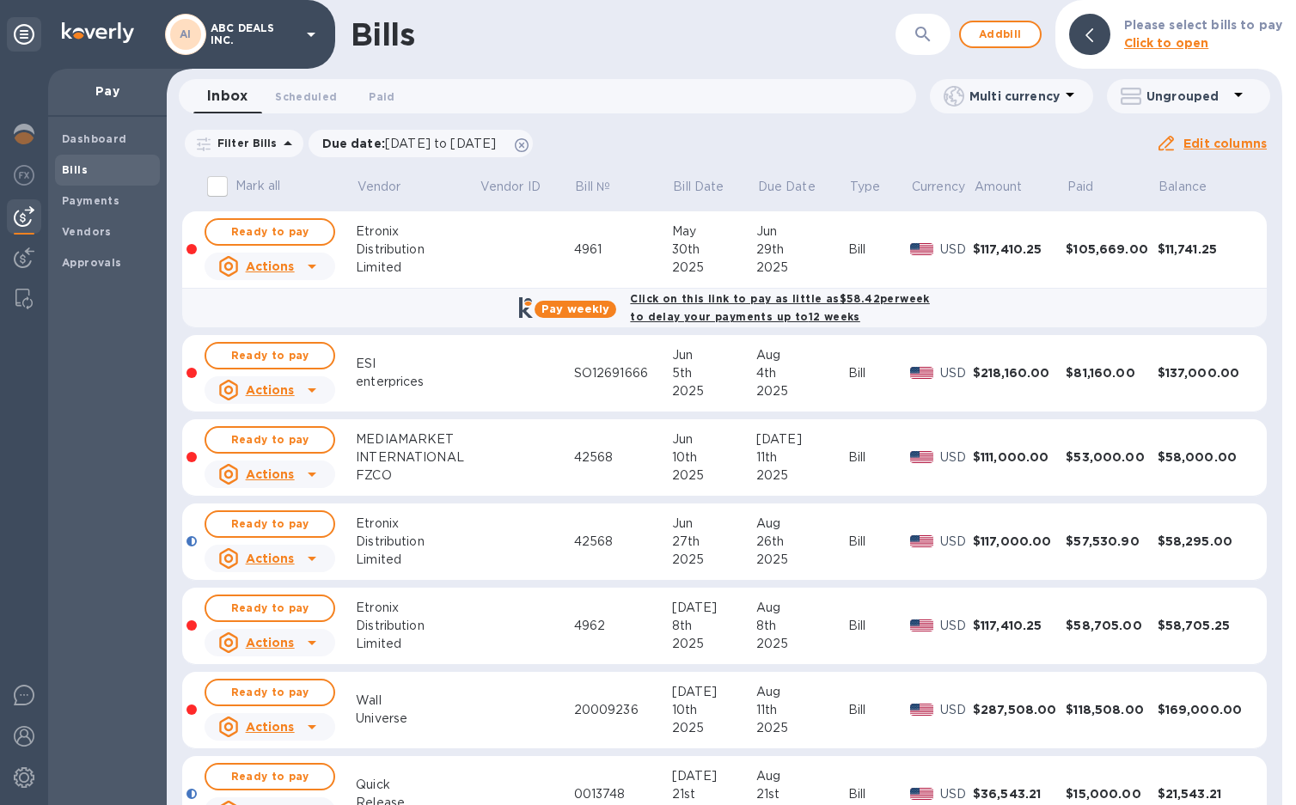
click at [13, 210] on div at bounding box center [24, 216] width 34 height 34
click at [67, 177] on span "Bills" at bounding box center [75, 170] width 26 height 17
click at [1026, 34] on span "Add bill" at bounding box center [1001, 34] width 52 height 21
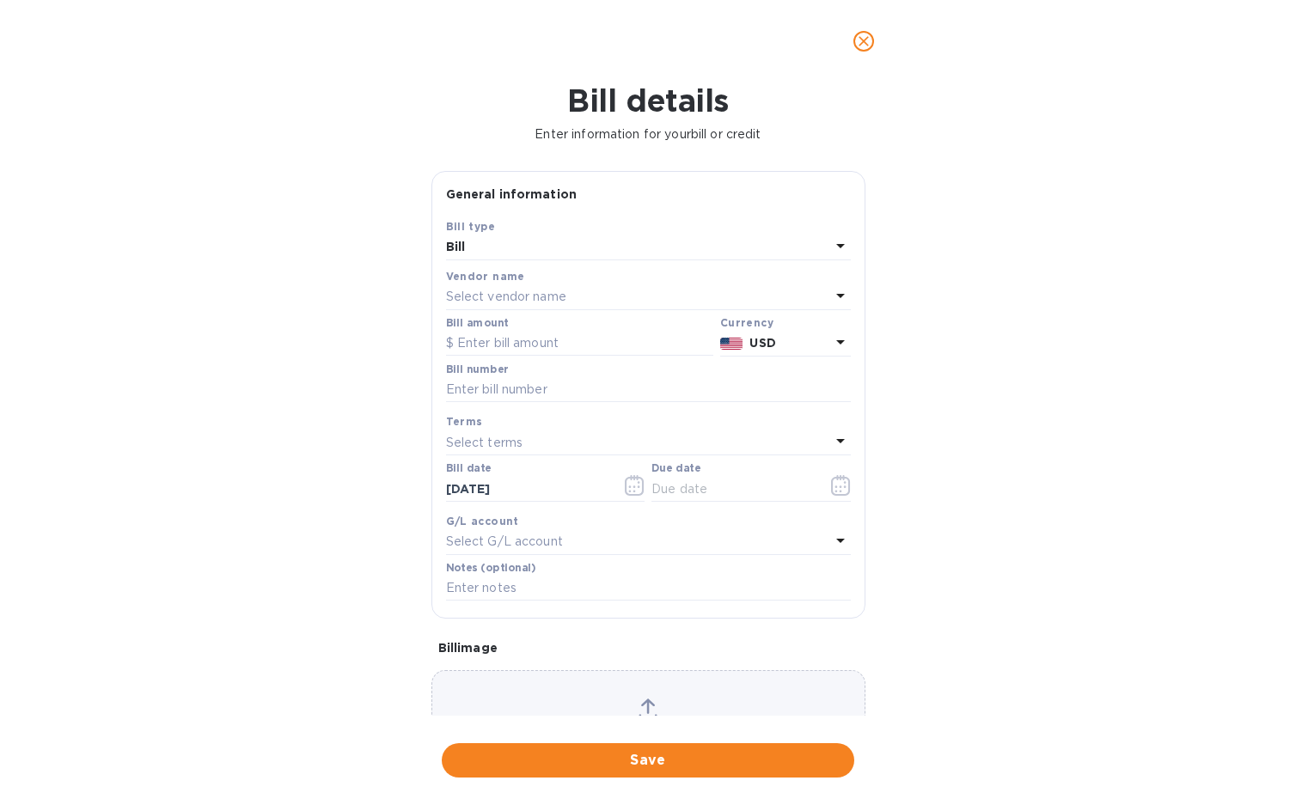
click at [566, 305] on p "Select vendor name" at bounding box center [506, 297] width 120 height 18
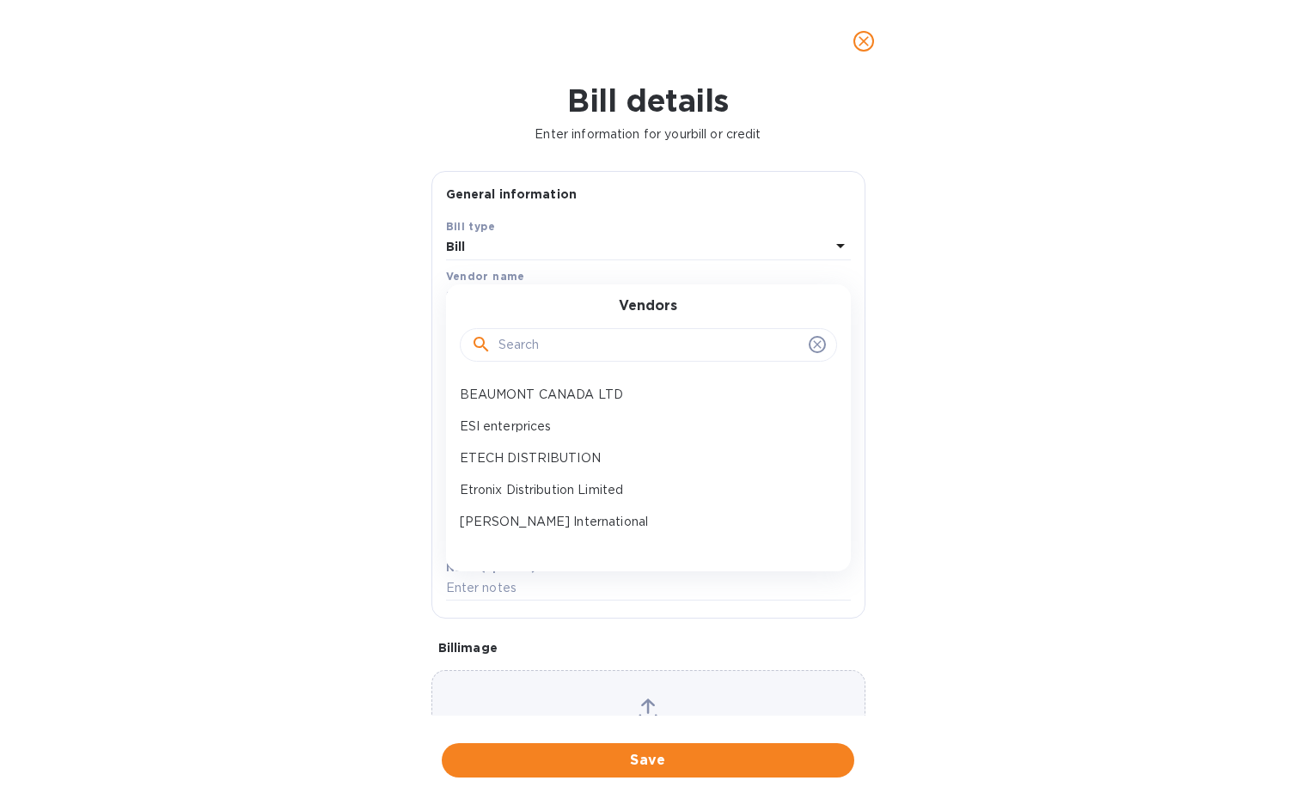
click at [511, 268] on div "Vendor name" at bounding box center [648, 276] width 405 height 18
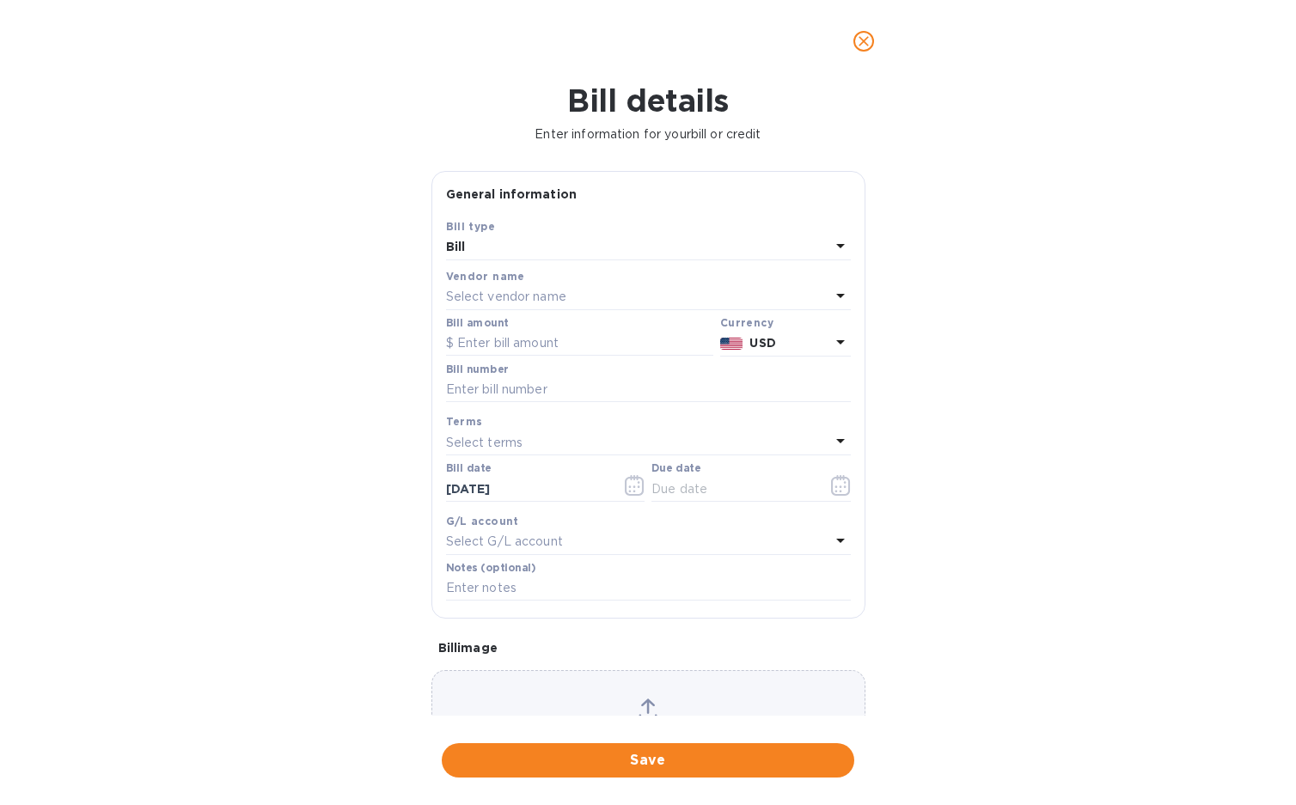
click at [491, 297] on p "Select vendor name" at bounding box center [506, 297] width 120 height 18
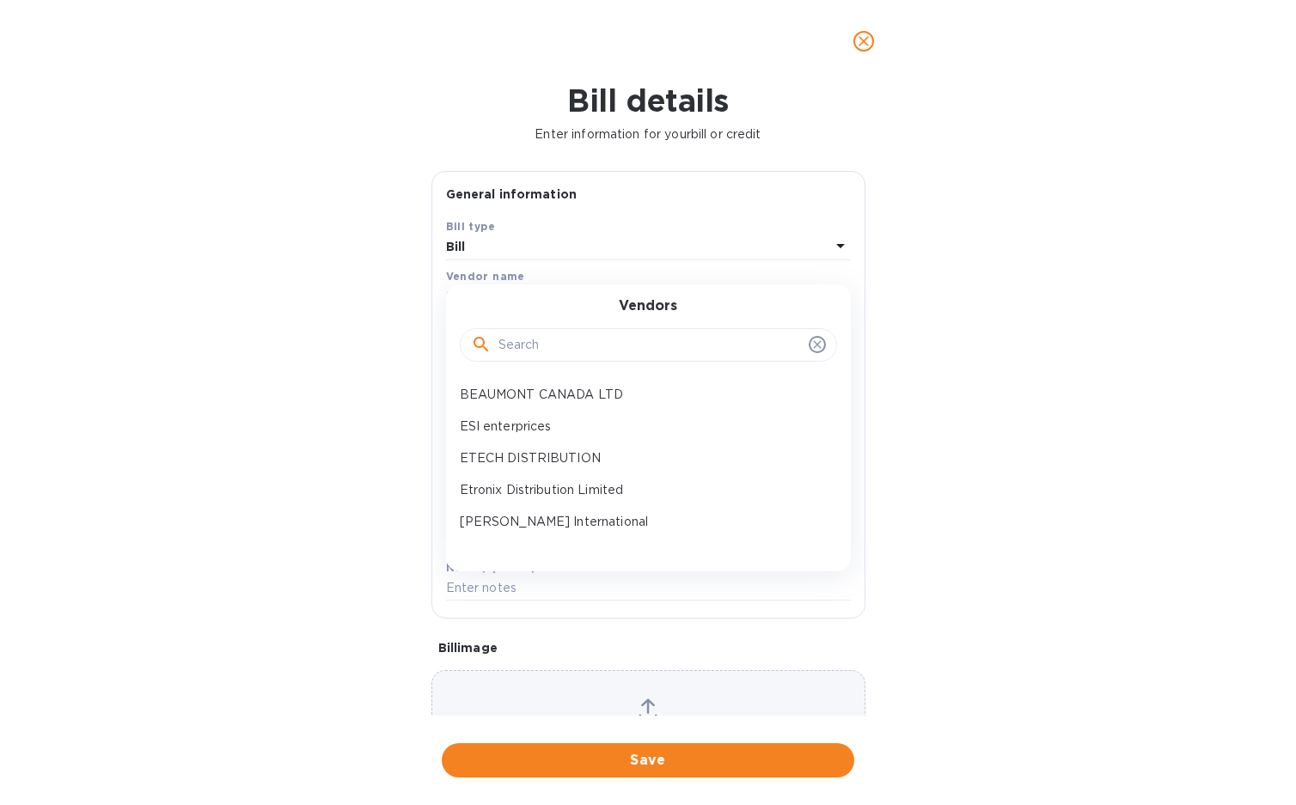
click at [541, 344] on input "text" at bounding box center [650, 346] width 303 height 26
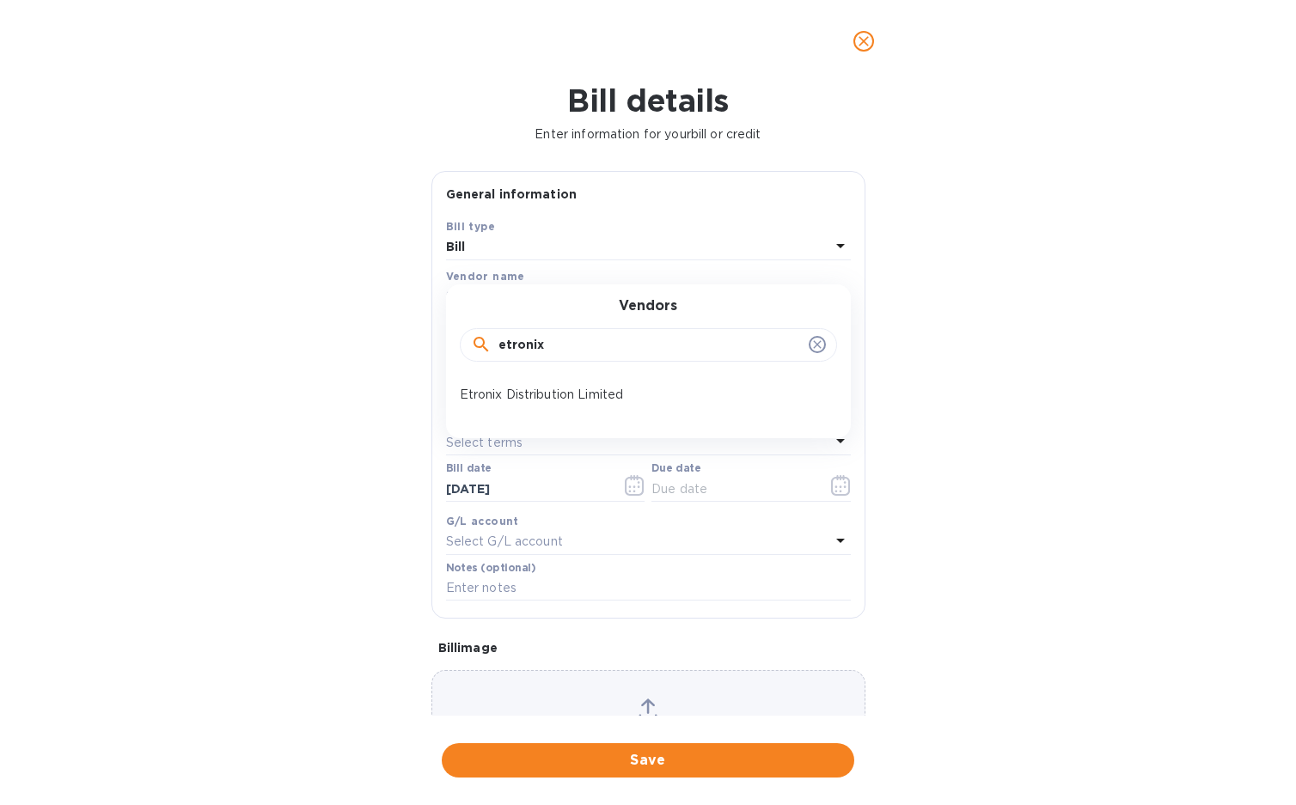
type input "etronix"
click at [550, 392] on p "Etronix Distribution Limited" at bounding box center [642, 395] width 364 height 18
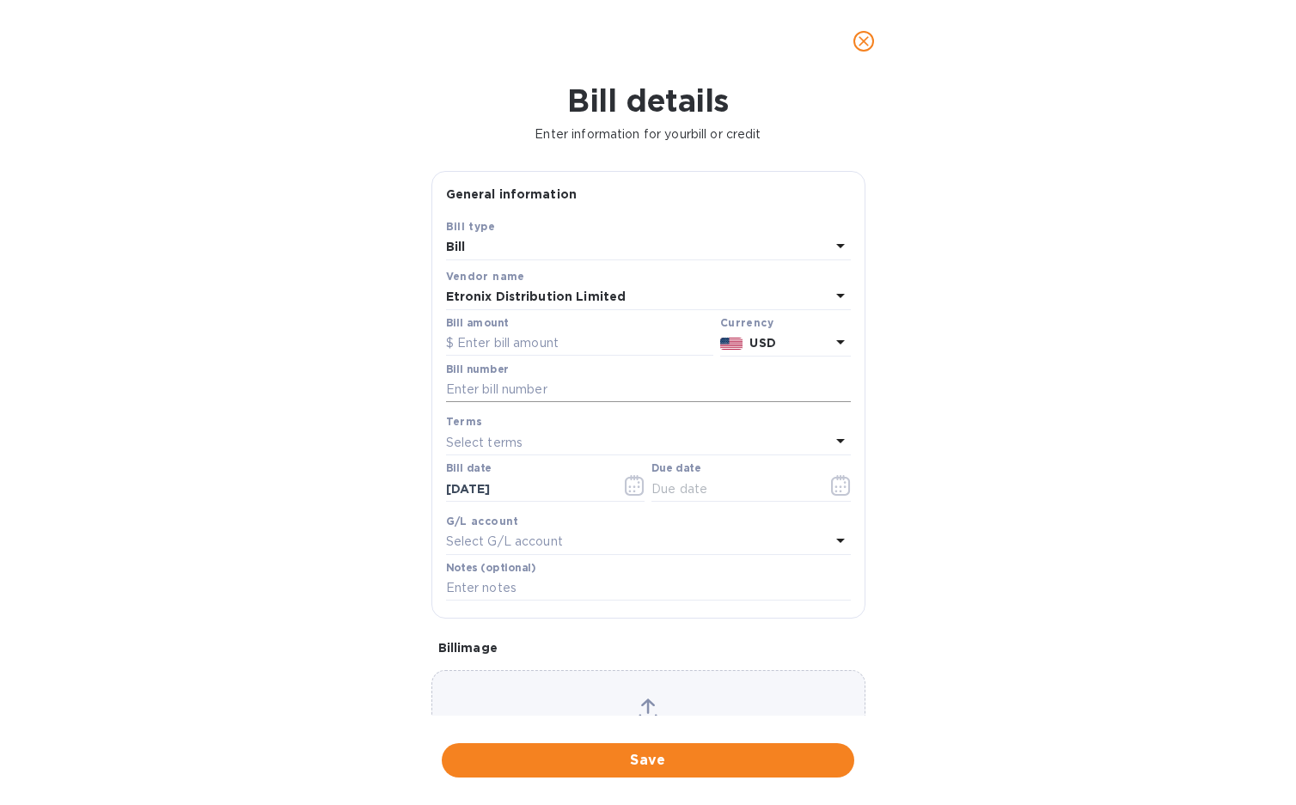
click at [560, 387] on input "text" at bounding box center [648, 390] width 405 height 26
click at [538, 348] on input "text" at bounding box center [579, 344] width 267 height 26
paste input "117,410.25"
type input "117,410.25"
paste input "4963"
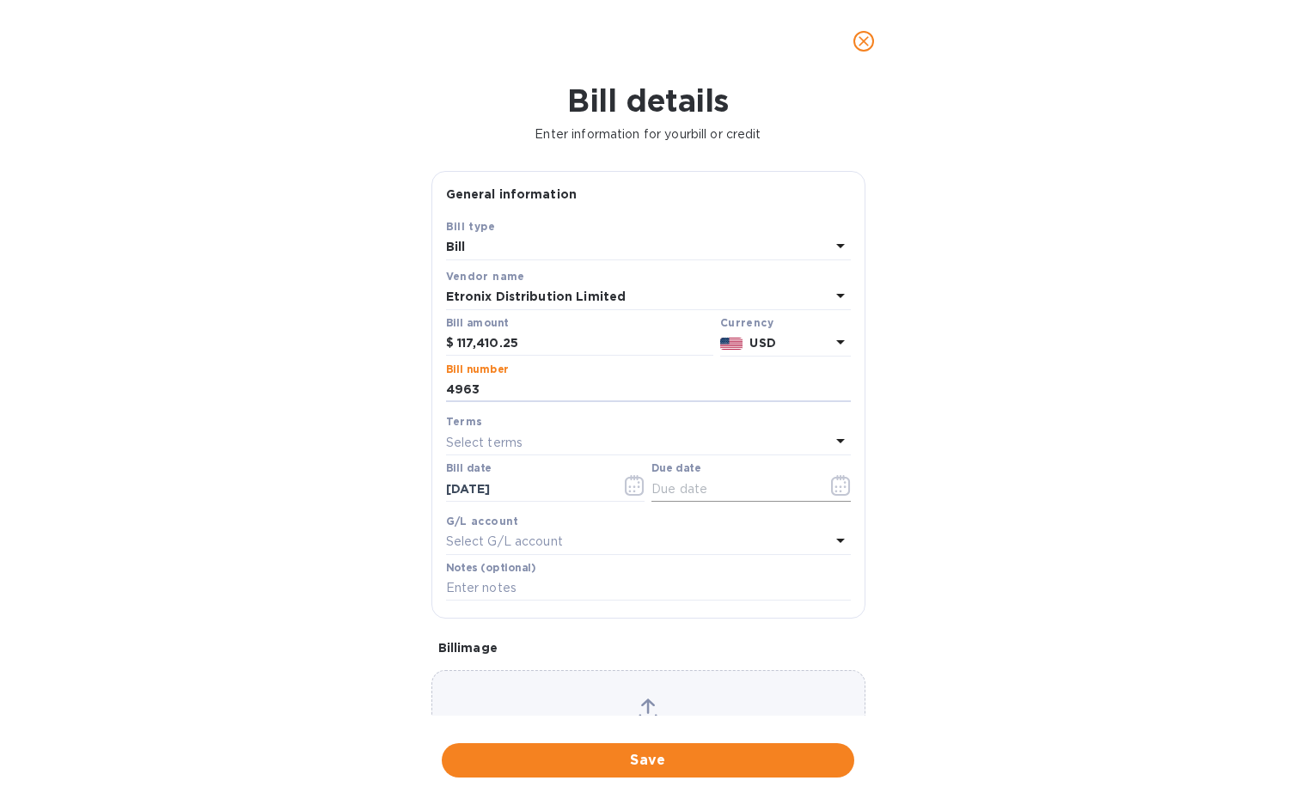
type input "4963"
click at [833, 493] on icon "button" at bounding box center [841, 485] width 20 height 21
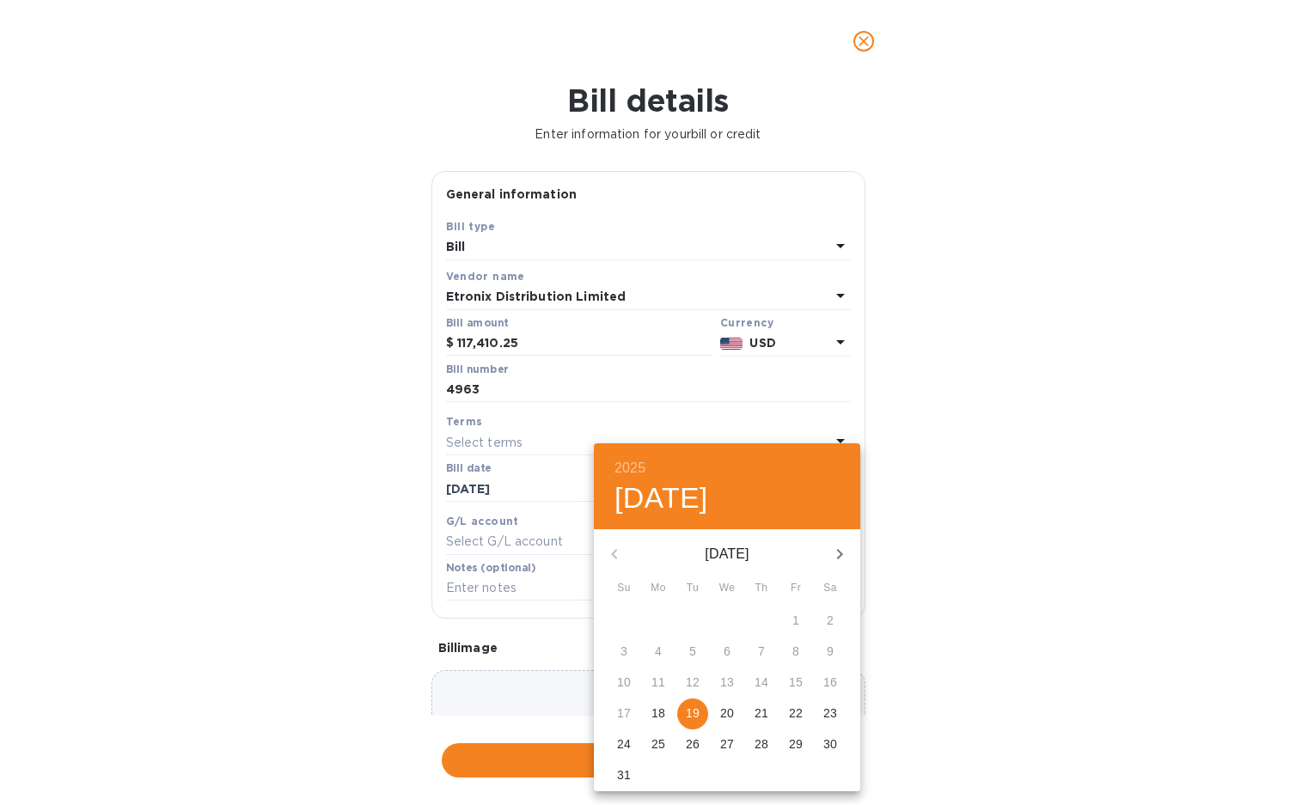
click at [834, 544] on icon "button" at bounding box center [839, 554] width 21 height 21
click at [609, 561] on icon "button" at bounding box center [614, 554] width 21 height 21
click at [691, 713] on p "23" at bounding box center [693, 713] width 14 height 17
type input "09/23/2025"
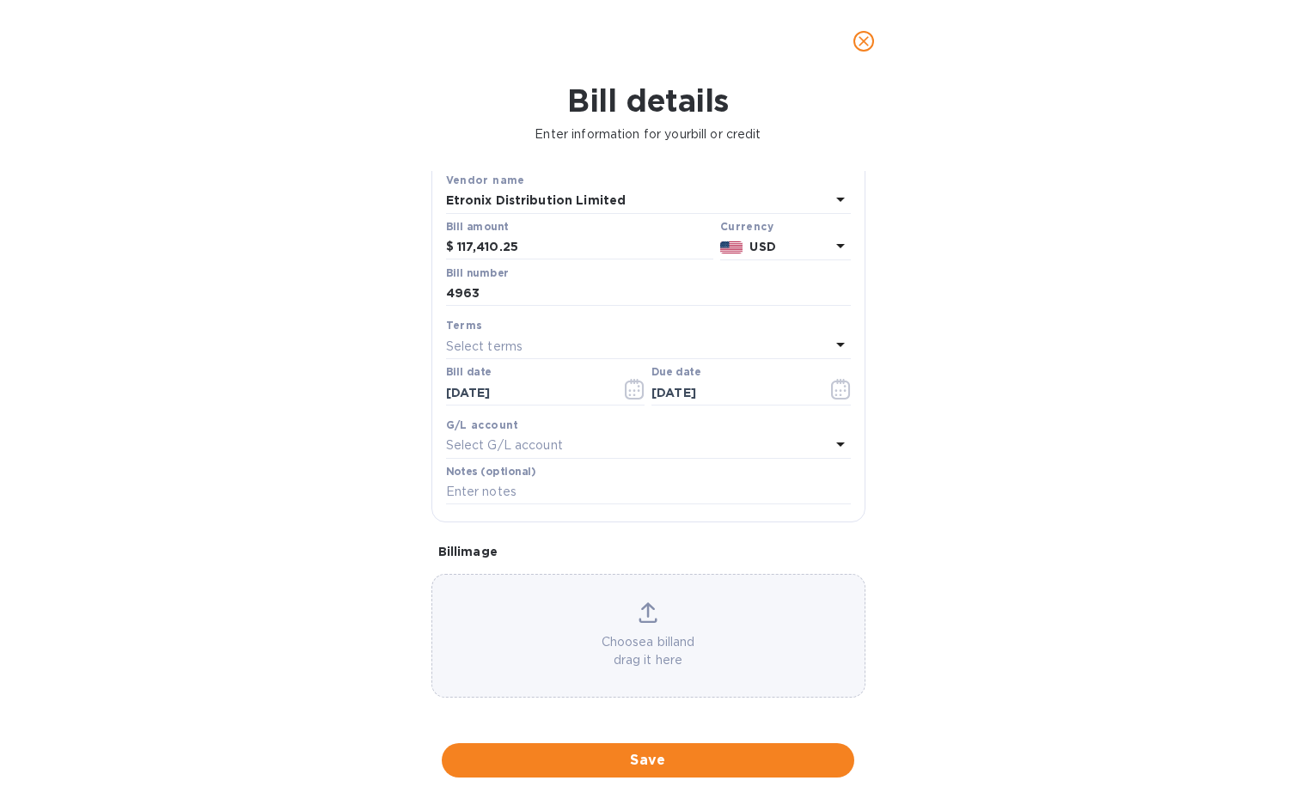
scroll to position [99, 0]
click at [651, 615] on icon at bounding box center [648, 610] width 19 height 21
click at [642, 604] on icon at bounding box center [648, 607] width 14 height 15
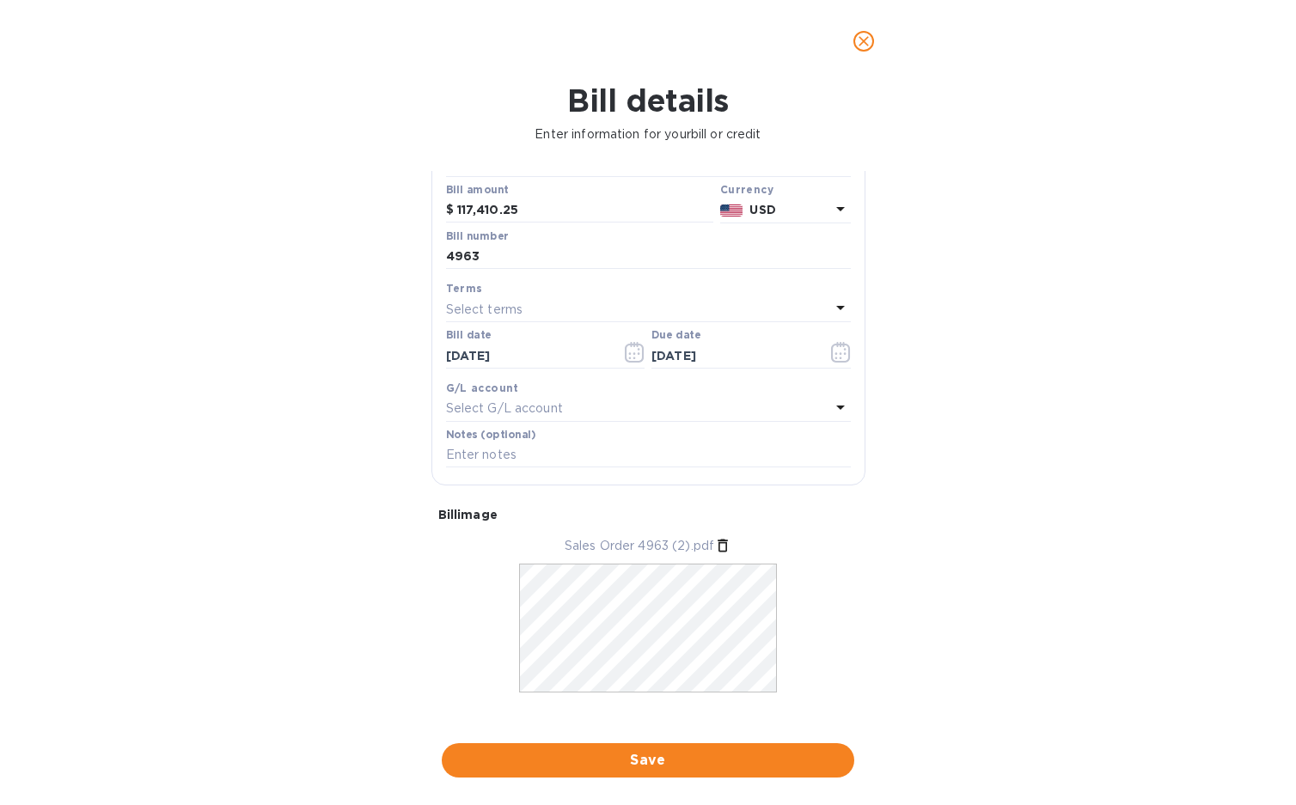
scroll to position [151, 0]
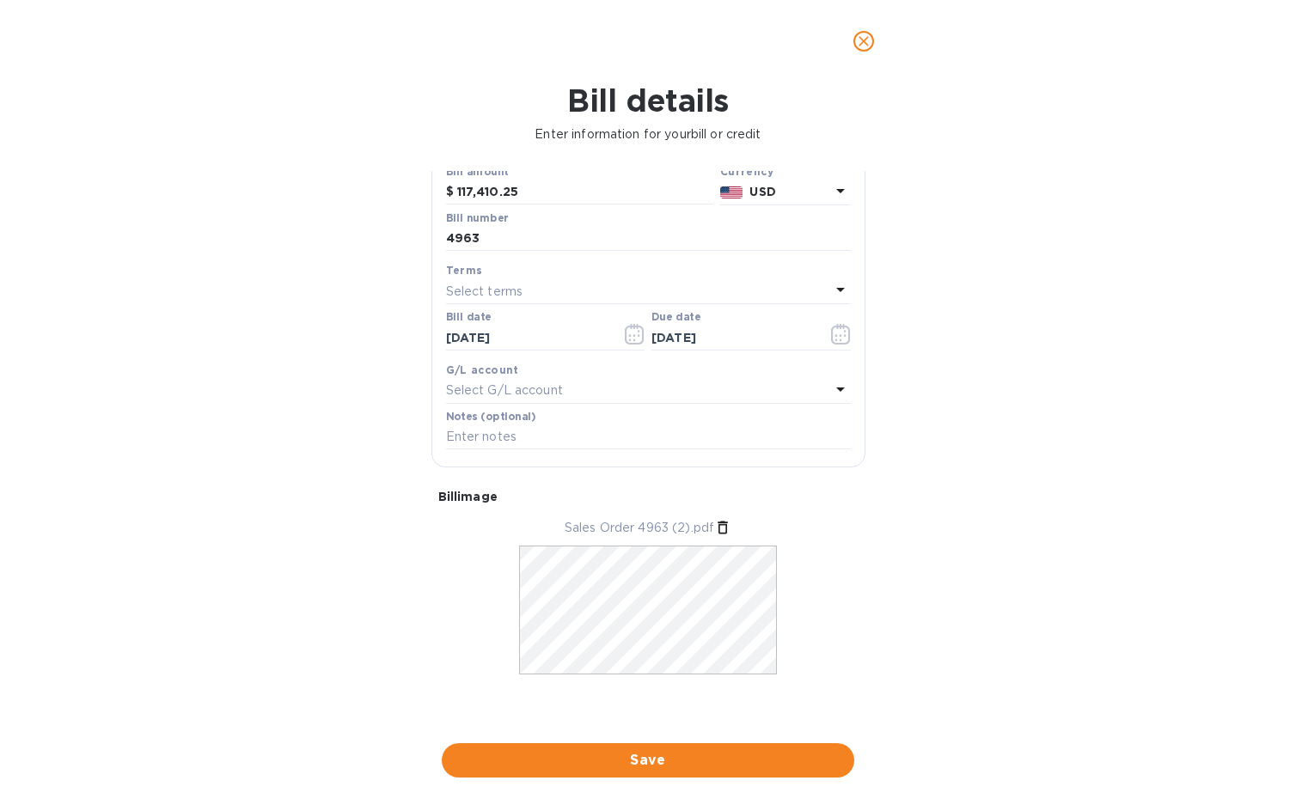
click at [686, 762] on span "Save" at bounding box center [648, 760] width 385 height 21
